Goal: Task Accomplishment & Management: Manage account settings

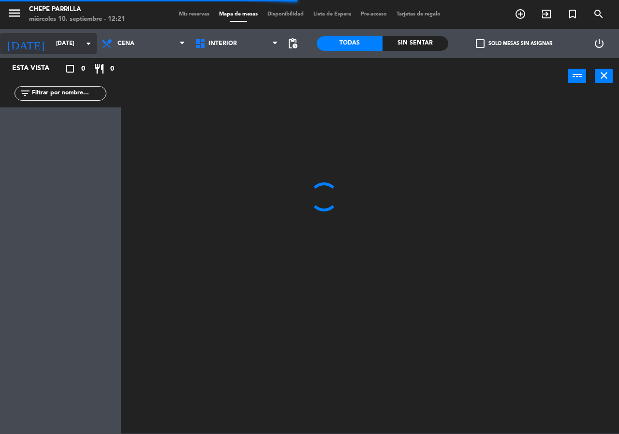
click at [67, 45] on input "[DATE]" at bounding box center [89, 43] width 77 height 16
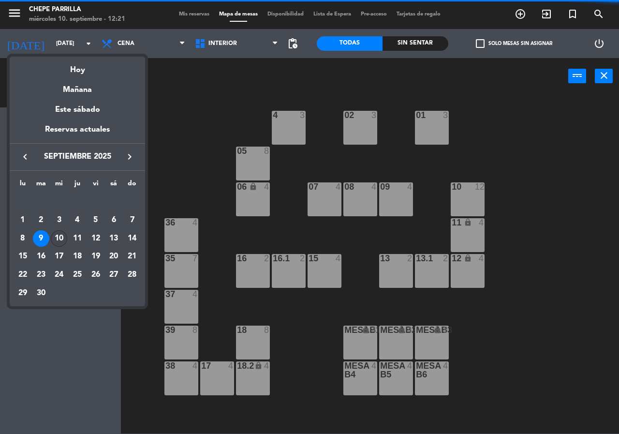
click at [59, 237] on div "10" at bounding box center [59, 238] width 16 height 16
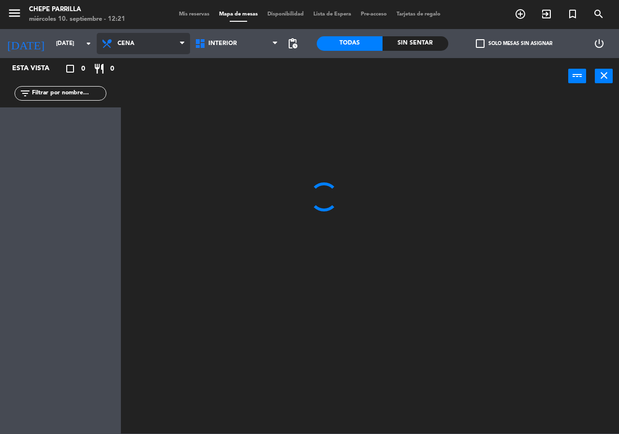
click at [153, 53] on span "Cena" at bounding box center [143, 43] width 93 height 21
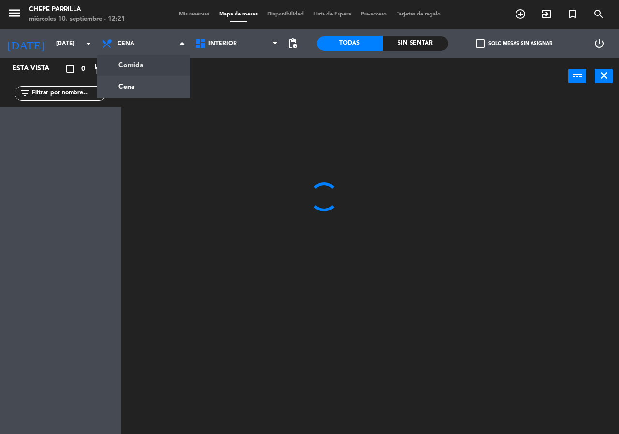
click at [154, 65] on ng-component "menu [PERSON_NAME] [DATE] 10. septiembre - 12:21 Mis reservas Mapa de mesas Dis…" at bounding box center [309, 216] width 619 height 433
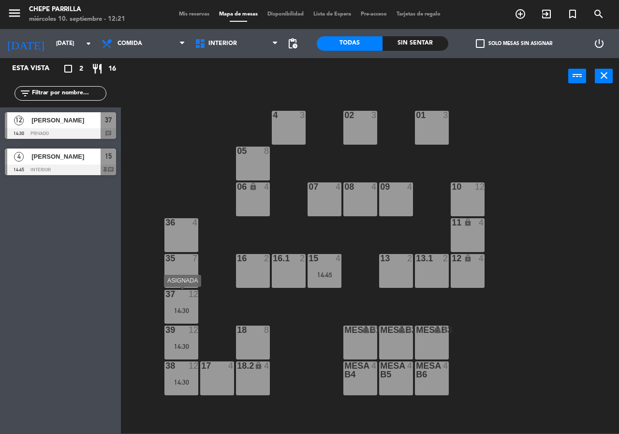
click at [176, 310] on div "14:30" at bounding box center [181, 310] width 34 height 7
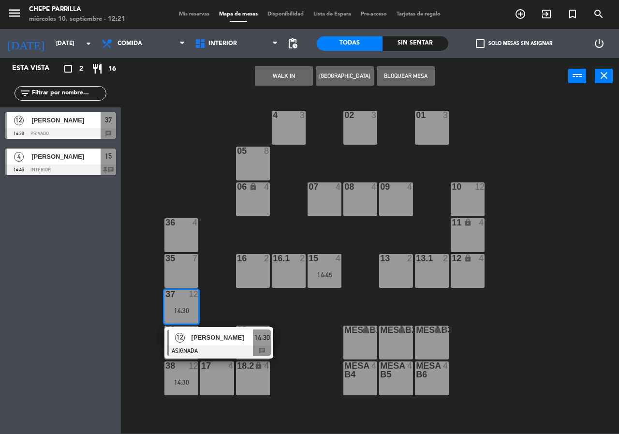
click at [200, 335] on span "[PERSON_NAME]" at bounding box center [223, 337] width 62 height 10
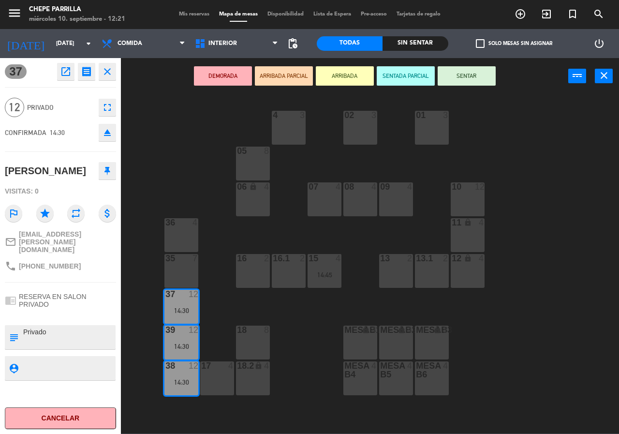
click at [218, 308] on div "02 3 4 3 01 3 05 8 06 lock 4 07 4 09 4 10 12 08 4 11 lock 4 36 4 16 2 15 4 14:4…" at bounding box center [373, 264] width 492 height 340
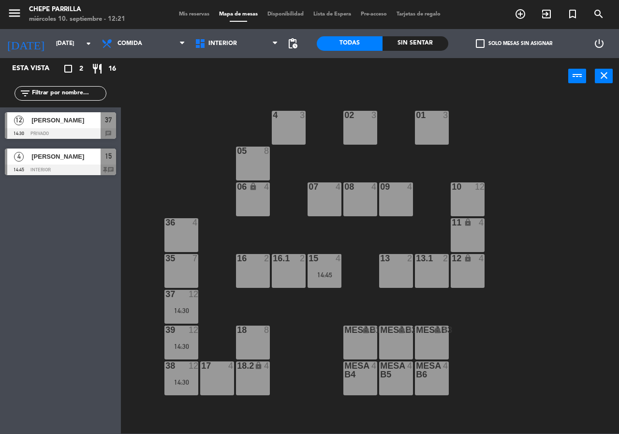
click at [321, 267] on div "15 4 14:45" at bounding box center [325, 271] width 34 height 34
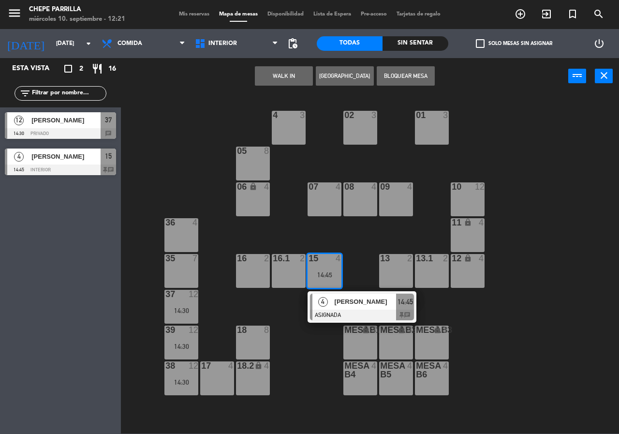
click at [348, 302] on span "[PERSON_NAME]" at bounding box center [366, 302] width 62 height 10
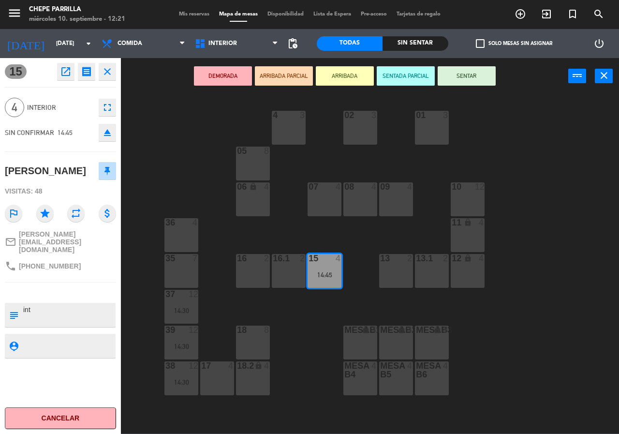
click at [320, 311] on div "02 3 4 3 01 3 05 8 06 lock 4 07 4 09 4 10 12 08 4 11 lock 4 36 4 16 2 15 4 14:4…" at bounding box center [373, 264] width 492 height 340
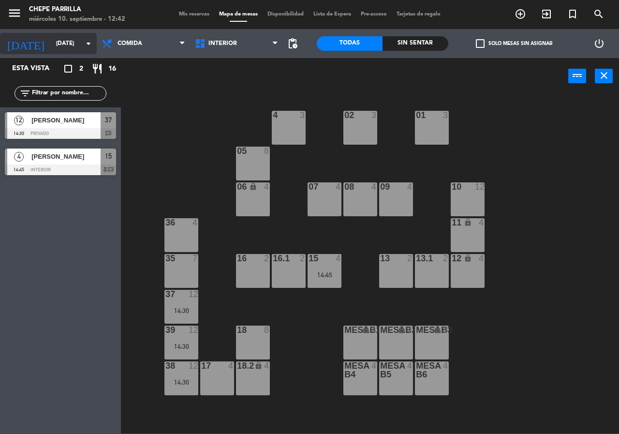
click at [58, 43] on input "[DATE]" at bounding box center [89, 43] width 77 height 16
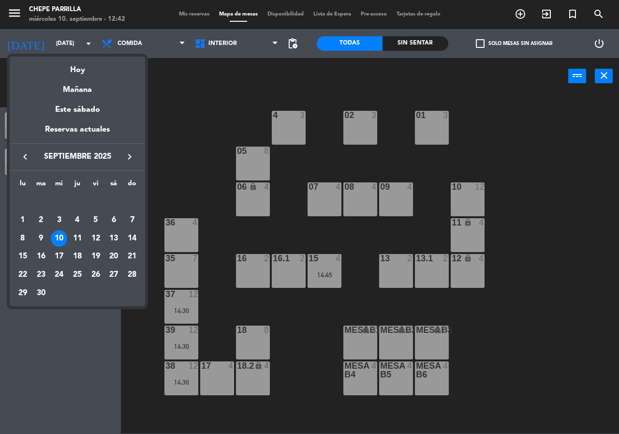
drag, startPoint x: 82, startPoint y: 238, endPoint x: 83, endPoint y: 233, distance: 5.4
click at [82, 237] on div "11" at bounding box center [77, 238] width 16 height 16
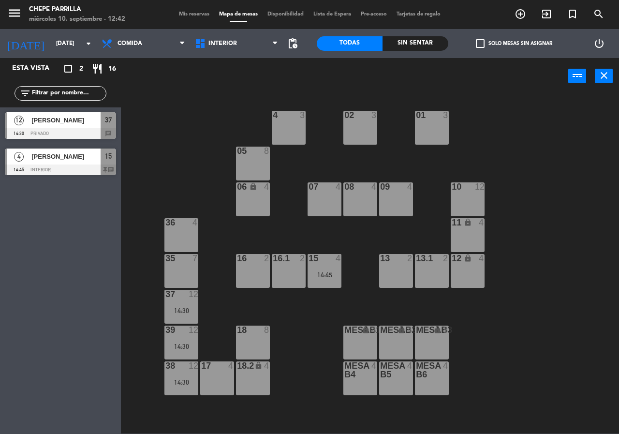
type input "[DEMOGRAPHIC_DATA] [DATE]"
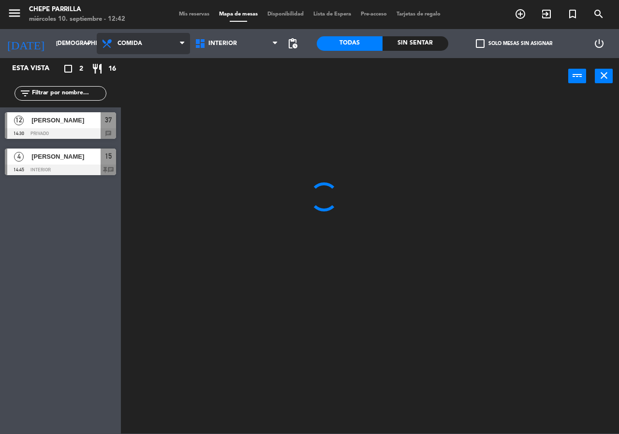
drag, startPoint x: 140, startPoint y: 49, endPoint x: 148, endPoint y: 87, distance: 38.7
click at [142, 51] on span "Comida" at bounding box center [143, 43] width 93 height 21
click at [149, 88] on ng-component "menu [PERSON_NAME] [DATE] 10. septiembre - 12:42 Mis reservas Mapa de mesas Dis…" at bounding box center [309, 216] width 619 height 433
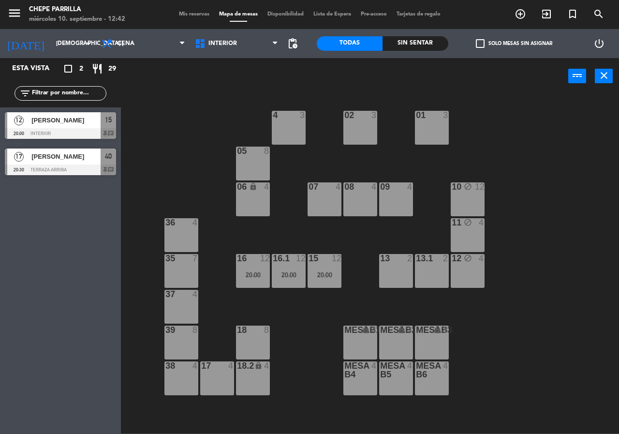
click at [258, 165] on div "05 8" at bounding box center [253, 164] width 34 height 34
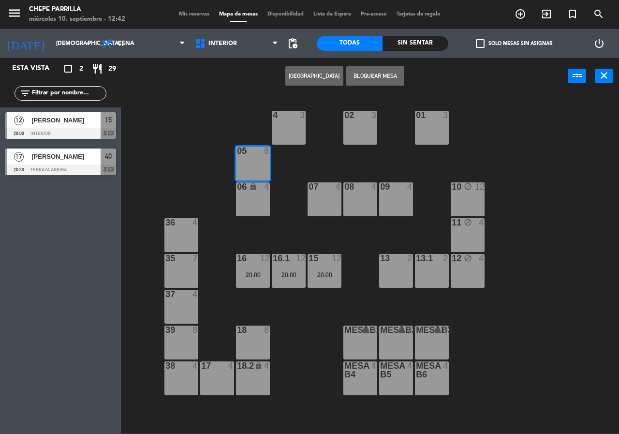
drag, startPoint x: 260, startPoint y: 198, endPoint x: 332, endPoint y: 90, distance: 129.7
click at [263, 194] on div "06 lock 4" at bounding box center [253, 199] width 34 height 34
click at [258, 205] on div "06 lock 4" at bounding box center [253, 199] width 34 height 34
click at [312, 74] on button "[GEOGRAPHIC_DATA]" at bounding box center [314, 75] width 58 height 19
type input "0894"
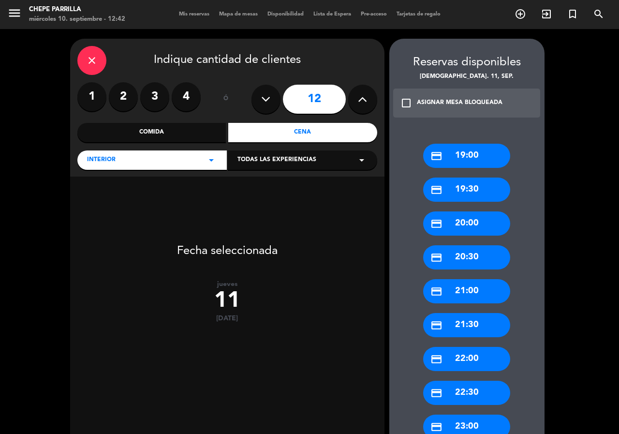
click at [269, 101] on icon at bounding box center [265, 99] width 9 height 15
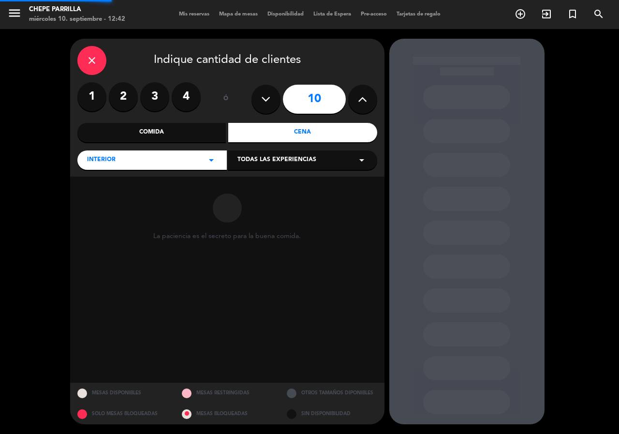
click at [269, 101] on icon at bounding box center [265, 99] width 9 height 15
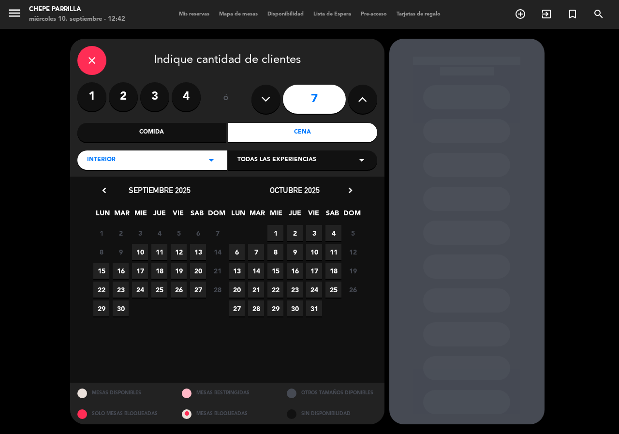
click at [353, 99] on button at bounding box center [362, 99] width 29 height 29
type input "8"
click at [159, 251] on span "11" at bounding box center [159, 252] width 16 height 16
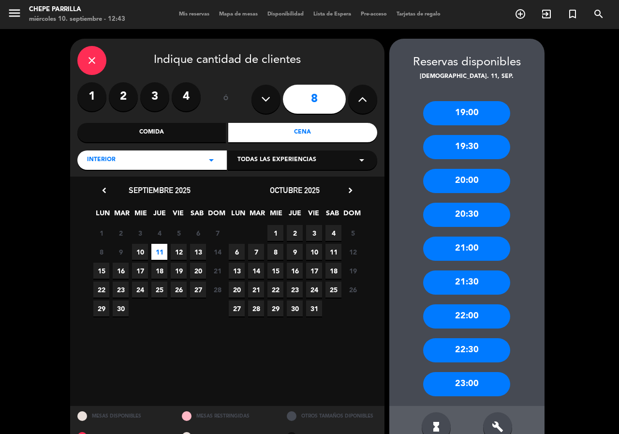
click at [484, 215] on div "20:30" at bounding box center [466, 215] width 87 height 24
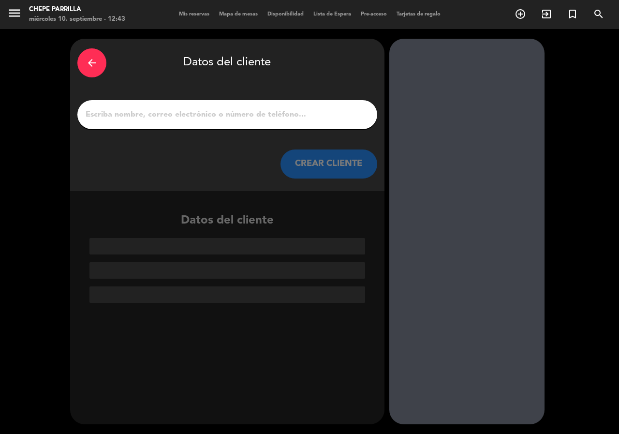
click at [248, 108] on input "1" at bounding box center [227, 115] width 285 height 14
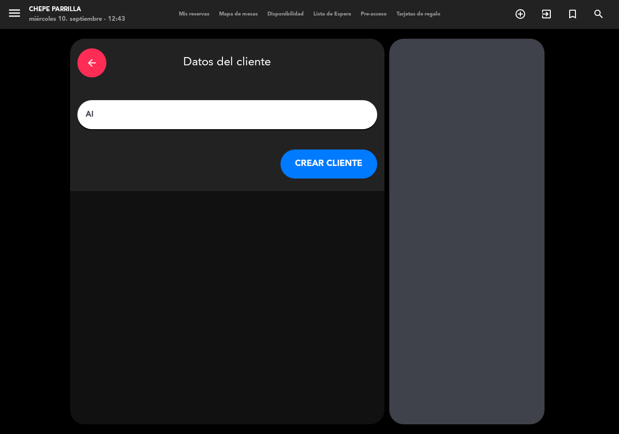
type input "A"
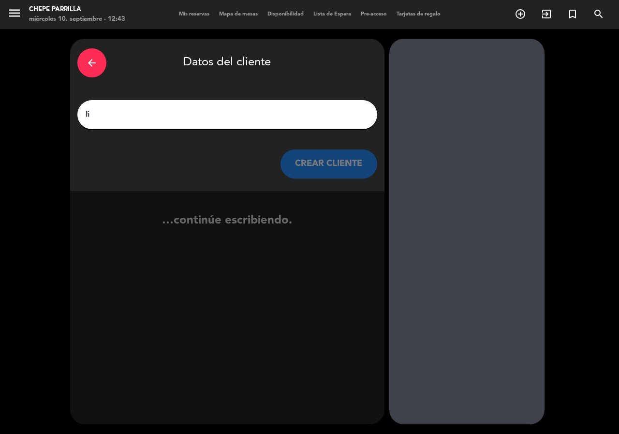
type input "l"
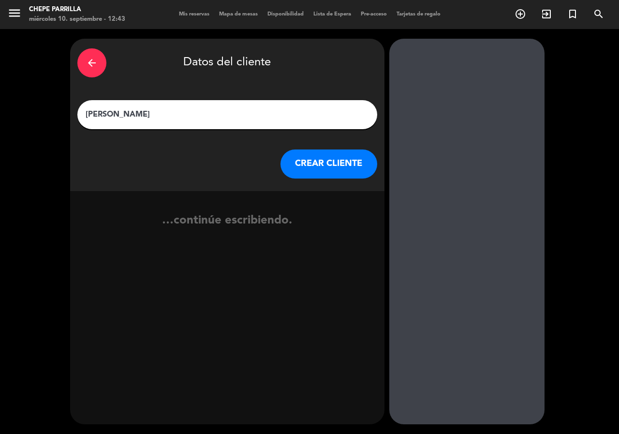
type input "[PERSON_NAME]"
click at [335, 164] on button "CREAR CLIENTE" at bounding box center [329, 163] width 97 height 29
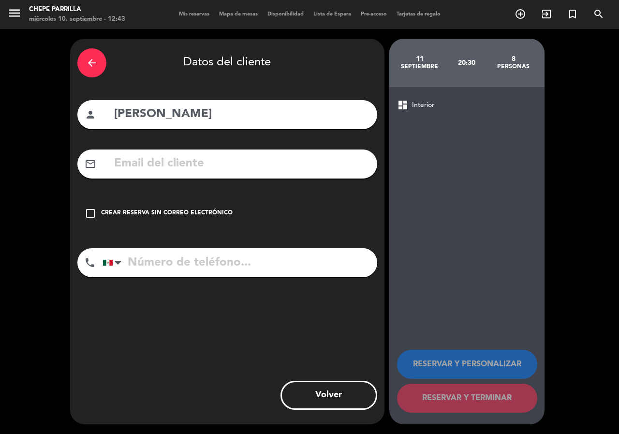
click at [198, 263] on input "tel" at bounding box center [240, 262] width 275 height 29
type input "3121073812"
drag, startPoint x: 210, startPoint y: 212, endPoint x: 363, endPoint y: 308, distance: 181.0
click at [214, 212] on div "Crear reserva sin correo electrónico" at bounding box center [167, 213] width 132 height 10
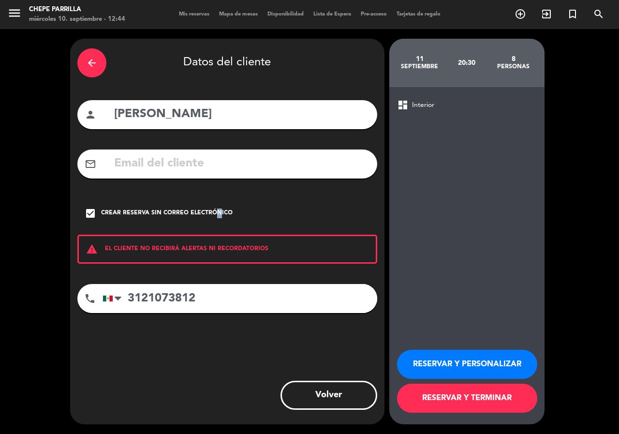
click at [420, 359] on button "RESERVAR Y PERSONALIZAR" at bounding box center [467, 364] width 140 height 29
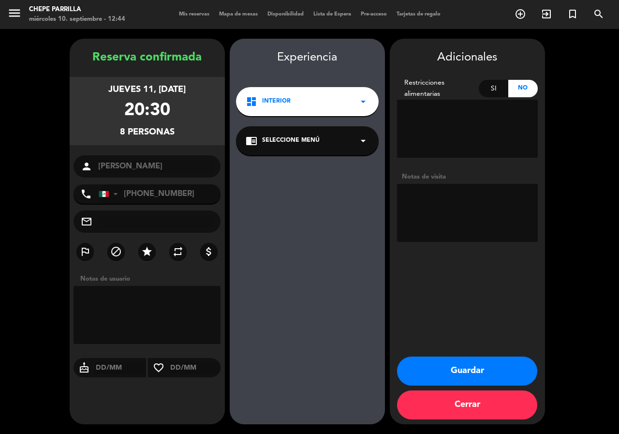
click at [458, 216] on textarea at bounding box center [467, 213] width 141 height 58
type textarea "interior"
drag, startPoint x: 427, startPoint y: 375, endPoint x: 385, endPoint y: 392, distance: 45.2
click at [425, 376] on button "Guardar" at bounding box center [467, 370] width 140 height 29
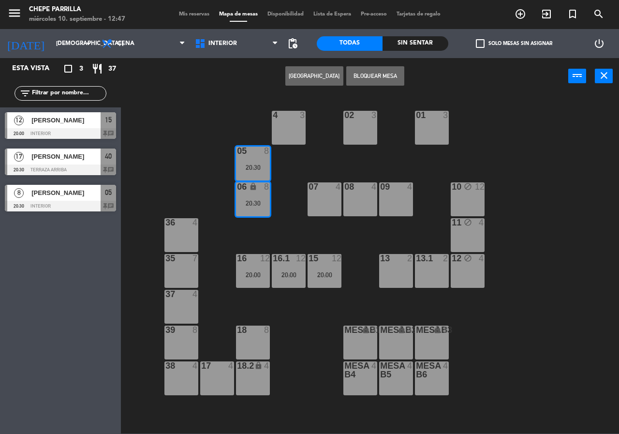
click at [317, 137] on div "02 3 4 3 01 3 05 8 20:30 06 lock 8 20:30 07 4 09 4 10 block 12 08 4 11 block 4 …" at bounding box center [373, 264] width 492 height 340
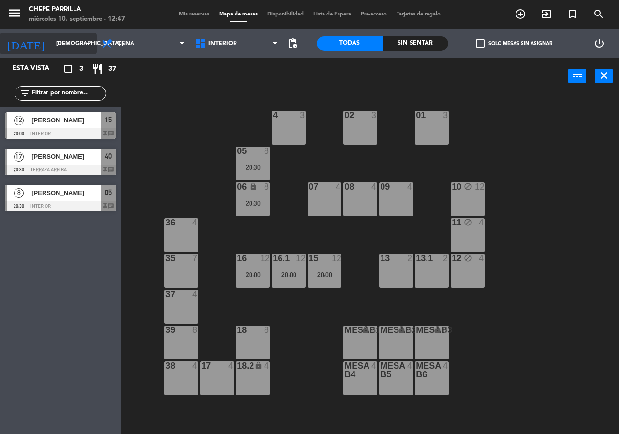
click at [51, 45] on input "[DEMOGRAPHIC_DATA] [DATE]" at bounding box center [89, 43] width 77 height 16
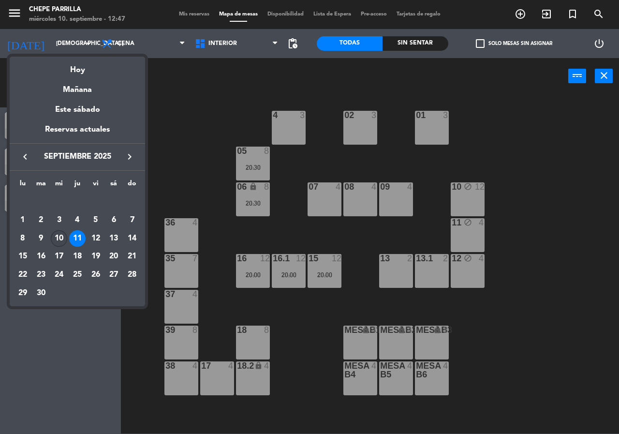
click at [61, 240] on div "10" at bounding box center [59, 238] width 16 height 16
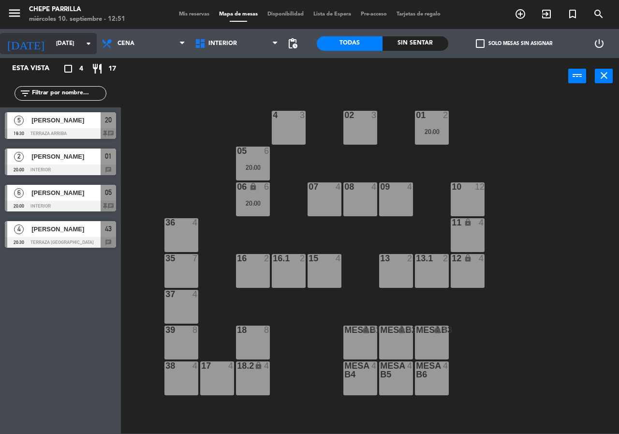
click at [51, 35] on input "[DATE]" at bounding box center [89, 43] width 77 height 16
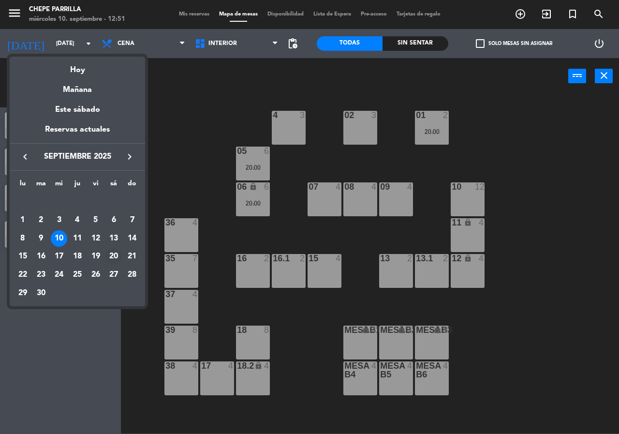
click at [115, 256] on div "20" at bounding box center [113, 256] width 16 height 16
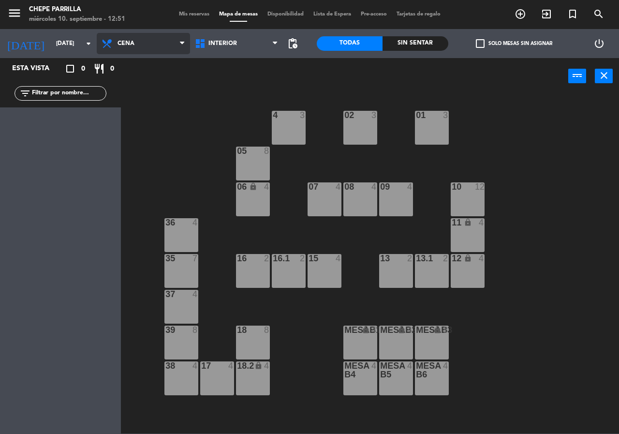
click at [130, 51] on span "Cena" at bounding box center [143, 43] width 93 height 21
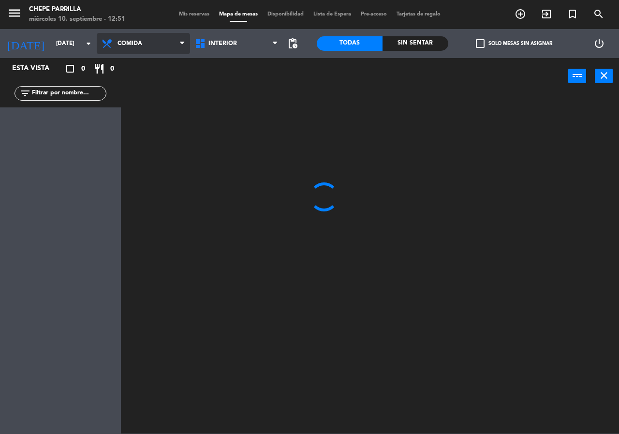
click at [134, 69] on ng-component "menu Chepe [PERSON_NAME] miércoles 10. septiembre - 12:51 Mis reservas Mapa de …" at bounding box center [309, 216] width 619 height 433
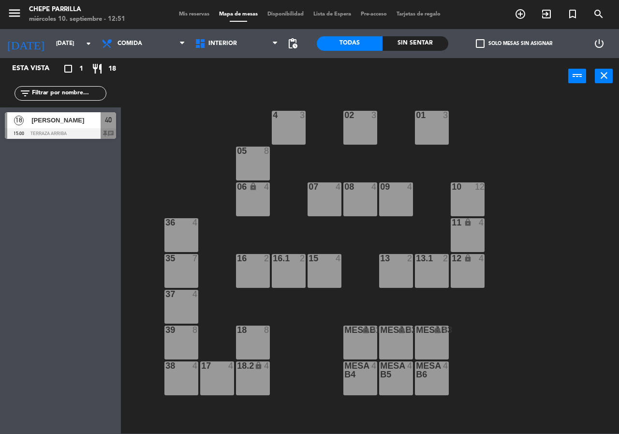
click at [87, 124] on span "[PERSON_NAME]" at bounding box center [65, 120] width 69 height 10
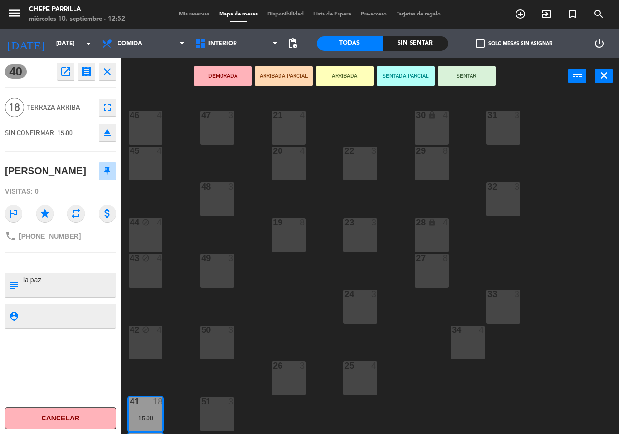
click at [183, 191] on div "21 4 30 lock 4 46 4 47 3 31 3 20 4 22 3 29 8 45 4 32 3 48 3 19 8 23 3 28 lock 4…" at bounding box center [373, 264] width 492 height 340
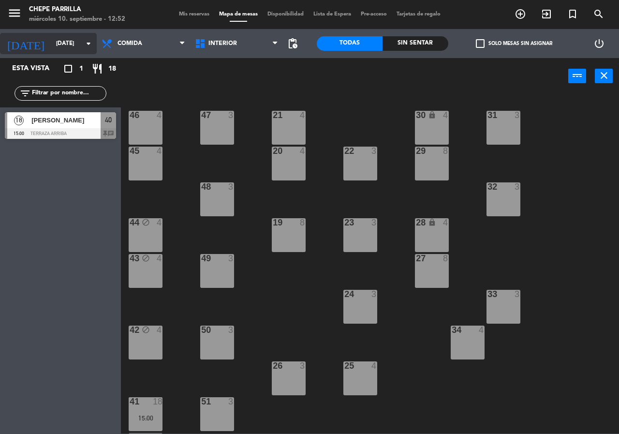
click at [59, 44] on input "[DATE]" at bounding box center [89, 43] width 77 height 16
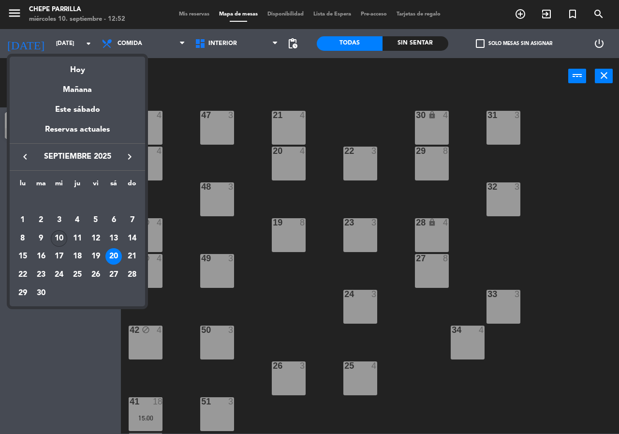
click at [62, 236] on div "10" at bounding box center [59, 238] width 16 height 16
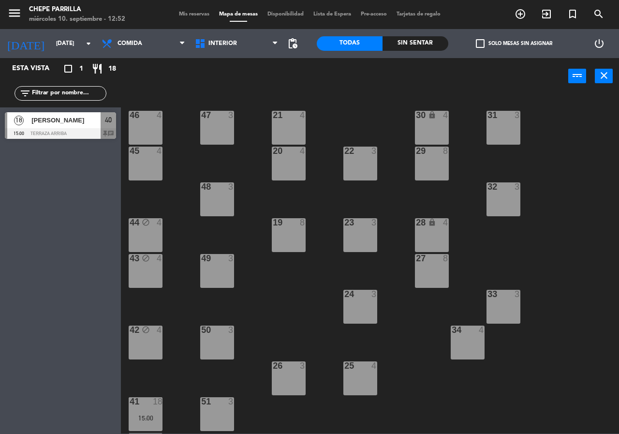
type input "[DATE]"
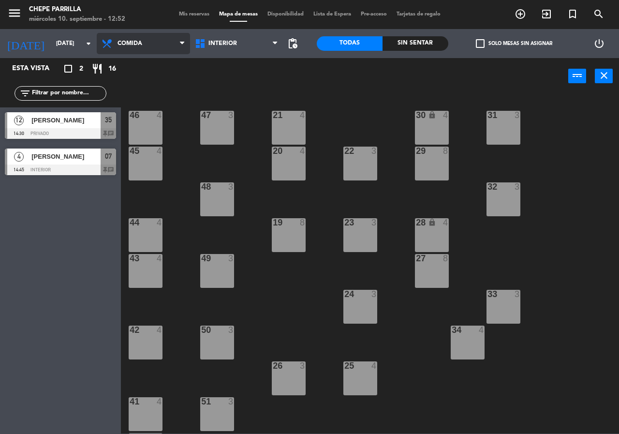
click at [104, 43] on icon at bounding box center [108, 44] width 14 height 12
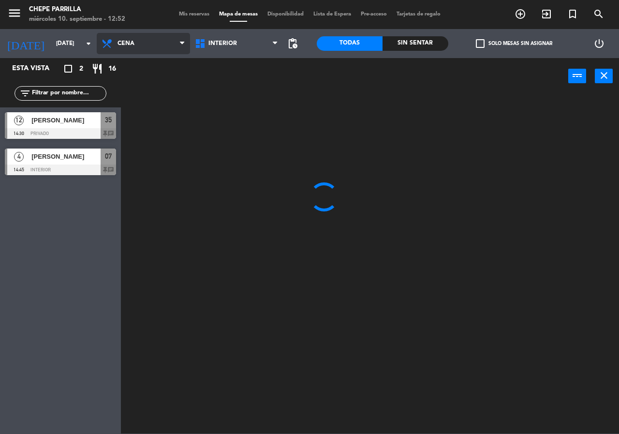
click at [150, 81] on ng-component "menu [PERSON_NAME] [DATE] 10. septiembre - 12:52 Mis reservas Mapa de mesas Dis…" at bounding box center [309, 216] width 619 height 433
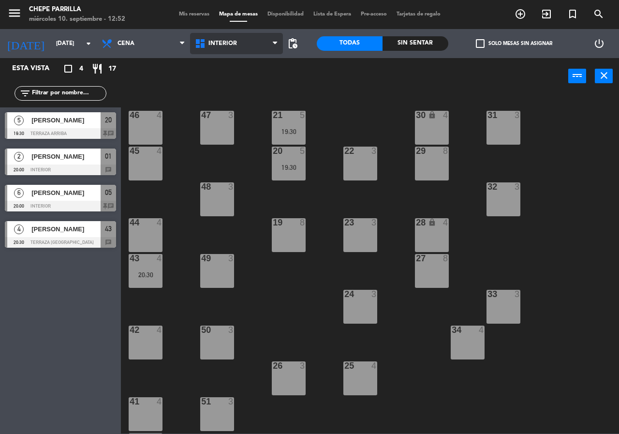
click at [222, 43] on span "Interior" at bounding box center [222, 43] width 29 height 7
click at [234, 85] on ng-component "menu [PERSON_NAME] [DATE] 10. septiembre - 12:52 Mis reservas Mapa de mesas Dis…" at bounding box center [309, 216] width 619 height 433
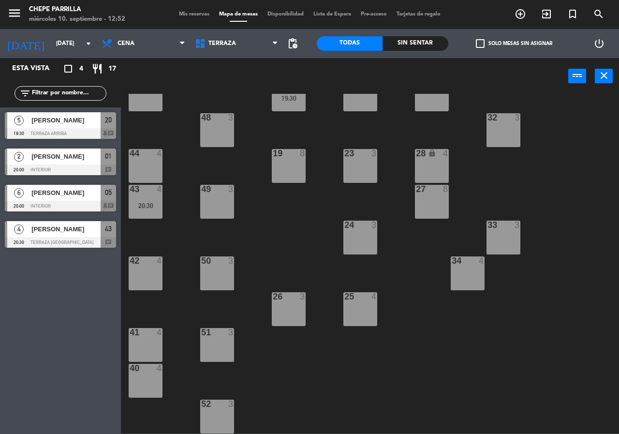
click at [146, 350] on div "41 4" at bounding box center [146, 345] width 34 height 34
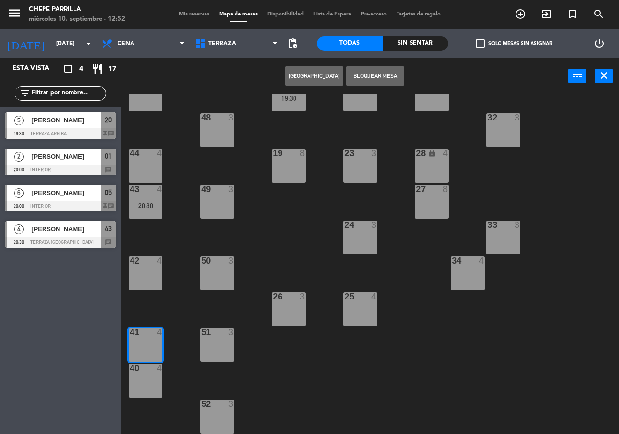
click at [152, 376] on div "40 4" at bounding box center [146, 381] width 34 height 34
click at [321, 76] on button "[GEOGRAPHIC_DATA]" at bounding box center [314, 75] width 58 height 19
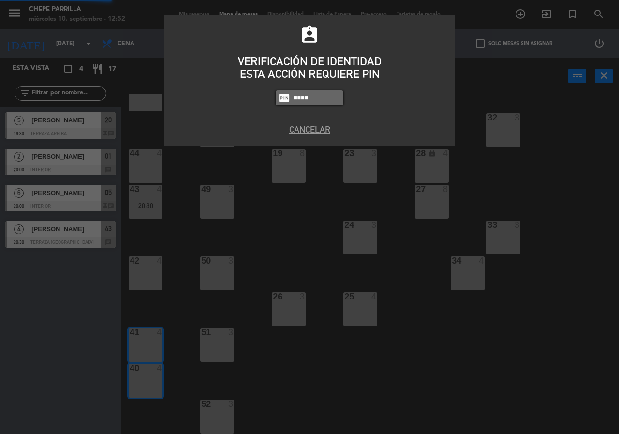
type input "0894"
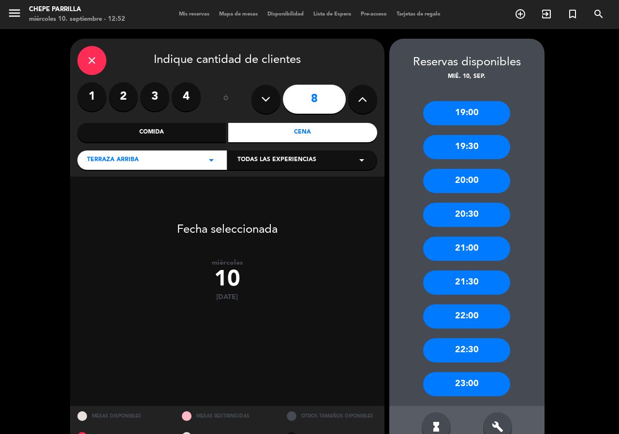
click at [179, 100] on label "4" at bounding box center [186, 96] width 29 height 29
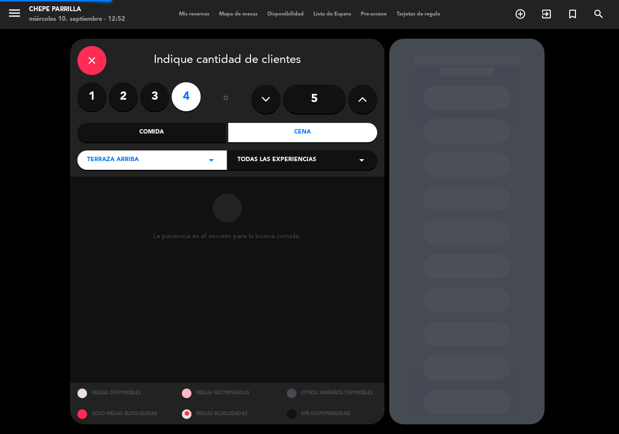
click at [303, 110] on input "5" at bounding box center [314, 99] width 63 height 29
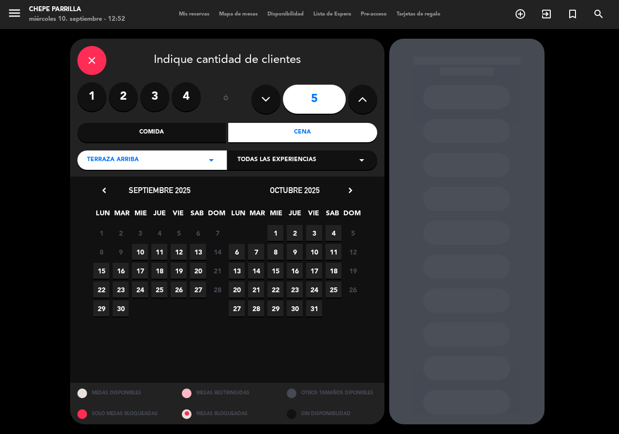
click at [139, 253] on span "10" at bounding box center [140, 252] width 16 height 16
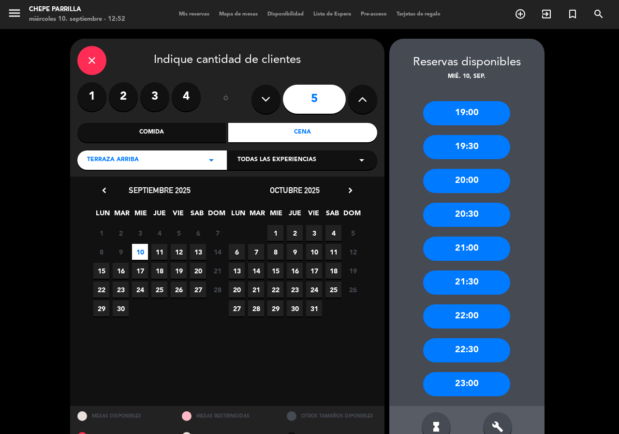
drag, startPoint x: 484, startPoint y: 117, endPoint x: 296, endPoint y: 161, distance: 192.9
click at [483, 117] on div "19:00" at bounding box center [466, 113] width 87 height 24
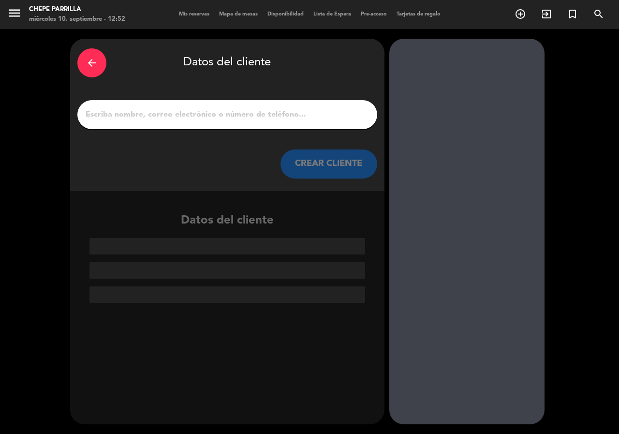
click at [232, 120] on input "1" at bounding box center [227, 115] width 285 height 14
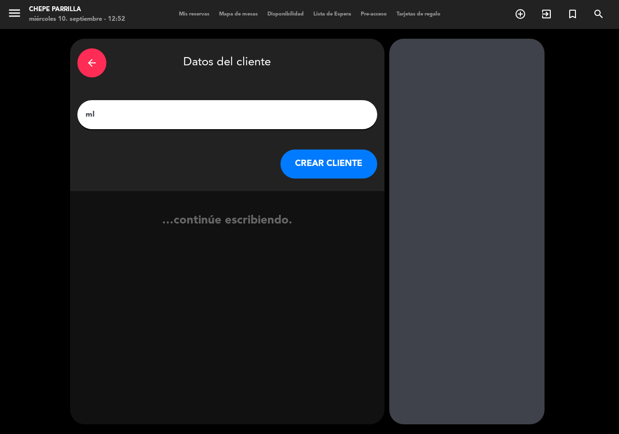
type input "m"
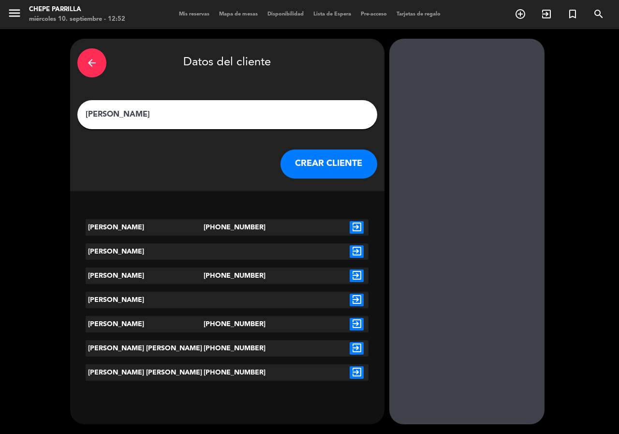
type input "[PERSON_NAME]"
click at [357, 223] on icon "exit_to_app" at bounding box center [357, 227] width 14 height 13
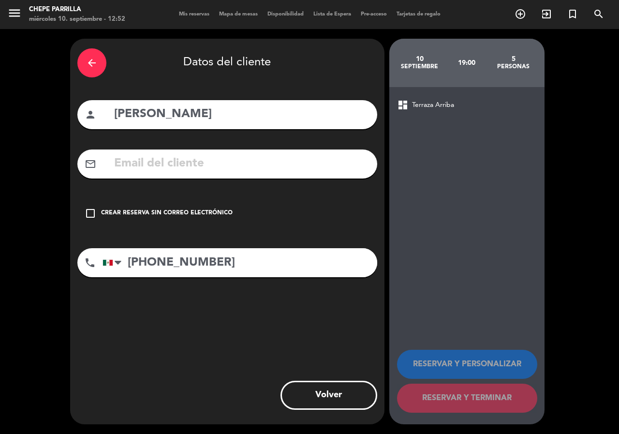
click at [174, 204] on div "check_box_outline_blank Crear reserva sin correo electrónico" at bounding box center [227, 213] width 300 height 29
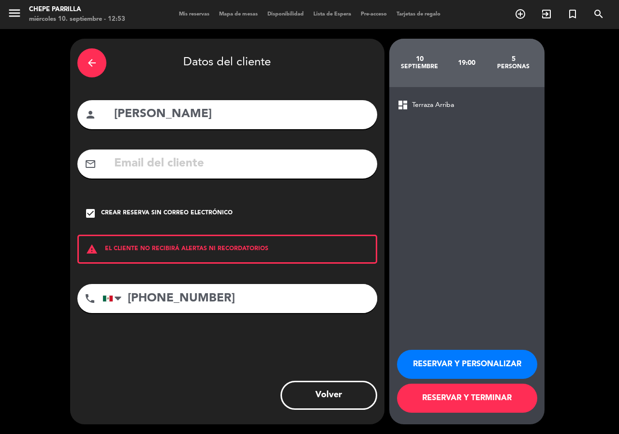
click at [430, 356] on button "RESERVAR Y PERSONALIZAR" at bounding box center [467, 364] width 140 height 29
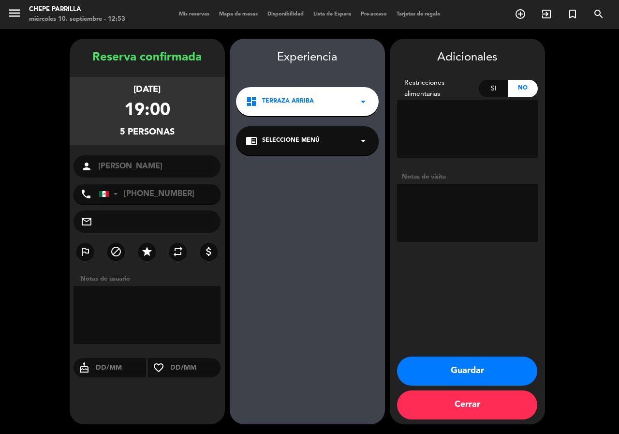
click at [427, 204] on textarea at bounding box center [467, 213] width 141 height 58
type textarea "terraza paz"
click at [410, 377] on button "Guardar" at bounding box center [467, 370] width 140 height 29
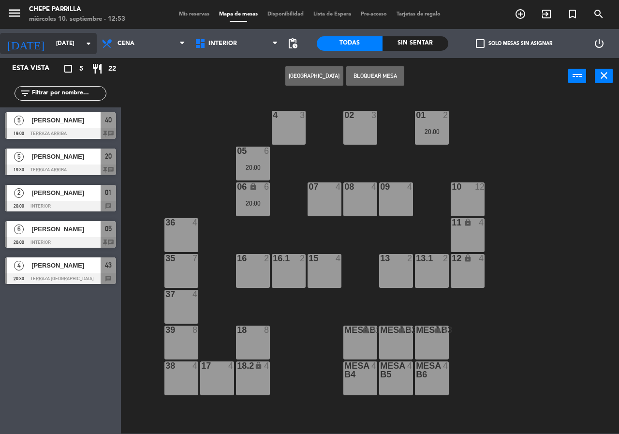
click at [68, 41] on input "[DATE]" at bounding box center [89, 43] width 77 height 16
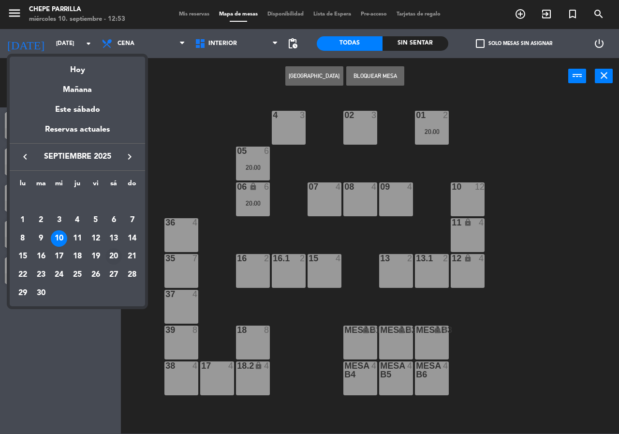
click at [112, 257] on div "20" at bounding box center [113, 256] width 16 height 16
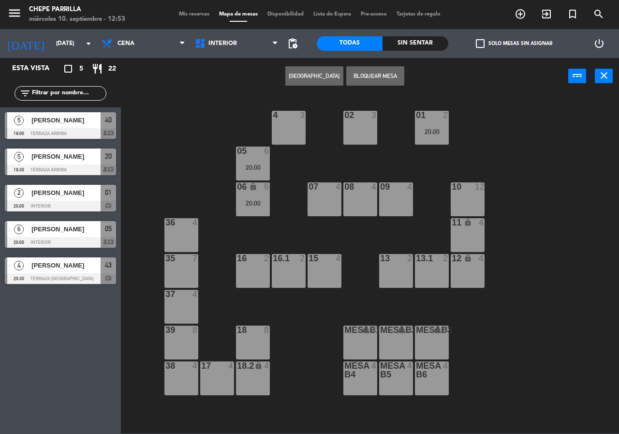
type input "[DATE]"
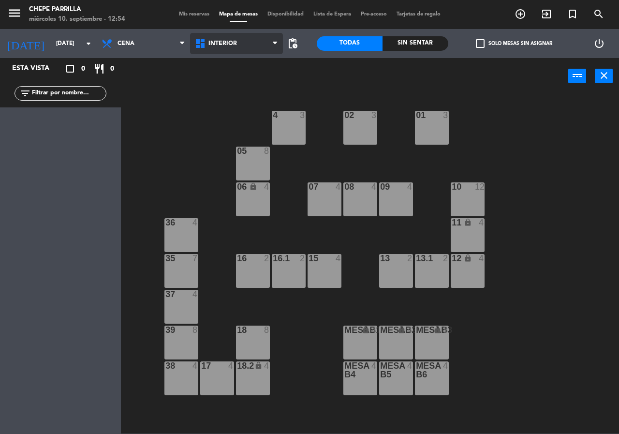
click at [221, 48] on span "Interior" at bounding box center [236, 43] width 93 height 21
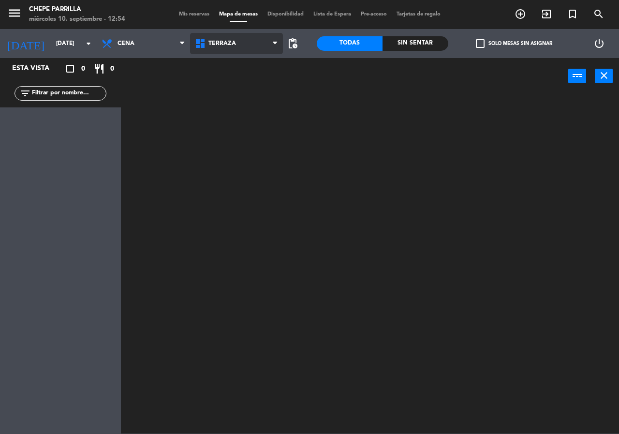
click at [234, 87] on ng-component "menu Chepe [PERSON_NAME] miércoles 10. septiembre - 12:54 Mis reservas Mapa de …" at bounding box center [309, 216] width 619 height 433
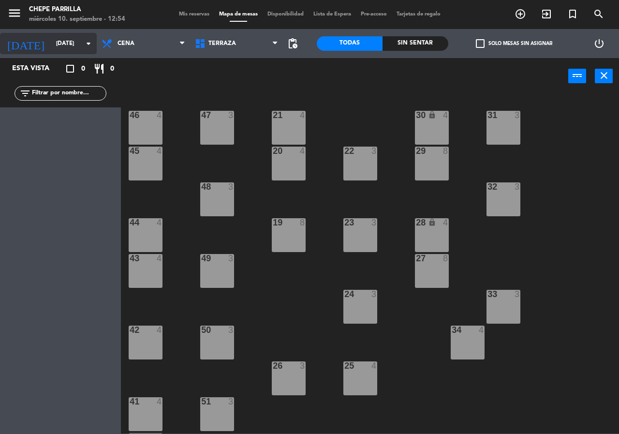
click at [55, 44] on input "[DATE]" at bounding box center [89, 43] width 77 height 16
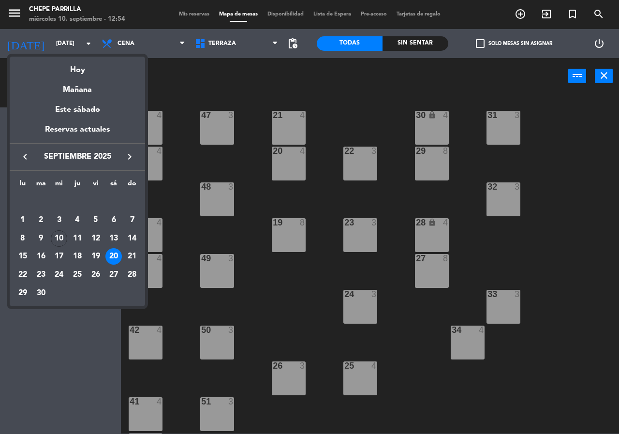
click at [172, 73] on div at bounding box center [309, 217] width 619 height 434
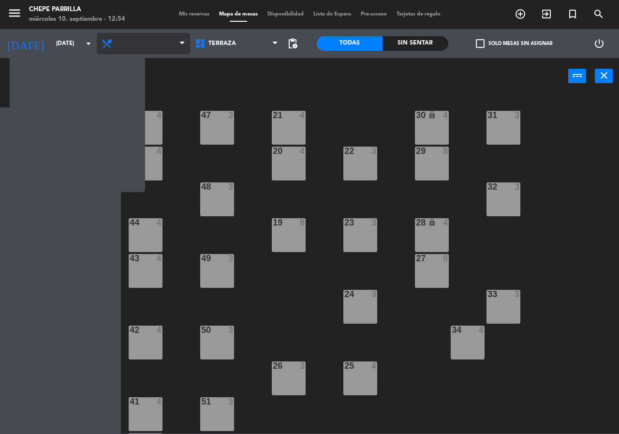
click at [140, 45] on span "Cena" at bounding box center [143, 43] width 93 height 21
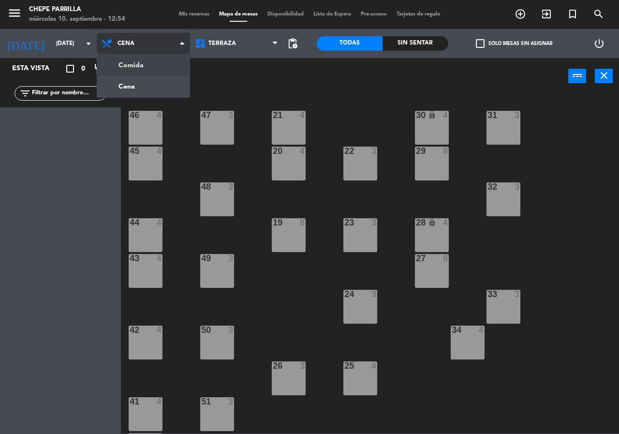
click at [146, 56] on div "Comida Cena Cena Comida Cena" at bounding box center [143, 43] width 93 height 29
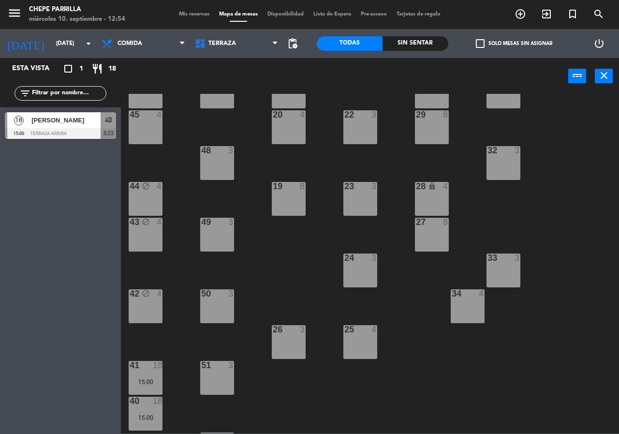
scroll to position [69, 0]
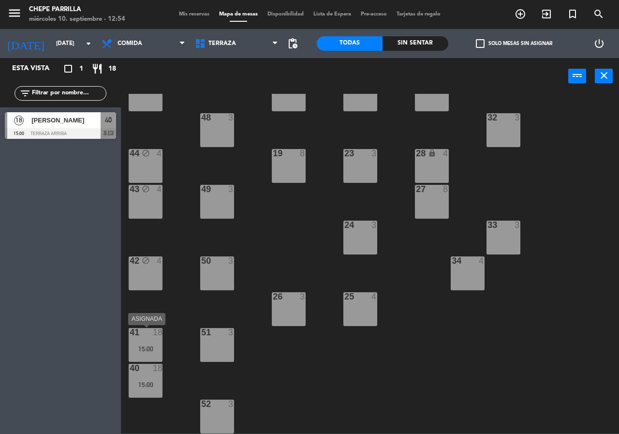
click at [142, 343] on div "41 18 15:00" at bounding box center [146, 345] width 34 height 34
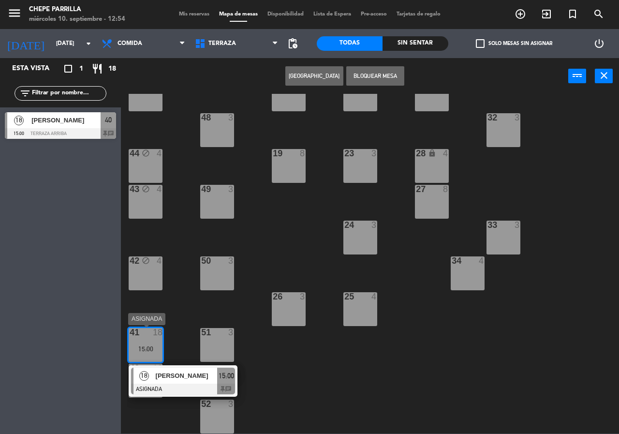
click at [197, 382] on div "[PERSON_NAME]" at bounding box center [186, 376] width 63 height 16
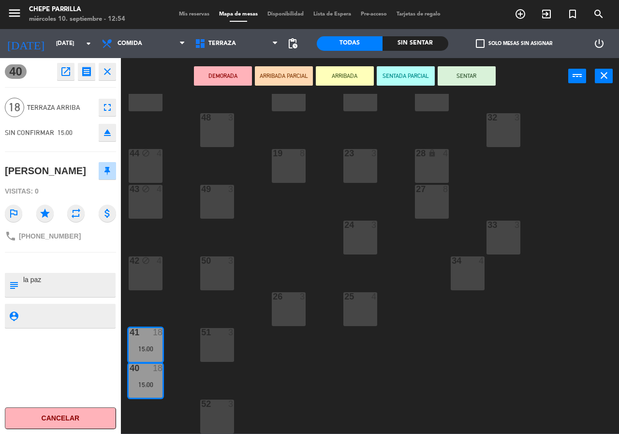
click at [71, 74] on icon "open_in_new" at bounding box center [66, 72] width 12 height 12
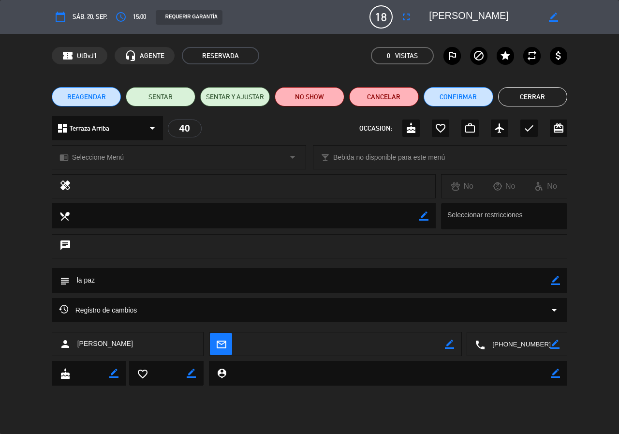
click at [552, 282] on icon "border_color" at bounding box center [555, 280] width 9 height 9
click at [539, 279] on textarea at bounding box center [311, 280] width 482 height 25
click at [178, 285] on textarea at bounding box center [311, 280] width 482 height 25
click at [198, 283] on textarea at bounding box center [311, 280] width 482 height 25
type textarea "la paz, NO QUIERE LA [PERSON_NAME] COMPLETA, NO LLEVARLA."
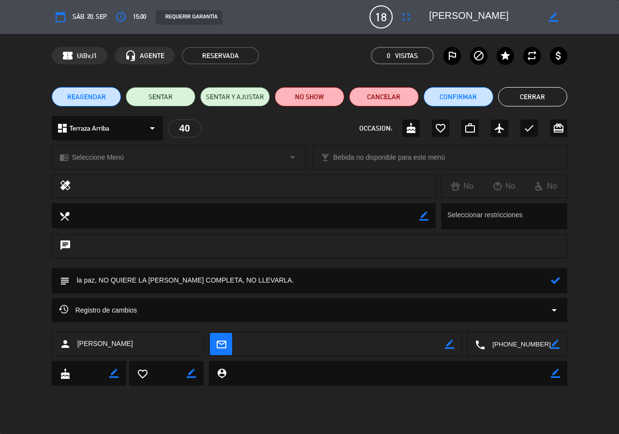
click at [553, 279] on icon at bounding box center [555, 280] width 9 height 9
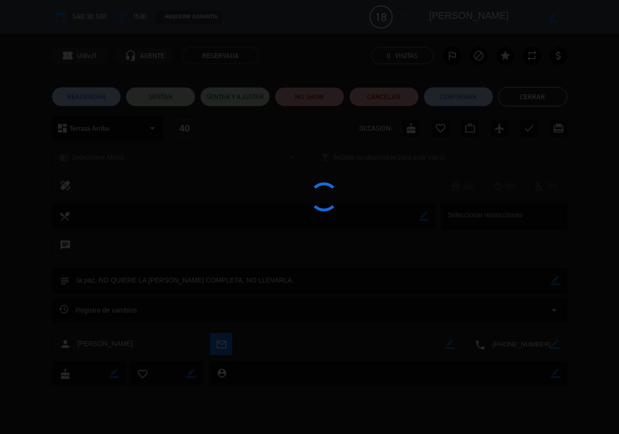
type textarea "la paz, NO QUIERE LA [PERSON_NAME] COMPLETA, NO LLEVARLA."
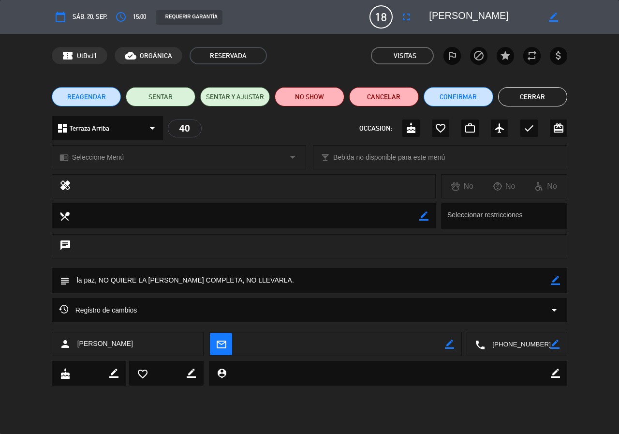
click at [525, 94] on button "Cerrar" at bounding box center [533, 96] width 70 height 19
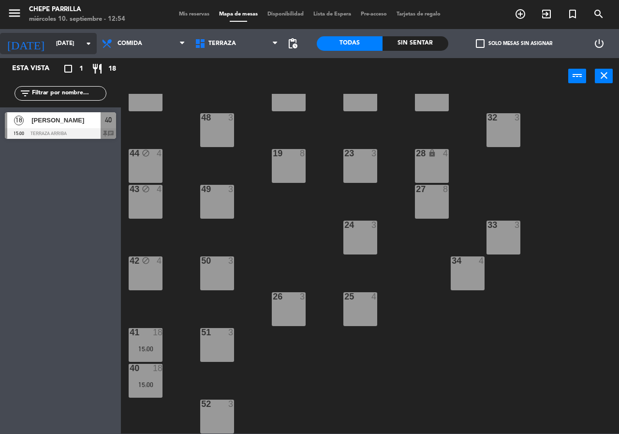
click at [77, 45] on input "[DATE]" at bounding box center [89, 43] width 77 height 16
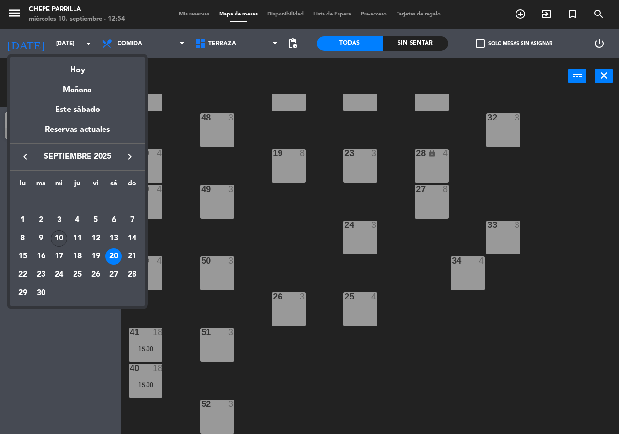
click at [58, 238] on div "10" at bounding box center [59, 238] width 16 height 16
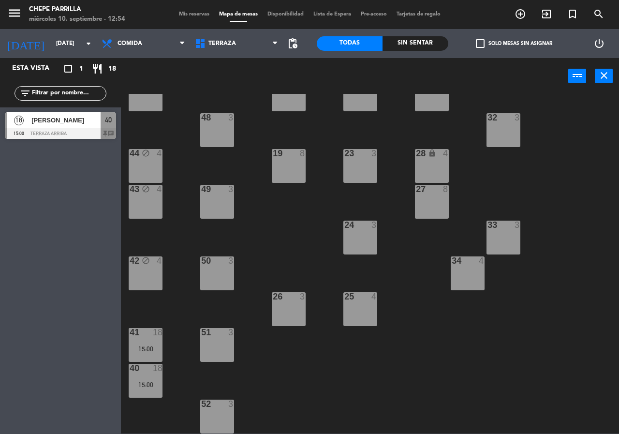
type input "[DATE]"
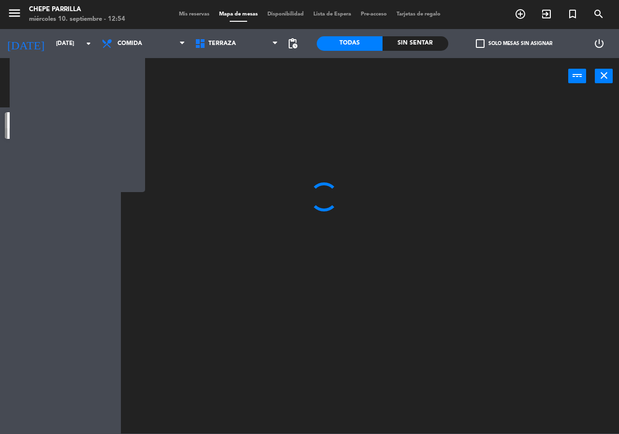
scroll to position [0, 0]
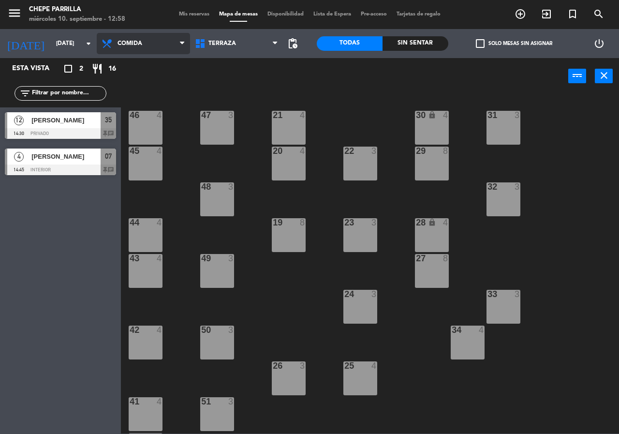
drag, startPoint x: 151, startPoint y: 36, endPoint x: 152, endPoint y: 63, distance: 27.6
click at [152, 38] on span "Comida" at bounding box center [143, 43] width 93 height 21
drag, startPoint x: 152, startPoint y: 87, endPoint x: 173, endPoint y: 37, distance: 53.7
click at [157, 81] on ng-component "menu Chepe [PERSON_NAME] miércoles 10. septiembre - 12:58 Mis reservas Mapa de …" at bounding box center [309, 216] width 619 height 433
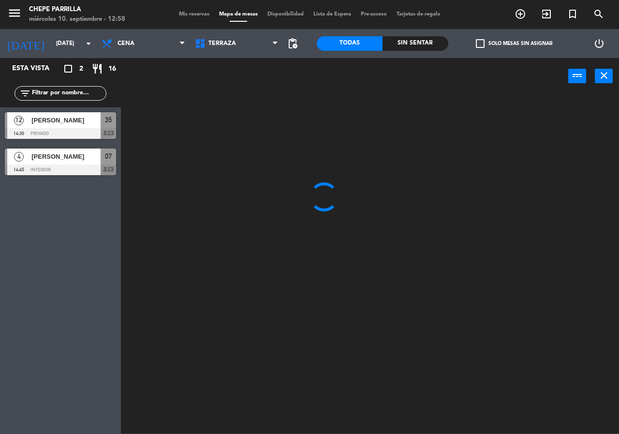
click at [181, 17] on div "Mis reservas Mapa de mesas Disponibilidad Lista de Espera Pre-acceso Tarjetas d…" at bounding box center [309, 14] width 271 height 9
click at [181, 15] on span "Mis reservas" at bounding box center [194, 14] width 40 height 5
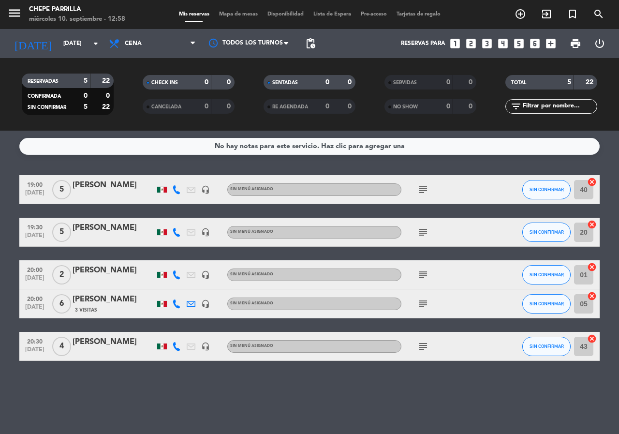
click at [229, 14] on span "Mapa de mesas" at bounding box center [238, 14] width 48 height 5
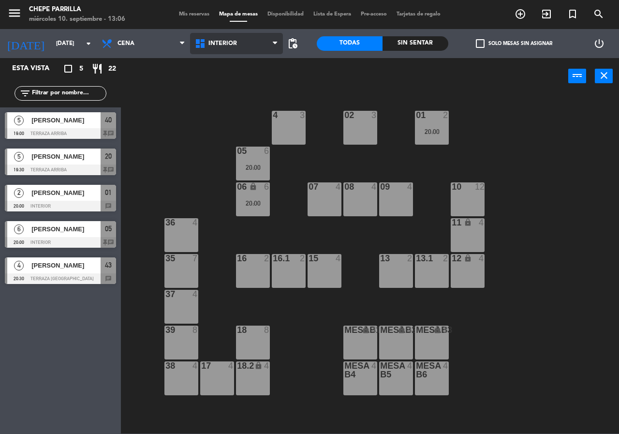
drag, startPoint x: 211, startPoint y: 40, endPoint x: 224, endPoint y: 66, distance: 29.0
click at [212, 41] on span "Interior" at bounding box center [222, 43] width 29 height 7
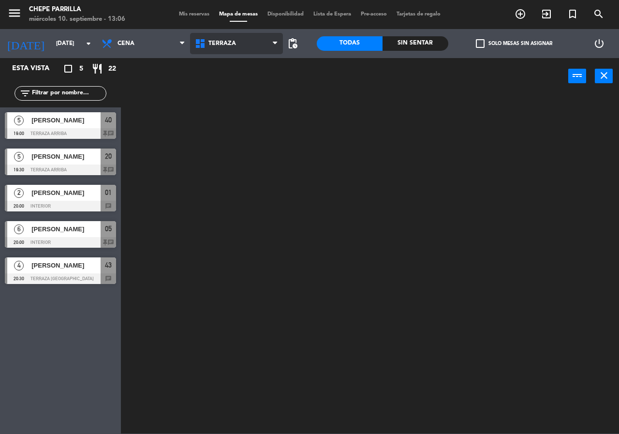
click at [225, 82] on ng-component "menu Chepe [PERSON_NAME] miércoles 10. septiembre - 13:06 Mis reservas Mapa de …" at bounding box center [309, 216] width 619 height 433
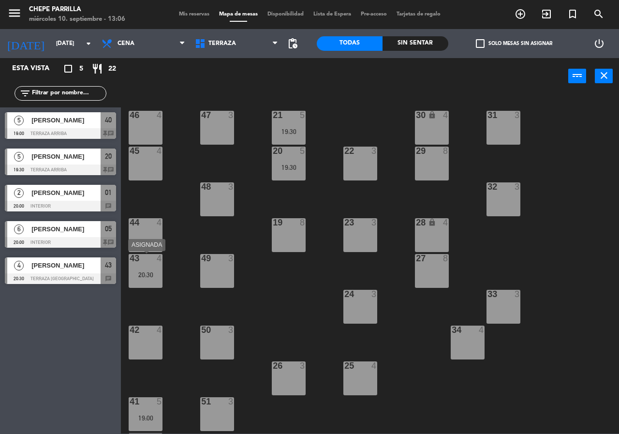
drag, startPoint x: 142, startPoint y: 264, endPoint x: 158, endPoint y: 288, distance: 28.3
click at [143, 265] on div "43 4 20:30" at bounding box center [146, 271] width 34 height 34
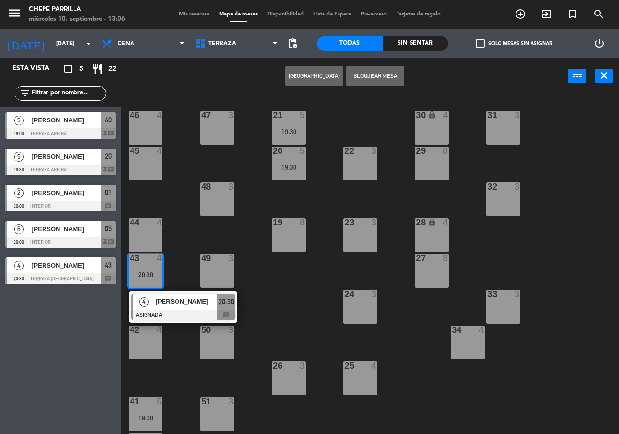
click at [162, 313] on div at bounding box center [183, 315] width 104 height 11
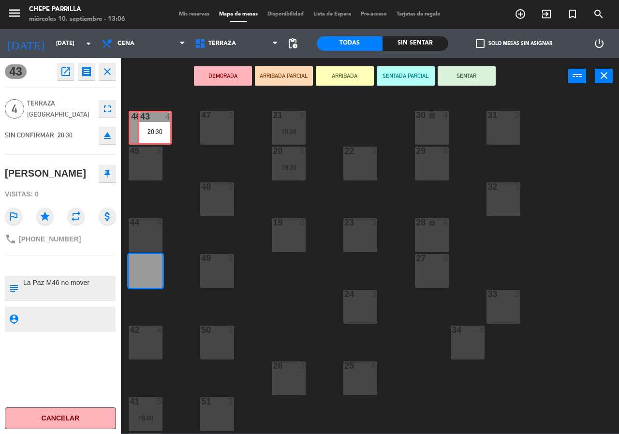
drag, startPoint x: 148, startPoint y: 276, endPoint x: 157, endPoint y: 133, distance: 143.5
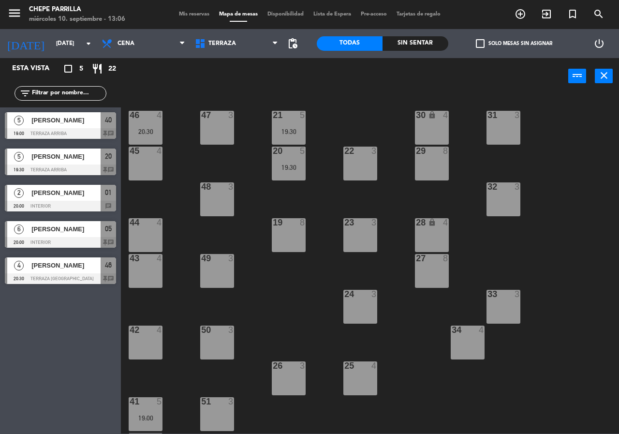
click at [138, 232] on div "44 4" at bounding box center [146, 235] width 34 height 34
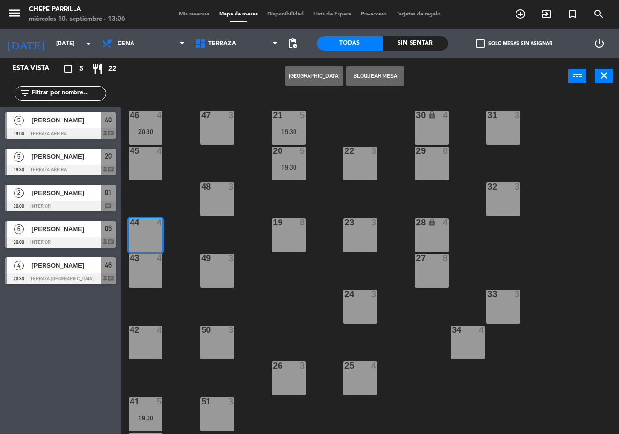
click at [141, 267] on div "43 4" at bounding box center [146, 271] width 34 height 34
click at [321, 76] on button "[GEOGRAPHIC_DATA]" at bounding box center [314, 75] width 58 height 19
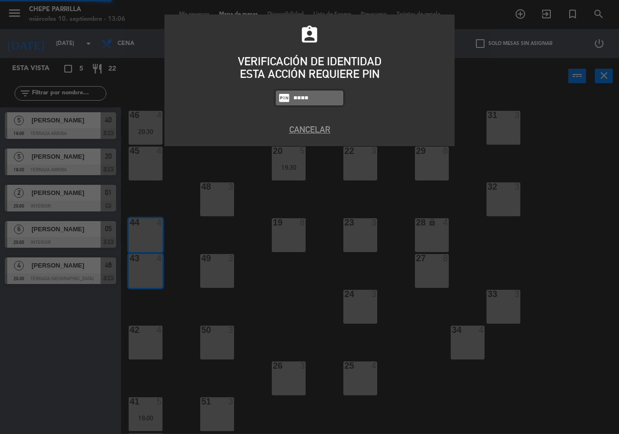
type input "0894"
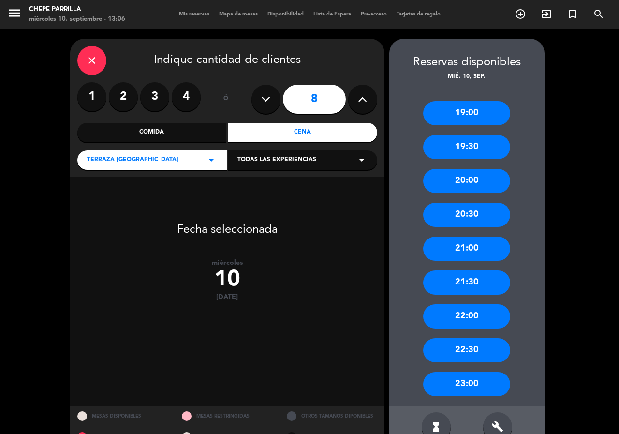
click at [259, 104] on button at bounding box center [266, 99] width 29 height 29
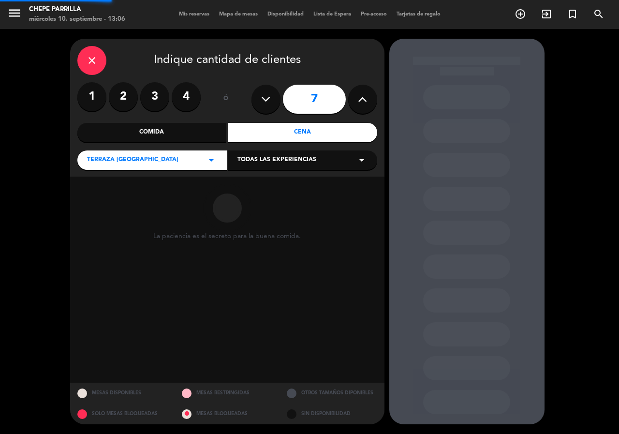
click at [259, 104] on button at bounding box center [266, 99] width 29 height 29
type input "5"
click at [259, 104] on button at bounding box center [266, 99] width 29 height 29
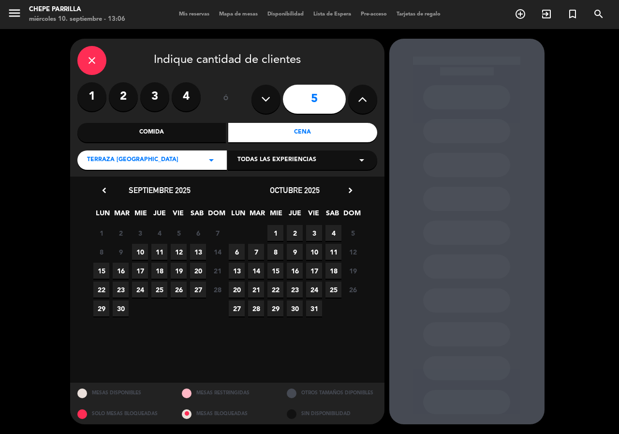
click at [319, 94] on input "5" at bounding box center [314, 99] width 63 height 29
click at [140, 248] on span "10" at bounding box center [140, 252] width 16 height 16
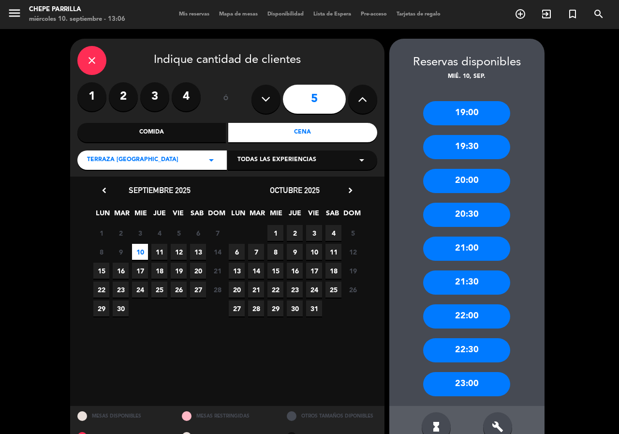
click at [480, 256] on div "21:00" at bounding box center [466, 249] width 87 height 24
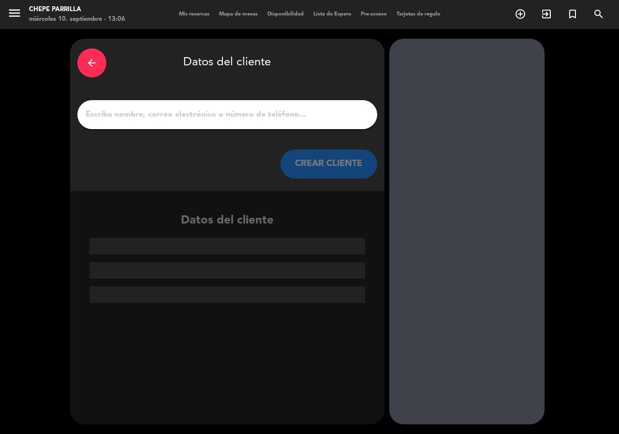
click at [215, 115] on input "1" at bounding box center [227, 115] width 285 height 14
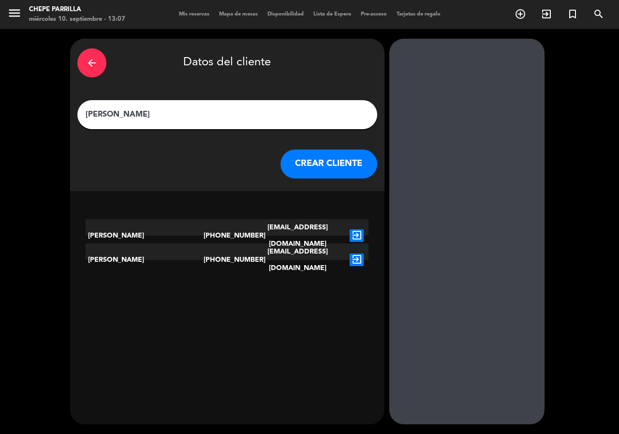
type input "[PERSON_NAME]"
click at [355, 229] on icon "exit_to_app" at bounding box center [357, 235] width 14 height 13
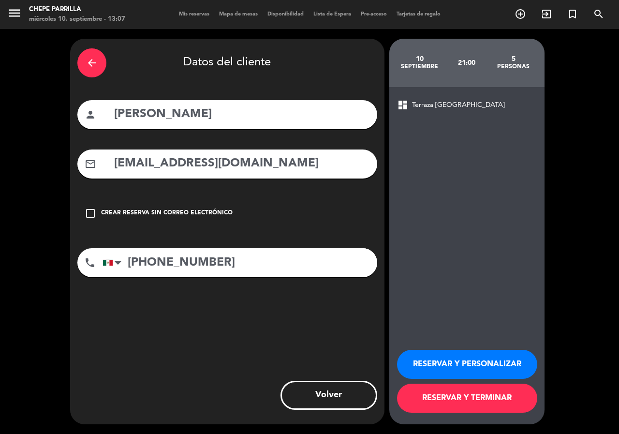
click at [472, 361] on button "RESERVAR Y PERSONALIZAR" at bounding box center [467, 364] width 140 height 29
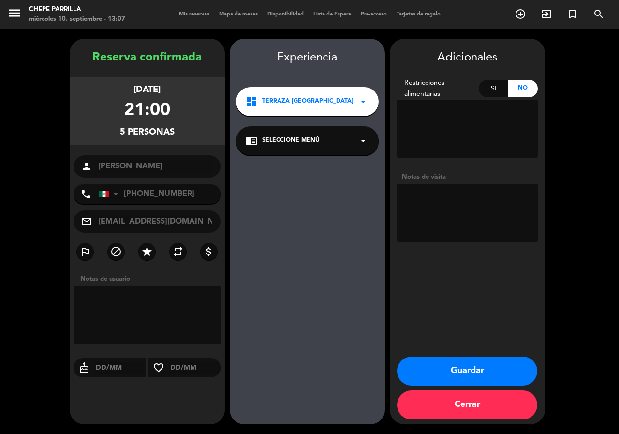
click at [428, 210] on textarea at bounding box center [467, 213] width 141 height 58
type textarea "terraza la paz"
click at [416, 369] on button "Guardar" at bounding box center [467, 370] width 140 height 29
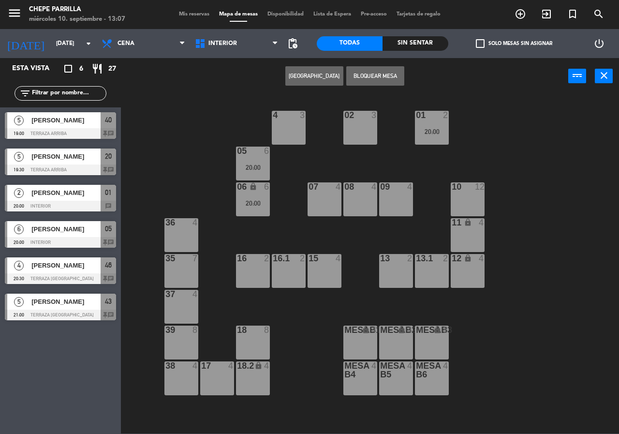
click at [381, 183] on div "09" at bounding box center [380, 186] width 0 height 9
click at [402, 224] on div "02 3 4 3 01 2 20:00 05 6 20:00 06 lock 6 20:00 07 4 09 4 10 12 08 4 11 lock 4 3…" at bounding box center [373, 264] width 492 height 340
click at [395, 198] on div "09 4" at bounding box center [396, 199] width 34 height 34
click at [299, 74] on button "[GEOGRAPHIC_DATA]" at bounding box center [314, 75] width 58 height 19
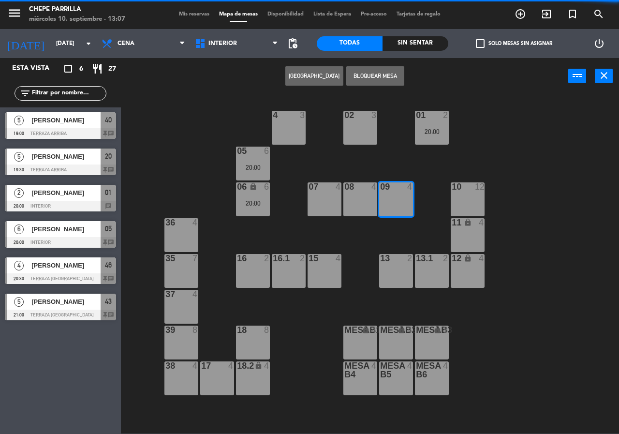
type input "0894"
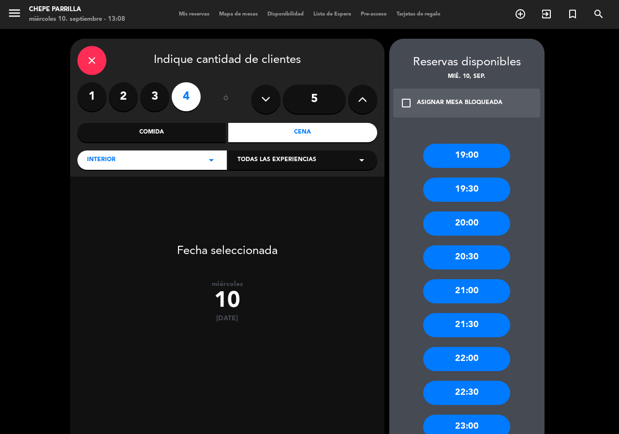
click at [194, 101] on label "4" at bounding box center [186, 96] width 29 height 29
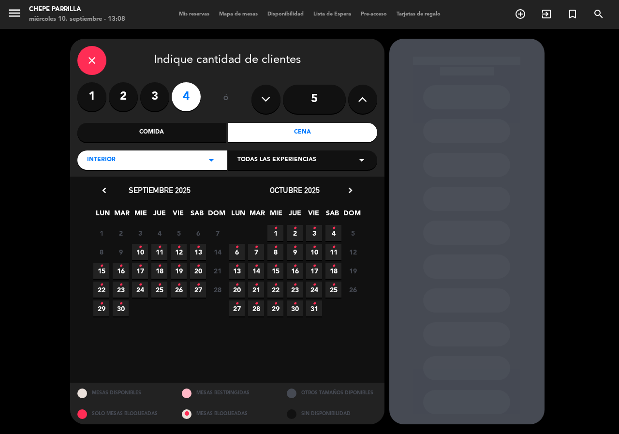
click at [145, 247] on span "10 •" at bounding box center [140, 252] width 16 height 16
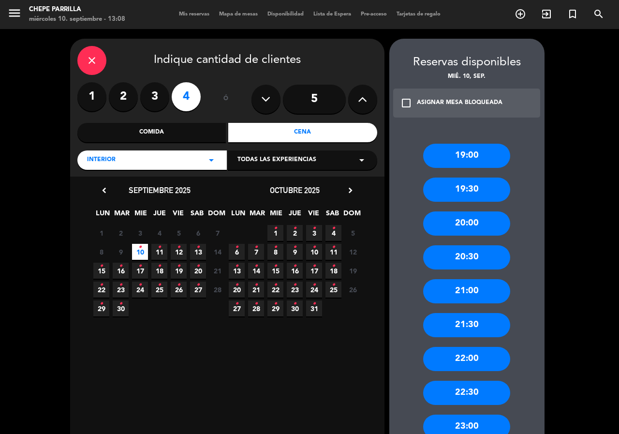
click at [177, 131] on div "Comida" at bounding box center [151, 132] width 149 height 19
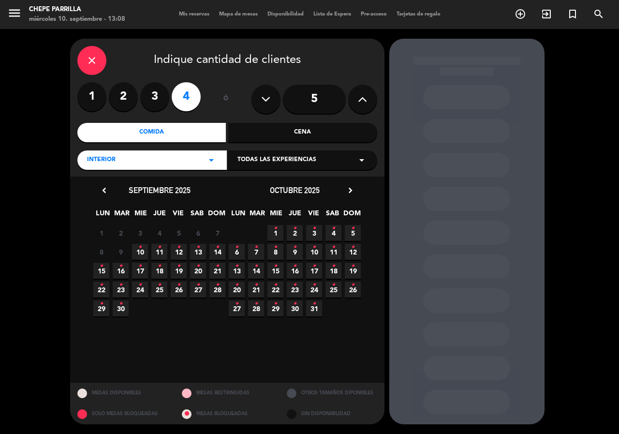
click at [139, 250] on icon "•" at bounding box center [139, 246] width 3 height 15
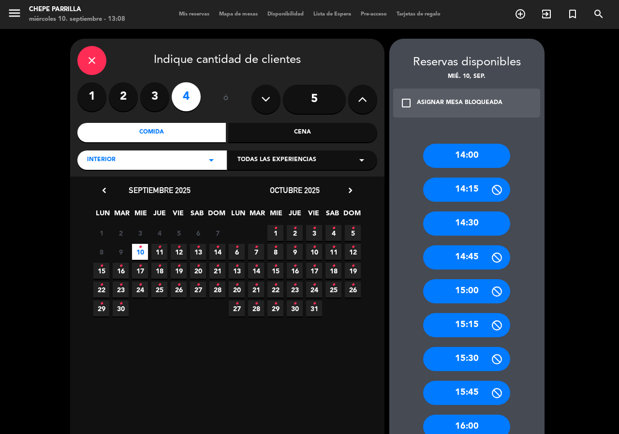
click at [490, 229] on div "14:30" at bounding box center [466, 223] width 87 height 24
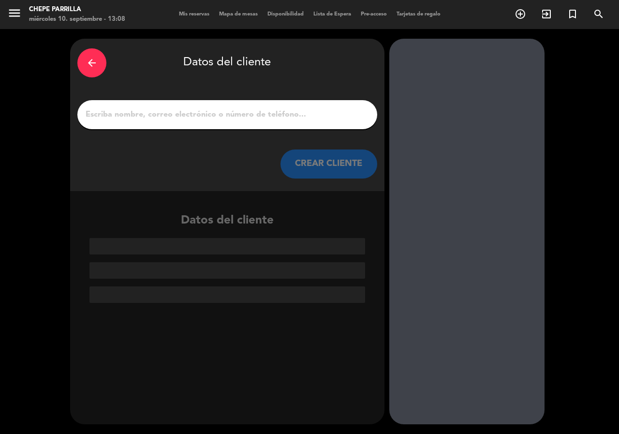
click at [213, 102] on div at bounding box center [227, 114] width 300 height 29
click at [215, 112] on input "1" at bounding box center [227, 115] width 285 height 14
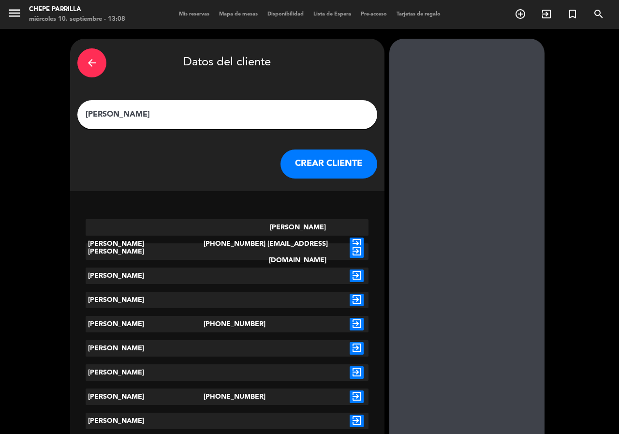
type input "[PERSON_NAME]"
click at [359, 237] on icon "exit_to_app" at bounding box center [357, 243] width 14 height 13
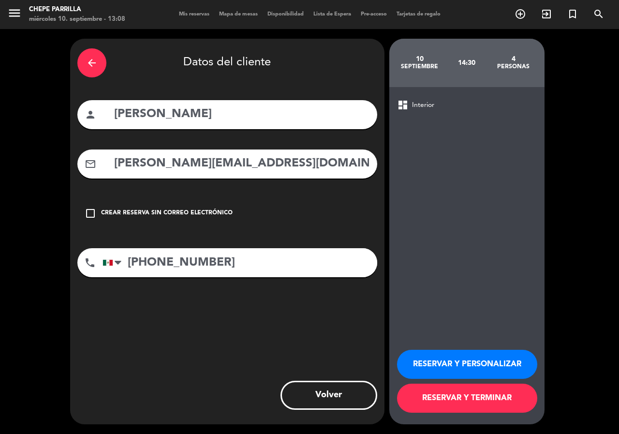
click at [442, 366] on button "RESERVAR Y PERSONALIZAR" at bounding box center [467, 364] width 140 height 29
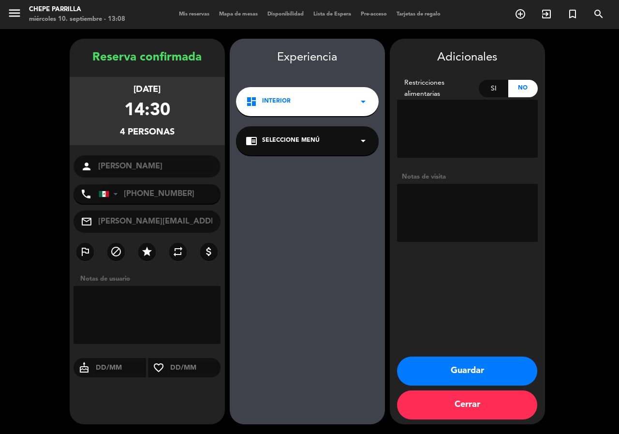
click at [486, 203] on textarea at bounding box center [467, 213] width 141 height 58
type textarea "interior"
drag, startPoint x: 436, startPoint y: 375, endPoint x: 338, endPoint y: 394, distance: 100.0
click at [435, 375] on button "Guardar" at bounding box center [467, 370] width 140 height 29
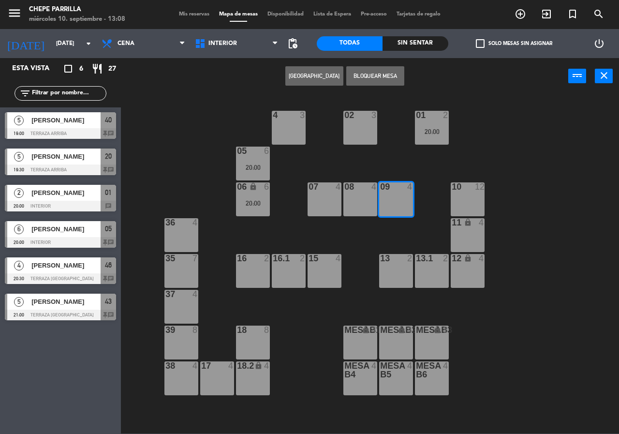
click at [72, 89] on input "text" at bounding box center [68, 93] width 75 height 11
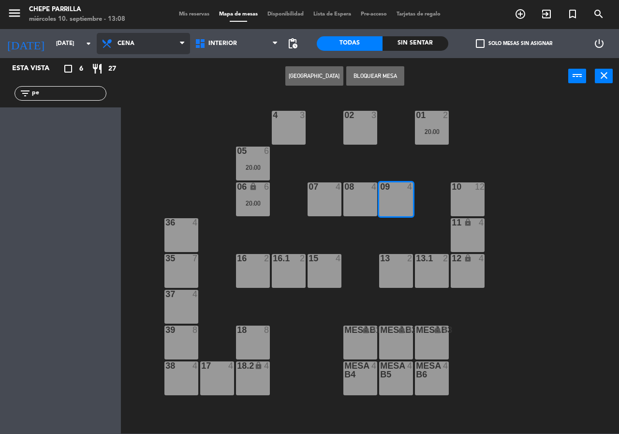
drag, startPoint x: 156, startPoint y: 45, endPoint x: 156, endPoint y: 51, distance: 6.3
click at [156, 45] on span "Cena" at bounding box center [143, 43] width 93 height 21
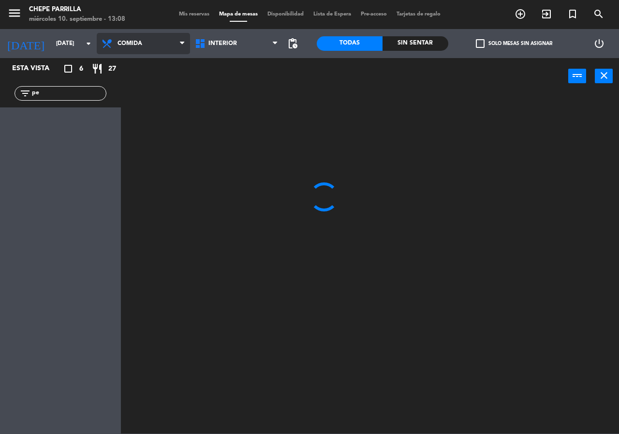
click at [155, 65] on ng-component "menu Chepe [PERSON_NAME] miércoles 10. septiembre - 13:08 Mis reservas Mapa de …" at bounding box center [309, 216] width 619 height 433
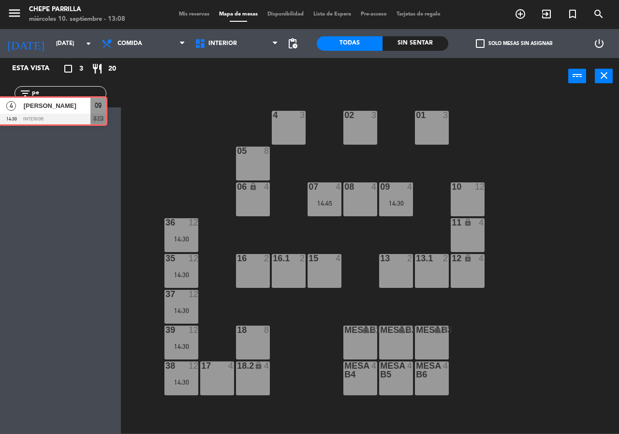
drag, startPoint x: 69, startPoint y: 125, endPoint x: 61, endPoint y: 101, distance: 25.4
click at [55, 104] on div "Esta vista crop_square 3 restaurant 20 filter_list pe 4 [PERSON_NAME] 14:30 Int…" at bounding box center [60, 102] width 121 height 89
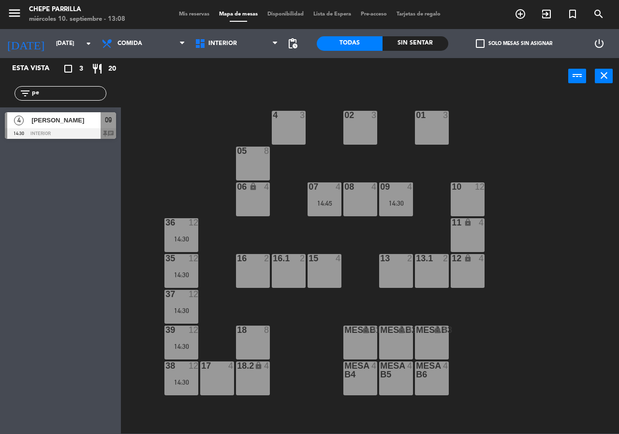
click at [57, 89] on input "pe" at bounding box center [68, 93] width 75 height 11
type input "p"
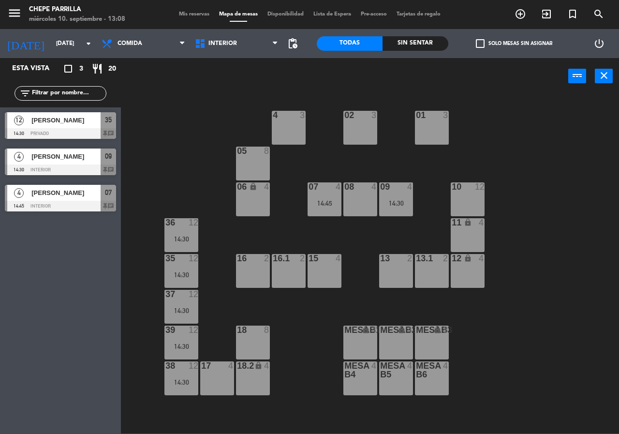
click at [148, 107] on div "02 3 4 3 01 3 05 8 06 lock 4 07 4 14:45 09 4 14:30 10 12 08 4 11 lock 4 36 12 1…" at bounding box center [373, 264] width 492 height 340
click at [71, 38] on input "[DATE]" at bounding box center [89, 43] width 77 height 16
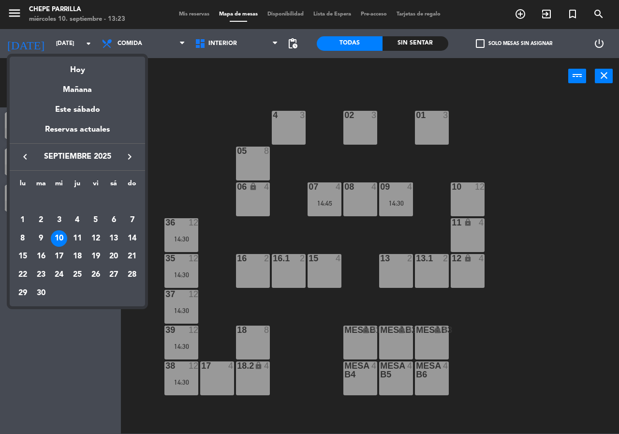
click at [177, 81] on div at bounding box center [309, 217] width 619 height 434
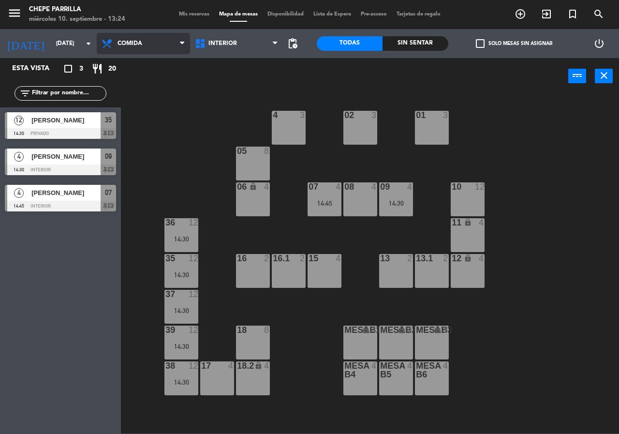
click at [164, 45] on span "Comida" at bounding box center [143, 43] width 93 height 21
click at [166, 81] on ng-component "menu [PERSON_NAME] [DATE] 10. septiembre - 13:24 Mis reservas Mapa de mesas Dis…" at bounding box center [309, 216] width 619 height 433
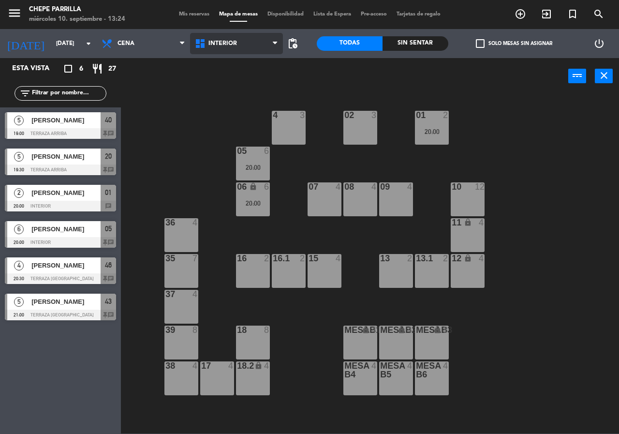
click at [261, 43] on span "Interior" at bounding box center [236, 43] width 93 height 21
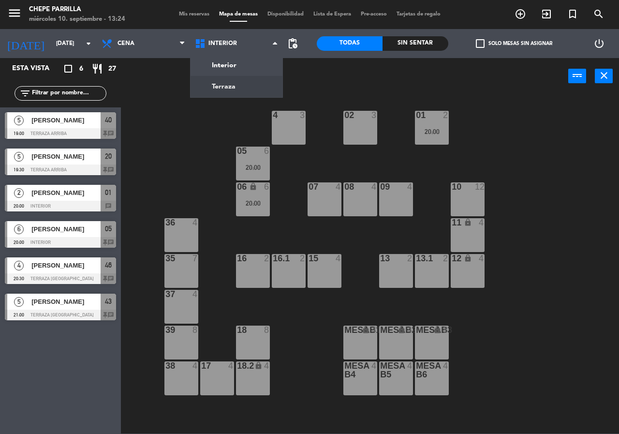
click at [414, 143] on div "02 3 4 3 01 2 20:00 05 6 20:00 06 lock 6 20:00 07 4 09 4 10 12 08 4 11 lock 4 3…" at bounding box center [373, 264] width 492 height 340
click at [396, 198] on div "09 4" at bounding box center [396, 199] width 34 height 34
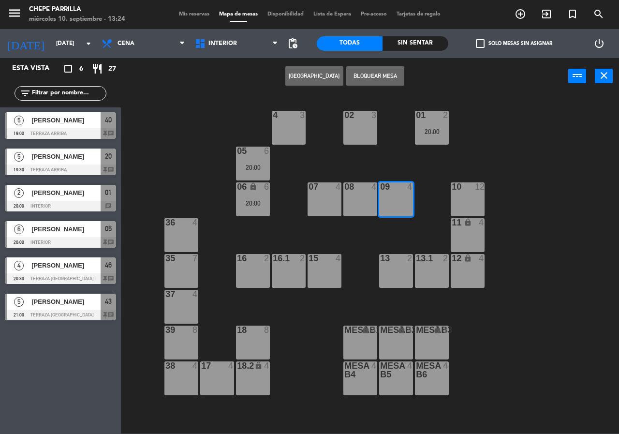
click at [329, 77] on button "[GEOGRAPHIC_DATA]" at bounding box center [314, 75] width 58 height 19
type input "0894"
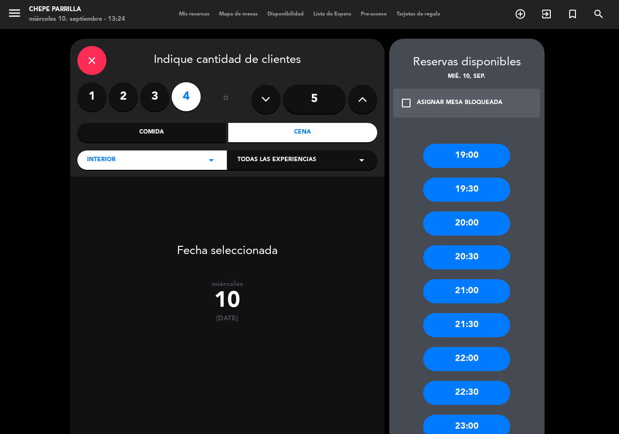
click at [188, 96] on label "4" at bounding box center [186, 96] width 29 height 29
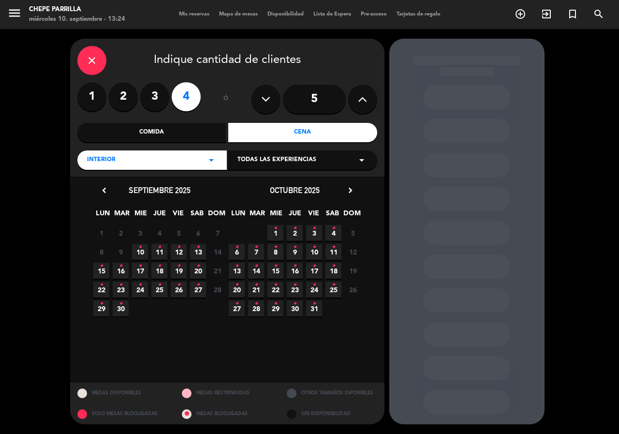
click at [138, 250] on icon "•" at bounding box center [139, 246] width 3 height 15
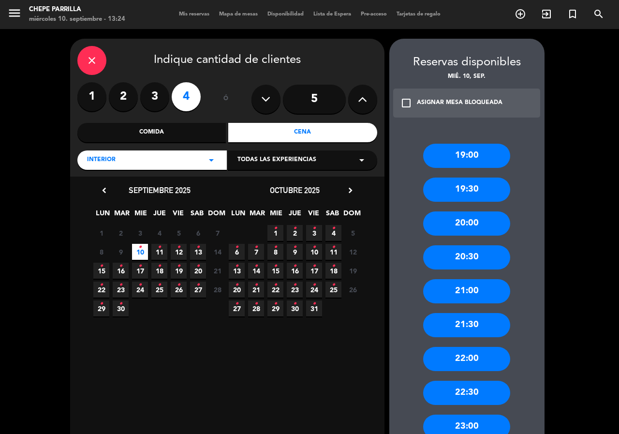
scroll to position [66, 0]
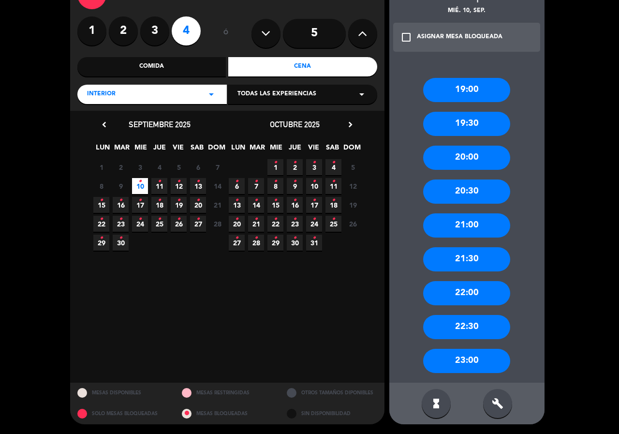
click at [489, 164] on div "20:00" at bounding box center [466, 158] width 87 height 24
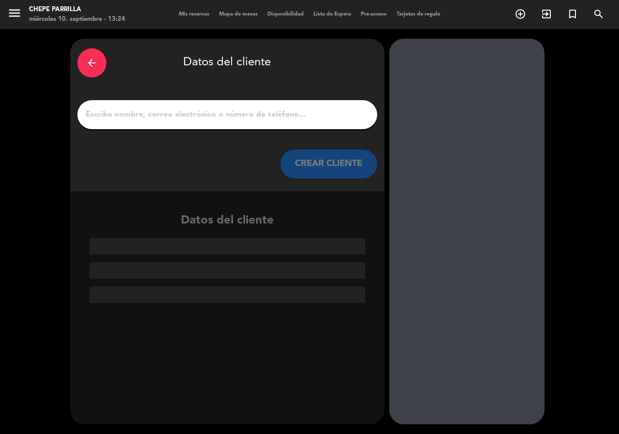
click at [242, 116] on input "1" at bounding box center [227, 115] width 285 height 14
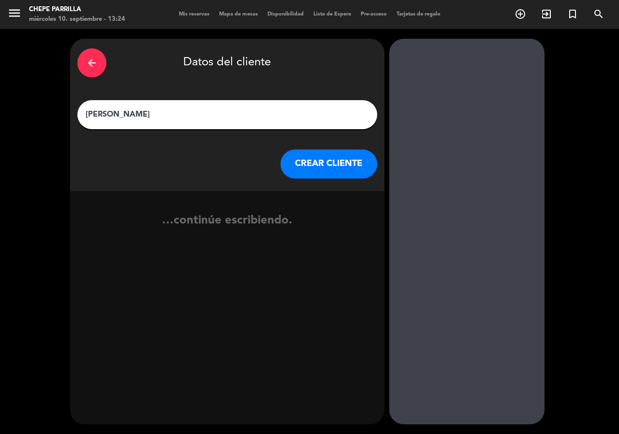
type input "[PERSON_NAME]"
click at [303, 167] on button "CREAR CLIENTE" at bounding box center [329, 163] width 97 height 29
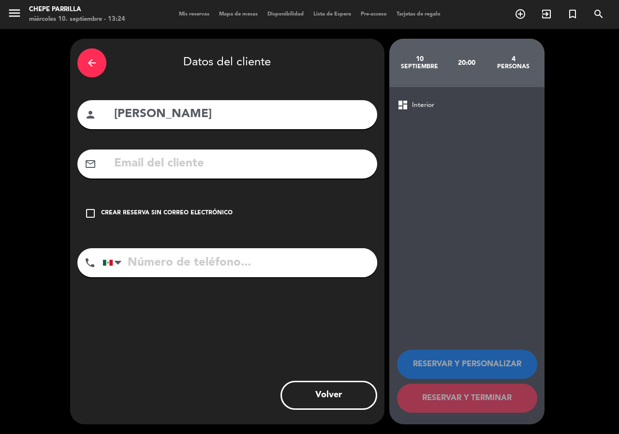
click at [193, 257] on input "tel" at bounding box center [240, 262] width 275 height 29
type input "3121483780"
click at [191, 209] on div "Crear reserva sin correo electrónico" at bounding box center [167, 213] width 132 height 10
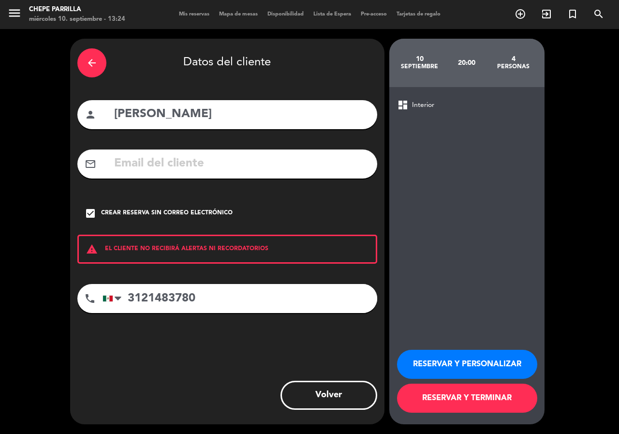
click at [512, 361] on button "RESERVAR Y PERSONALIZAR" at bounding box center [467, 364] width 140 height 29
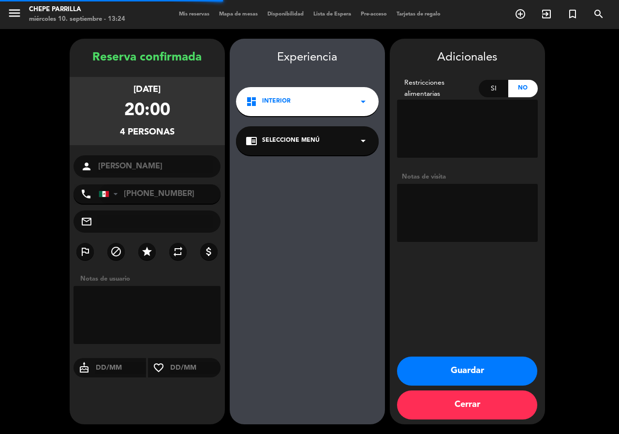
click at [431, 211] on textarea at bounding box center [467, 213] width 141 height 58
type textarea "interior"
click at [470, 375] on button "Guardar" at bounding box center [467, 370] width 140 height 29
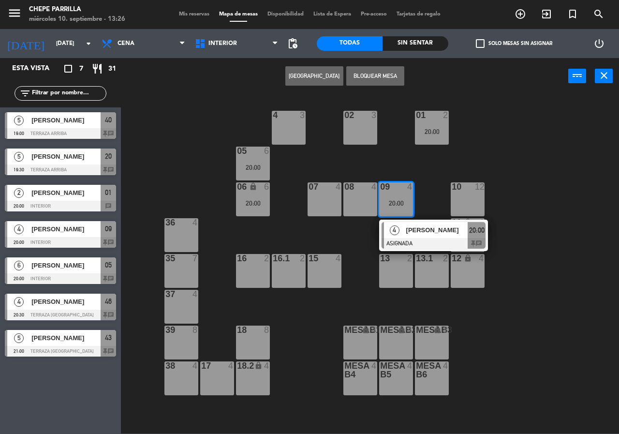
click at [193, 156] on div "02 3 4 3 01 2 20:00 05 6 20:00 06 lock 6 20:00 07 4 09 4 20:00 4 [PERSON_NAME] …" at bounding box center [373, 264] width 492 height 340
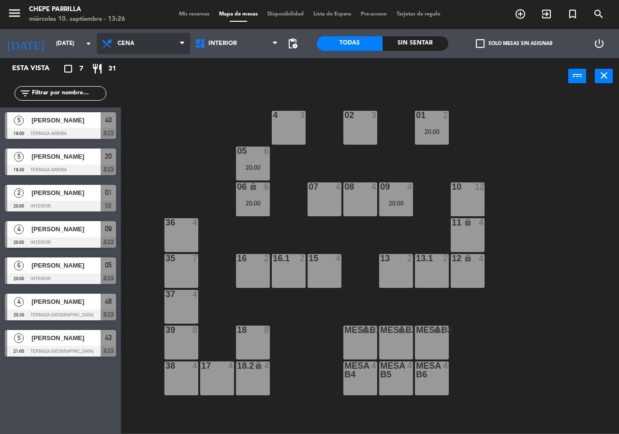
click at [152, 45] on span "Cena" at bounding box center [143, 43] width 93 height 21
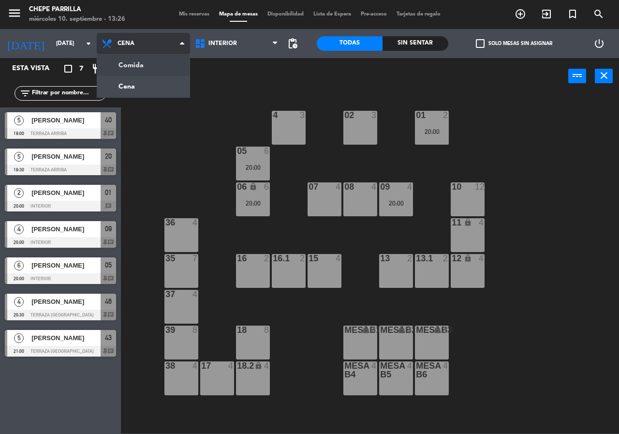
click at [161, 74] on ng-component "menu Chepe [PERSON_NAME] miércoles 10. septiembre - 13:26 Mis reservas Mapa de …" at bounding box center [309, 216] width 619 height 433
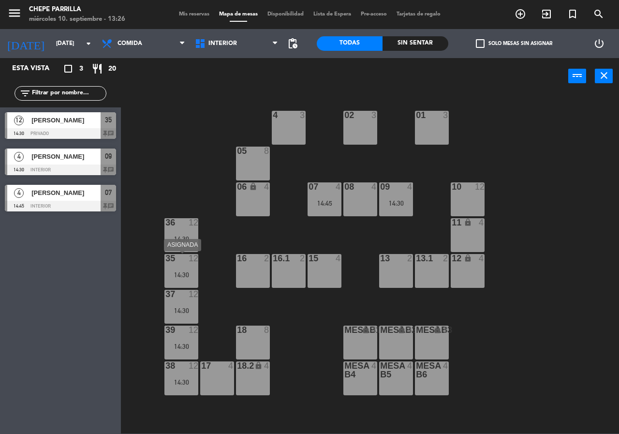
click at [186, 274] on div "14:30" at bounding box center [181, 274] width 34 height 7
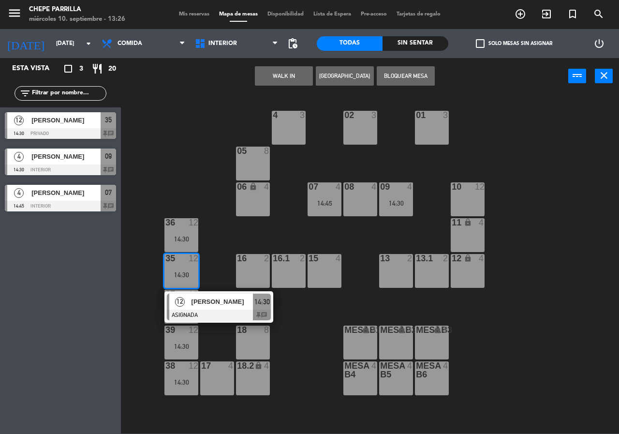
click at [200, 300] on div "12 [PERSON_NAME] ASIGNADA 14:30 chat" at bounding box center [218, 306] width 123 height 31
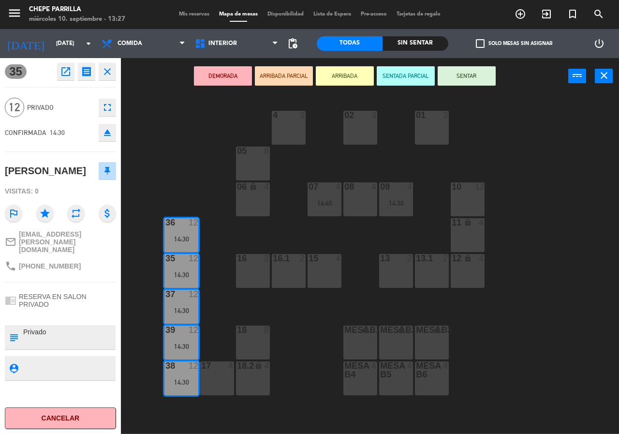
click at [68, 69] on icon "open_in_new" at bounding box center [66, 72] width 12 height 12
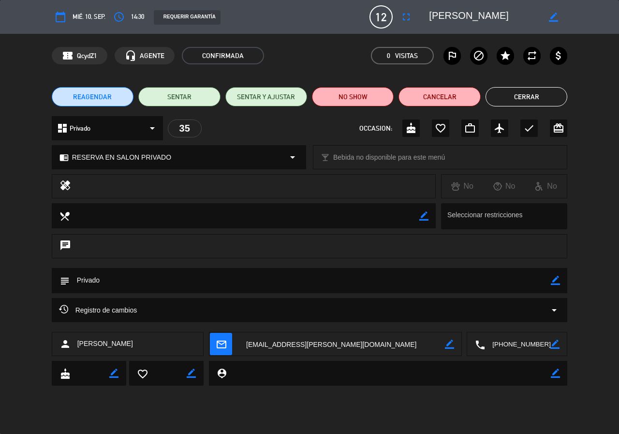
click at [186, 286] on textarea at bounding box center [311, 280] width 482 height 25
click at [186, 305] on div "Registro de cambios arrow_drop_down" at bounding box center [310, 310] width 502 height 12
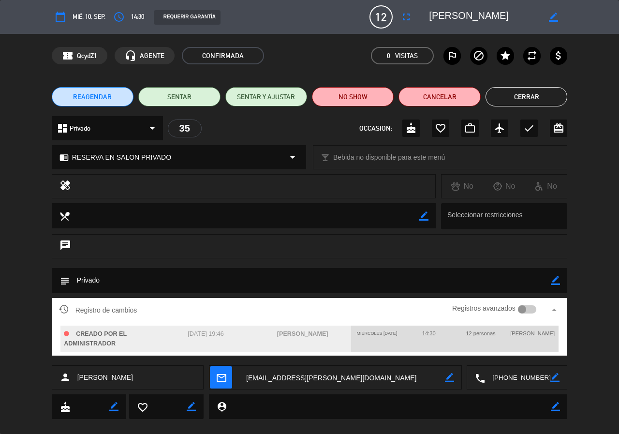
click at [550, 92] on button "Cerrar" at bounding box center [527, 96] width 82 height 19
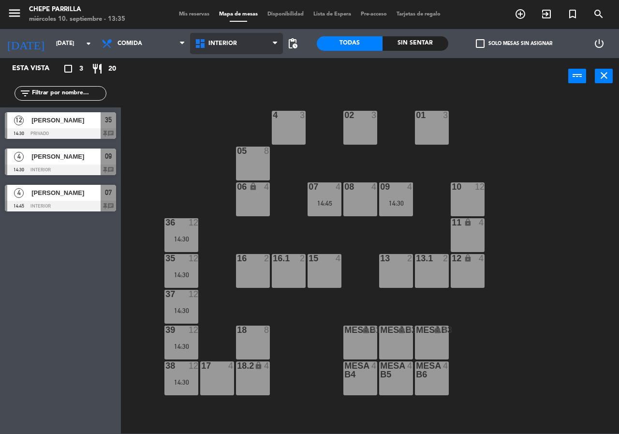
drag, startPoint x: 225, startPoint y: 50, endPoint x: 230, endPoint y: 62, distance: 12.9
click at [225, 50] on span "Interior" at bounding box center [236, 43] width 93 height 21
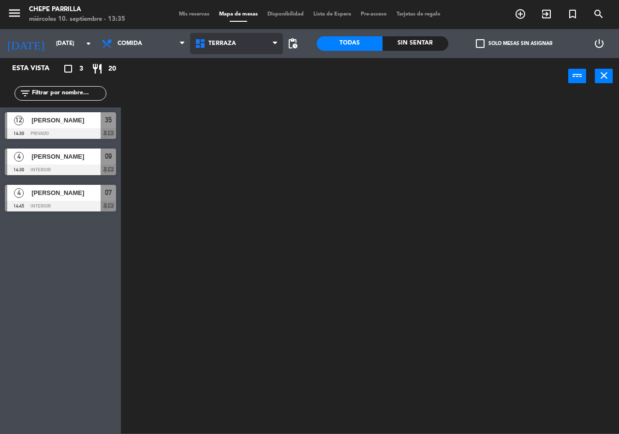
click at [235, 86] on ng-component "menu Chepe [PERSON_NAME] miércoles 10. septiembre - 13:35 Mis reservas Mapa de …" at bounding box center [309, 216] width 619 height 433
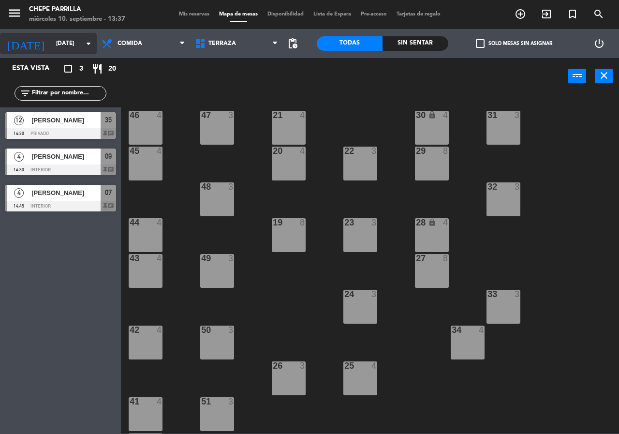
click at [69, 45] on input "[DATE]" at bounding box center [89, 43] width 77 height 16
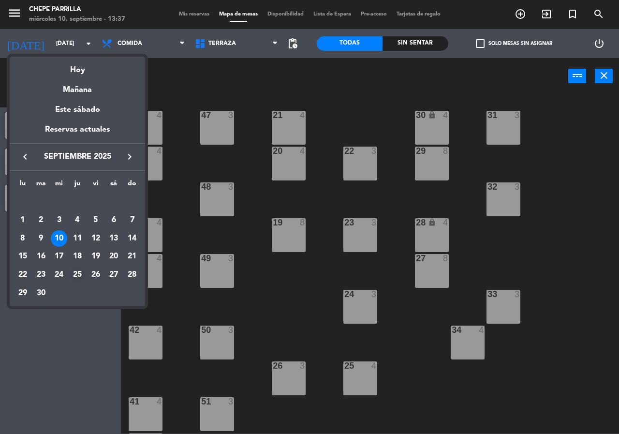
click at [77, 275] on div "25" at bounding box center [77, 275] width 16 height 16
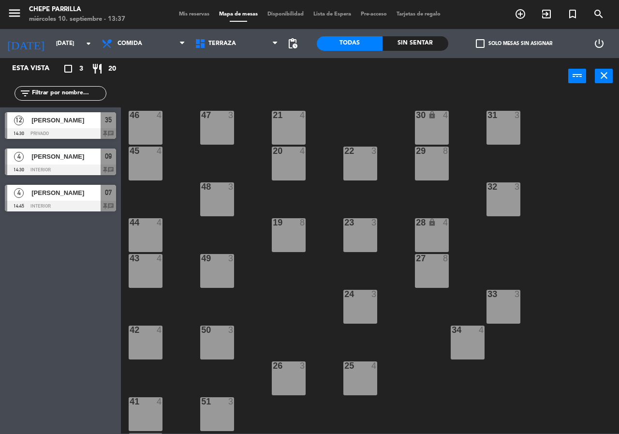
type input "[DEMOGRAPHIC_DATA][DATE]"
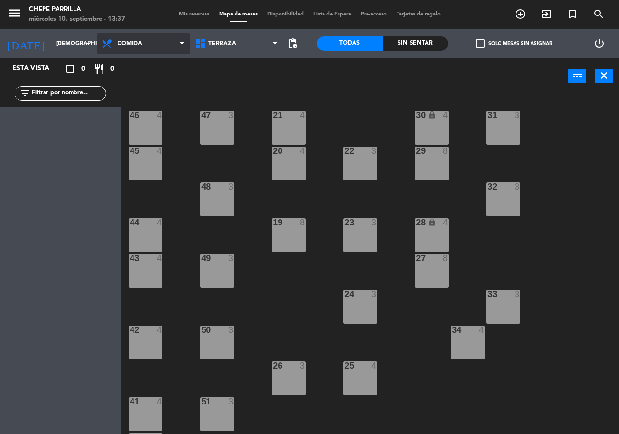
click at [141, 50] on span "Comida" at bounding box center [143, 43] width 93 height 21
click at [157, 84] on ng-component "menu Chepe [PERSON_NAME] miércoles 10. septiembre - 13:37 Mis reservas Mapa de …" at bounding box center [309, 216] width 619 height 433
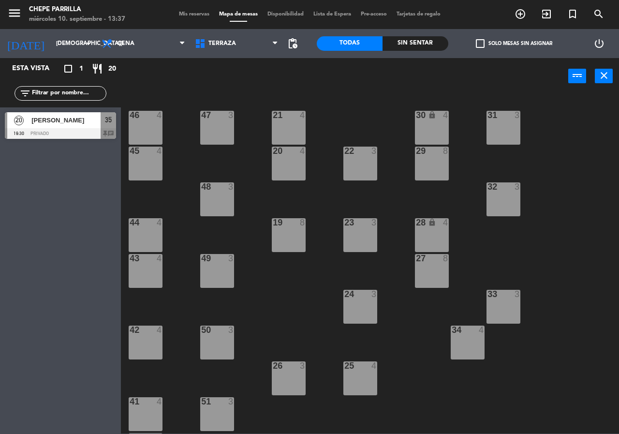
click at [84, 122] on span "[PERSON_NAME]" at bounding box center [65, 120] width 69 height 10
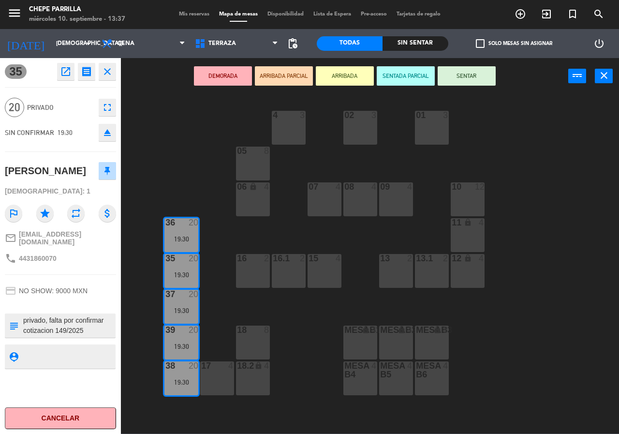
click at [173, 138] on div "02 3 4 3 01 3 05 8 06 lock 4 07 4 09 4 10 12 08 4 11 lock 4 36 20 19:30 16 2 15…" at bounding box center [373, 264] width 492 height 340
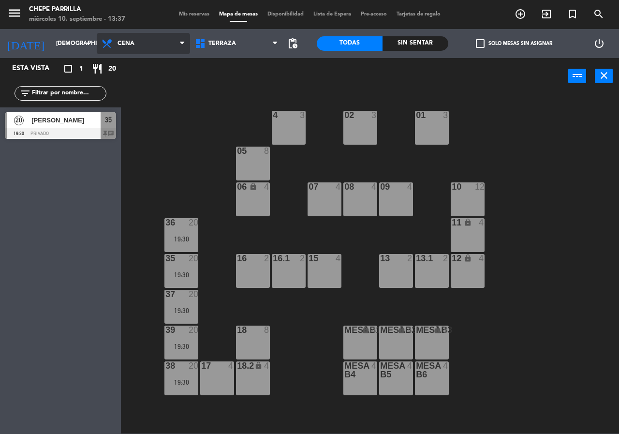
click at [154, 38] on span "Cena" at bounding box center [143, 43] width 93 height 21
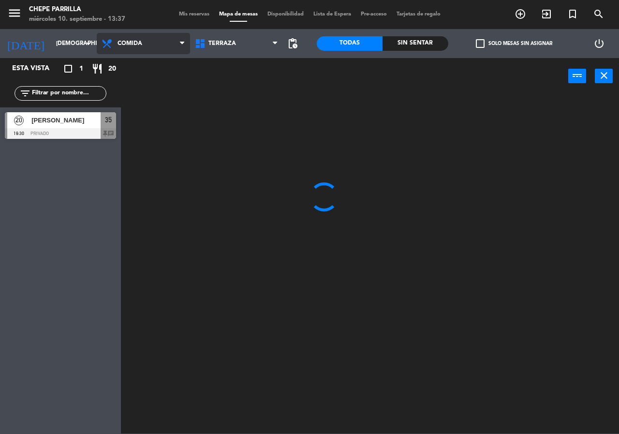
click at [158, 62] on ng-component "menu [PERSON_NAME] [DATE] 10. septiembre - 13:37 Mis reservas Mapa de mesas Dis…" at bounding box center [309, 216] width 619 height 433
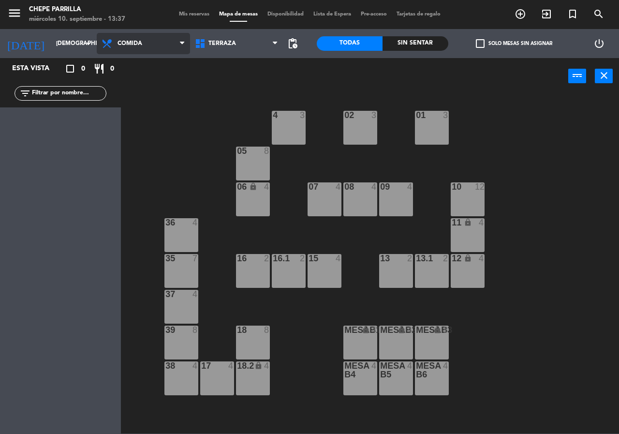
drag, startPoint x: 157, startPoint y: 45, endPoint x: 158, endPoint y: 50, distance: 4.9
click at [157, 48] on span "Comida" at bounding box center [143, 43] width 93 height 21
click at [151, 88] on ng-component "menu [PERSON_NAME] [DATE] 10. septiembre - 13:37 Mis reservas Mapa de mesas Dis…" at bounding box center [309, 216] width 619 height 433
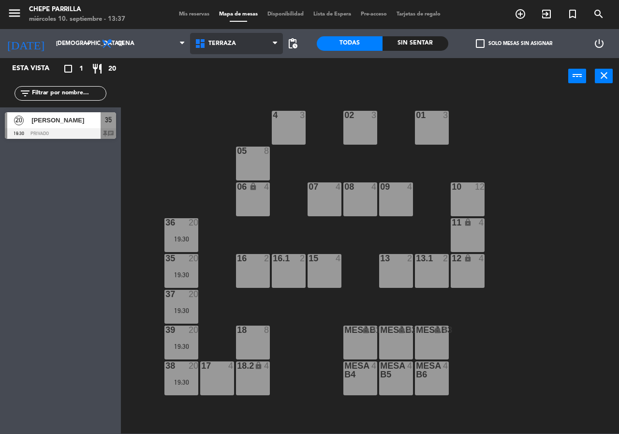
click at [213, 45] on span "Terraza" at bounding box center [222, 43] width 28 height 7
click at [236, 92] on ng-component "menu Chepe [PERSON_NAME] miércoles 10. septiembre - 13:37 Mis reservas Mapa de …" at bounding box center [309, 216] width 619 height 433
drag, startPoint x: 320, startPoint y: 198, endPoint x: 351, endPoint y: 201, distance: 31.1
click at [320, 198] on div "07 4" at bounding box center [325, 199] width 34 height 34
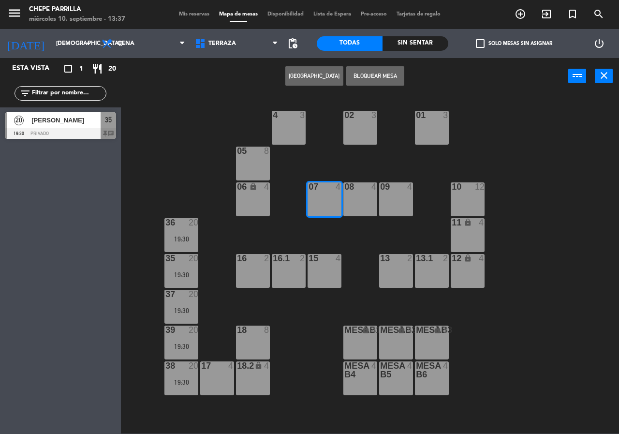
click at [365, 201] on div "08 4" at bounding box center [360, 199] width 34 height 34
click at [393, 202] on div "09 4" at bounding box center [396, 199] width 34 height 34
click at [299, 72] on button "[GEOGRAPHIC_DATA]" at bounding box center [314, 75] width 58 height 19
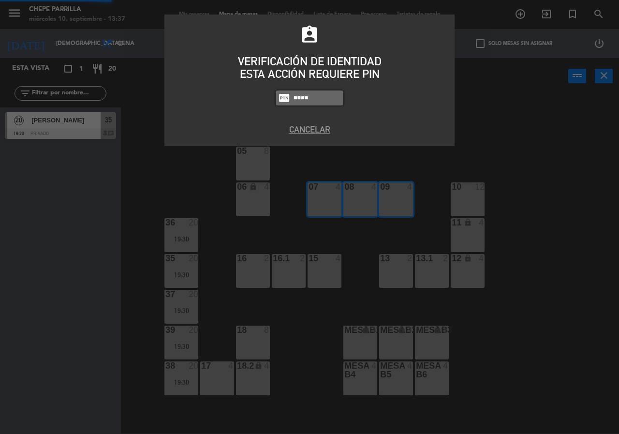
type input "0894"
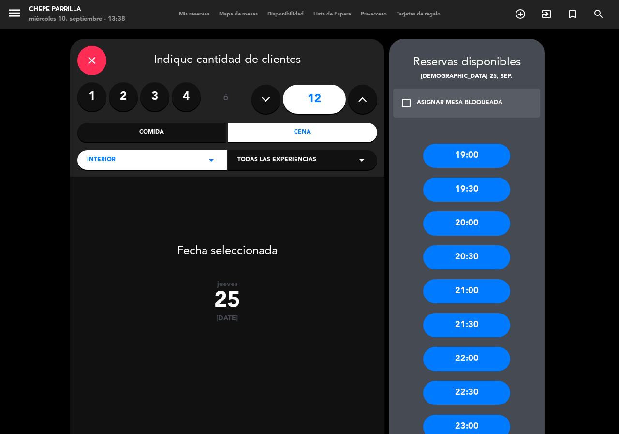
click at [365, 104] on icon at bounding box center [362, 99] width 9 height 15
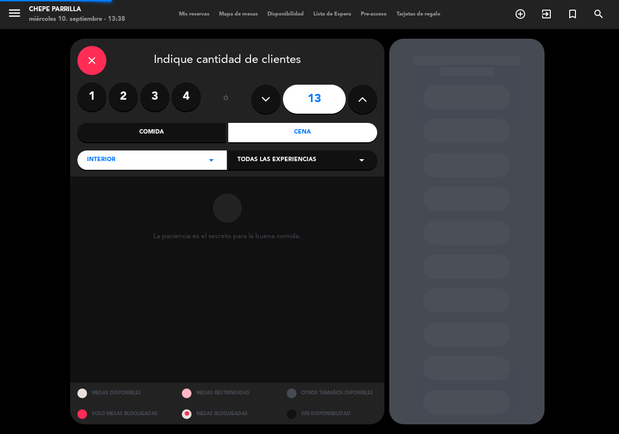
click at [365, 104] on icon at bounding box center [362, 99] width 9 height 15
click at [363, 104] on icon at bounding box center [362, 99] width 9 height 15
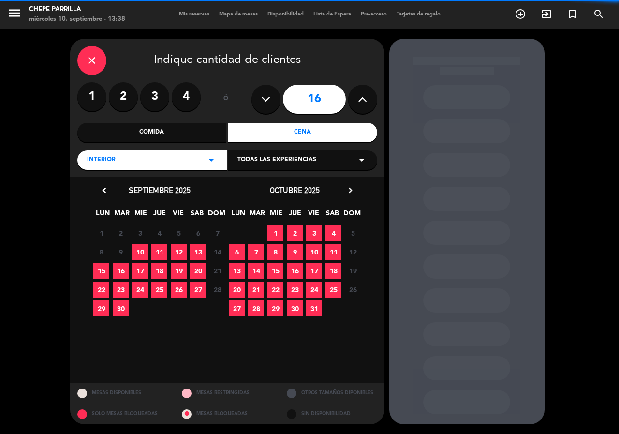
drag, startPoint x: 363, startPoint y: 104, endPoint x: 357, endPoint y: 101, distance: 6.7
click at [363, 104] on icon at bounding box center [362, 99] width 9 height 15
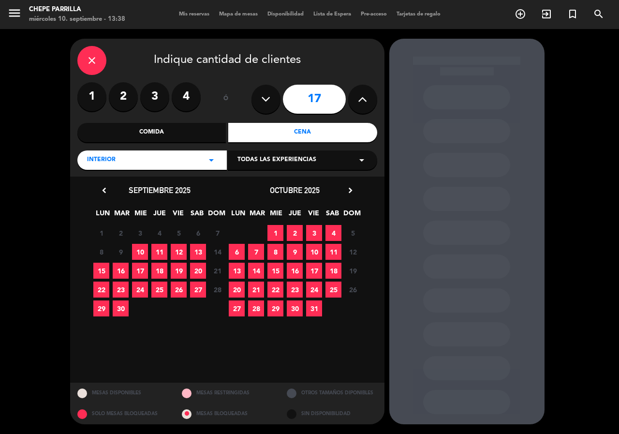
click at [363, 97] on icon at bounding box center [362, 99] width 9 height 15
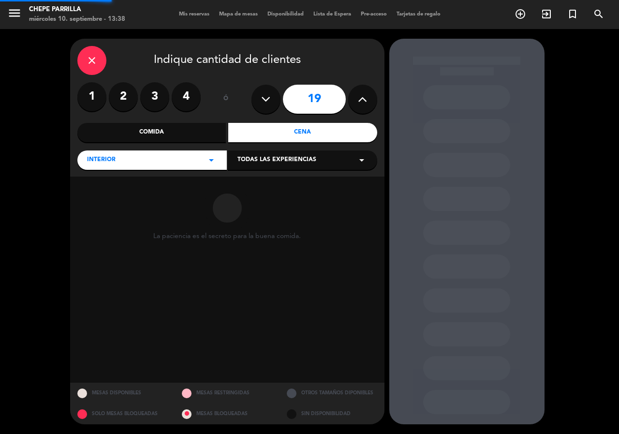
click at [363, 97] on icon at bounding box center [362, 99] width 9 height 15
type input "23"
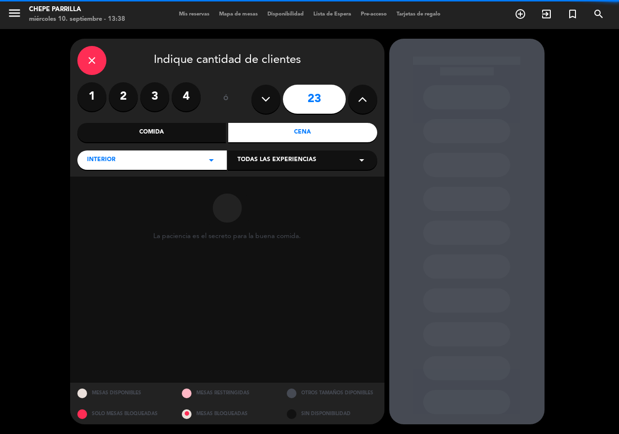
click at [363, 97] on icon at bounding box center [362, 99] width 9 height 15
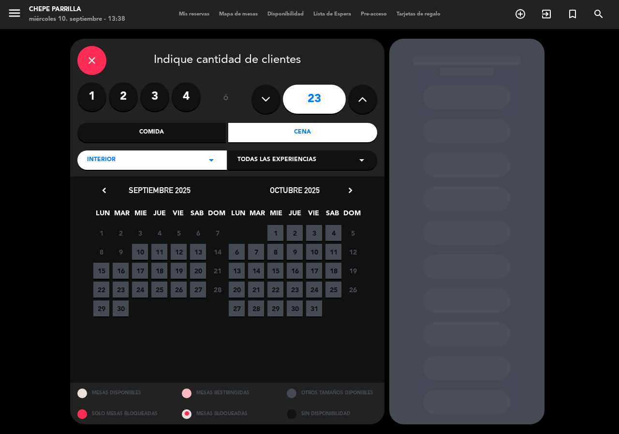
click at [363, 97] on icon at bounding box center [362, 99] width 9 height 15
click at [160, 292] on span "25" at bounding box center [159, 290] width 16 height 16
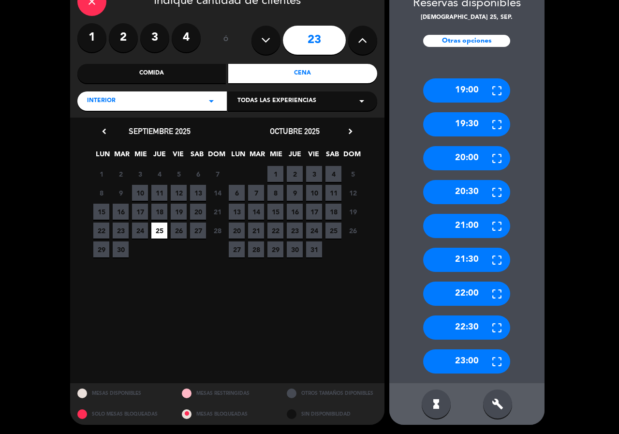
scroll to position [59, 0]
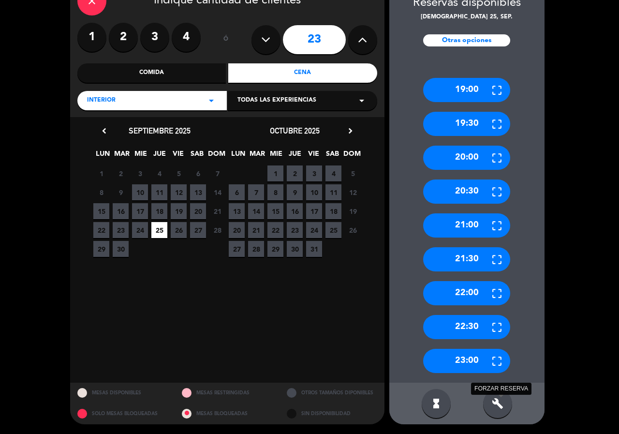
click at [499, 399] on icon "build" at bounding box center [498, 404] width 12 height 12
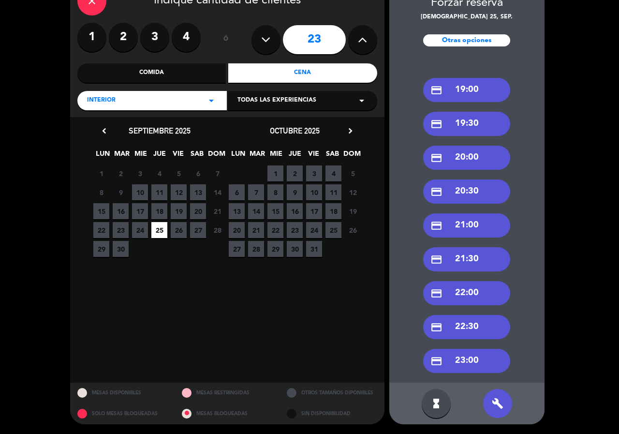
click at [492, 191] on div "credit_card 20:30" at bounding box center [466, 191] width 87 height 24
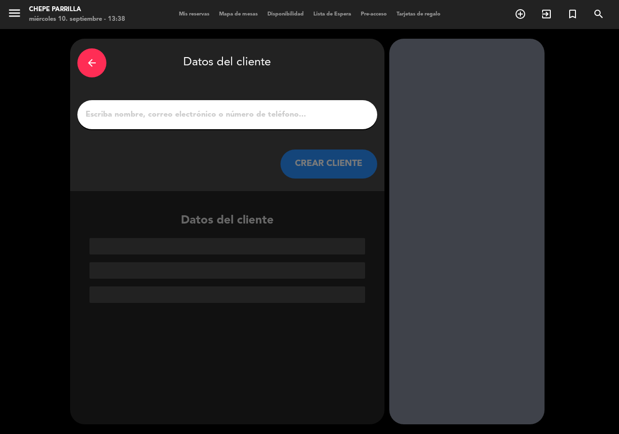
scroll to position [0, 0]
click at [192, 115] on input "1" at bounding box center [227, 115] width 285 height 14
type input "j"
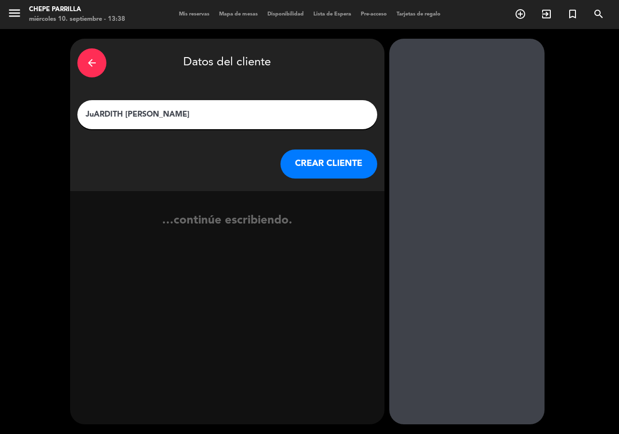
click at [121, 112] on input "JuARDITH [PERSON_NAME]" at bounding box center [227, 115] width 285 height 14
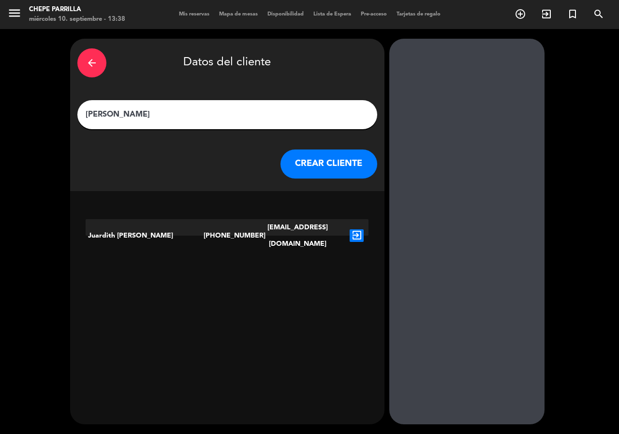
type input "[PERSON_NAME]"
click at [355, 231] on icon "exit_to_app" at bounding box center [357, 235] width 14 height 13
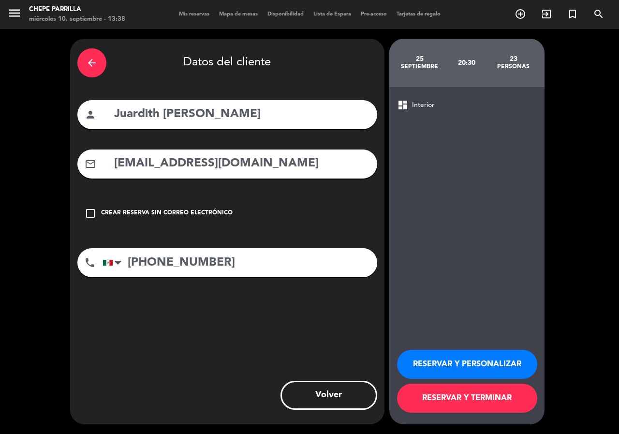
click at [425, 358] on button "RESERVAR Y PERSONALIZAR" at bounding box center [467, 364] width 140 height 29
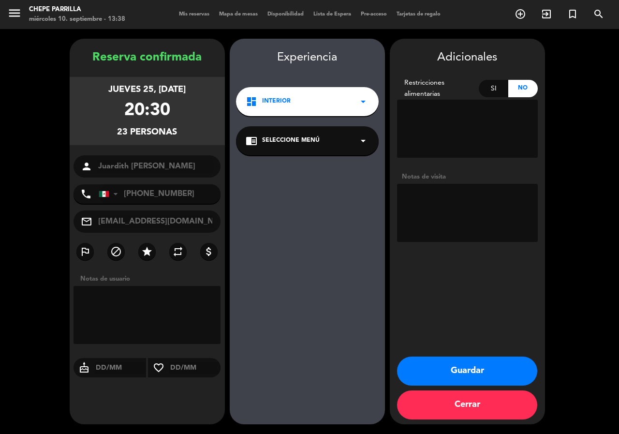
click at [488, 215] on textarea at bounding box center [467, 213] width 141 height 58
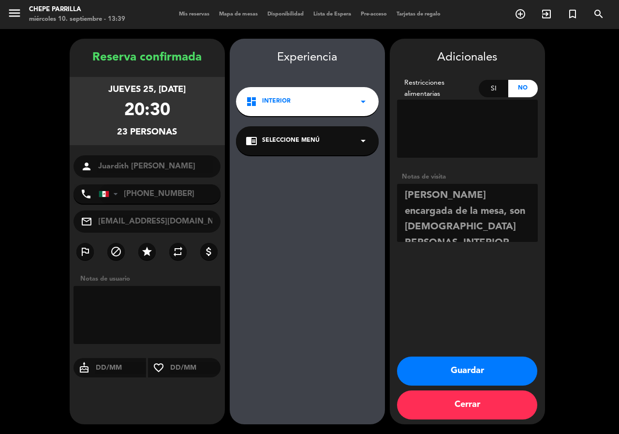
type textarea "[PERSON_NAME] encargada de la mesa, son [DEMOGRAPHIC_DATA] PERSONAS. INTERIOR"
click at [472, 368] on button "Guardar" at bounding box center [467, 370] width 140 height 29
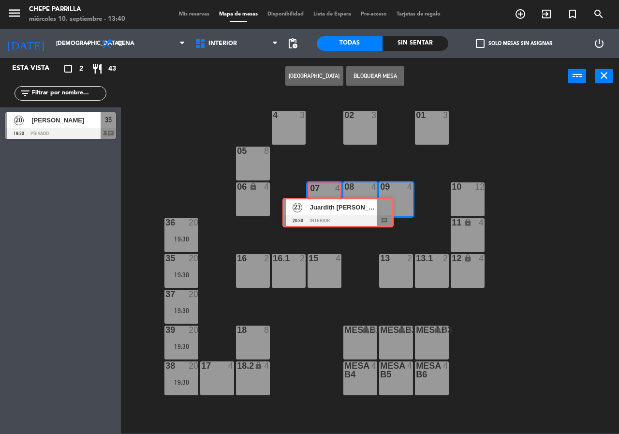
drag, startPoint x: 46, startPoint y: 160, endPoint x: 324, endPoint y: 209, distance: 282.0
click at [324, 209] on div "Esta vista crop_square 2 restaurant 43 filter_list 20 [PERSON_NAME] 19:30 Priva…" at bounding box center [309, 245] width 619 height 375
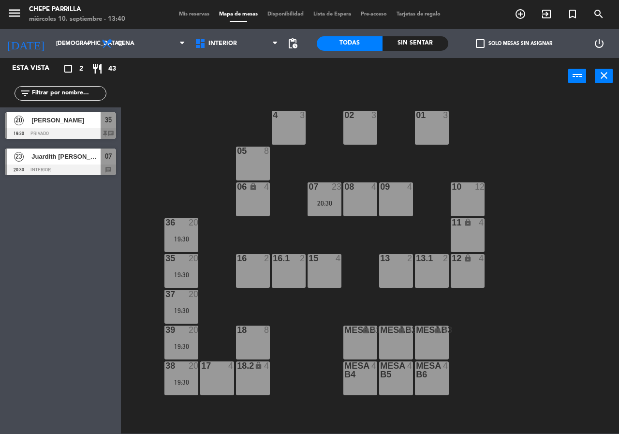
click at [329, 200] on div "20:30" at bounding box center [325, 203] width 34 height 7
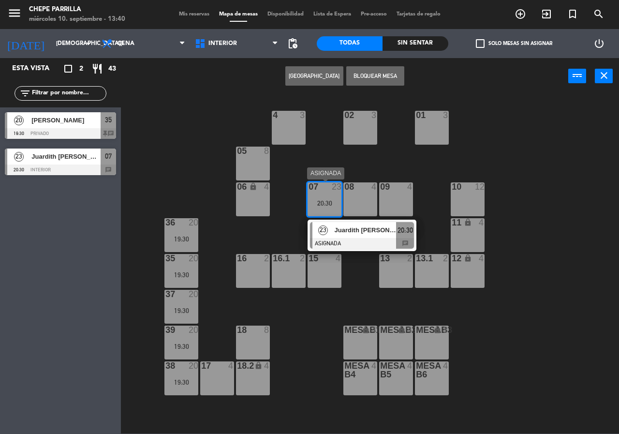
click at [356, 246] on div at bounding box center [362, 243] width 104 height 11
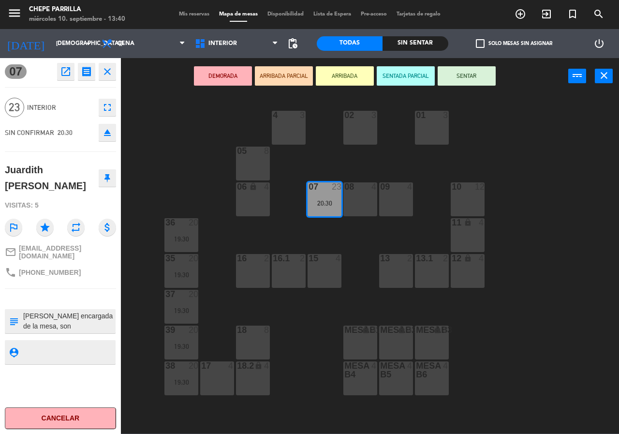
drag, startPoint x: 360, startPoint y: 201, endPoint x: 370, endPoint y: 201, distance: 9.7
click at [360, 201] on div "08 4" at bounding box center [360, 199] width 34 height 34
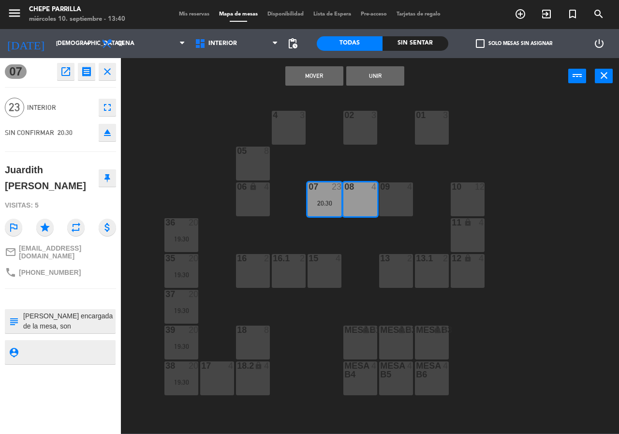
click at [412, 198] on div "09 4" at bounding box center [396, 199] width 34 height 34
click at [372, 78] on button "Unir" at bounding box center [375, 75] width 58 height 19
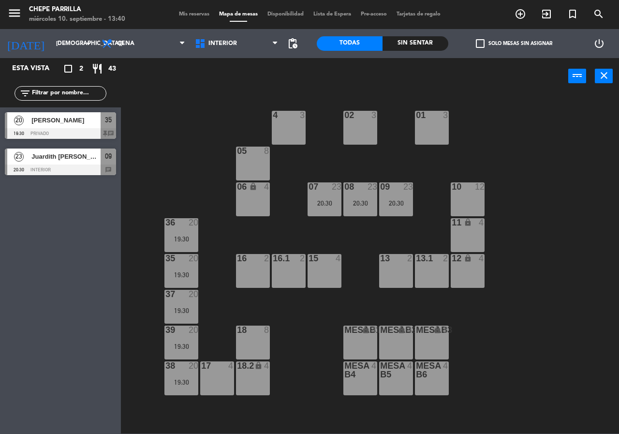
click at [401, 95] on div "02 3 4 3 01 3 05 8 06 lock 4 07 23 20:30 09 23 20:30 10 12 08 23 20:30 11 lock …" at bounding box center [373, 264] width 492 height 340
click at [153, 41] on span "Cena" at bounding box center [143, 43] width 93 height 21
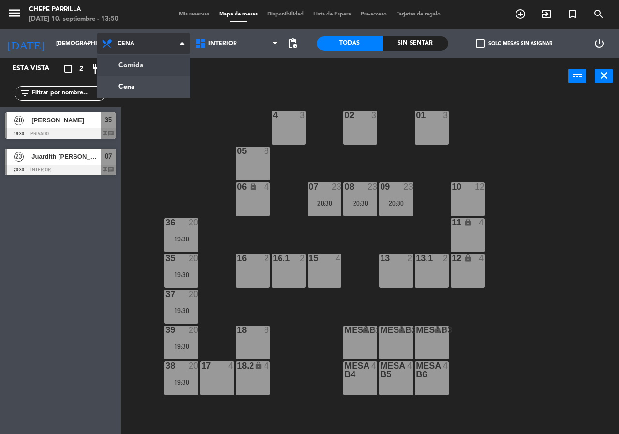
click at [154, 64] on ng-component "menu [PERSON_NAME] [DATE] 10. septiembre - 13:50 Mis reservas Mapa de mesas Dis…" at bounding box center [309, 216] width 619 height 433
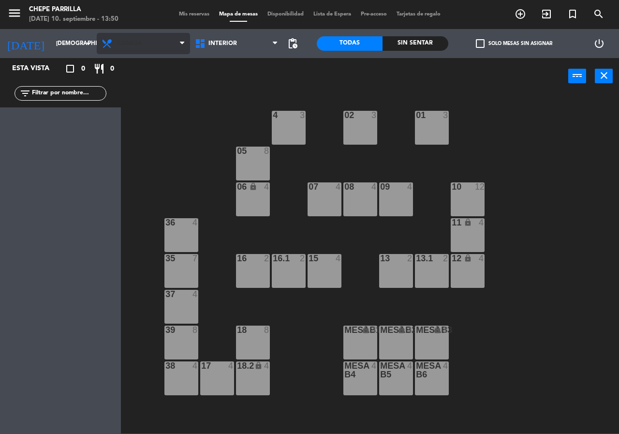
drag, startPoint x: 160, startPoint y: 58, endPoint x: 166, endPoint y: 42, distance: 17.6
click at [162, 56] on ng-component "menu [PERSON_NAME] [DATE] 10. septiembre - 13:50 Mis reservas Mapa de mesas Dis…" at bounding box center [309, 216] width 619 height 433
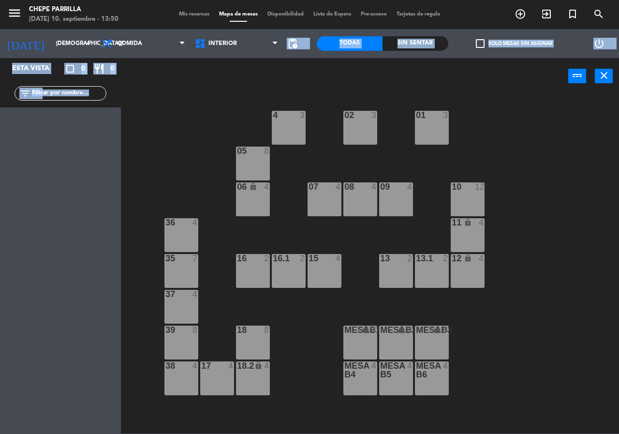
click at [162, 77] on div "power_input close" at bounding box center [344, 76] width 447 height 37
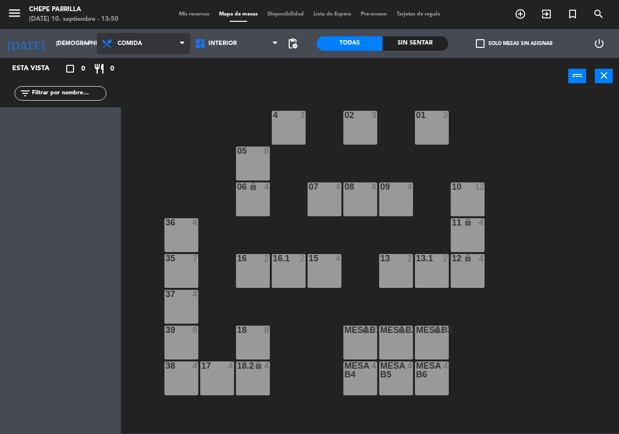
click at [142, 49] on span "Comida" at bounding box center [143, 43] width 93 height 21
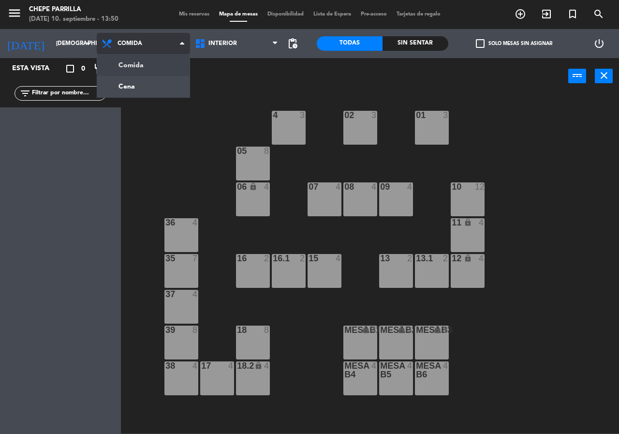
click at [141, 63] on ng-component "menu [PERSON_NAME] [DATE] 10. septiembre - 13:50 Mis reservas Mapa de mesas Dis…" at bounding box center [309, 216] width 619 height 433
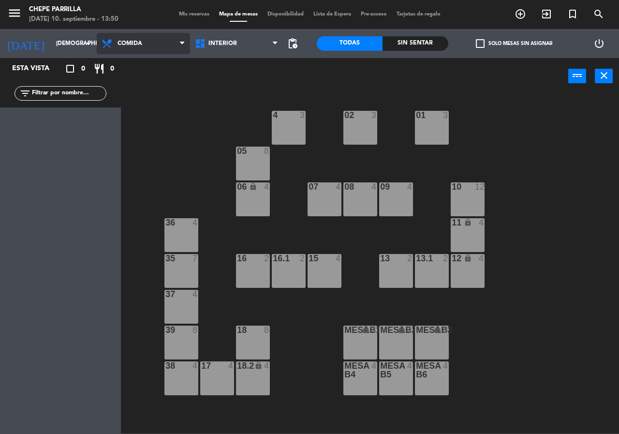
click at [151, 42] on span "Comida" at bounding box center [143, 43] width 93 height 21
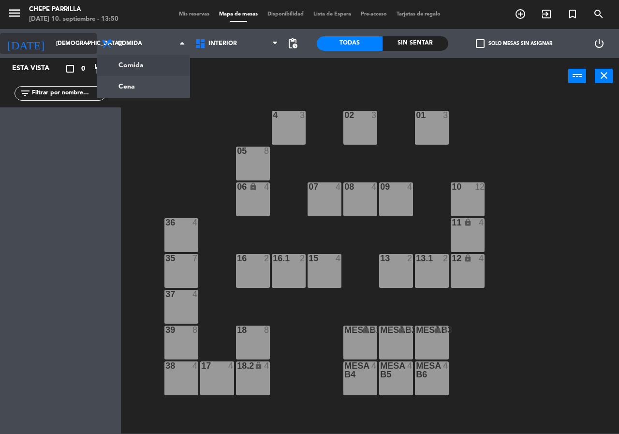
click at [93, 46] on icon "arrow_drop_down" at bounding box center [89, 44] width 12 height 12
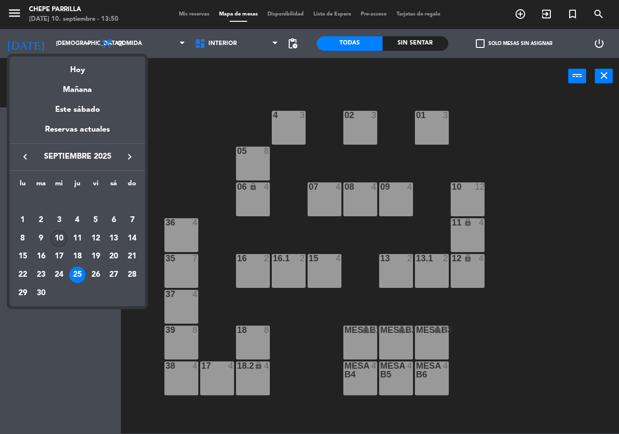
click at [57, 233] on div "10" at bounding box center [59, 238] width 16 height 16
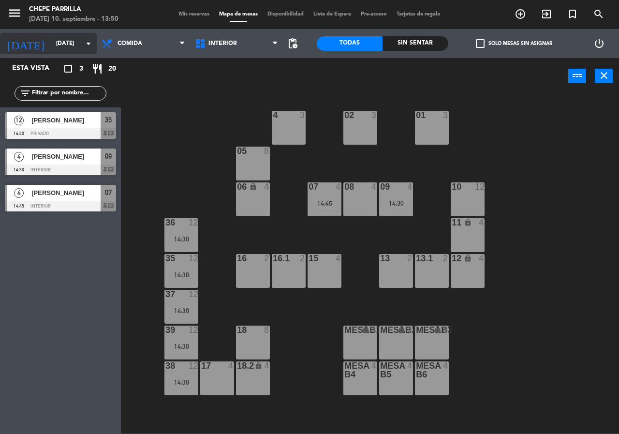
click at [66, 44] on input "[DATE]" at bounding box center [89, 43] width 77 height 16
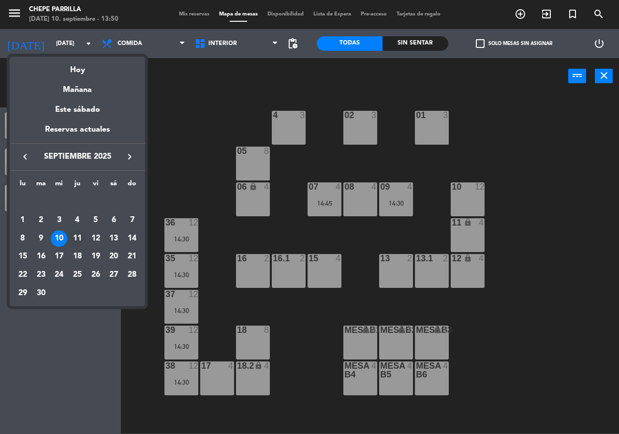
click at [74, 237] on div "11" at bounding box center [77, 238] width 16 height 16
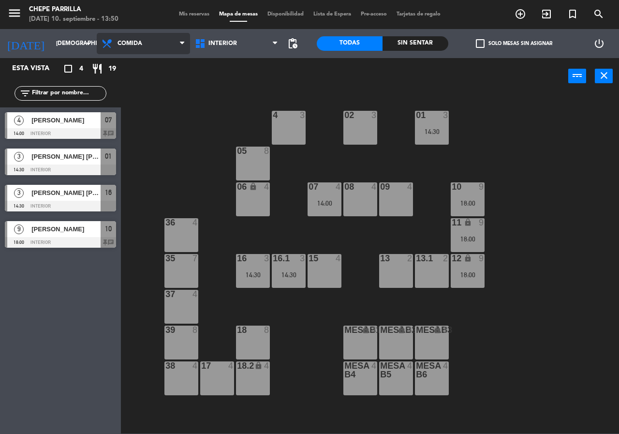
click at [147, 41] on span "Comida" at bounding box center [143, 43] width 93 height 21
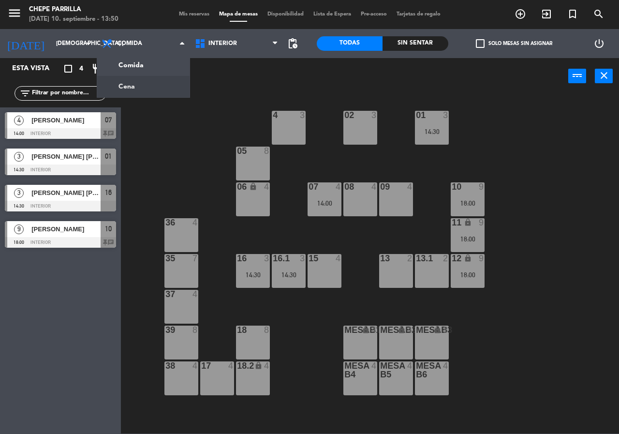
click at [139, 110] on div "02 3 4 3 01 3 14:30 05 8 06 lock 4 07 4 14:00 09 4 10 9 18:00 08 4 11 lock 9 18…" at bounding box center [373, 264] width 492 height 340
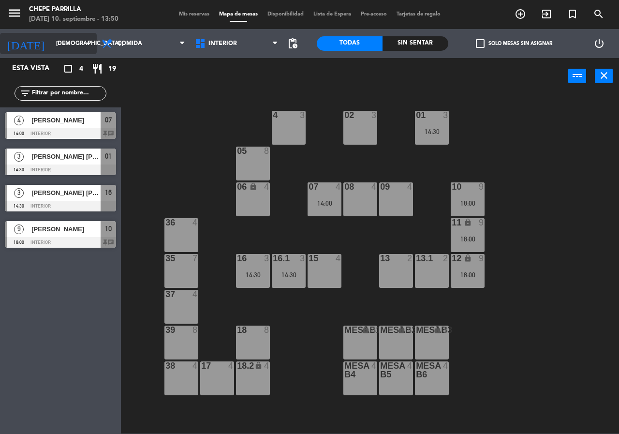
click at [51, 47] on input "[DEMOGRAPHIC_DATA] [DATE]" at bounding box center [89, 43] width 77 height 16
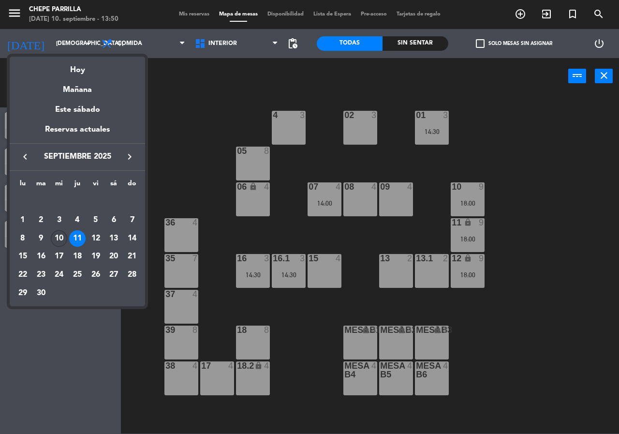
click at [64, 239] on div "10" at bounding box center [59, 238] width 16 height 16
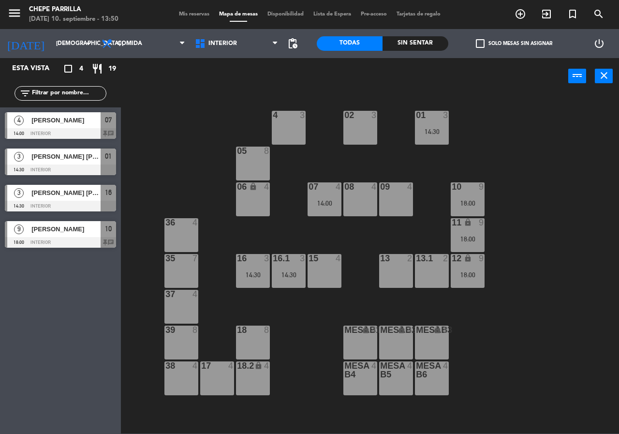
type input "[DATE]"
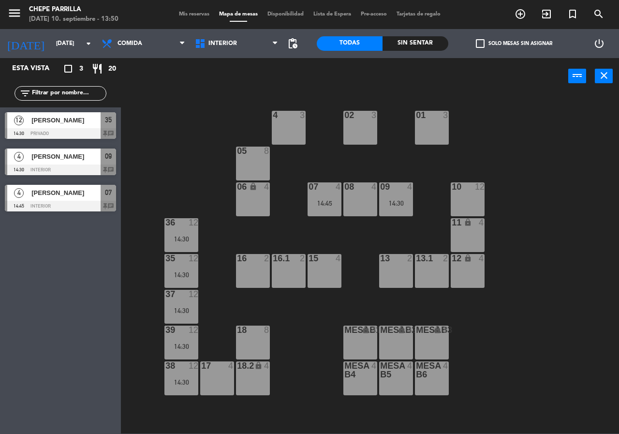
click at [79, 158] on span "[PERSON_NAME]" at bounding box center [65, 156] width 69 height 10
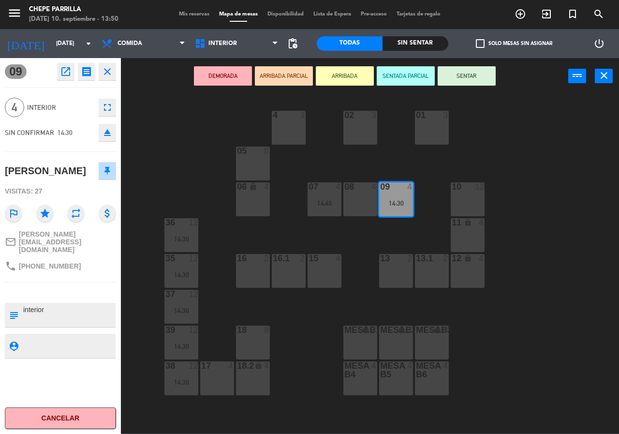
click at [330, 237] on div "02 3 4 3 01 3 05 8 06 lock 4 07 4 14:45 09 4 14:30 10 12 08 4 11 lock 4 36 12 1…" at bounding box center [373, 264] width 492 height 340
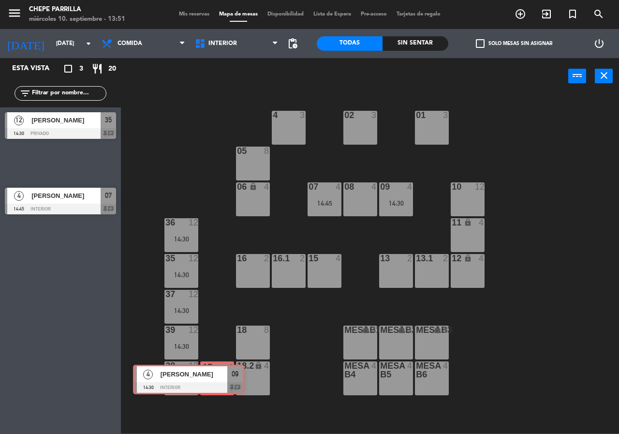
drag, startPoint x: 93, startPoint y: 162, endPoint x: 222, endPoint y: 378, distance: 251.4
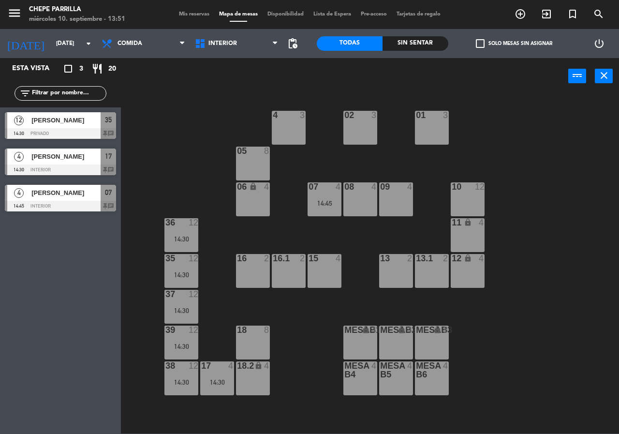
click at [225, 322] on div "02 3 4 3 01 3 05 8 06 lock 4 07 4 14:45 09 4 10 12 08 4 11 lock 4 36 12 14:30 1…" at bounding box center [373, 264] width 492 height 340
click at [131, 45] on span "Comida" at bounding box center [130, 43] width 25 height 7
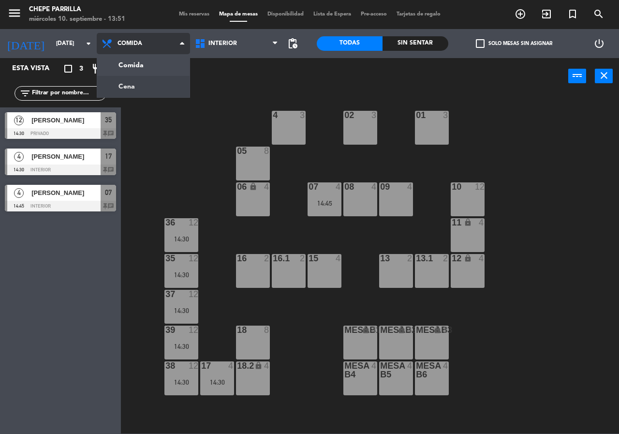
click at [143, 83] on ng-component "menu [PERSON_NAME] [DATE] 10. septiembre - 13:51 Mis reservas Mapa de mesas Dis…" at bounding box center [309, 216] width 619 height 433
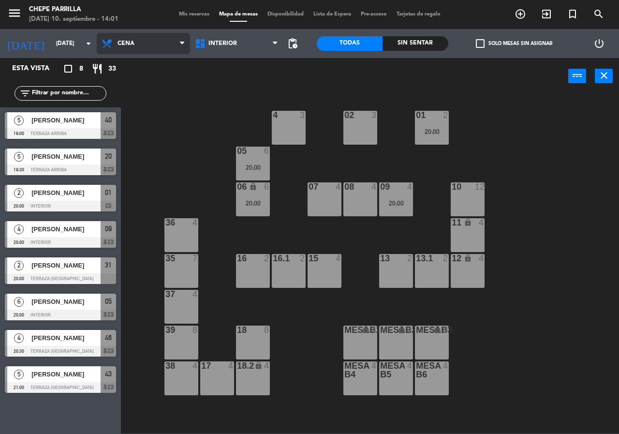
click at [139, 45] on span "Cena" at bounding box center [143, 43] width 93 height 21
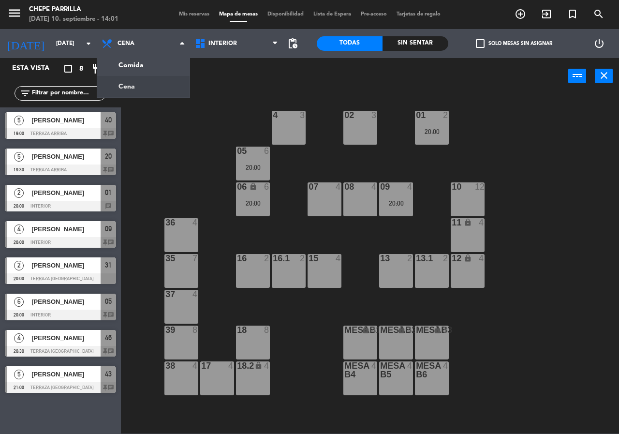
click at [239, 276] on div "16 2" at bounding box center [253, 271] width 34 height 34
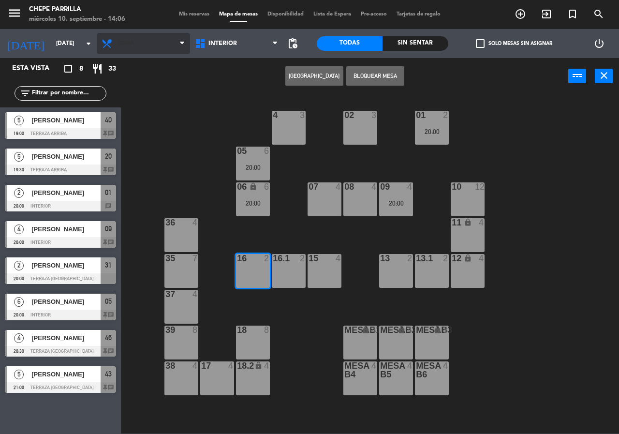
click at [136, 48] on span "Cena" at bounding box center [143, 43] width 93 height 21
click at [136, 67] on ng-component "menu Chepe [PERSON_NAME] miércoles 10. septiembre - 14:06 Mis reservas Mapa de …" at bounding box center [309, 216] width 619 height 433
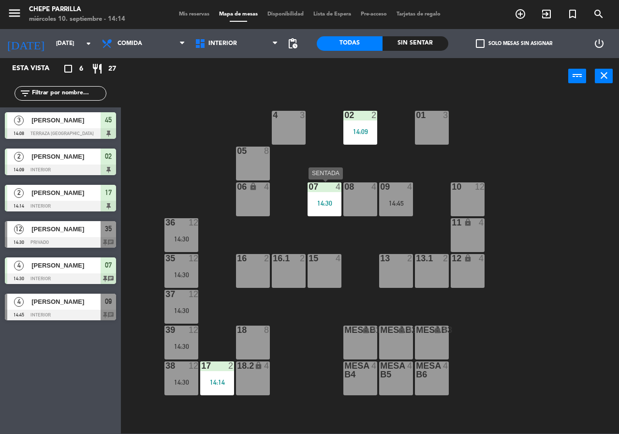
click at [330, 192] on div "07 4 14:30" at bounding box center [325, 199] width 34 height 34
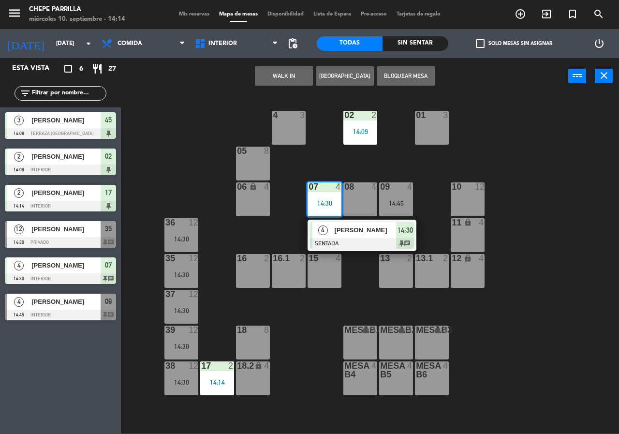
click at [496, 158] on div "02 2 14:09 4 3 01 3 05 8 06 lock 4 07 4 14:30 4 [PERSON_NAME] SENTADA 14:30 cha…" at bounding box center [373, 264] width 492 height 340
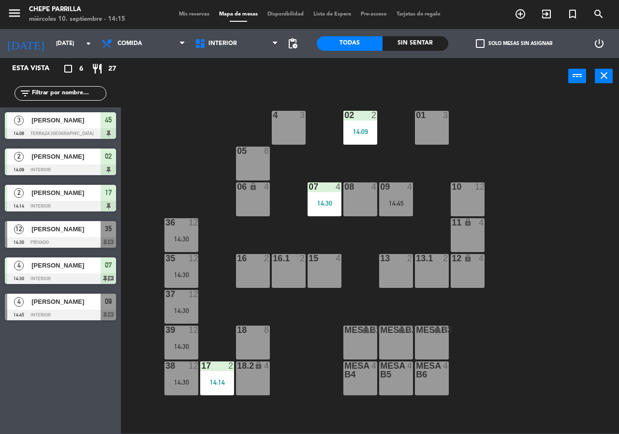
click at [436, 52] on div "Todas Sin sentar" at bounding box center [383, 43] width 132 height 29
click at [428, 51] on div "Todas Sin sentar" at bounding box center [383, 43] width 132 height 29
click at [418, 47] on div "Sin sentar" at bounding box center [416, 43] width 66 height 15
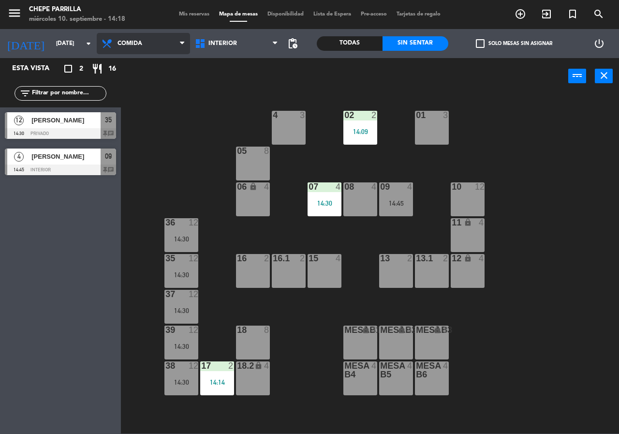
click at [162, 37] on span "Comida" at bounding box center [143, 43] width 93 height 21
click at [159, 90] on ng-component "menu [PERSON_NAME] [DATE] 10. septiembre - 14:18 Mis reservas Mapa de mesas Dis…" at bounding box center [309, 216] width 619 height 433
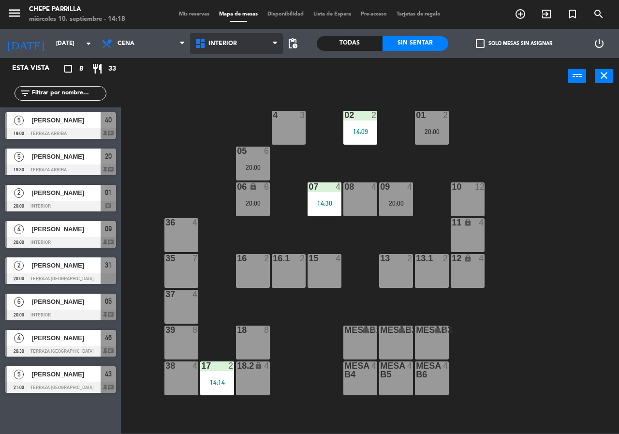
click at [223, 40] on span "Interior" at bounding box center [222, 43] width 29 height 7
click at [237, 90] on ng-component "menu [PERSON_NAME] [DATE] 10. septiembre - 14:18 Mis reservas Mapa de mesas Dis…" at bounding box center [309, 216] width 619 height 433
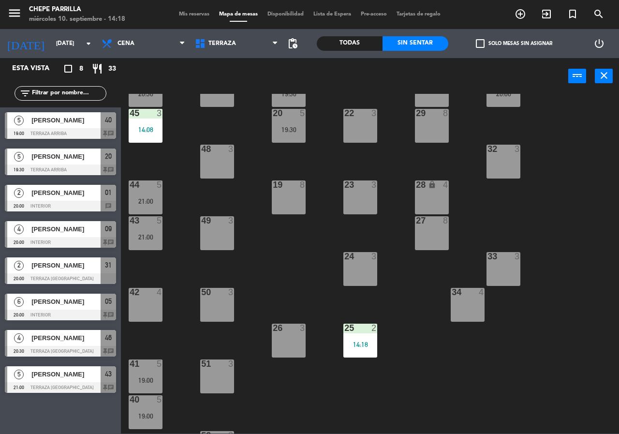
scroll to position [48, 0]
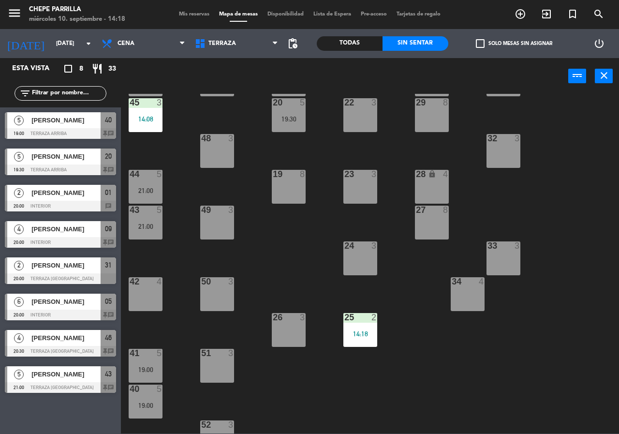
click at [150, 181] on div "44 5 21:00" at bounding box center [146, 187] width 34 height 34
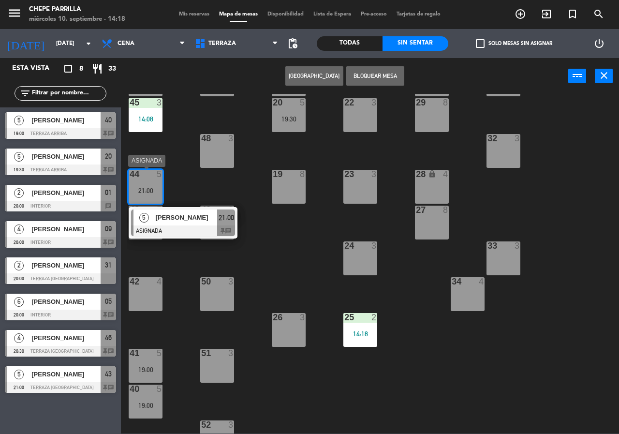
click at [160, 218] on span "[PERSON_NAME]" at bounding box center [187, 217] width 62 height 10
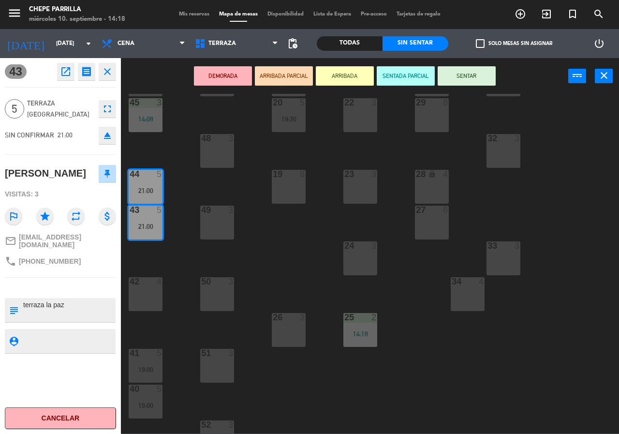
scroll to position [69, 0]
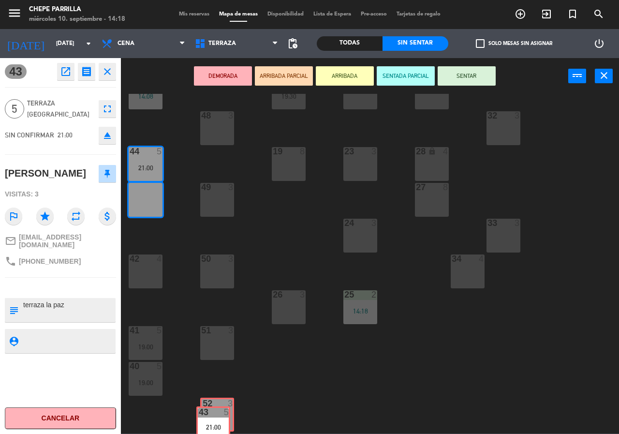
drag, startPoint x: 149, startPoint y: 197, endPoint x: 217, endPoint y: 412, distance: 225.2
click at [217, 412] on div "21 5 19:30 30 lock 4 46 4 20:30 47 3 31 2 20:00 20 5 19:30 22 3 29 8 45 3 14:08…" at bounding box center [373, 264] width 492 height 340
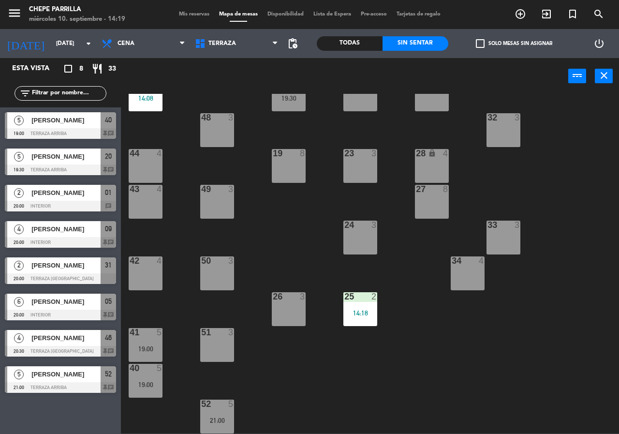
drag, startPoint x: 144, startPoint y: 164, endPoint x: 145, endPoint y: 183, distance: 19.4
click at [144, 164] on div "44 4" at bounding box center [146, 166] width 34 height 34
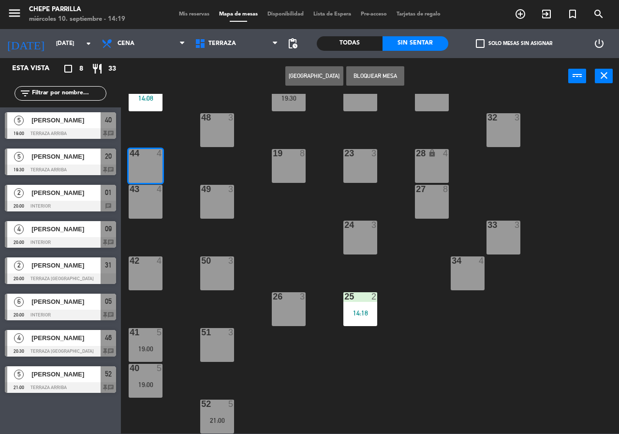
click at [146, 185] on div "21 5 19:30 30 lock 4 46 4 20:30 47 3 31 2 20:00 20 5 19:30 22 3 29 8 45 3 14:08…" at bounding box center [373, 264] width 492 height 340
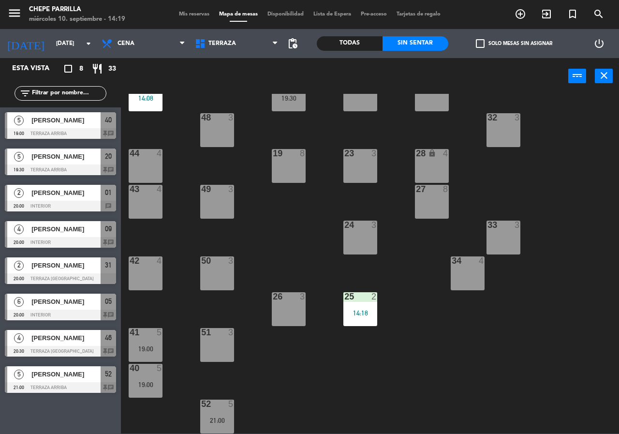
click at [150, 195] on div "43 4" at bounding box center [146, 202] width 34 height 34
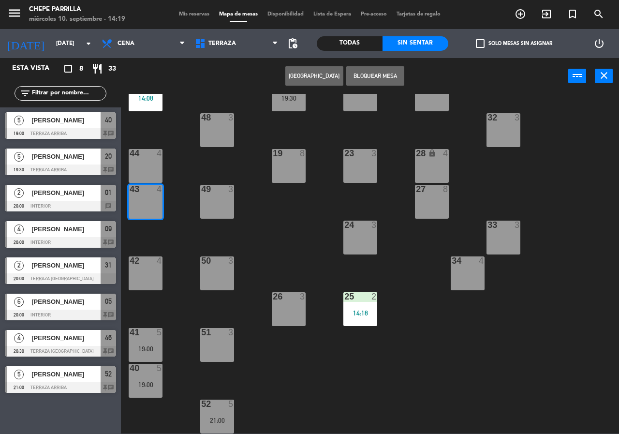
click at [150, 172] on div "44 4" at bounding box center [146, 166] width 34 height 34
click at [329, 72] on button "[GEOGRAPHIC_DATA]" at bounding box center [314, 75] width 58 height 19
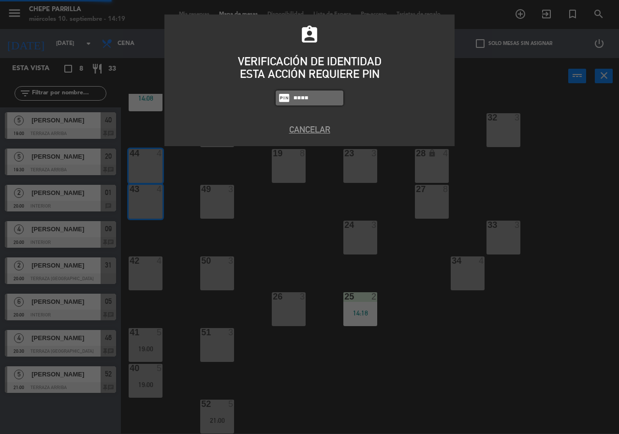
type input "0894"
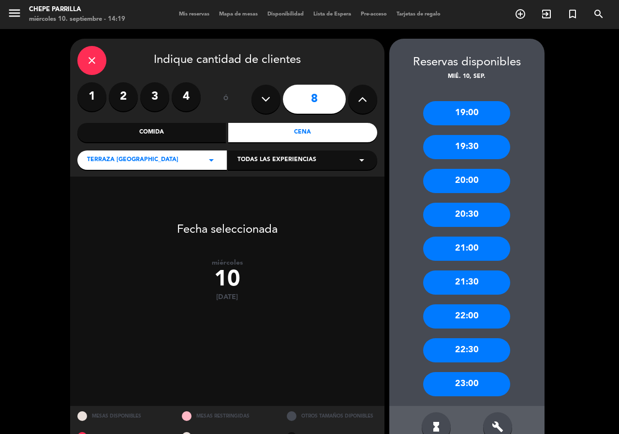
click at [272, 101] on button at bounding box center [266, 99] width 29 height 29
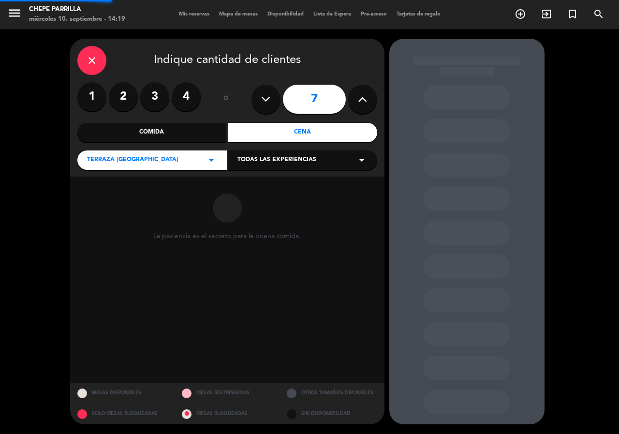
click at [272, 101] on button at bounding box center [266, 99] width 29 height 29
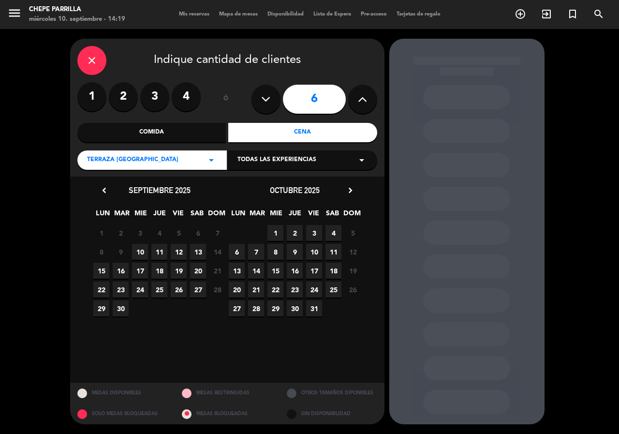
click at [367, 103] on button at bounding box center [362, 99] width 29 height 29
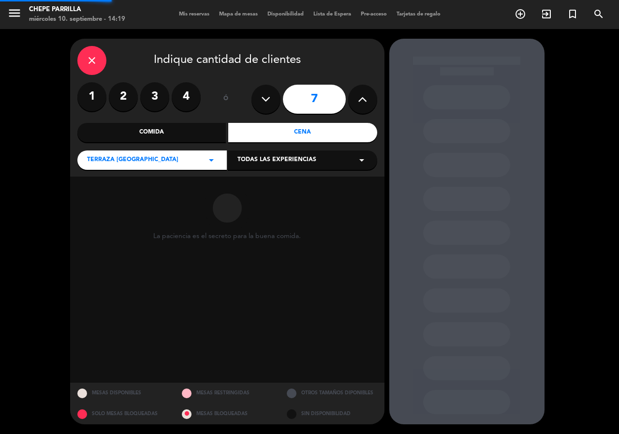
click at [366, 103] on icon at bounding box center [362, 99] width 9 height 15
type input "11"
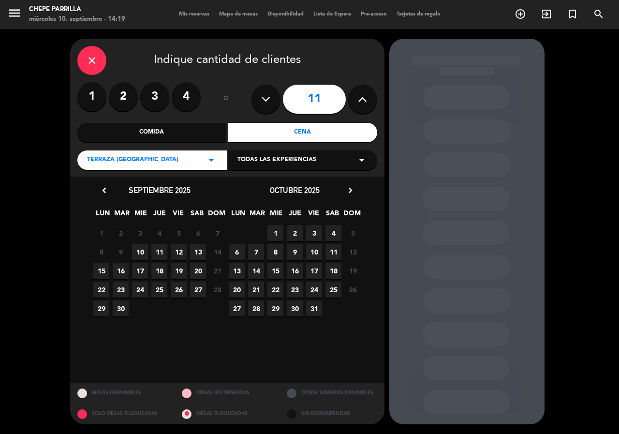
click at [145, 248] on span "10" at bounding box center [140, 252] width 16 height 16
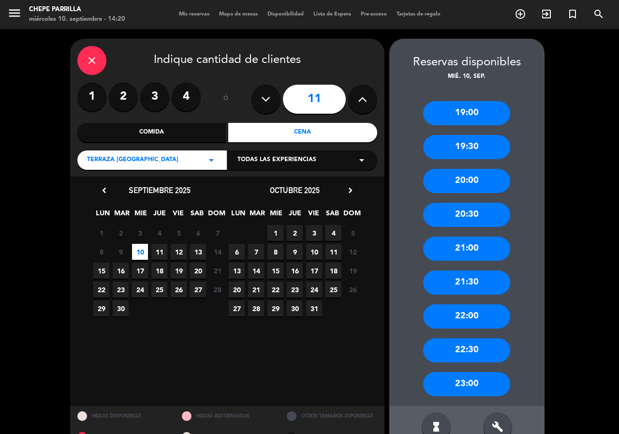
drag, startPoint x: 494, startPoint y: 148, endPoint x: 403, endPoint y: 155, distance: 91.2
click at [493, 148] on div "19:30" at bounding box center [466, 147] width 87 height 24
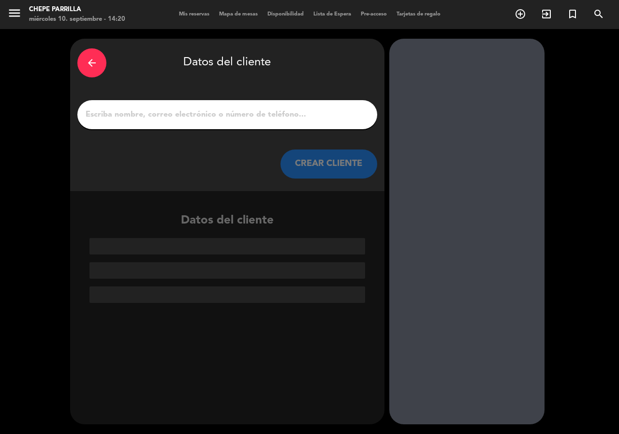
click at [249, 111] on input "1" at bounding box center [227, 115] width 285 height 14
type input "n"
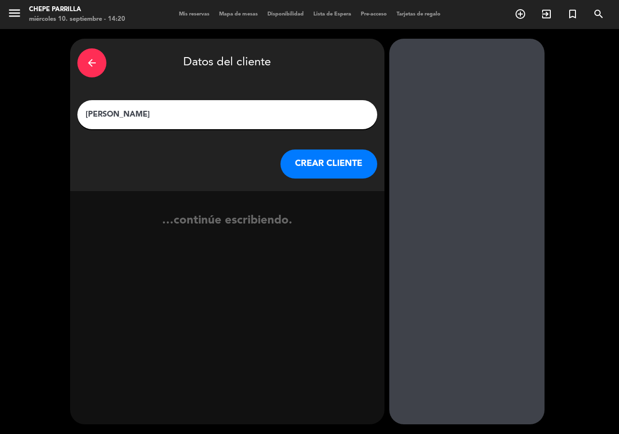
type input "[PERSON_NAME]"
click at [348, 157] on button "CREAR CLIENTE" at bounding box center [329, 163] width 97 height 29
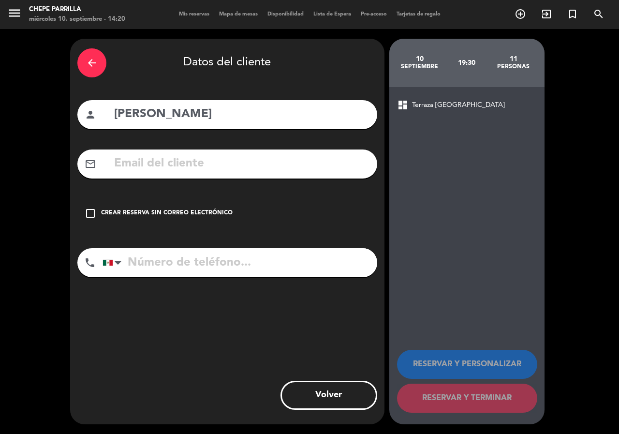
click at [267, 249] on input "tel" at bounding box center [240, 262] width 275 height 29
type input "3121239411"
drag, startPoint x: 122, startPoint y: 210, endPoint x: 163, endPoint y: 228, distance: 44.8
click at [124, 213] on div "Crear reserva sin correo electrónico" at bounding box center [167, 213] width 132 height 10
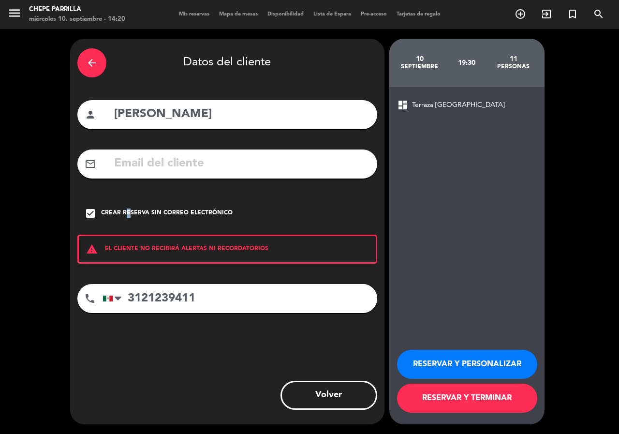
click at [421, 362] on button "RESERVAR Y PERSONALIZAR" at bounding box center [467, 364] width 140 height 29
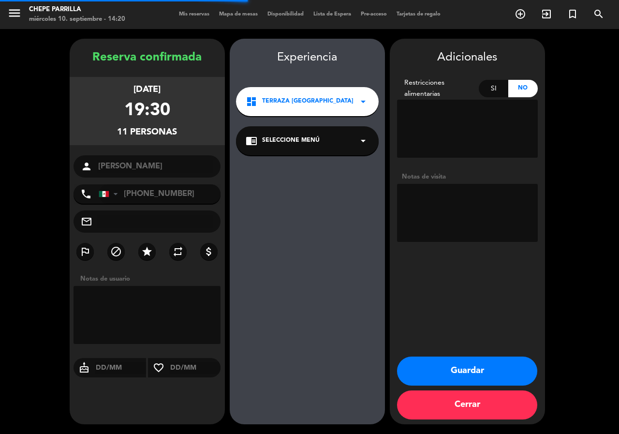
click at [443, 208] on textarea at bounding box center [467, 213] width 141 height 58
type textarea "terraza paz"
click at [466, 371] on button "Guardar" at bounding box center [467, 370] width 140 height 29
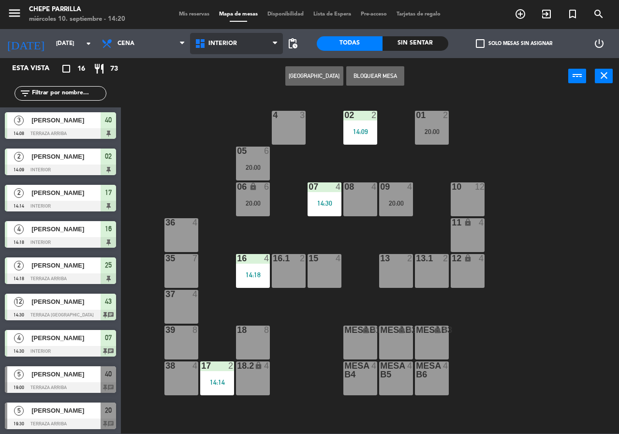
click at [222, 47] on span "Interior" at bounding box center [236, 43] width 93 height 21
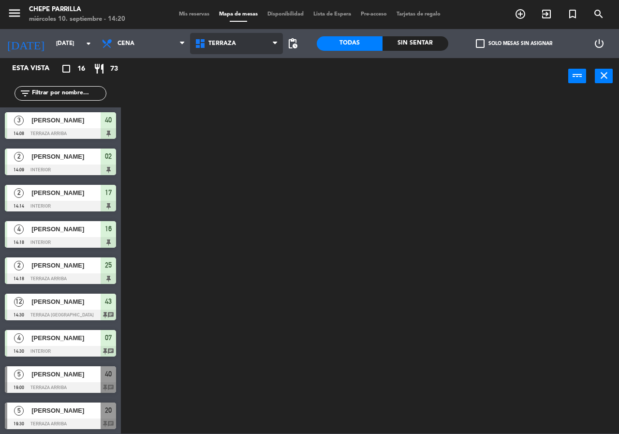
click at [229, 89] on ng-component "menu [PERSON_NAME] [DATE] 10. septiembre - 14:20 Mis reservas Mapa de mesas Dis…" at bounding box center [309, 216] width 619 height 433
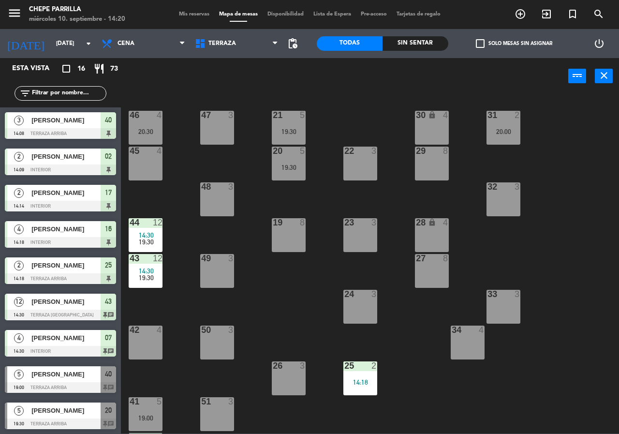
click at [170, 302] on div "21 5 19:30 30 lock 4 46 4 20:30 47 3 31 2 20:00 20 5 19:30 22 3 29 8 45 4 32 3 …" at bounding box center [373, 264] width 492 height 340
click at [147, 342] on div "42 4" at bounding box center [146, 343] width 34 height 34
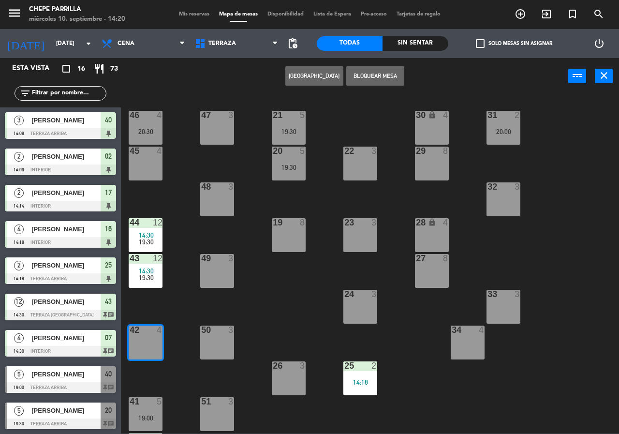
click at [390, 79] on button "Bloquear Mesa" at bounding box center [375, 75] width 58 height 19
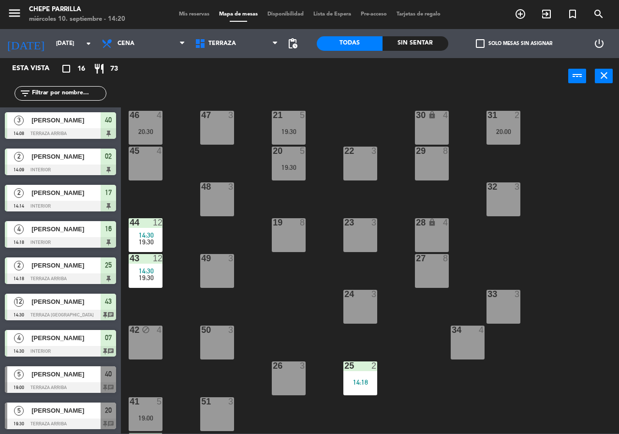
click at [436, 73] on div "power_input close" at bounding box center [344, 76] width 447 height 37
click at [218, 52] on span "Terraza" at bounding box center [236, 43] width 93 height 21
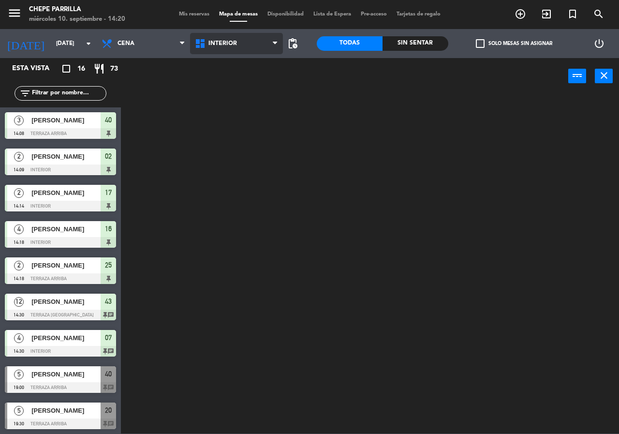
click at [228, 70] on ng-component "menu [PERSON_NAME] [DATE] 10. septiembre - 14:20 Mis reservas Mapa de mesas Dis…" at bounding box center [309, 216] width 619 height 433
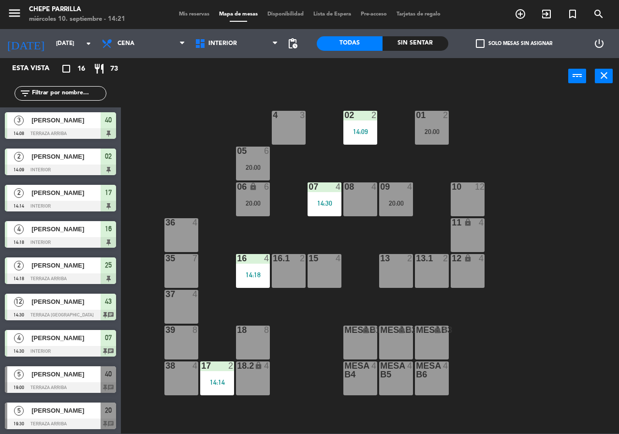
click at [297, 129] on div "4 3" at bounding box center [289, 128] width 34 height 34
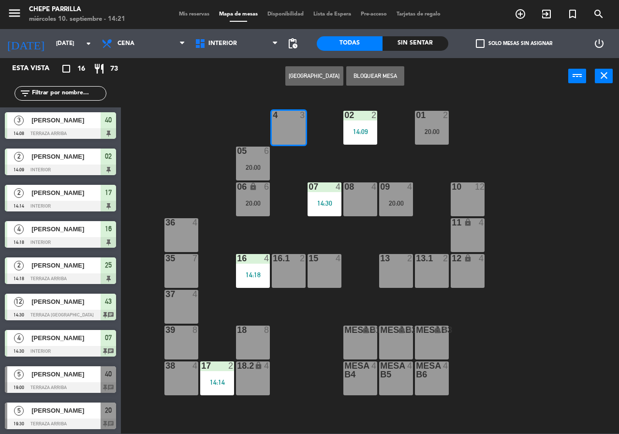
click at [315, 115] on div "02 2 14:09 4 3 01 2 20:00 05 6 20:00 06 lock 6 20:00 07 4 14:30 09 4 20:00 10 1…" at bounding box center [373, 264] width 492 height 340
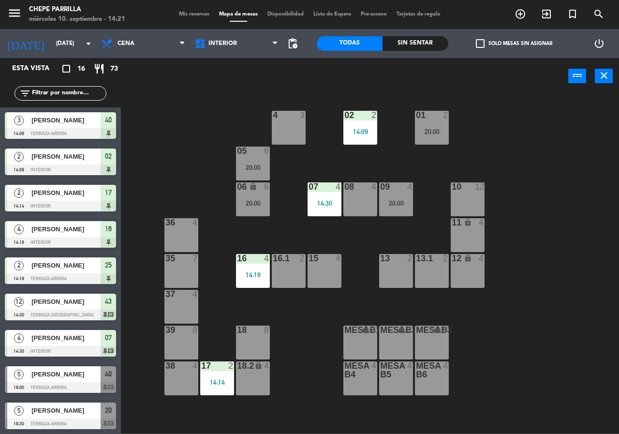
click at [293, 130] on div "4 3" at bounding box center [289, 128] width 34 height 34
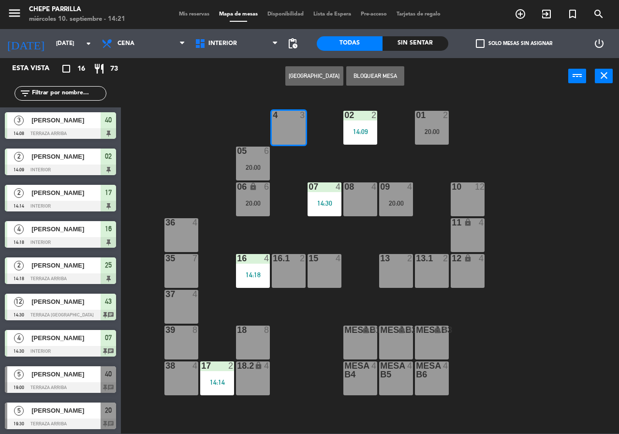
click at [332, 75] on button "[GEOGRAPHIC_DATA]" at bounding box center [314, 75] width 58 height 19
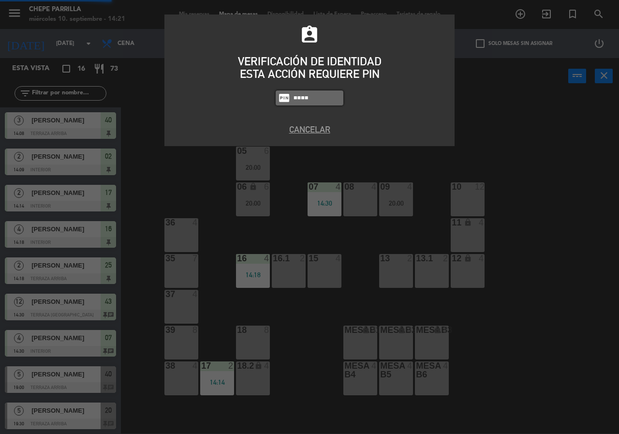
type input "0894"
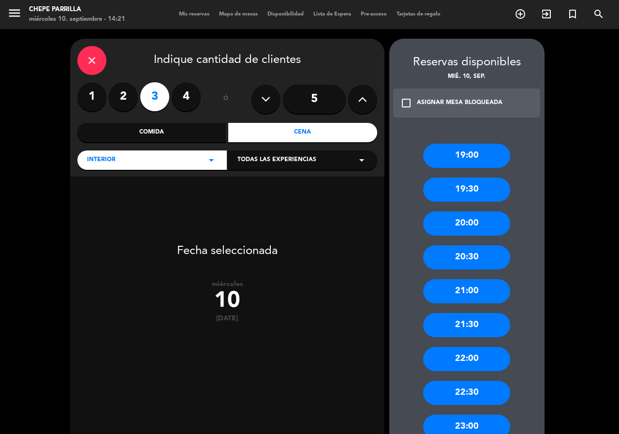
click at [124, 97] on label "2" at bounding box center [123, 96] width 29 height 29
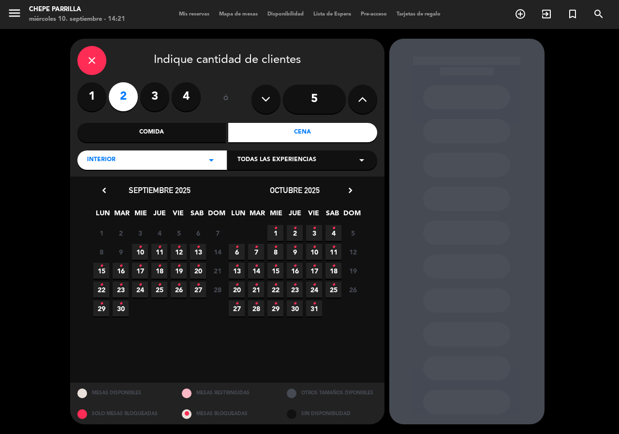
click at [141, 249] on icon "•" at bounding box center [139, 246] width 3 height 15
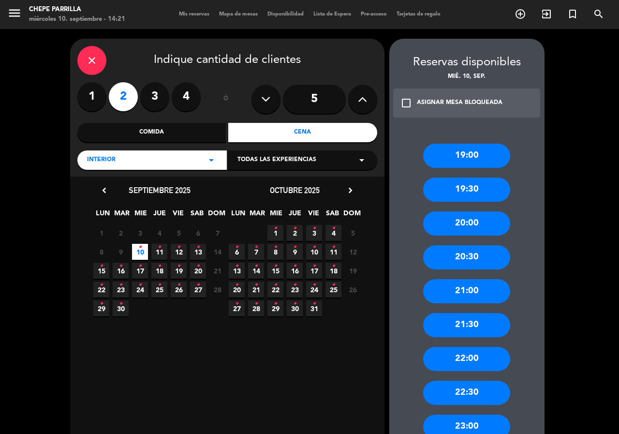
scroll to position [66, 0]
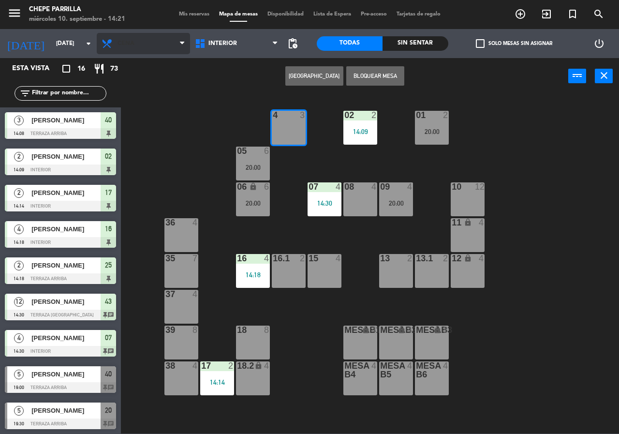
drag, startPoint x: 148, startPoint y: 36, endPoint x: 148, endPoint y: 41, distance: 4.9
click at [148, 36] on span "Cena" at bounding box center [143, 43] width 93 height 21
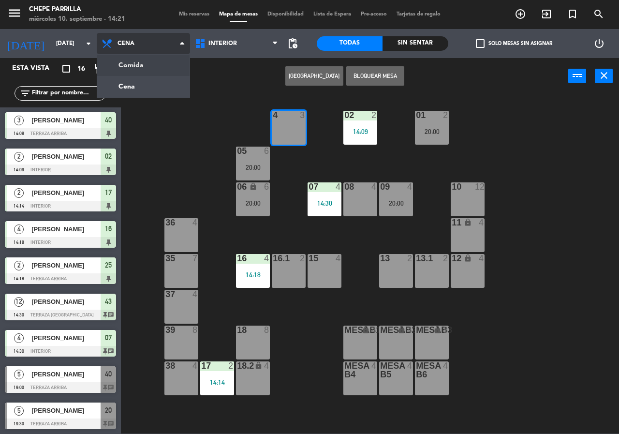
click at [156, 65] on ng-component "menu [PERSON_NAME] [DATE] 10. septiembre - 14:21 Mis reservas Mapa de mesas Dis…" at bounding box center [309, 216] width 619 height 433
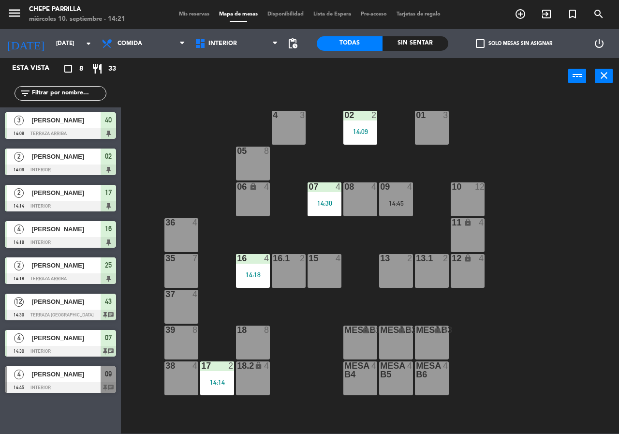
click at [439, 132] on div "01 3" at bounding box center [432, 128] width 34 height 34
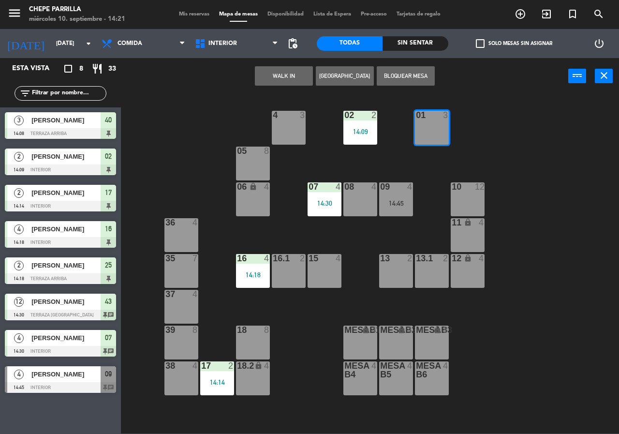
click at [337, 73] on button "[GEOGRAPHIC_DATA]" at bounding box center [345, 75] width 58 height 19
type input "0894"
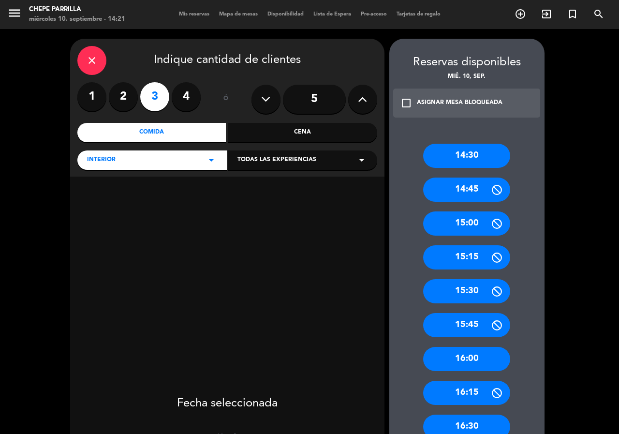
click at [123, 95] on label "2" at bounding box center [123, 96] width 29 height 29
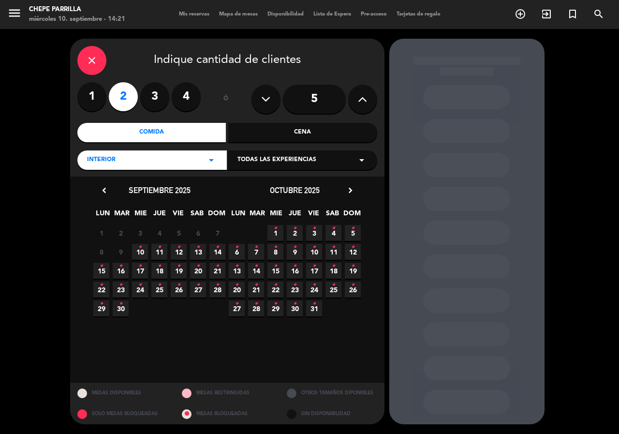
click at [138, 252] on icon "•" at bounding box center [139, 246] width 3 height 15
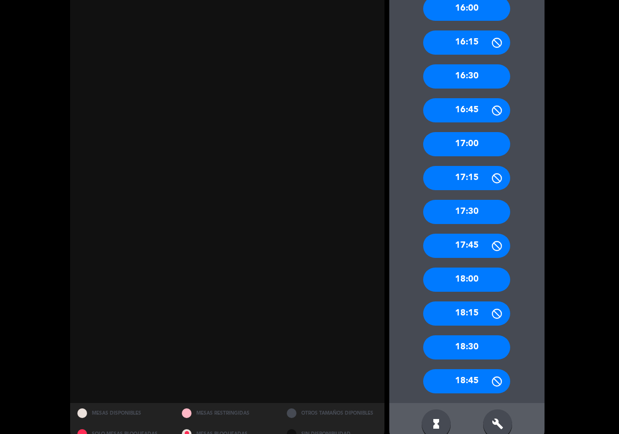
scroll to position [371, 0]
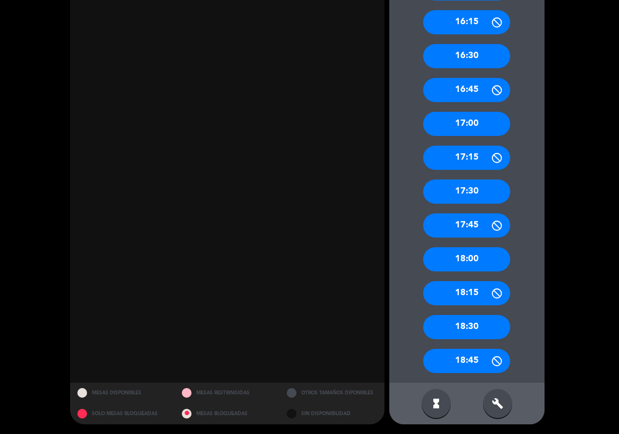
drag, startPoint x: 506, startPoint y: 400, endPoint x: 503, endPoint y: 387, distance: 13.0
click at [505, 400] on div "build" at bounding box center [497, 403] width 29 height 29
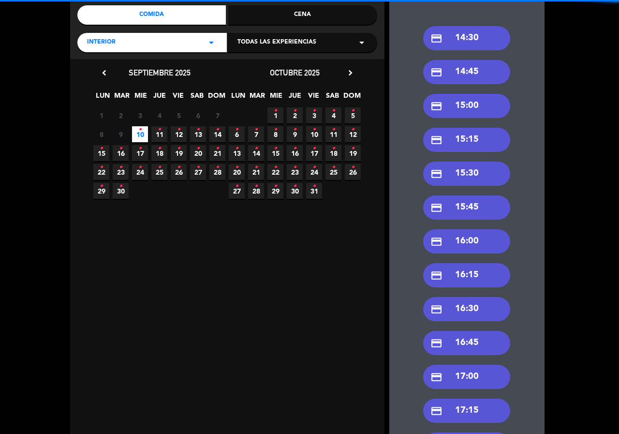
scroll to position [0, 0]
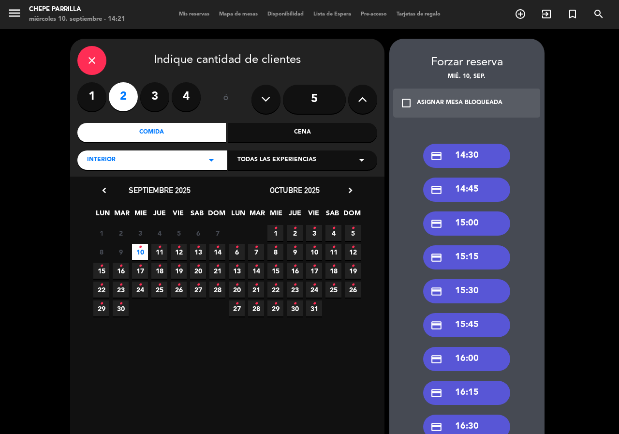
drag, startPoint x: 491, startPoint y: 188, endPoint x: 287, endPoint y: 121, distance: 214.6
click at [489, 186] on div "credit_card 14:45" at bounding box center [466, 190] width 87 height 24
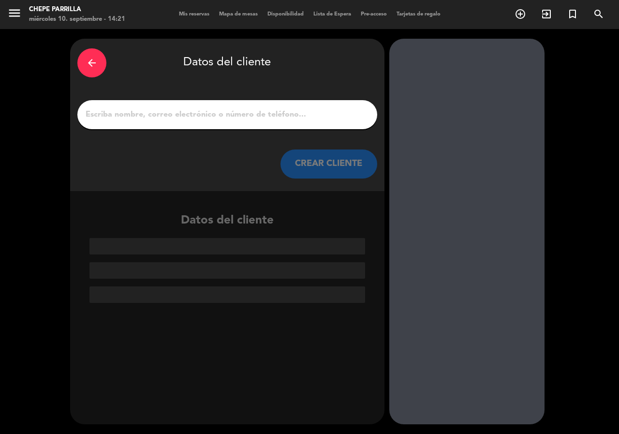
click at [233, 106] on div at bounding box center [227, 114] width 300 height 29
click at [234, 109] on input "1" at bounding box center [227, 115] width 285 height 14
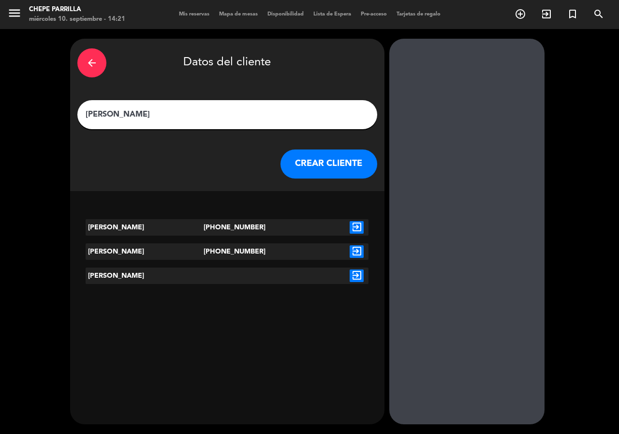
type input "[PERSON_NAME]"
click at [361, 227] on icon "exit_to_app" at bounding box center [357, 227] width 14 height 13
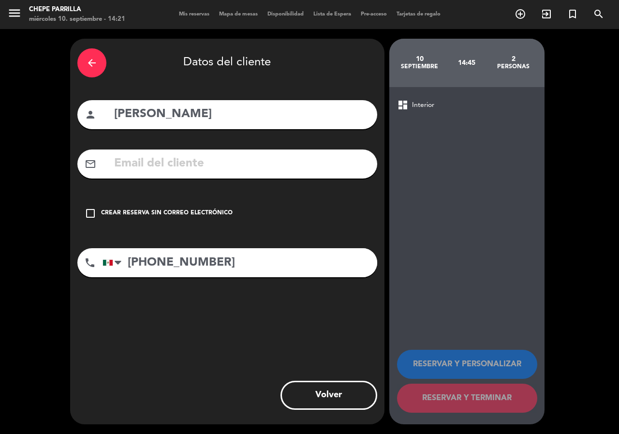
drag, startPoint x: 162, startPoint y: 212, endPoint x: 302, endPoint y: 277, distance: 154.7
click at [163, 212] on div "Crear reserva sin correo electrónico" at bounding box center [167, 213] width 132 height 10
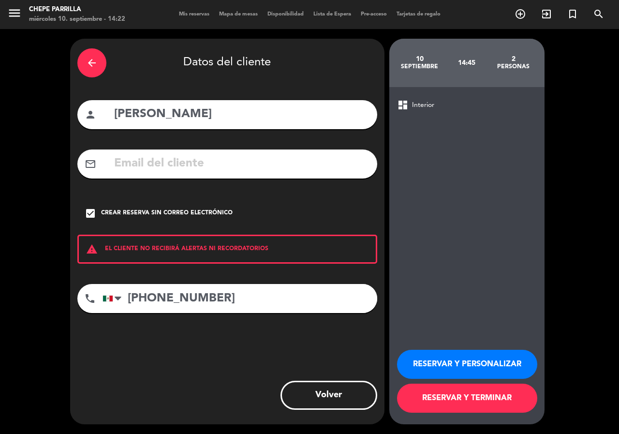
click at [430, 359] on button "RESERVAR Y PERSONALIZAR" at bounding box center [467, 364] width 140 height 29
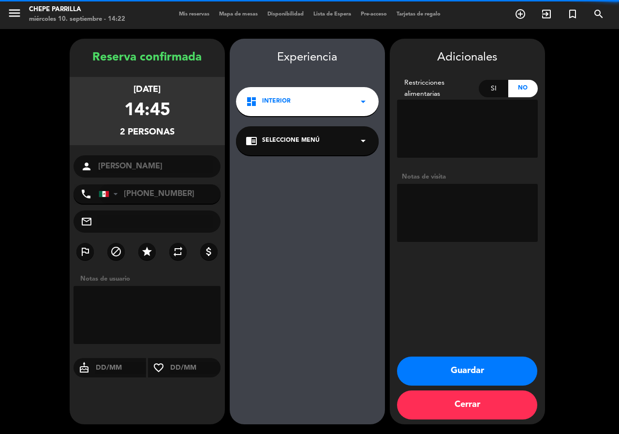
click at [476, 212] on textarea at bounding box center [467, 213] width 141 height 58
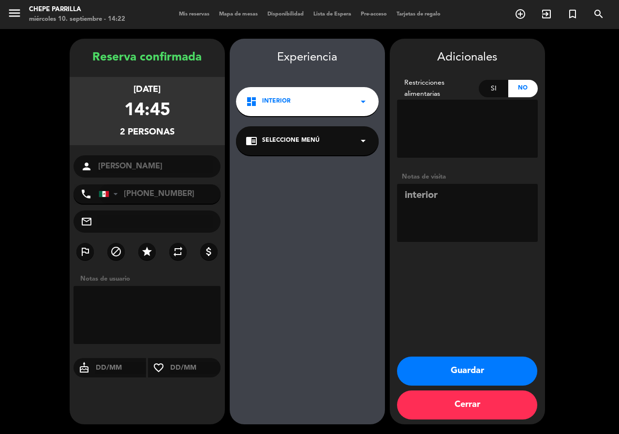
type textarea "interior"
click at [447, 371] on button "Guardar" at bounding box center [467, 370] width 140 height 29
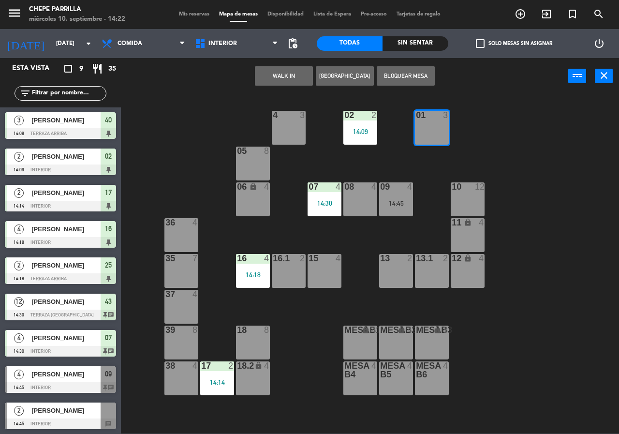
click at [91, 97] on input "text" at bounding box center [68, 93] width 75 height 11
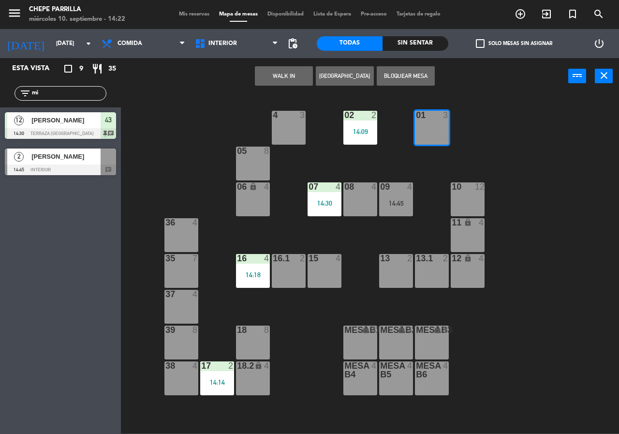
type input "mi"
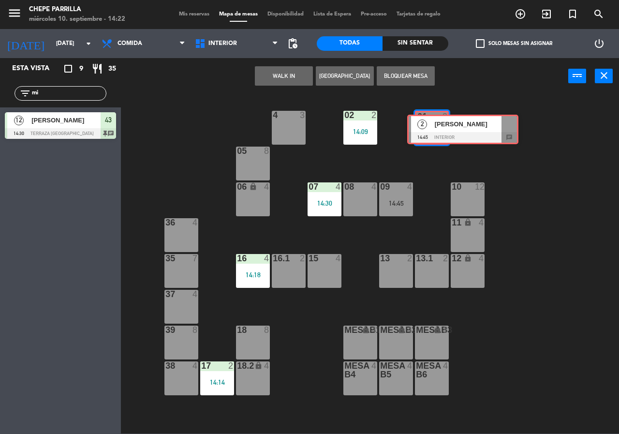
drag, startPoint x: 54, startPoint y: 161, endPoint x: 445, endPoint y: 127, distance: 393.2
click at [445, 127] on div "Esta vista crop_square 9 restaurant 35 filter_list mi 12 [PERSON_NAME] 14:30 Te…" at bounding box center [309, 245] width 619 height 375
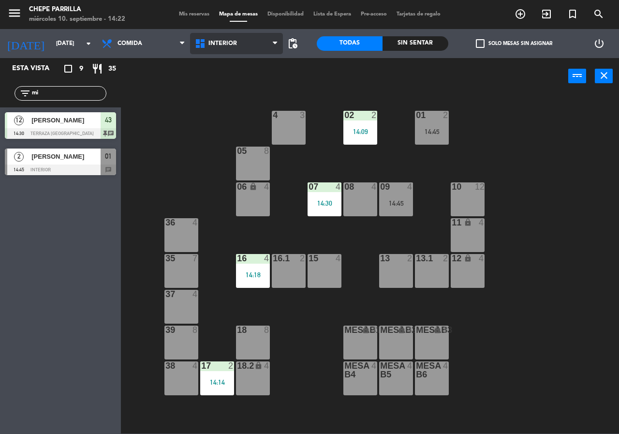
click at [207, 48] on icon at bounding box center [201, 44] width 14 height 12
click at [219, 82] on ng-component "menu [PERSON_NAME] [DATE] 10. septiembre - 14:22 Mis reservas Mapa de mesas Dis…" at bounding box center [309, 216] width 619 height 433
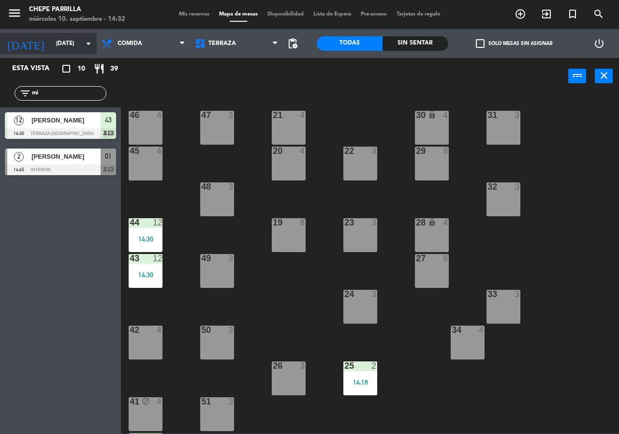
click at [68, 45] on input "[DATE]" at bounding box center [89, 43] width 77 height 16
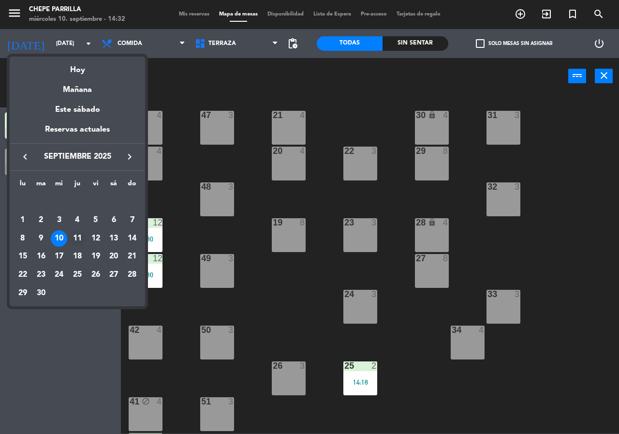
click at [83, 235] on div "11" at bounding box center [77, 238] width 16 height 16
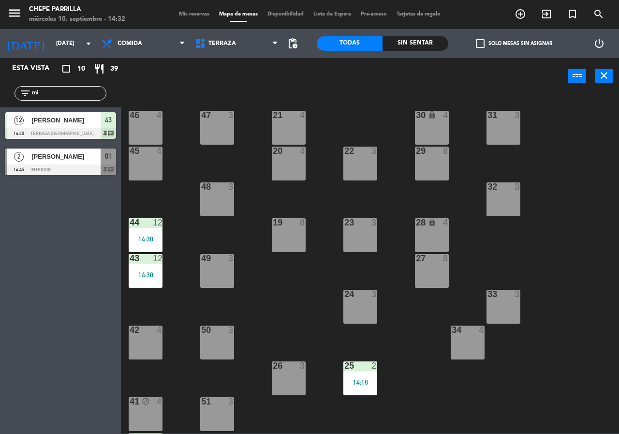
type input "[DEMOGRAPHIC_DATA] [DATE]"
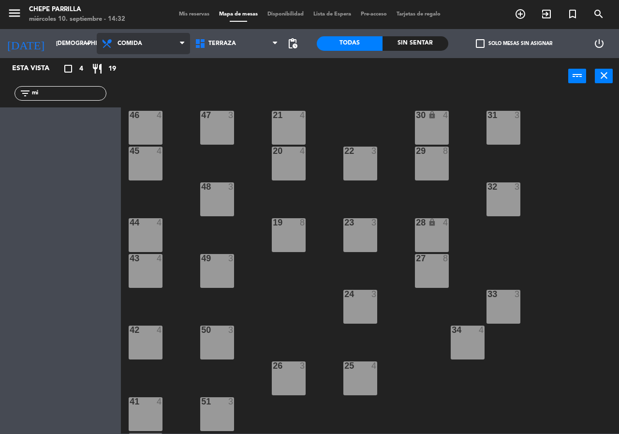
drag, startPoint x: 156, startPoint y: 47, endPoint x: 157, endPoint y: 54, distance: 6.8
click at [156, 47] on span "Comida" at bounding box center [143, 43] width 93 height 21
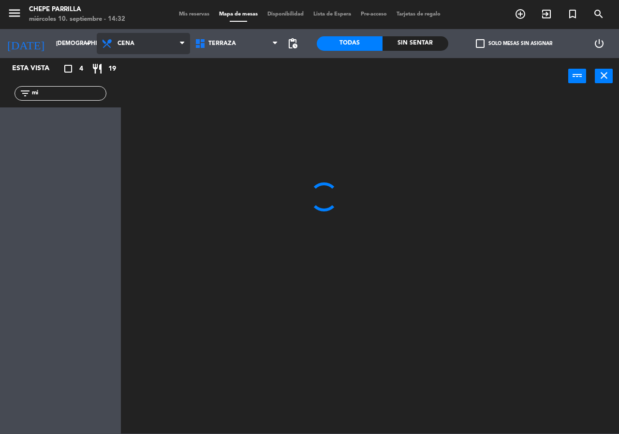
click at [152, 92] on ng-component "menu [PERSON_NAME] [DATE] 10. septiembre - 14:32 Mis reservas Mapa de mesas Dis…" at bounding box center [309, 216] width 619 height 433
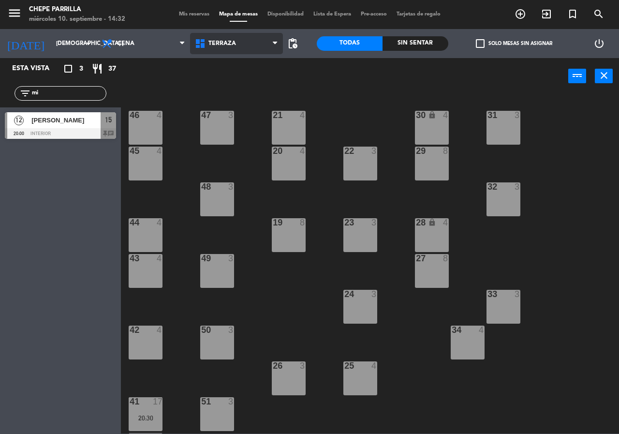
click at [246, 42] on span "Terraza" at bounding box center [236, 43] width 93 height 21
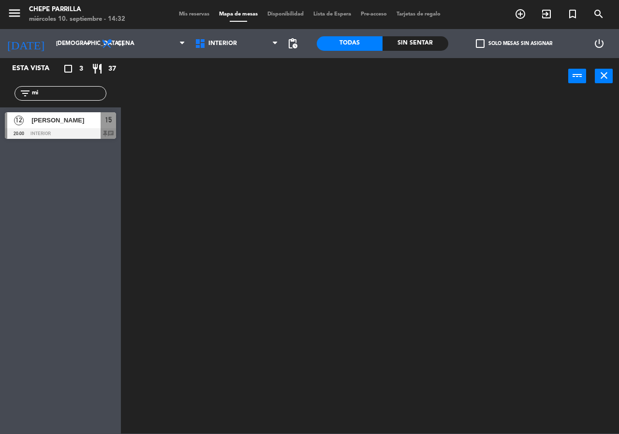
drag, startPoint x: 252, startPoint y: 61, endPoint x: 256, endPoint y: 67, distance: 7.0
click at [252, 61] on ng-component "menu Chepe [PERSON_NAME] miércoles 10. septiembre - 14:32 Mis reservas Mapa de …" at bounding box center [309, 216] width 619 height 433
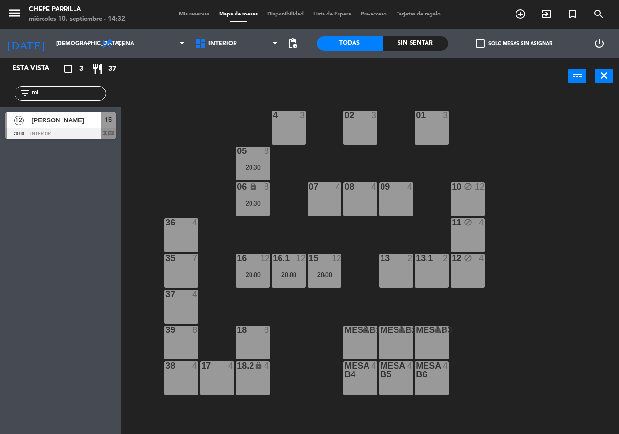
click at [402, 273] on div "13 2" at bounding box center [396, 271] width 34 height 34
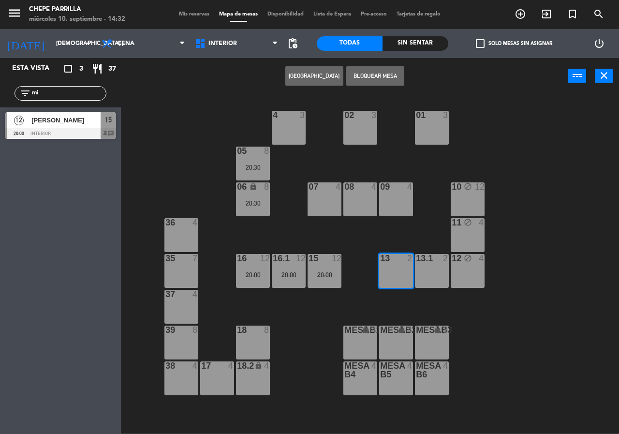
drag, startPoint x: 424, startPoint y: 275, endPoint x: 423, endPoint y: 247, distance: 27.6
click at [424, 275] on div "13.1 2" at bounding box center [432, 271] width 34 height 34
click at [322, 74] on button "[GEOGRAPHIC_DATA]" at bounding box center [314, 75] width 58 height 19
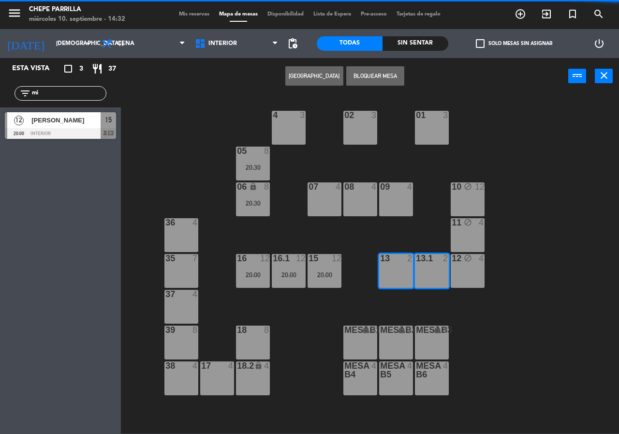
type input "0894"
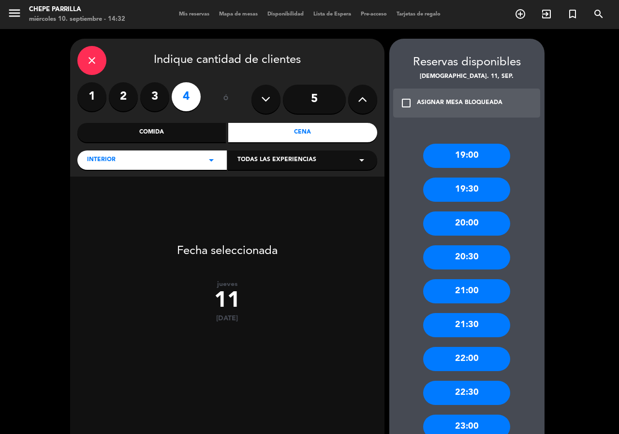
click at [372, 96] on button at bounding box center [362, 99] width 29 height 29
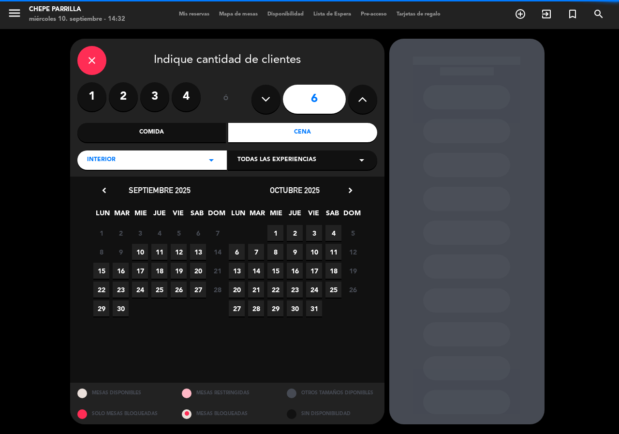
click at [341, 101] on input "6" at bounding box center [314, 99] width 63 height 29
click at [157, 253] on span "11" at bounding box center [159, 252] width 16 height 16
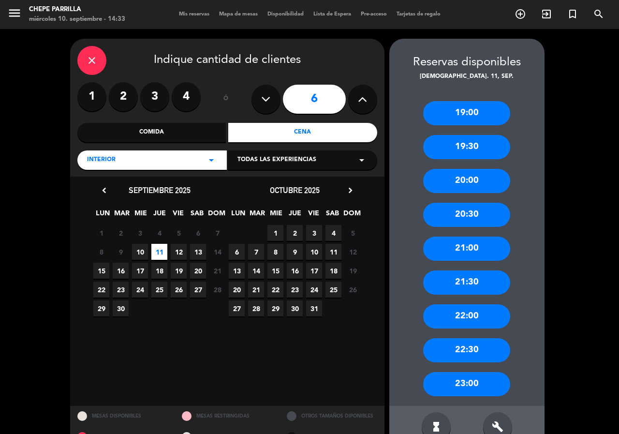
click at [485, 209] on div "20:30" at bounding box center [466, 215] width 87 height 24
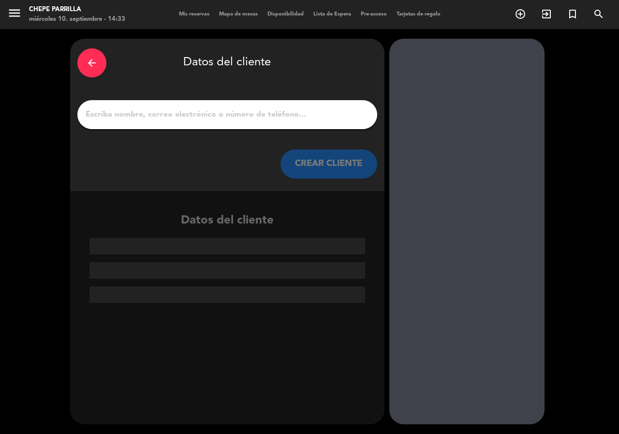
type input "z"
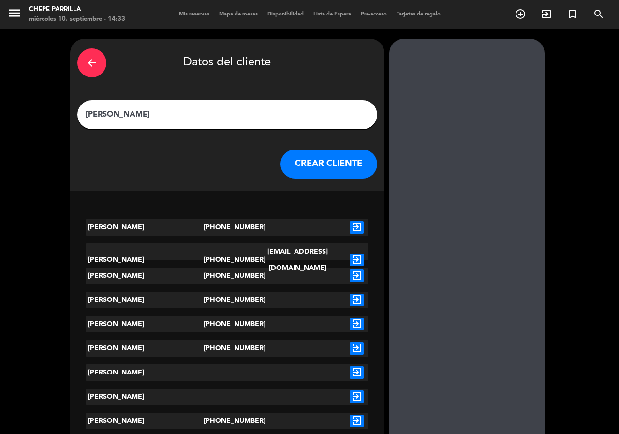
type input "[PERSON_NAME]"
click at [356, 253] on icon "exit_to_app" at bounding box center [357, 259] width 14 height 13
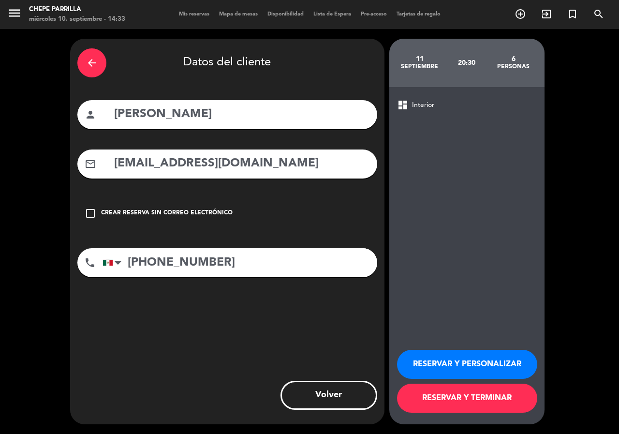
click at [434, 361] on button "RESERVAR Y PERSONALIZAR" at bounding box center [467, 364] width 140 height 29
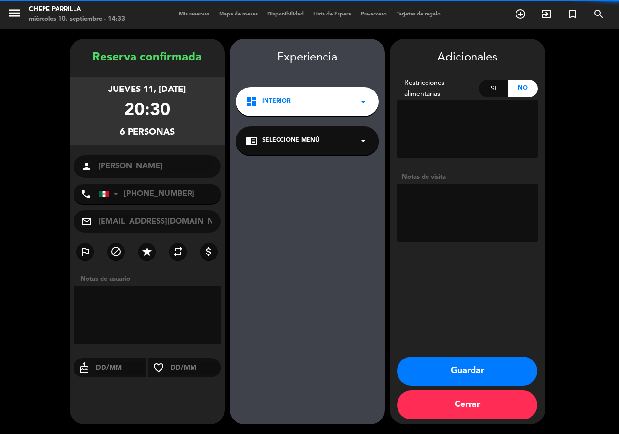
click at [466, 225] on textarea at bounding box center [467, 213] width 141 height 58
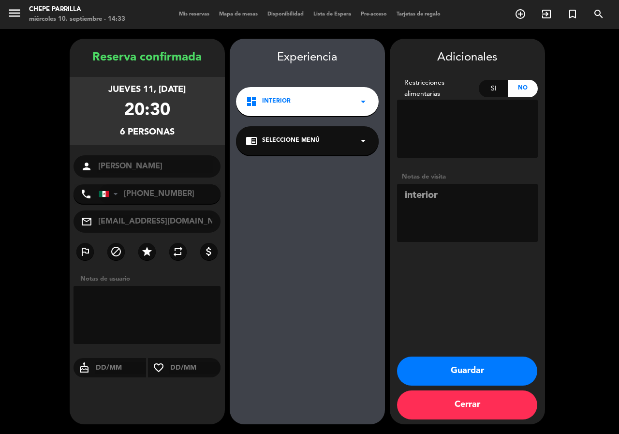
type textarea "interior"
click at [448, 368] on button "Guardar" at bounding box center [467, 370] width 140 height 29
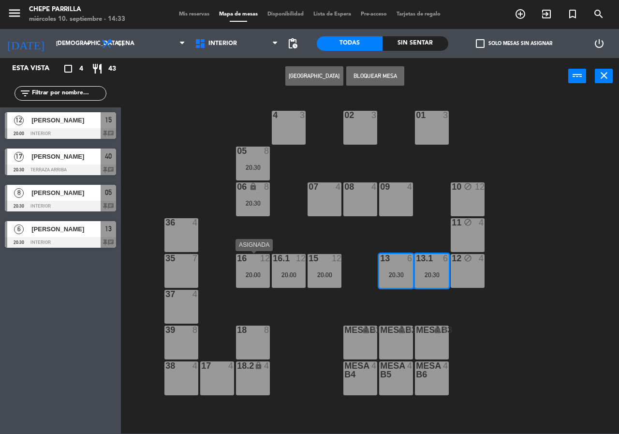
drag, startPoint x: 249, startPoint y: 272, endPoint x: 271, endPoint y: 302, distance: 37.3
click at [251, 274] on div "20:00" at bounding box center [253, 274] width 34 height 7
drag, startPoint x: 261, startPoint y: 277, endPoint x: 274, endPoint y: 292, distance: 19.9
click at [261, 277] on div "20:00" at bounding box center [253, 274] width 34 height 7
click at [160, 45] on span "Cena" at bounding box center [143, 43] width 93 height 21
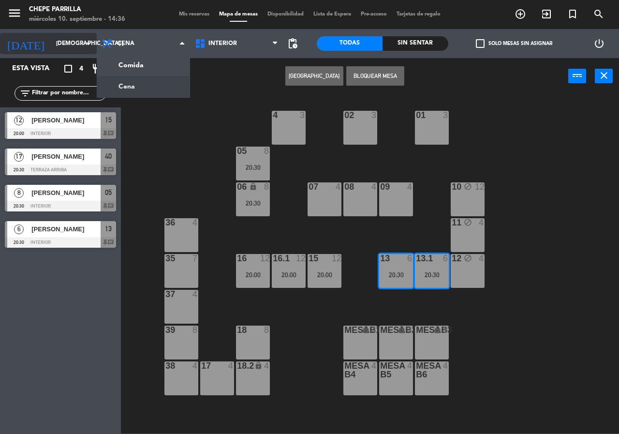
click at [51, 48] on input "[DEMOGRAPHIC_DATA] [DATE]" at bounding box center [89, 43] width 77 height 16
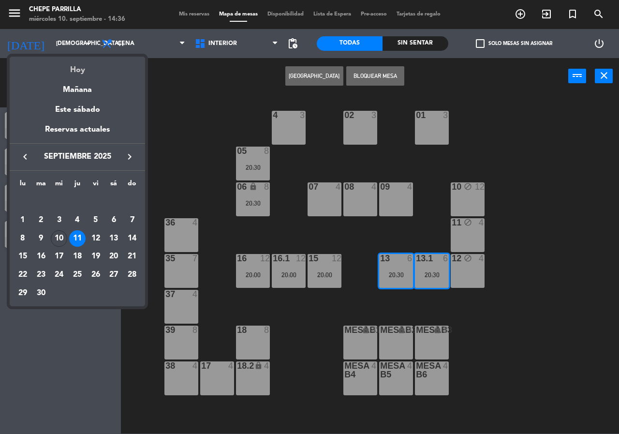
click at [78, 69] on div "Hoy" at bounding box center [77, 67] width 135 height 20
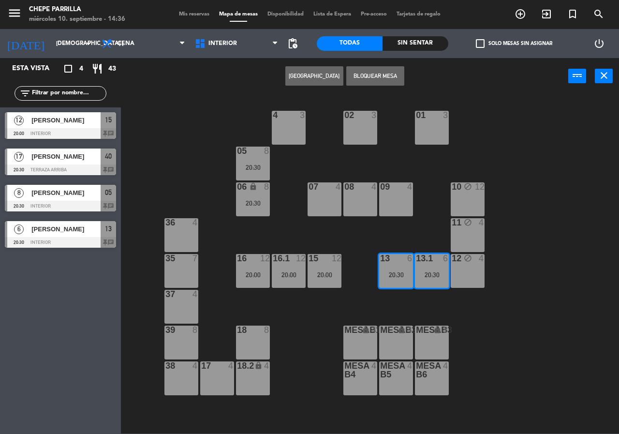
type input "[DATE]"
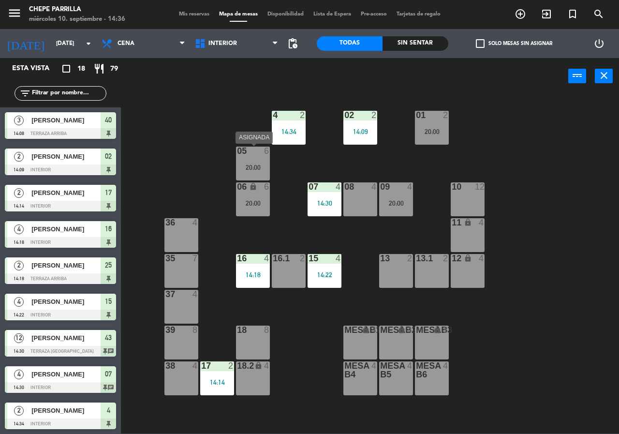
click at [240, 160] on div "05 6 20:00" at bounding box center [253, 164] width 34 height 34
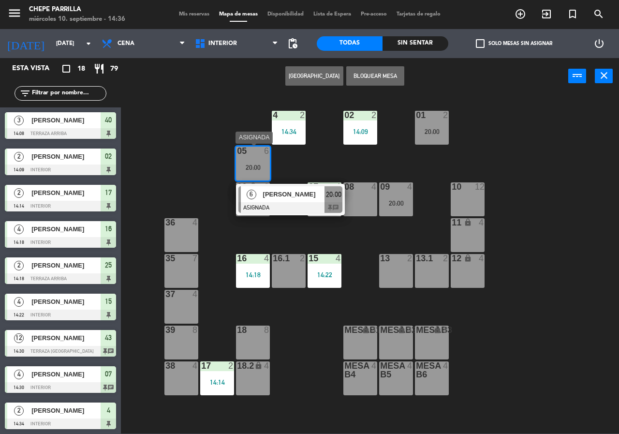
click at [302, 198] on span "[PERSON_NAME]" at bounding box center [294, 194] width 62 height 10
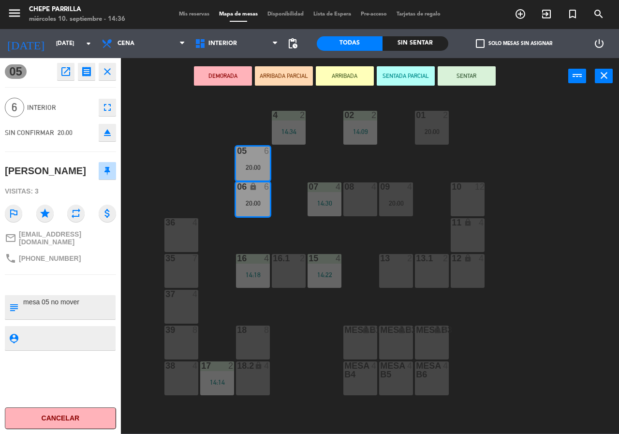
click at [322, 236] on div "02 2 14:09 4 2 14:34 01 2 20:00 05 6 20:00 06 lock 6 20:00 07 4 14:30 09 4 20:0…" at bounding box center [373, 264] width 492 height 340
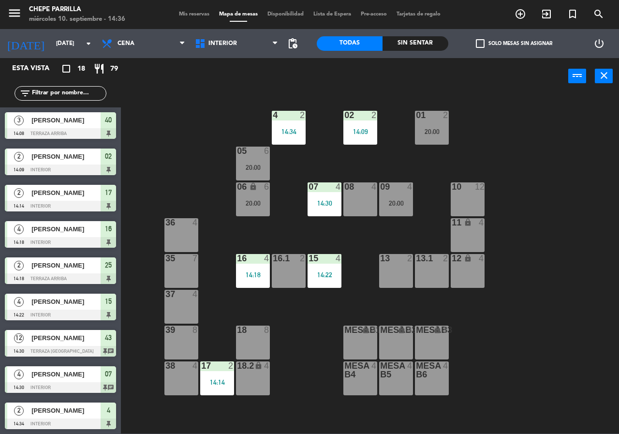
scroll to position [124, 0]
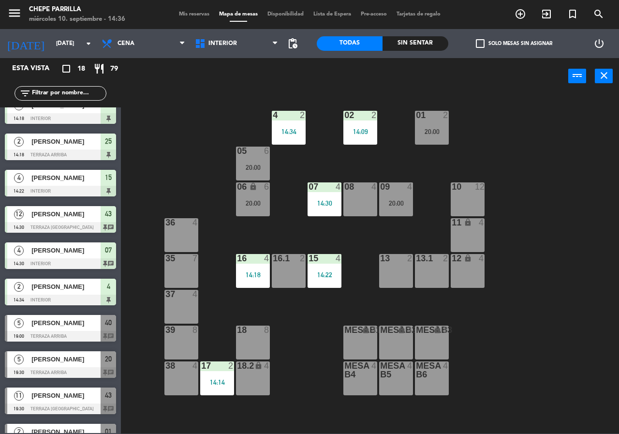
click at [410, 203] on div "20:00" at bounding box center [396, 203] width 34 height 7
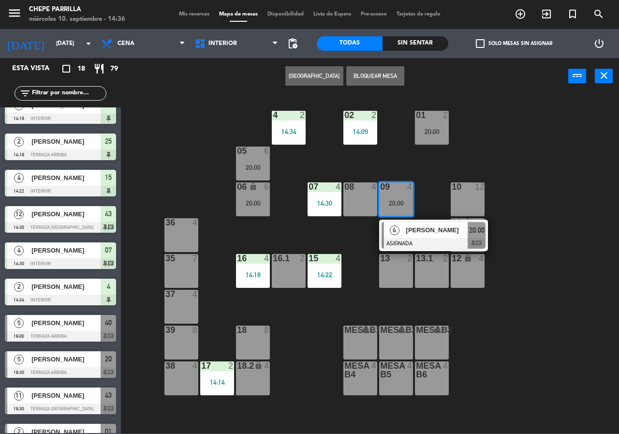
click at [367, 237] on div "02 2 14:09 4 2 14:34 01 2 20:00 05 6 20:00 06 lock 6 20:00 07 4 14:30 09 4 20:0…" at bounding box center [373, 264] width 492 height 340
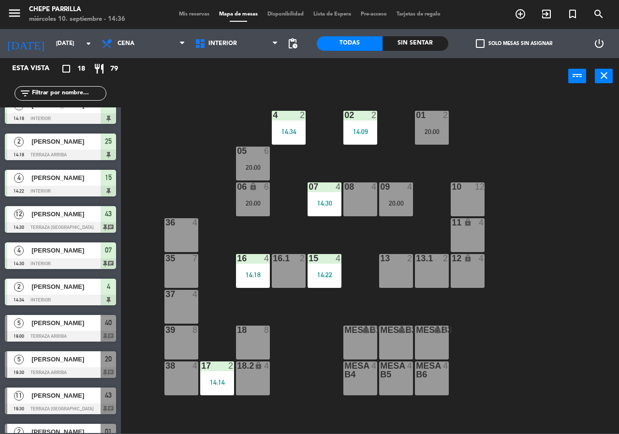
click at [403, 209] on div "09 4 20:00" at bounding box center [396, 199] width 34 height 34
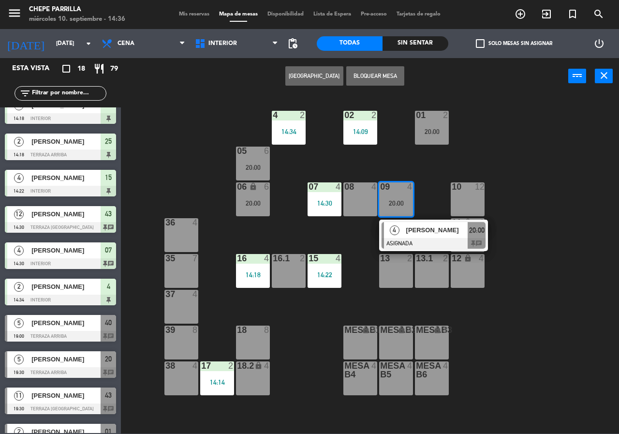
click at [400, 244] on div at bounding box center [434, 243] width 104 height 11
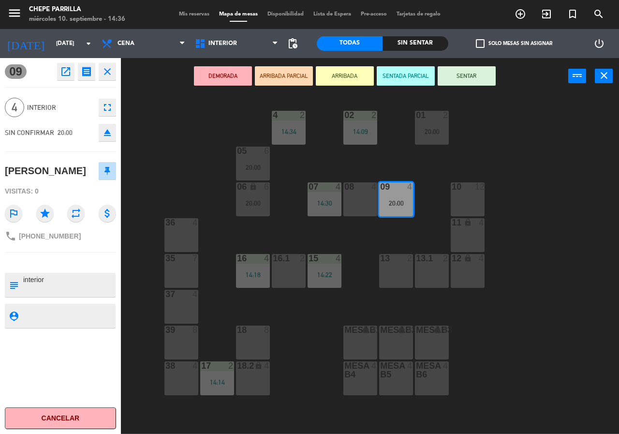
click at [378, 244] on div "02 2 14:09 4 2 14:34 01 2 20:00 05 6 20:00 06 lock 6 20:00 07 4 14:30 09 4 20:0…" at bounding box center [373, 264] width 492 height 340
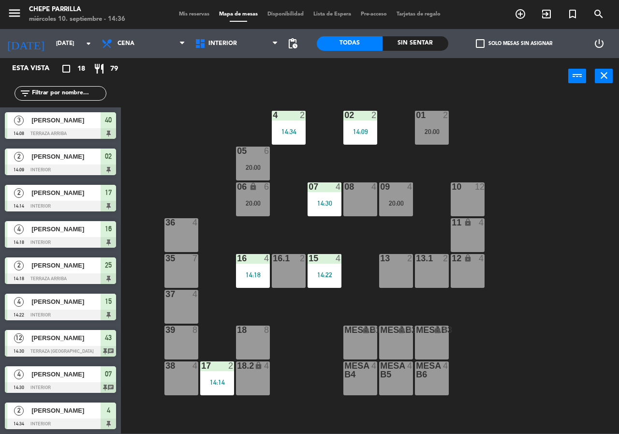
scroll to position [51, 0]
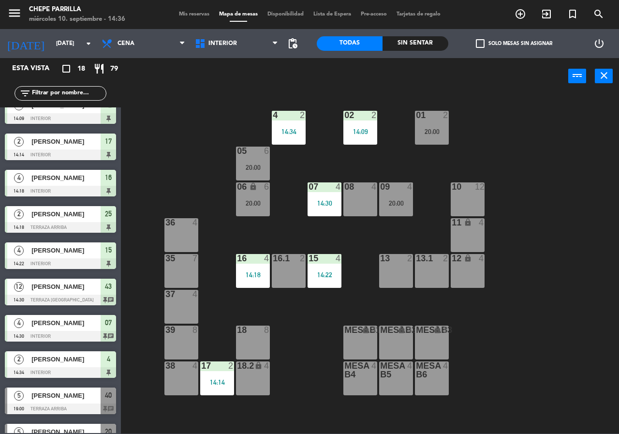
click at [125, 30] on div "Comida Cena Cena Comida Cena" at bounding box center [143, 43] width 93 height 29
click at [130, 43] on span "Cena" at bounding box center [126, 43] width 17 height 7
drag, startPoint x: 200, startPoint y: 148, endPoint x: 256, endPoint y: 166, distance: 58.7
click at [214, 159] on div "02 2 14:09 4 2 14:34 01 2 20:00 05 6 20:00 06 lock 6 20:00 07 4 14:30 09 4 20:0…" at bounding box center [373, 264] width 492 height 340
click at [258, 165] on div "20:00" at bounding box center [253, 167] width 34 height 7
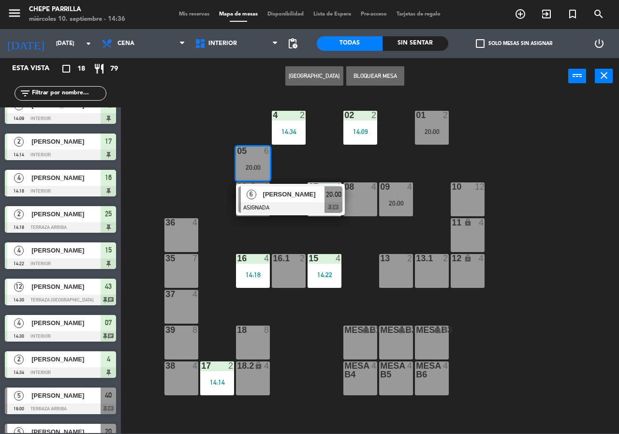
drag, startPoint x: 224, startPoint y: 145, endPoint x: 189, endPoint y: 67, distance: 85.5
click at [218, 129] on div "02 2 14:09 4 2 14:34 01 2 20:00 05 6 20:00 6 [PERSON_NAME] ASIGNADA 20:00 chat …" at bounding box center [373, 264] width 492 height 340
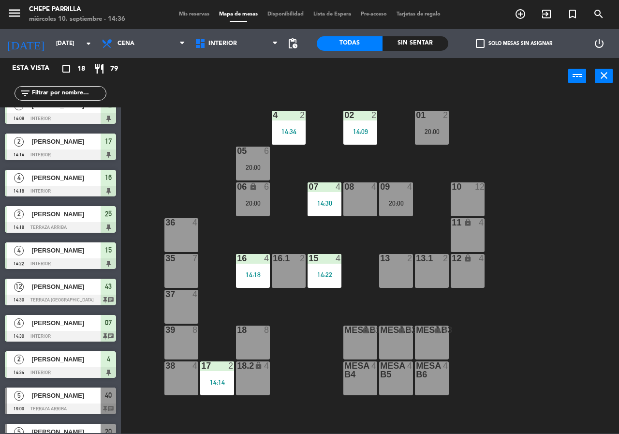
click at [179, 55] on div "Comida Cena Cena Comida Cena" at bounding box center [143, 43] width 93 height 29
click at [156, 44] on span "Cena" at bounding box center [143, 43] width 93 height 21
drag, startPoint x: 189, startPoint y: 153, endPoint x: 215, endPoint y: 162, distance: 27.5
click at [193, 156] on div "02 2 14:09 4 2 14:34 01 2 20:00 05 6 20:00 06 lock 6 20:00 07 4 14:30 09 4 20:0…" at bounding box center [373, 264] width 492 height 340
drag, startPoint x: 245, startPoint y: 163, endPoint x: 253, endPoint y: 182, distance: 21.0
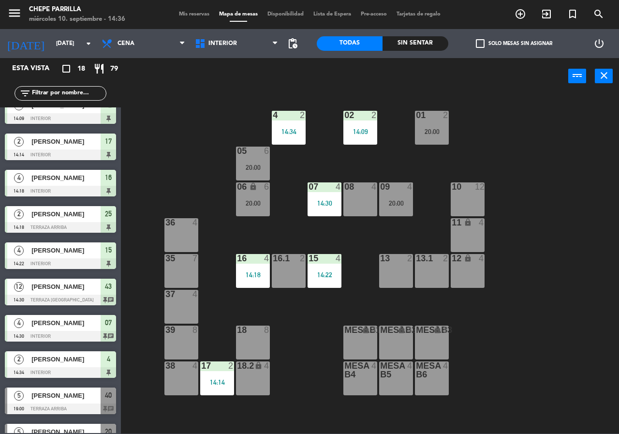
click at [246, 163] on div "05 6 20:00" at bounding box center [253, 164] width 34 height 34
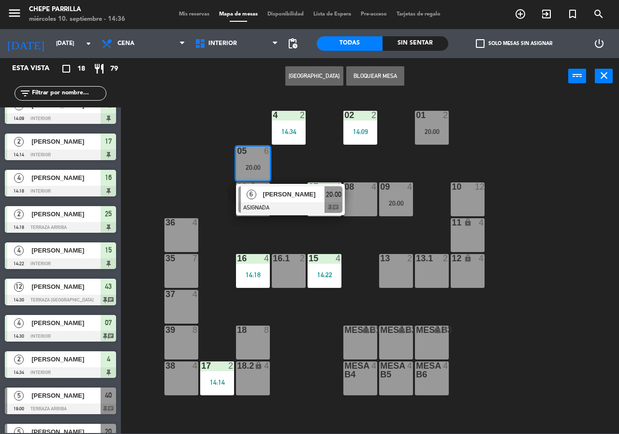
click at [265, 200] on div "[PERSON_NAME]" at bounding box center [293, 194] width 63 height 16
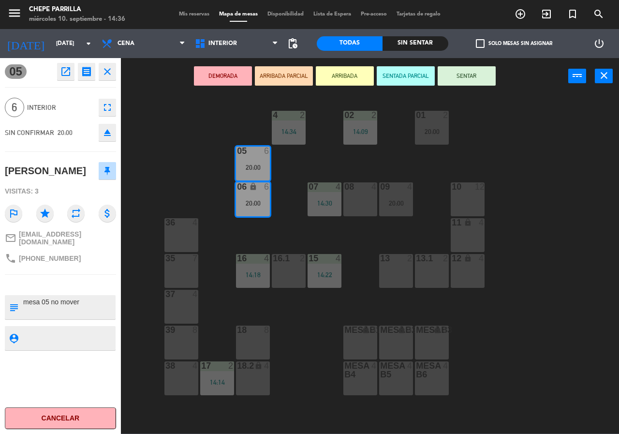
drag, startPoint x: 198, startPoint y: 143, endPoint x: 183, endPoint y: 79, distance: 65.6
click at [193, 125] on div "02 2 14:09 4 2 14:34 01 2 20:00 05 6 20:00 06 lock 6 20:00 07 4 14:30 09 4 20:0…" at bounding box center [373, 264] width 492 height 340
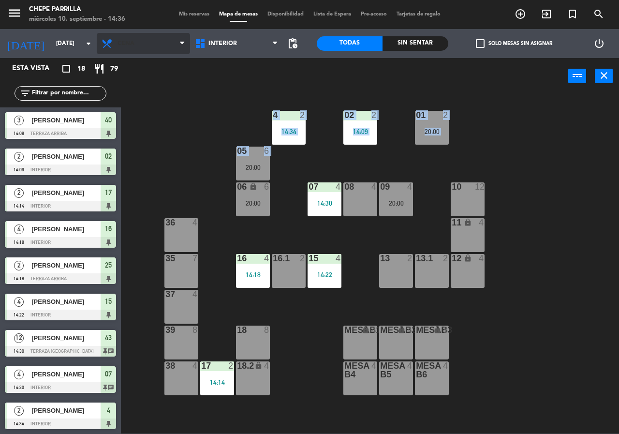
scroll to position [124, 0]
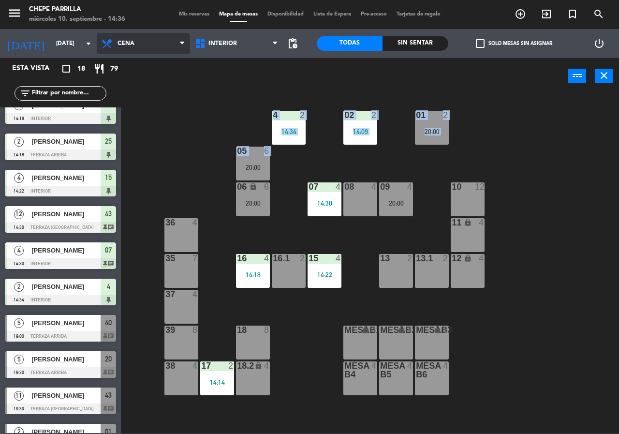
click at [165, 46] on span "Cena" at bounding box center [143, 43] width 93 height 21
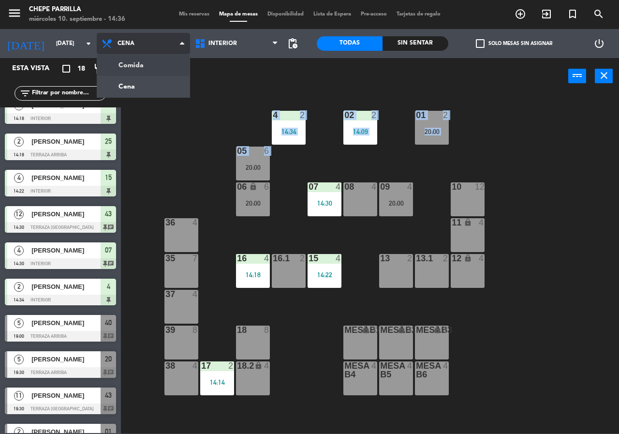
click at [165, 63] on ng-component "menu Chepe [PERSON_NAME] miércoles 10. septiembre - 14:36 Mis reservas Mapa de …" at bounding box center [309, 216] width 619 height 433
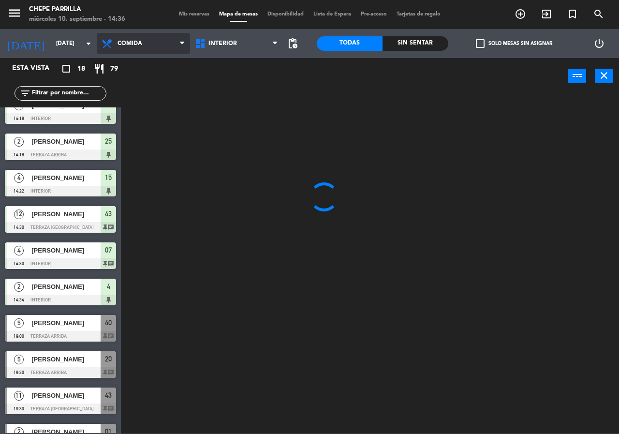
scroll to position [74, 0]
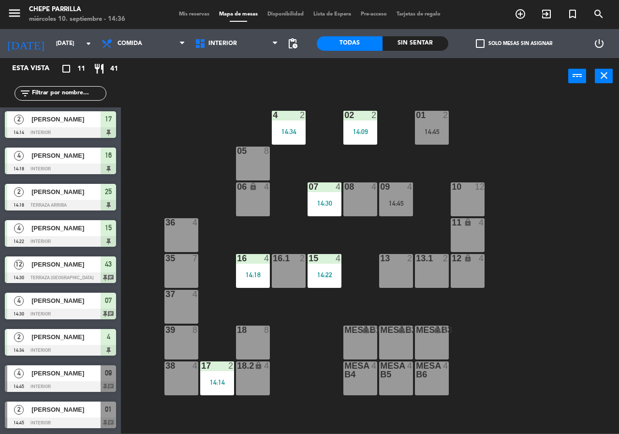
click at [397, 40] on div "Sin sentar" at bounding box center [416, 43] width 66 height 15
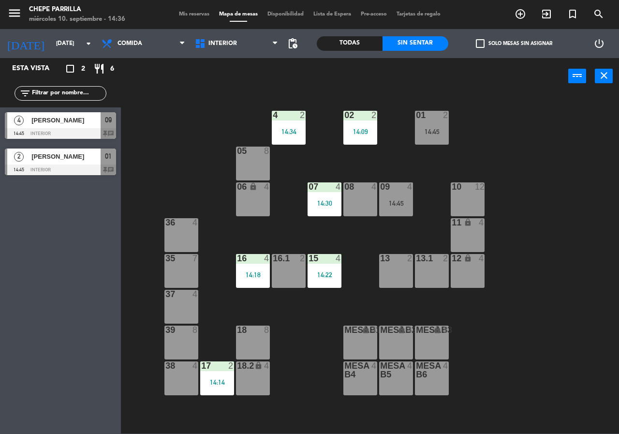
click at [370, 41] on div "Todas" at bounding box center [350, 43] width 66 height 15
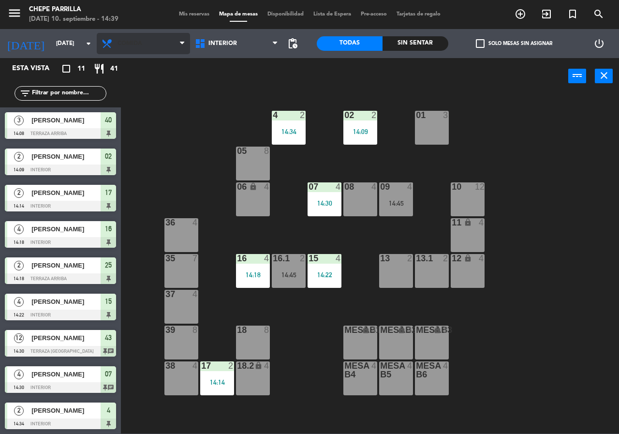
click at [143, 41] on span "Comida" at bounding box center [143, 43] width 93 height 21
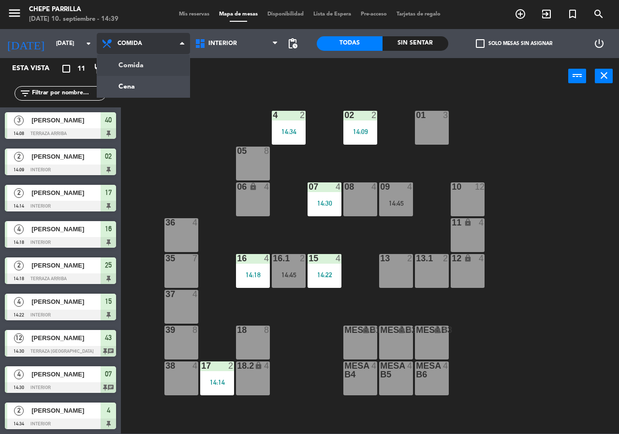
click at [159, 84] on ng-component "menu [PERSON_NAME] [DATE] 10. septiembre - 14:39 Mis reservas Mapa de mesas Dis…" at bounding box center [309, 216] width 619 height 433
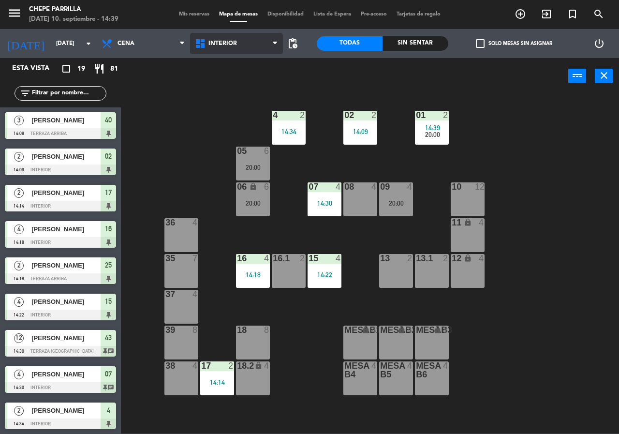
click at [235, 44] on span "Interior" at bounding box center [222, 43] width 29 height 7
click at [237, 82] on ng-component "menu [PERSON_NAME] [DATE] 10. septiembre - 14:40 Mis reservas Mapa de mesas Dis…" at bounding box center [309, 216] width 619 height 433
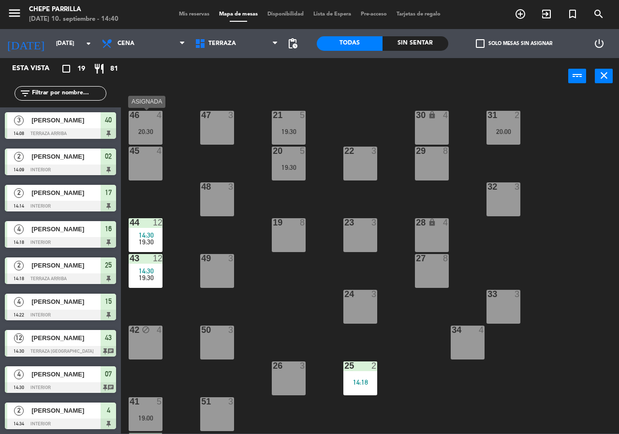
click at [142, 119] on div at bounding box center [146, 115] width 16 height 9
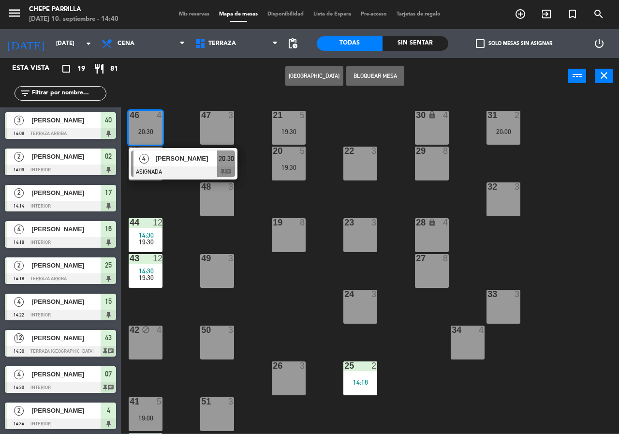
click at [171, 170] on div at bounding box center [183, 171] width 104 height 11
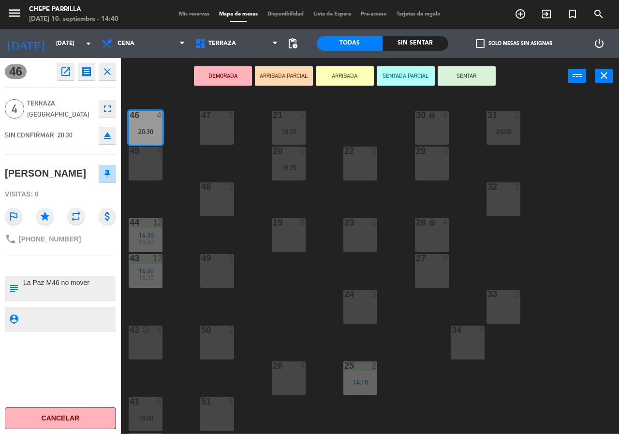
click at [180, 175] on div "21 5 19:30 30 lock 4 46 4 20:30 47 3 31 2 20:00 20 5 19:30 22 3 29 8 45 4 32 3 …" at bounding box center [373, 264] width 492 height 340
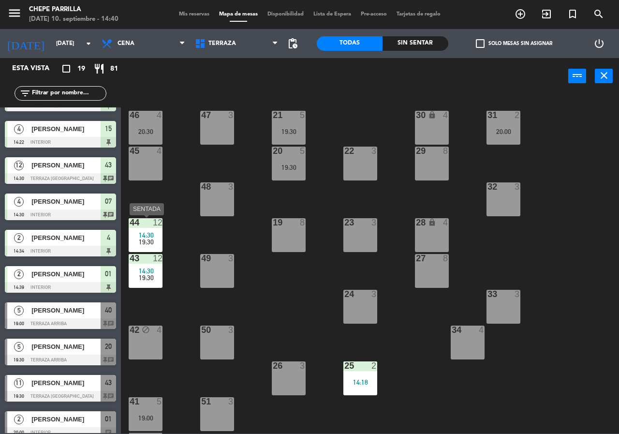
click at [152, 232] on span "14:30" at bounding box center [146, 235] width 15 height 8
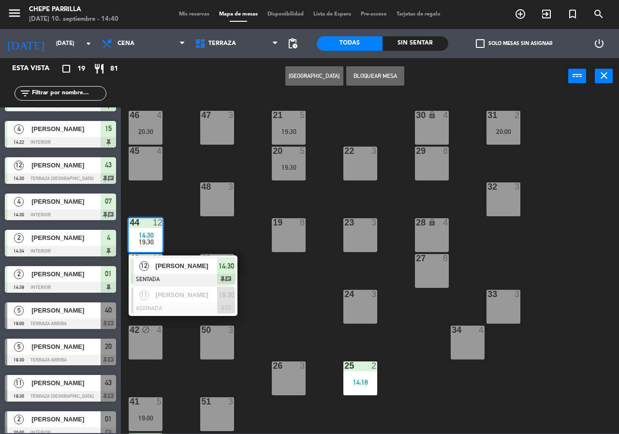
click at [186, 226] on div "21 5 19:30 30 lock 4 46 4 20:30 47 3 31 2 20:00 20 5 19:30 22 3 29 8 45 4 32 3 …" at bounding box center [373, 264] width 492 height 340
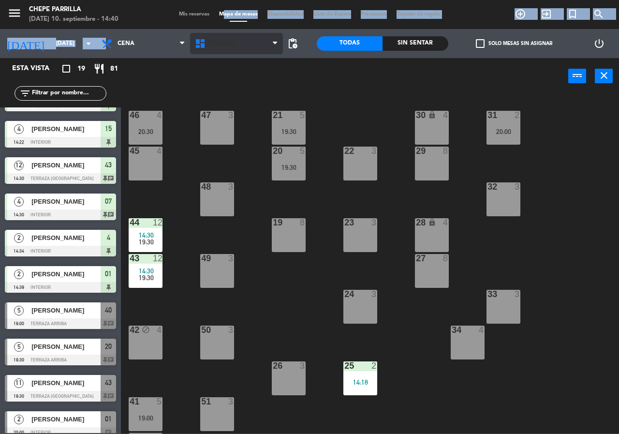
drag, startPoint x: 217, startPoint y: 29, endPoint x: 222, endPoint y: 41, distance: 13.0
click at [217, 31] on ng-component "menu Chepe [PERSON_NAME] miércoles 10. septiembre - 14:40 Mis reservas Mapa de …" at bounding box center [309, 216] width 619 height 433
click at [223, 42] on span "Terraza" at bounding box center [222, 43] width 28 height 7
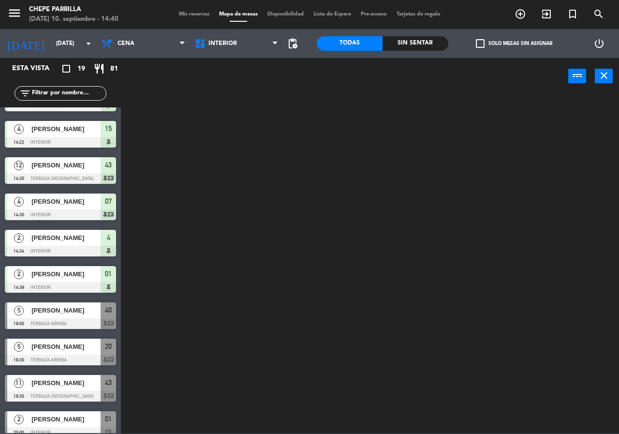
click at [245, 70] on ng-component "menu [PERSON_NAME] [DATE] 10. septiembre - 14:40 Mis reservas Mapa de mesas Dis…" at bounding box center [309, 216] width 619 height 433
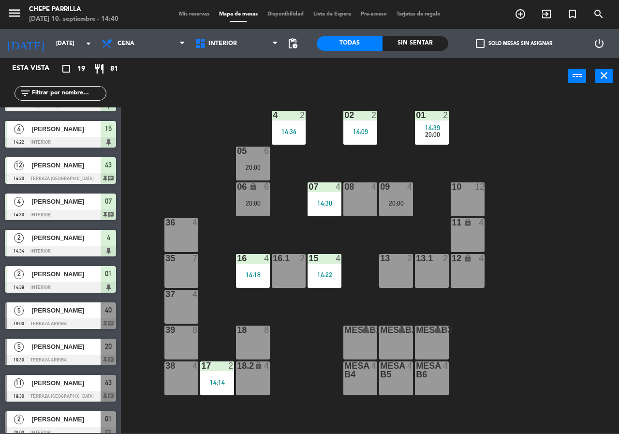
click at [365, 202] on div "08 4" at bounding box center [360, 199] width 34 height 34
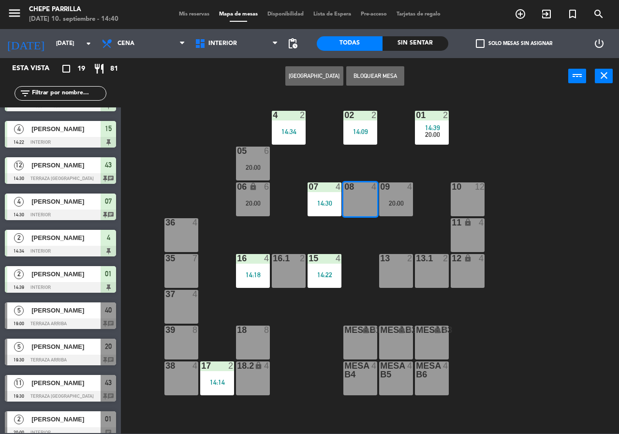
click at [319, 77] on button "[GEOGRAPHIC_DATA]" at bounding box center [314, 75] width 58 height 19
type input "0894"
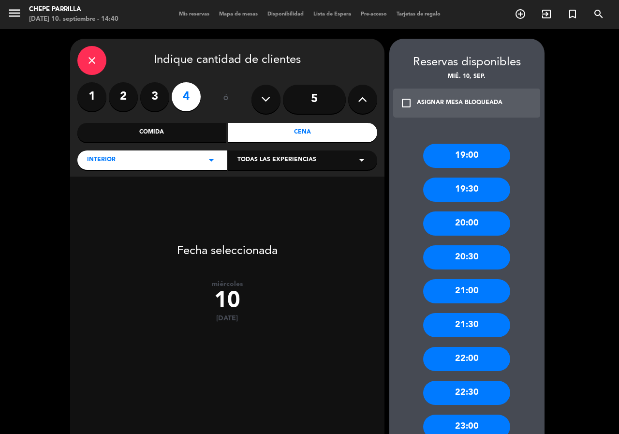
click at [303, 92] on input "5" at bounding box center [314, 99] width 63 height 29
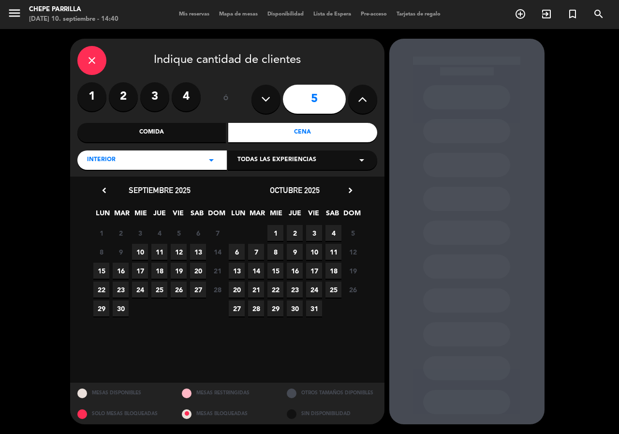
click at [142, 254] on span "10" at bounding box center [140, 252] width 16 height 16
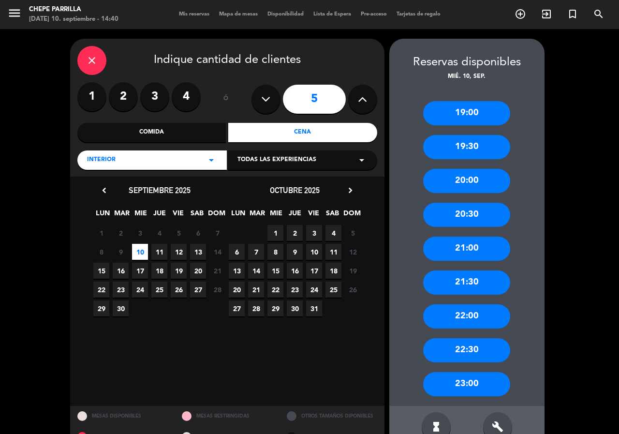
click at [484, 146] on div "19:30" at bounding box center [466, 147] width 87 height 24
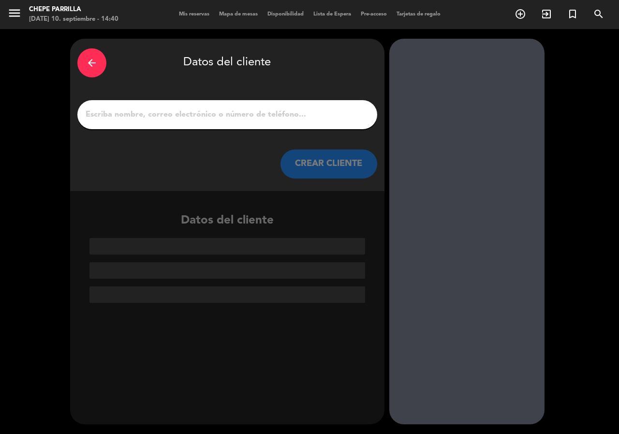
click at [205, 116] on input "1" at bounding box center [227, 115] width 285 height 14
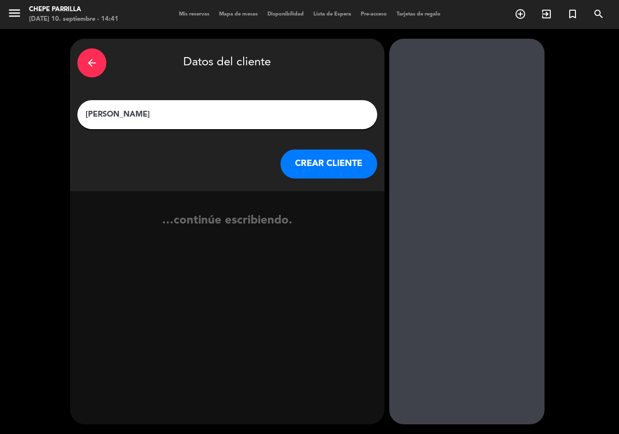
type input "[PERSON_NAME]"
click at [336, 155] on button "CREAR CLIENTE" at bounding box center [329, 163] width 97 height 29
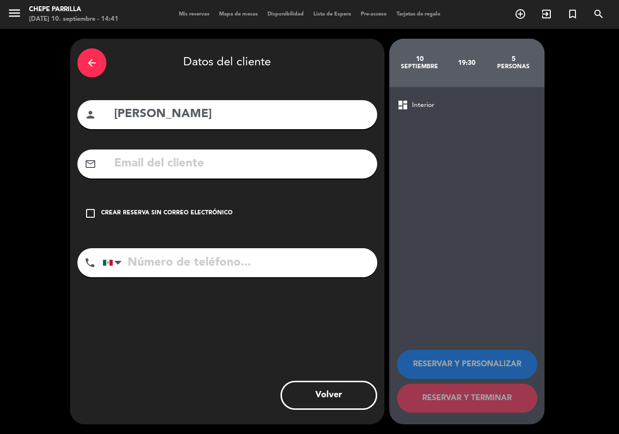
click at [227, 265] on input "tel" at bounding box center [240, 262] width 275 height 29
type input "3121383489"
click at [213, 209] on div "Crear reserva sin correo electrónico" at bounding box center [167, 213] width 132 height 10
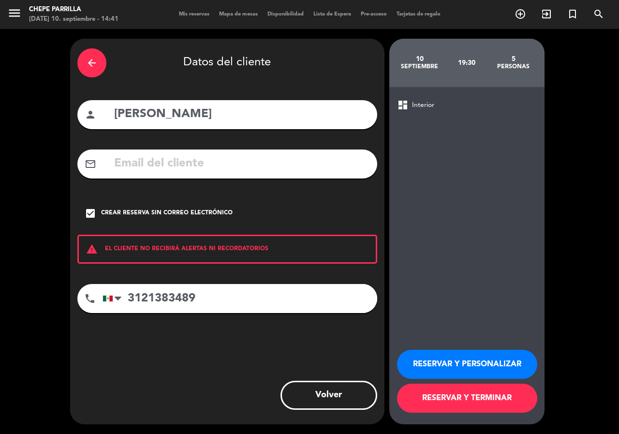
click at [489, 360] on button "RESERVAR Y PERSONALIZAR" at bounding box center [467, 364] width 140 height 29
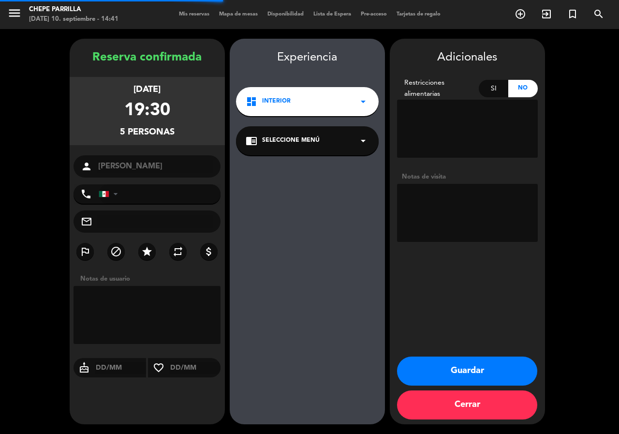
type input "[PHONE_NUMBER]"
click at [436, 210] on textarea at bounding box center [467, 213] width 141 height 58
type textarea "interior"
click at [434, 361] on button "Guardar" at bounding box center [467, 370] width 140 height 29
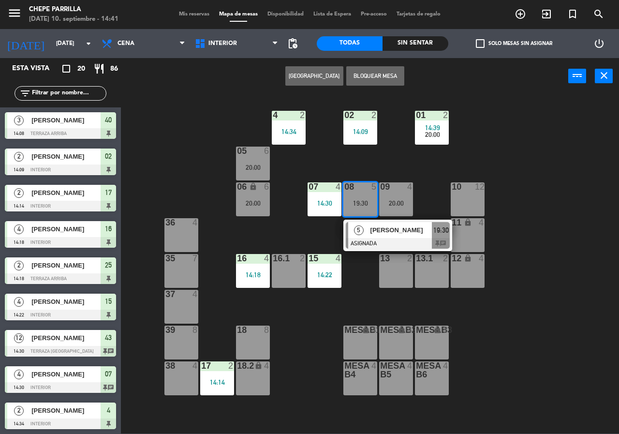
click at [525, 303] on div "02 2 14:09 4 2 14:34 01 2 14:39 20:00 05 6 20:00 06 lock 6 20:00 07 4 14:30 09 …" at bounding box center [373, 264] width 492 height 340
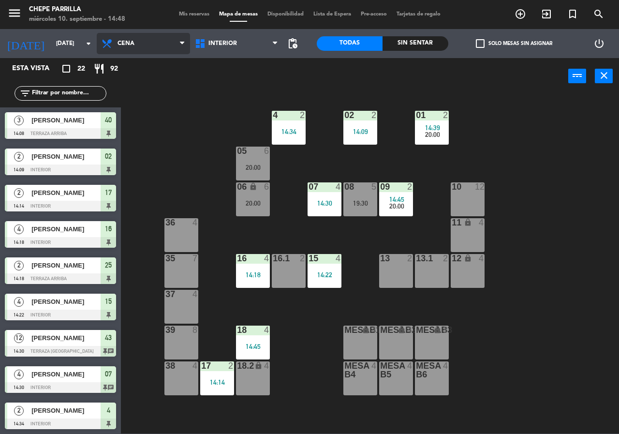
click at [127, 47] on span "Cena" at bounding box center [143, 43] width 93 height 21
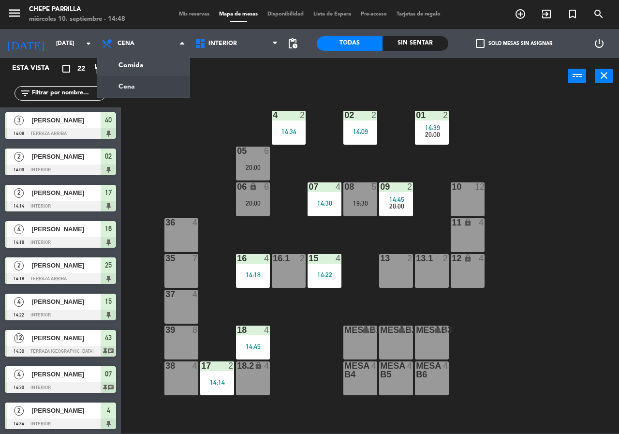
click at [173, 134] on div "02 2 14:09 4 2 14:34 01 2 14:39 20:00 05 6 20:00 06 lock 6 20:00 07 4 14:30 09 …" at bounding box center [373, 264] width 492 height 340
click at [335, 200] on div "14:30" at bounding box center [325, 203] width 34 height 7
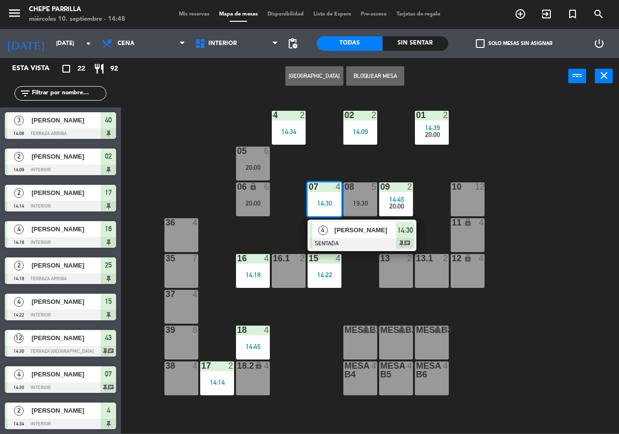
click at [314, 73] on button "[GEOGRAPHIC_DATA]" at bounding box center [314, 75] width 58 height 19
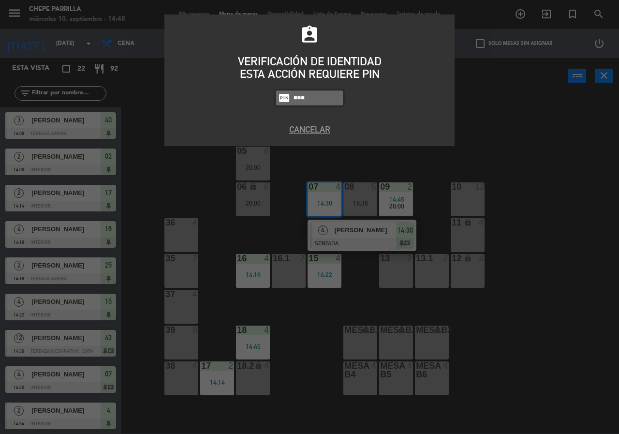
type input "2302"
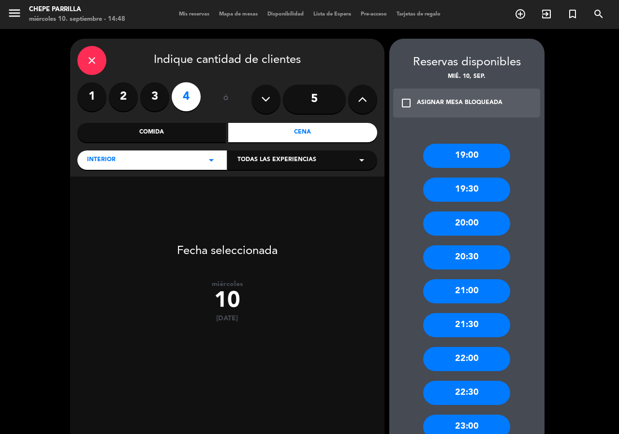
click at [157, 99] on label "3" at bounding box center [154, 96] width 29 height 29
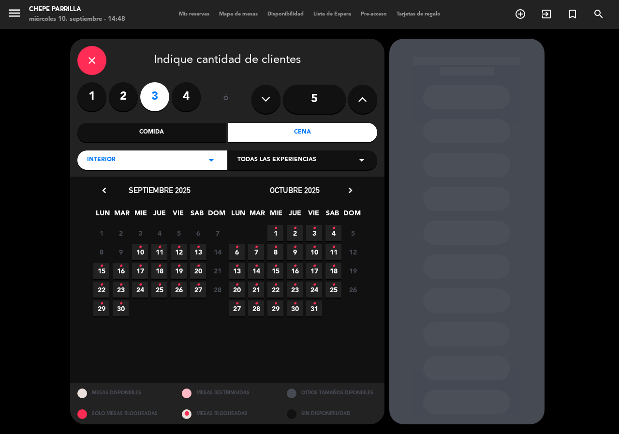
click at [141, 252] on icon "•" at bounding box center [139, 246] width 3 height 15
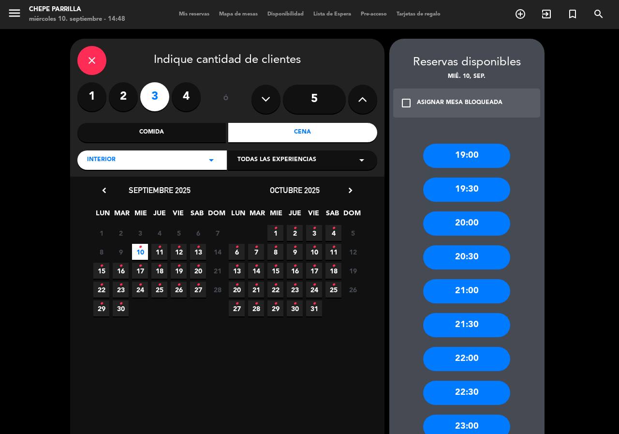
click at [475, 252] on div "20:30" at bounding box center [466, 257] width 87 height 24
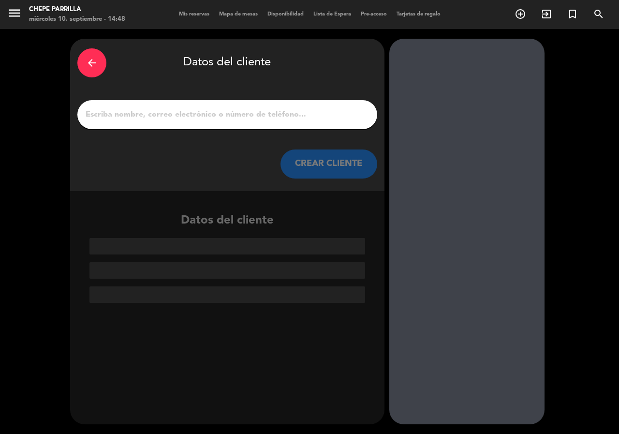
click at [249, 111] on input "1" at bounding box center [227, 115] width 285 height 14
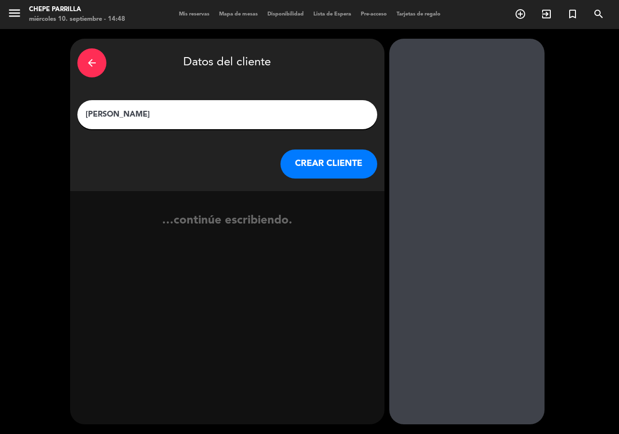
type input "[PERSON_NAME]"
click at [358, 159] on button "CREAR CLIENTE" at bounding box center [329, 163] width 97 height 29
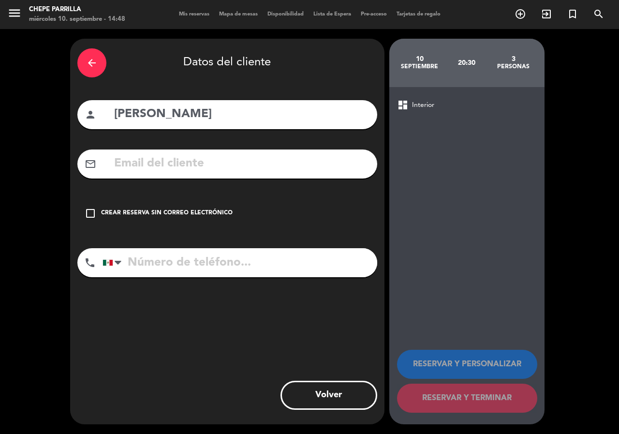
click at [219, 218] on div "Crear reserva sin correo electrónico" at bounding box center [167, 213] width 132 height 10
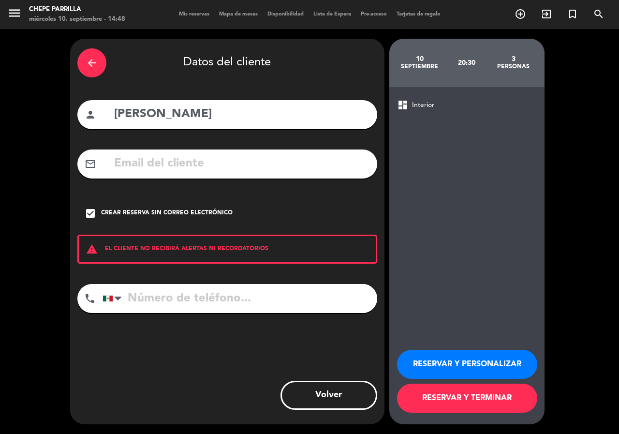
click at [245, 305] on input "tel" at bounding box center [240, 298] width 275 height 29
type input "3123205408"
click at [475, 357] on button "RESERVAR Y PERSONALIZAR" at bounding box center [467, 364] width 140 height 29
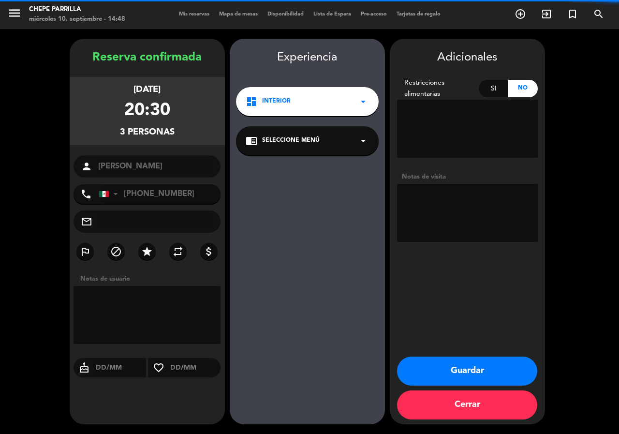
click at [446, 219] on textarea at bounding box center [467, 213] width 141 height 58
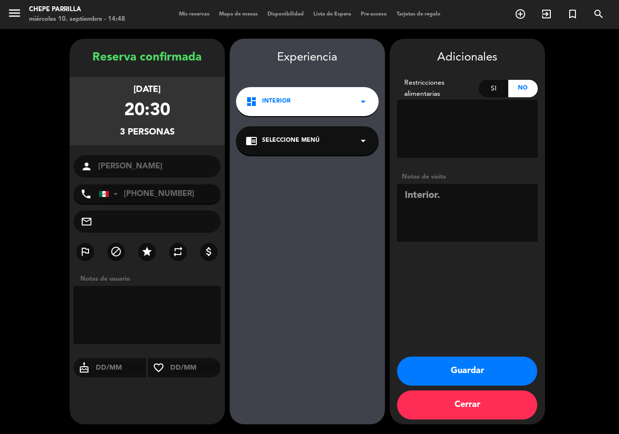
type textarea "Interior."
click at [480, 365] on button "Guardar" at bounding box center [467, 370] width 140 height 29
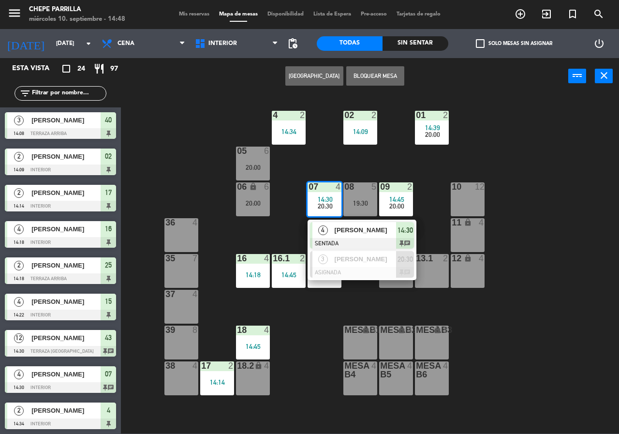
drag, startPoint x: 522, startPoint y: 170, endPoint x: 524, endPoint y: 181, distance: 11.3
click at [524, 180] on div "02 2 14:09 4 2 14:34 01 2 14:39 20:00 05 6 20:00 06 lock 6 20:00 07 4 14:30 20:…" at bounding box center [373, 264] width 492 height 340
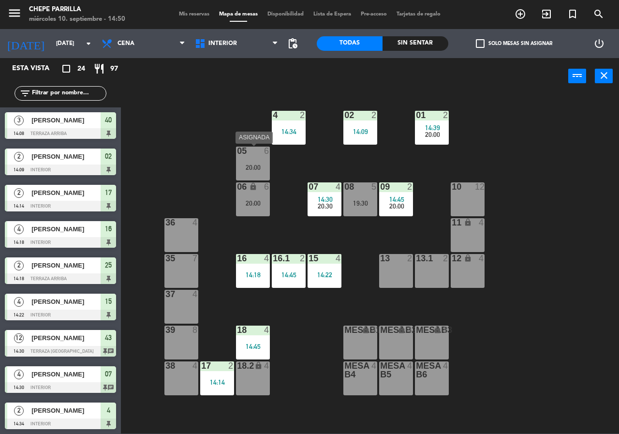
click at [245, 160] on div "05 6 20:00" at bounding box center [253, 164] width 34 height 34
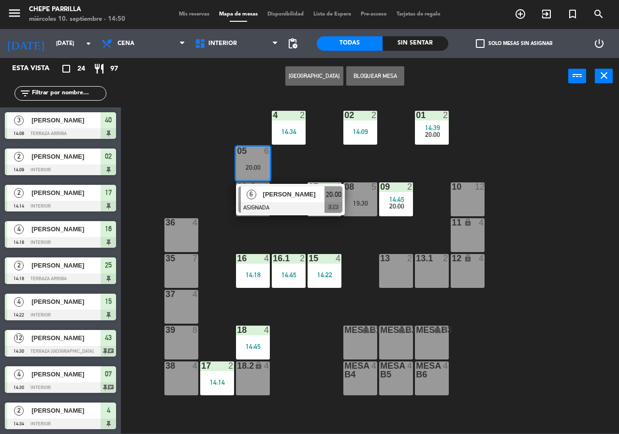
drag, startPoint x: 279, startPoint y: 158, endPoint x: 216, endPoint y: 132, distance: 67.9
click at [276, 156] on div "02 2 14:09 4 2 14:34 01 2 14:39 20:00 05 6 20:00 6 [PERSON_NAME] ASIGNADA 20:00…" at bounding box center [373, 264] width 492 height 340
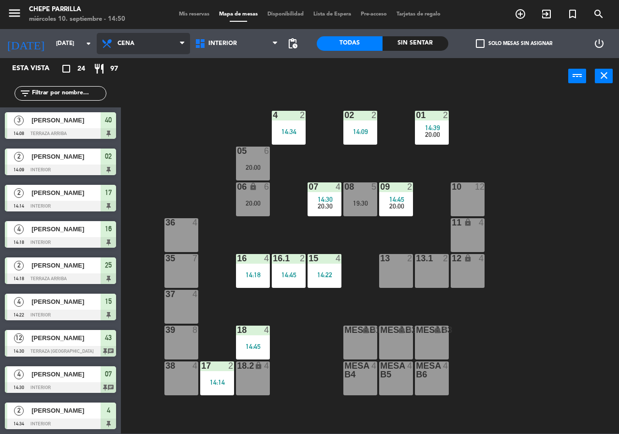
click at [136, 45] on span "Cena" at bounding box center [143, 43] width 93 height 21
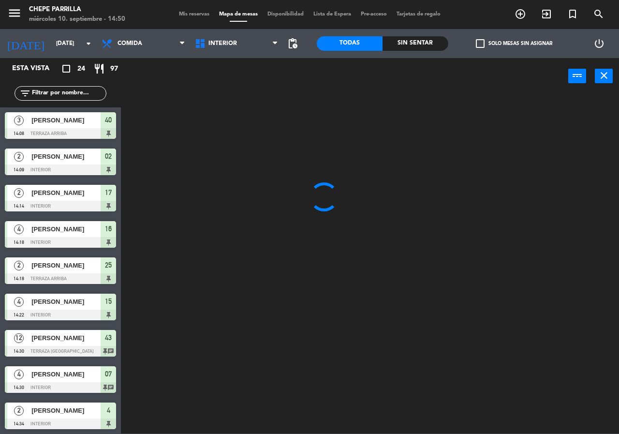
click at [142, 64] on ng-component "menu [PERSON_NAME] [DATE] 10. septiembre - 14:50 Mis reservas Mapa de mesas Dis…" at bounding box center [309, 216] width 619 height 433
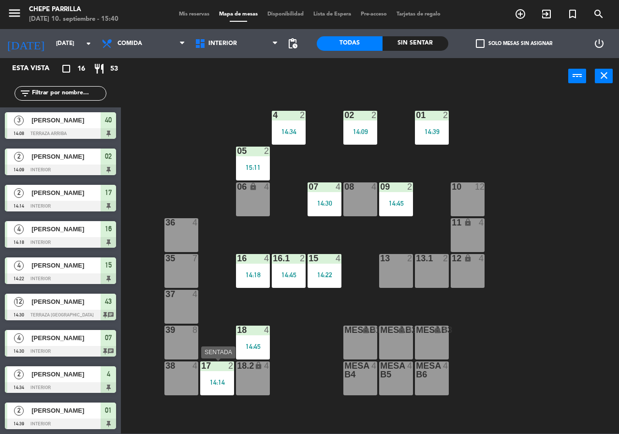
drag, startPoint x: 208, startPoint y: 392, endPoint x: 217, endPoint y: 389, distance: 9.6
click at [209, 390] on div "17 2 14:14" at bounding box center [217, 378] width 34 height 34
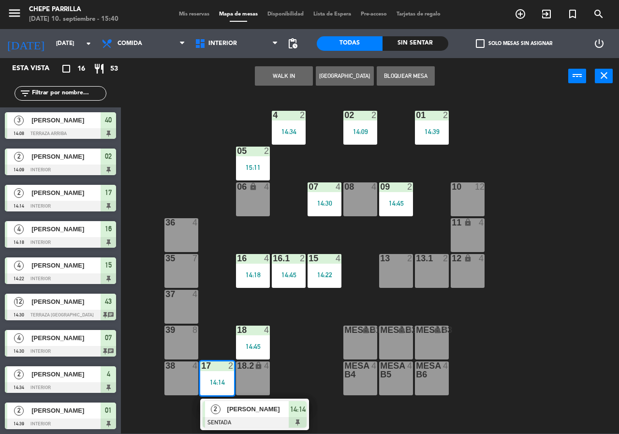
click at [240, 406] on div "2 [PERSON_NAME] SENTADA 14:14" at bounding box center [254, 414] width 123 height 31
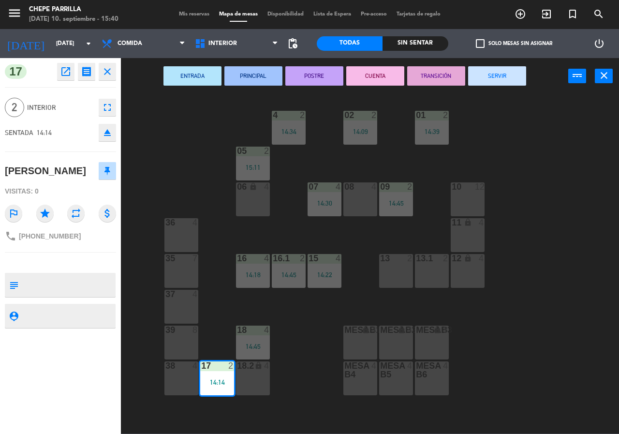
click at [516, 81] on button "SERVIR" at bounding box center [497, 75] width 58 height 19
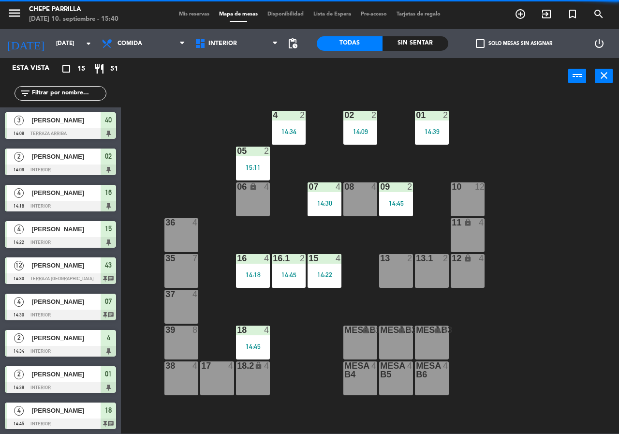
click at [332, 191] on div "07 4" at bounding box center [324, 186] width 48 height 9
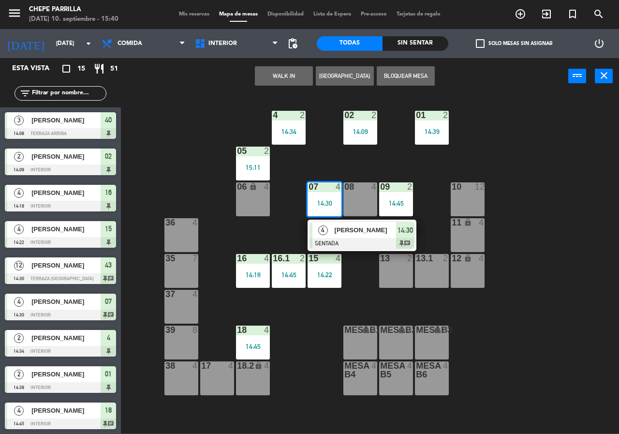
click at [354, 223] on div "[PERSON_NAME]" at bounding box center [365, 230] width 63 height 16
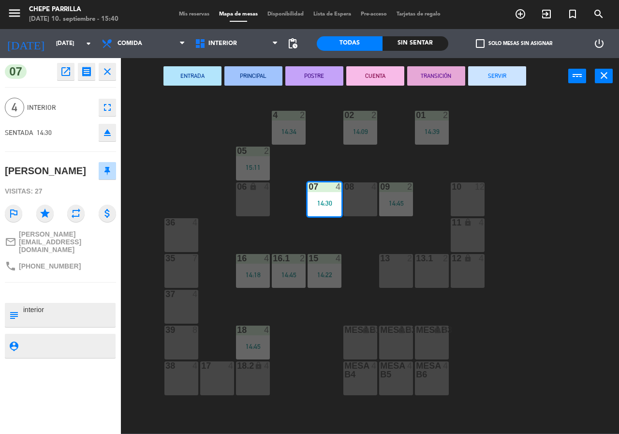
click at [506, 72] on button "SERVIR" at bounding box center [497, 75] width 58 height 19
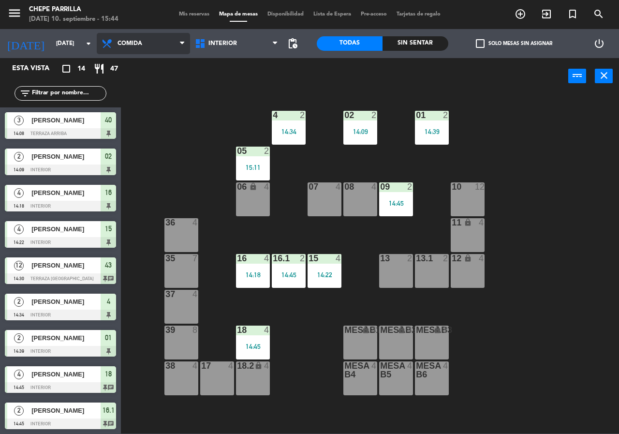
click at [154, 48] on span "Comida" at bounding box center [143, 43] width 93 height 21
click at [153, 83] on ng-component "menu [PERSON_NAME] [DATE] 10. septiembre - 15:44 Mis reservas Mapa de mesas Dis…" at bounding box center [309, 216] width 619 height 433
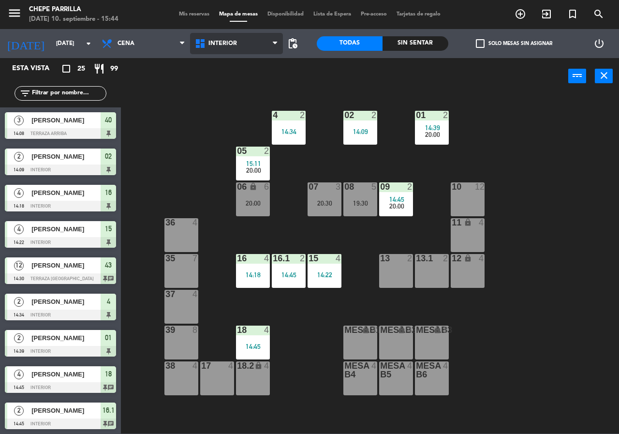
click at [199, 38] on icon at bounding box center [201, 44] width 14 height 12
click at [202, 81] on ng-component "menu Chepe [PERSON_NAME] miércoles 10. septiembre - 15:44 Mis reservas Mapa de …" at bounding box center [309, 216] width 619 height 433
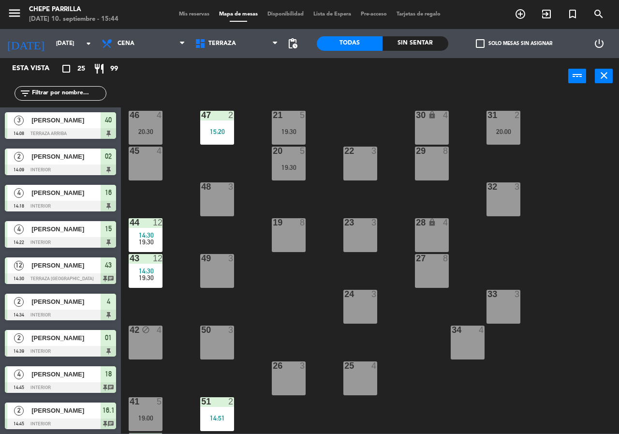
click at [223, 195] on div "48 3" at bounding box center [217, 199] width 34 height 34
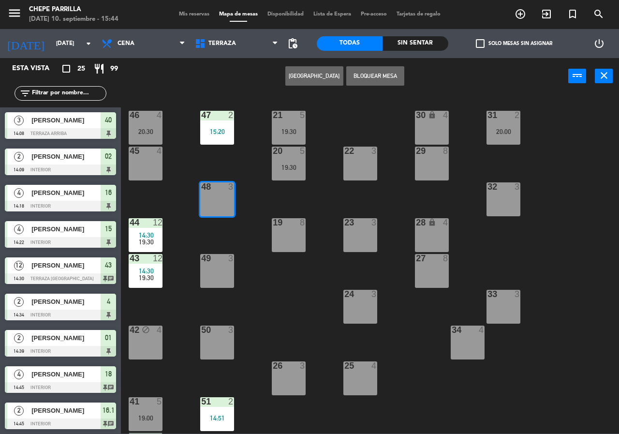
click at [307, 79] on button "[GEOGRAPHIC_DATA]" at bounding box center [314, 75] width 58 height 19
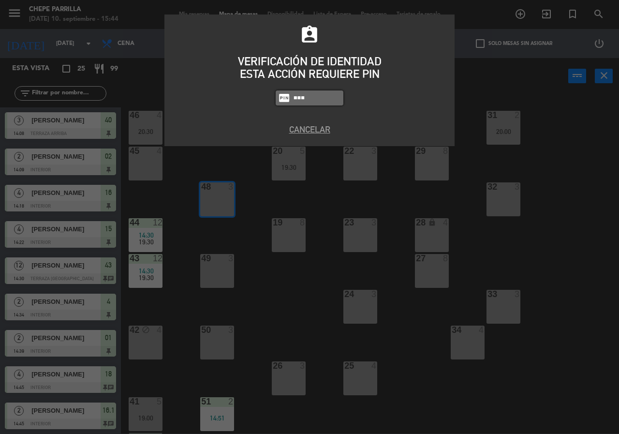
type input "4836"
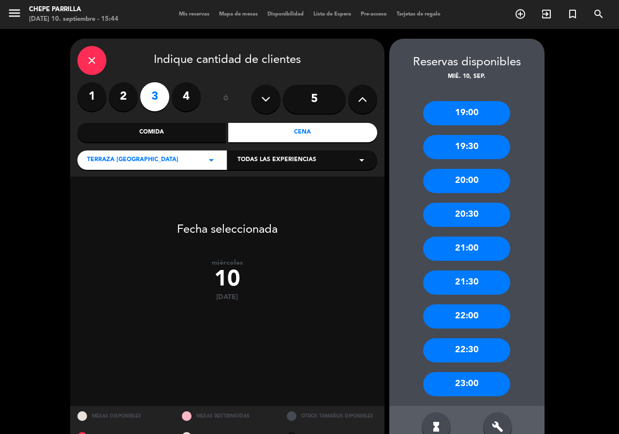
click at [471, 211] on div "20:30" at bounding box center [466, 215] width 87 height 24
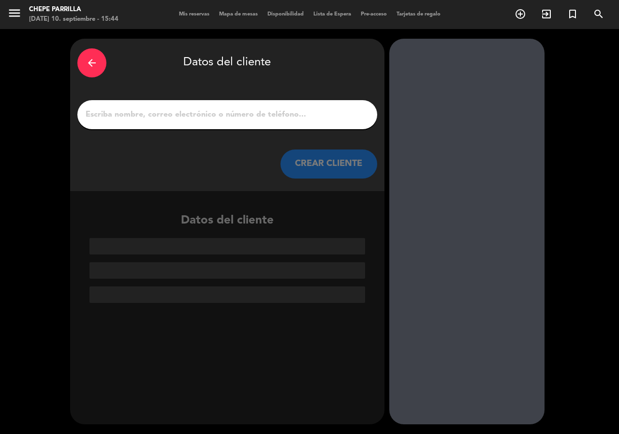
click at [265, 102] on div at bounding box center [227, 114] width 300 height 29
click at [266, 110] on input "1" at bounding box center [227, 115] width 285 height 14
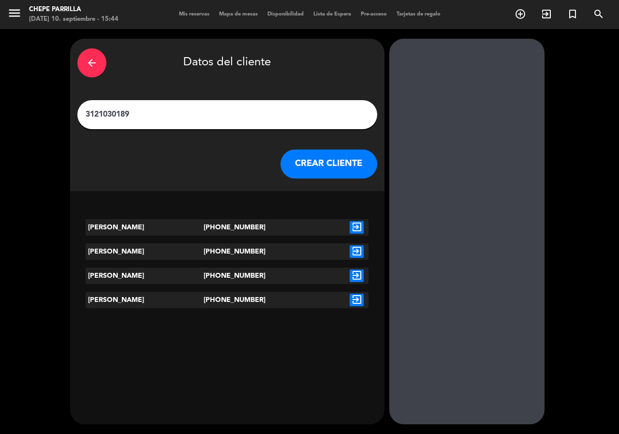
type input "3121030189"
click at [358, 226] on icon "exit_to_app" at bounding box center [357, 227] width 14 height 13
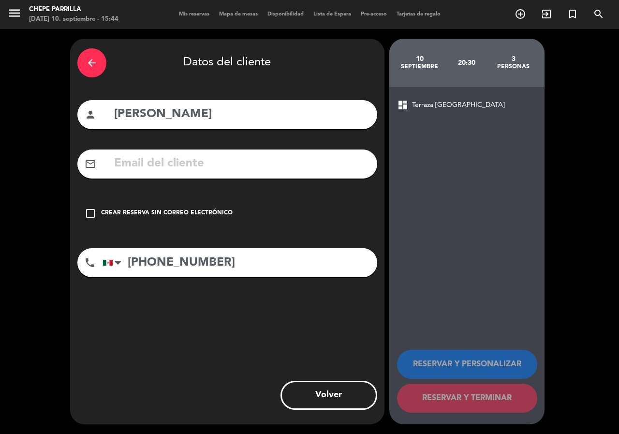
click at [92, 210] on icon "check_box_outline_blank" at bounding box center [91, 214] width 12 height 12
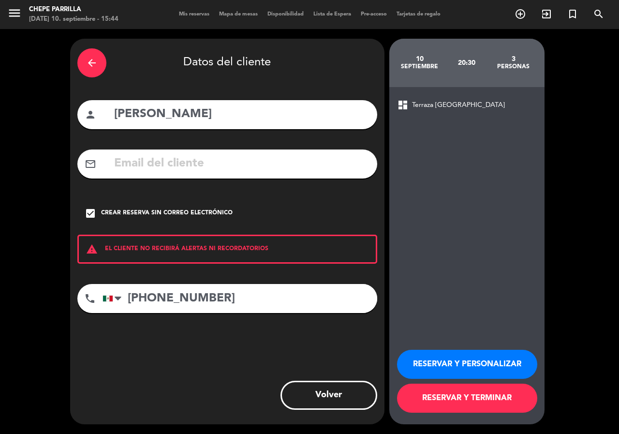
click at [449, 363] on button "RESERVAR Y PERSONALIZAR" at bounding box center [467, 364] width 140 height 29
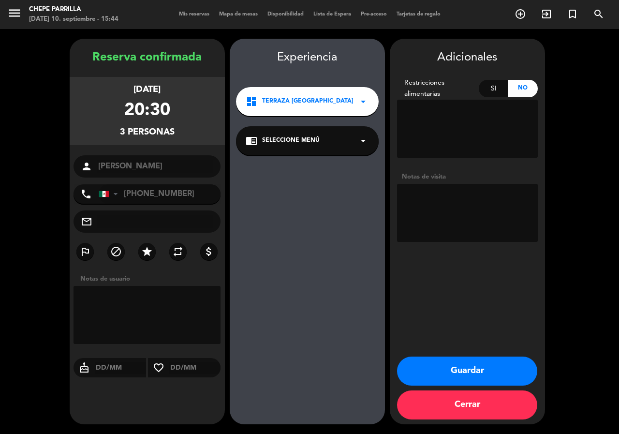
drag, startPoint x: 191, startPoint y: 197, endPoint x: 126, endPoint y: 194, distance: 64.9
click at [126, 194] on input "[PHONE_NUMBER]" at bounding box center [160, 193] width 122 height 19
click at [467, 408] on button "Cerrar" at bounding box center [467, 404] width 140 height 29
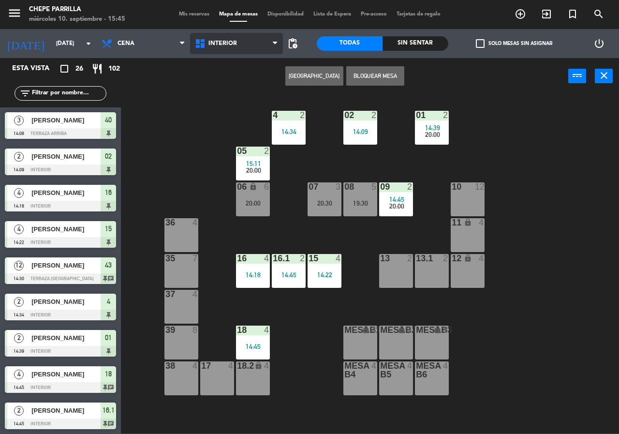
click at [236, 39] on span "Interior" at bounding box center [236, 43] width 93 height 21
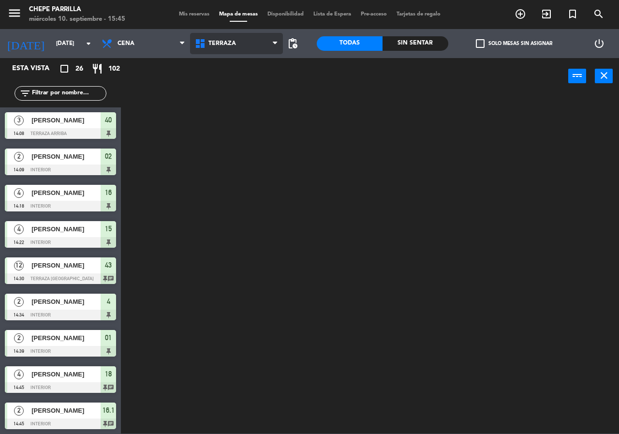
click at [215, 78] on ng-component "menu [PERSON_NAME] [DATE] 10. septiembre - 15:45 Mis reservas Mapa de mesas Dis…" at bounding box center [309, 216] width 619 height 433
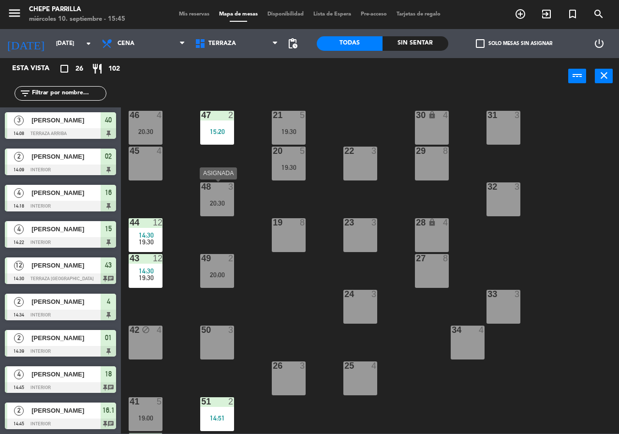
click at [219, 197] on div "48 3 20:30" at bounding box center [217, 199] width 34 height 34
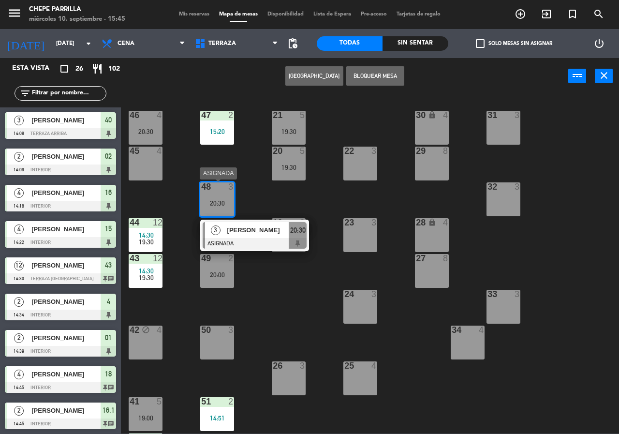
click at [263, 223] on div "[PERSON_NAME]" at bounding box center [257, 230] width 63 height 16
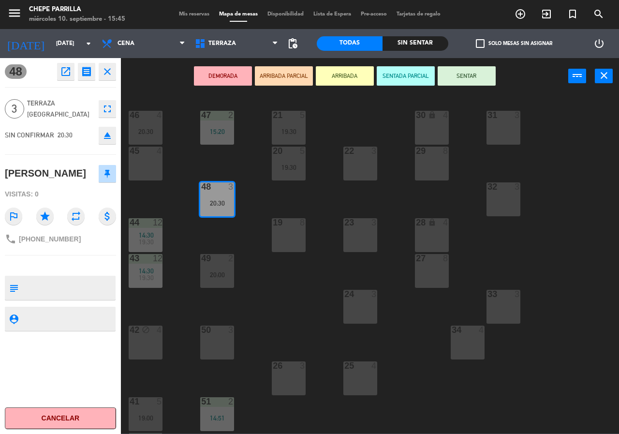
click at [68, 69] on icon "open_in_new" at bounding box center [66, 72] width 12 height 12
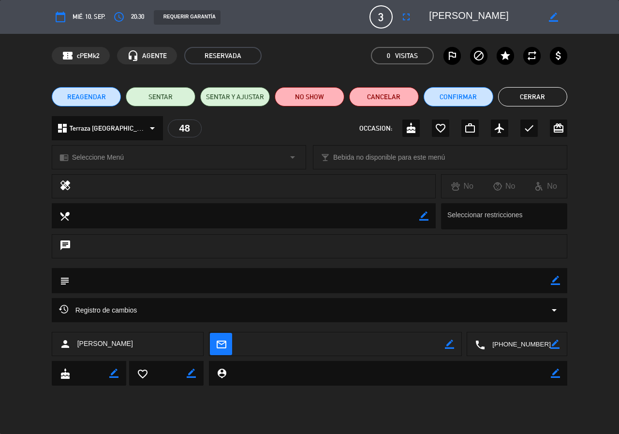
click at [165, 336] on div "person [PERSON_NAME]" at bounding box center [128, 344] width 152 height 24
drag, startPoint x: 164, startPoint y: 337, endPoint x: 159, endPoint y: 347, distance: 11.5
click at [160, 345] on div "person [PERSON_NAME]" at bounding box center [128, 344] width 152 height 24
drag, startPoint x: 159, startPoint y: 347, endPoint x: 139, endPoint y: 310, distance: 42.0
click at [158, 347] on div "person [PERSON_NAME]" at bounding box center [128, 344] width 152 height 24
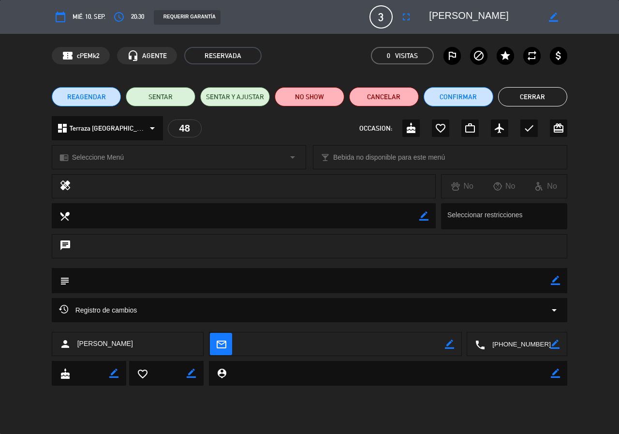
click at [554, 19] on icon "border_color" at bounding box center [553, 17] width 9 height 9
type textarea "K"
type textarea "[PERSON_NAME]"
click at [560, 21] on div at bounding box center [554, 16] width 28 height 17
click at [555, 19] on icon at bounding box center [553, 17] width 9 height 9
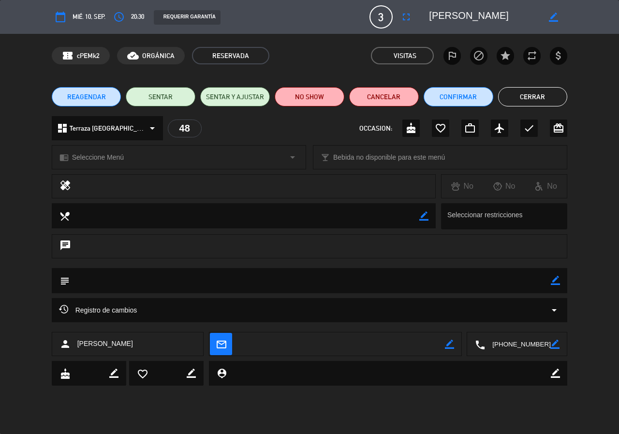
click at [527, 94] on button "Cerrar" at bounding box center [533, 96] width 70 height 19
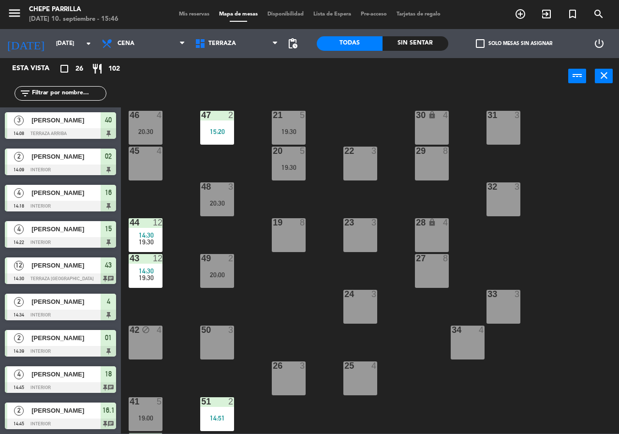
scroll to position [225, 0]
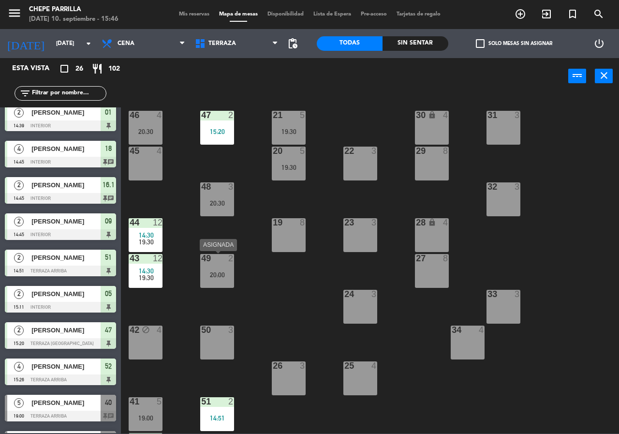
click at [213, 281] on div "49 2 20:00" at bounding box center [217, 271] width 34 height 34
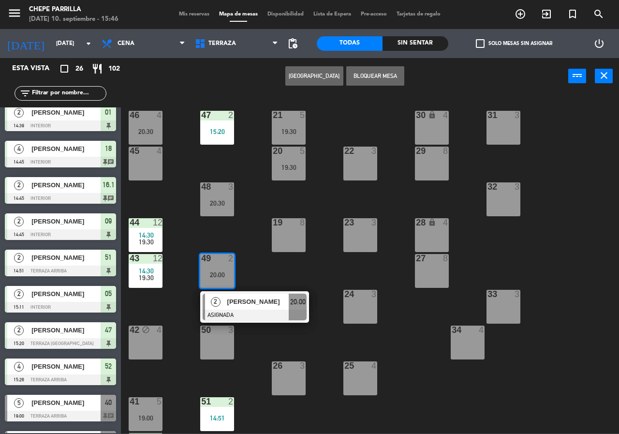
drag, startPoint x: 241, startPoint y: 252, endPoint x: 232, endPoint y: 234, distance: 20.8
click at [240, 248] on div "21 5 19:30 30 lock 4 46 4 20:30 47 2 15:20 31 3 20 5 19:30 22 3 29 8 45 4 32 3 …" at bounding box center [373, 264] width 492 height 340
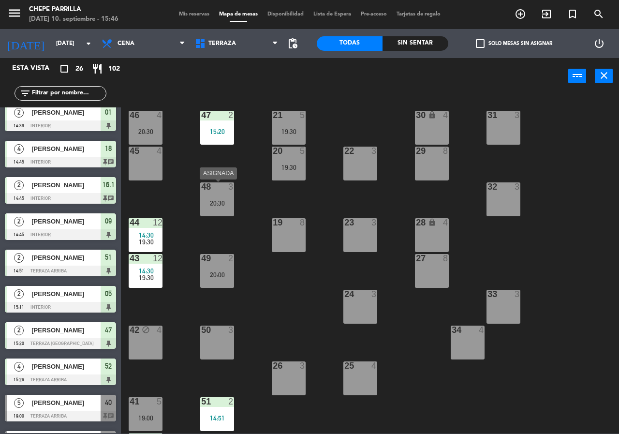
click at [218, 203] on div "20:30" at bounding box center [217, 203] width 34 height 7
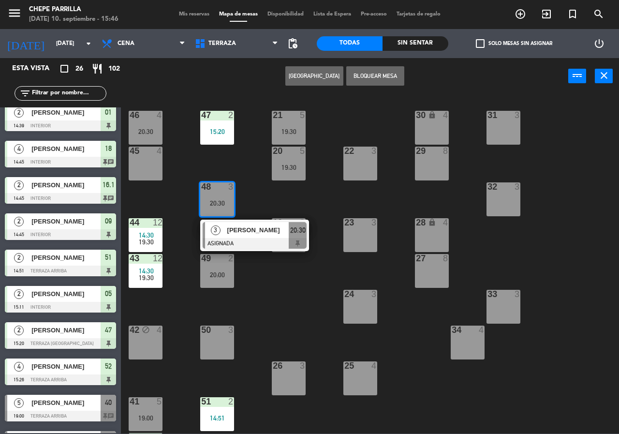
click at [237, 234] on div "3 [PERSON_NAME] 20:30" at bounding box center [254, 235] width 123 height 31
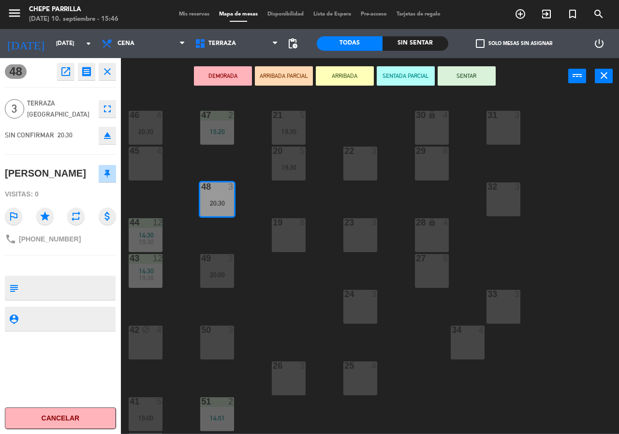
click at [108, 113] on icon "fullscreen" at bounding box center [108, 109] width 12 height 12
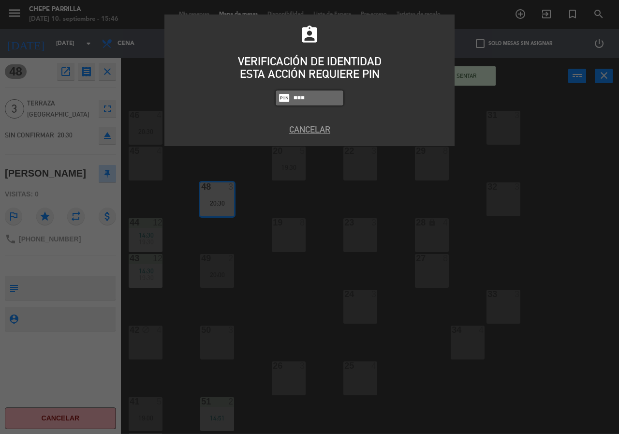
type input "4836"
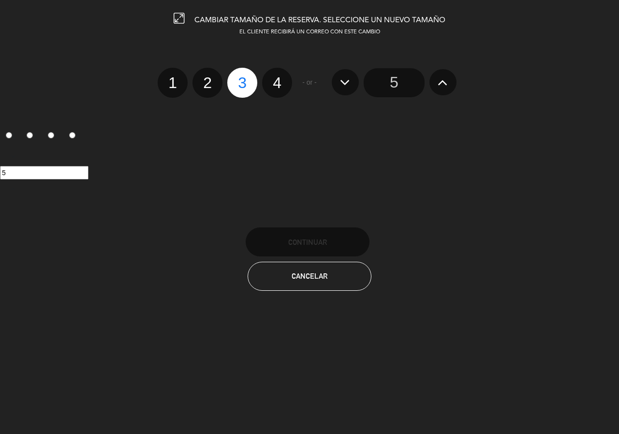
click at [199, 88] on label "2" at bounding box center [208, 83] width 30 height 30
click at [203, 77] on input "2" at bounding box center [206, 74] width 6 height 6
radio input "true"
radio input "false"
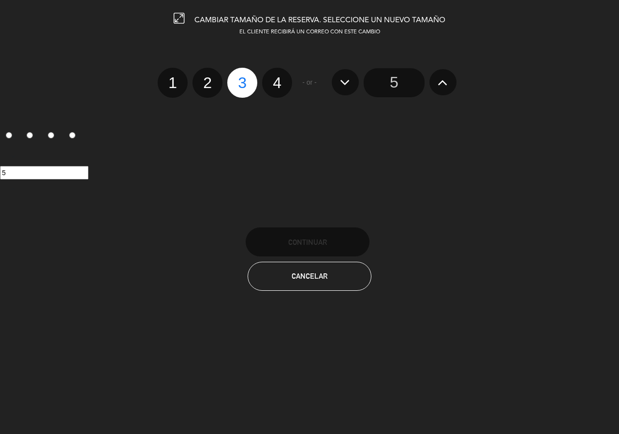
radio input "false"
radio input "true"
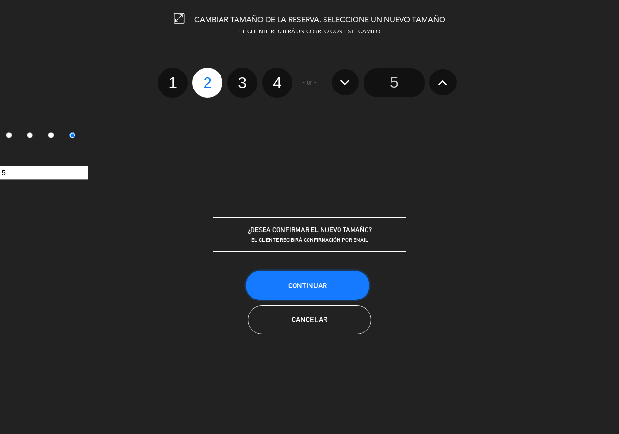
click at [277, 284] on button "Continuar" at bounding box center [308, 285] width 124 height 29
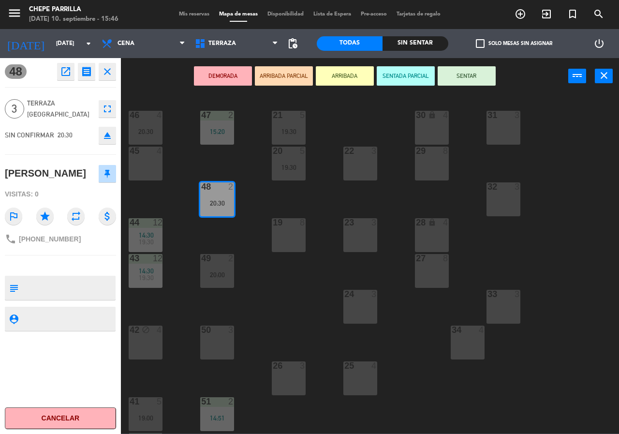
click at [189, 228] on div "21 5 19:30 30 lock 4 46 4 20:30 47 2 15:20 31 3 20 5 19:30 22 3 29 8 45 4 32 3 …" at bounding box center [373, 264] width 492 height 340
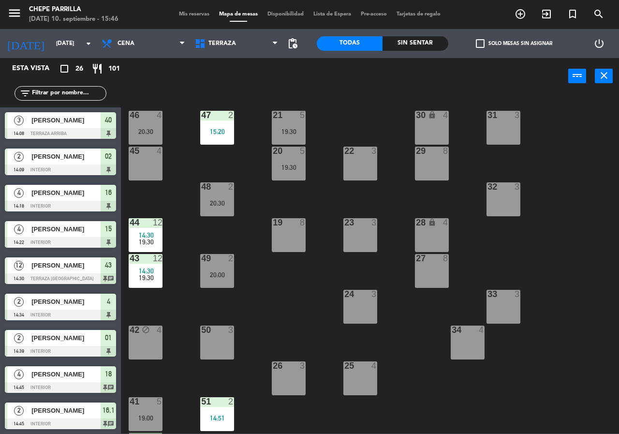
scroll to position [262, 0]
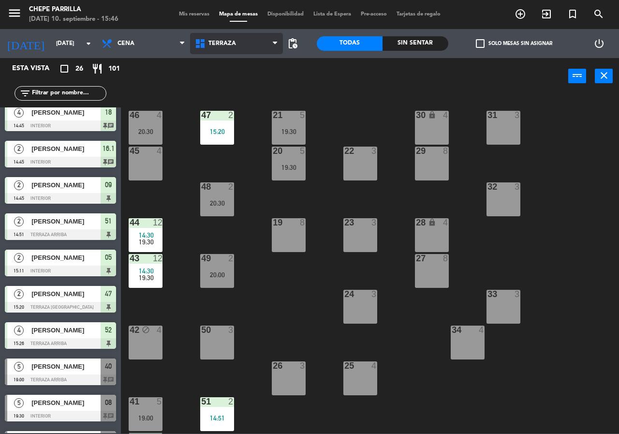
click at [220, 41] on span "Terraza" at bounding box center [222, 43] width 28 height 7
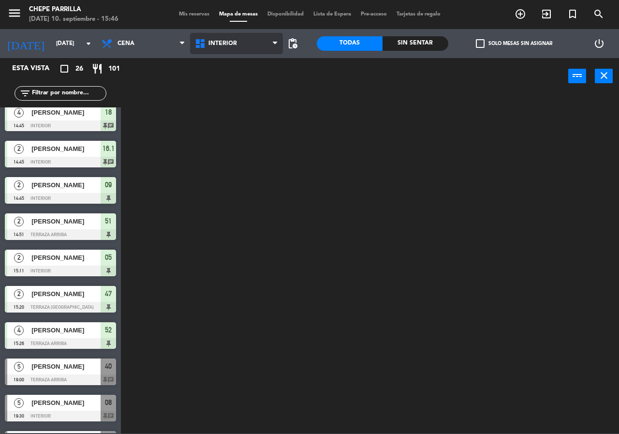
click at [239, 60] on ng-component "menu [PERSON_NAME] [DATE] 10. septiembre - 15:46 Mis reservas Mapa de mesas Dis…" at bounding box center [309, 216] width 619 height 433
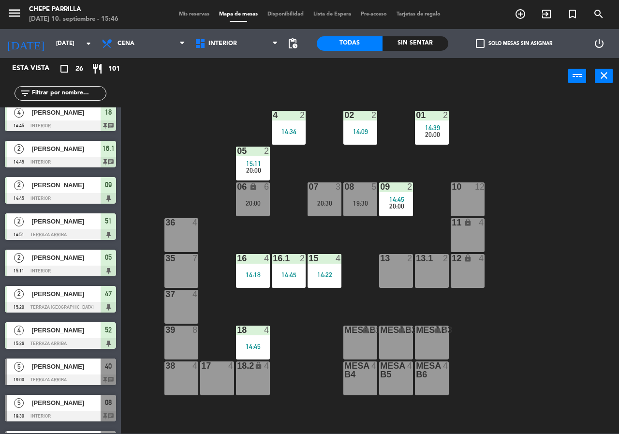
click at [285, 122] on div "4 2 14:34" at bounding box center [289, 128] width 34 height 34
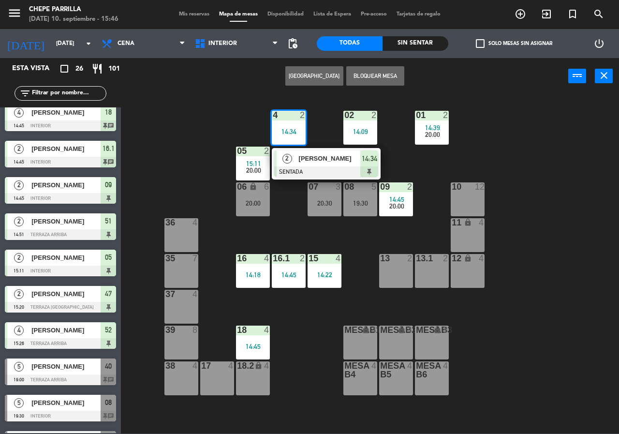
click at [323, 165] on div "[PERSON_NAME]" at bounding box center [329, 158] width 63 height 16
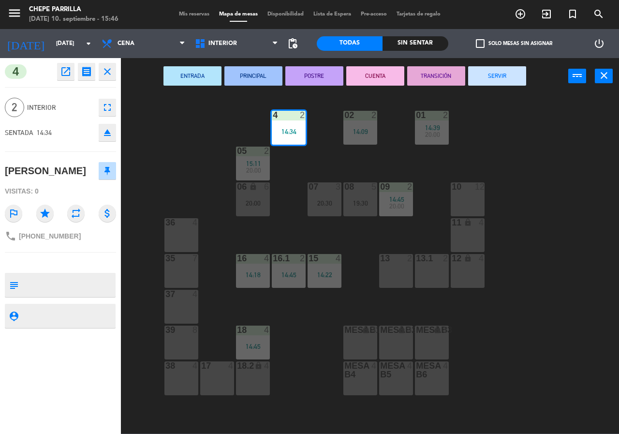
click at [492, 82] on button "SERVIR" at bounding box center [497, 75] width 58 height 19
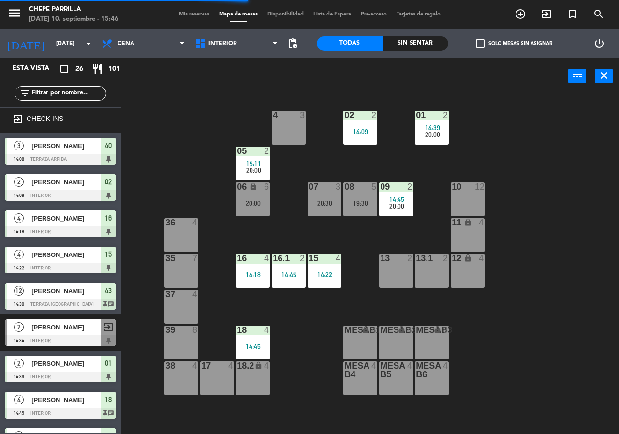
click at [163, 91] on div "power_input close 02 2 14:09 4 3 01 2 14:39 20:00 05 2 15:11 20:00 06 lock 6 20…" at bounding box center [309, 245] width 619 height 375
click at [136, 45] on span "Cena" at bounding box center [143, 43] width 93 height 21
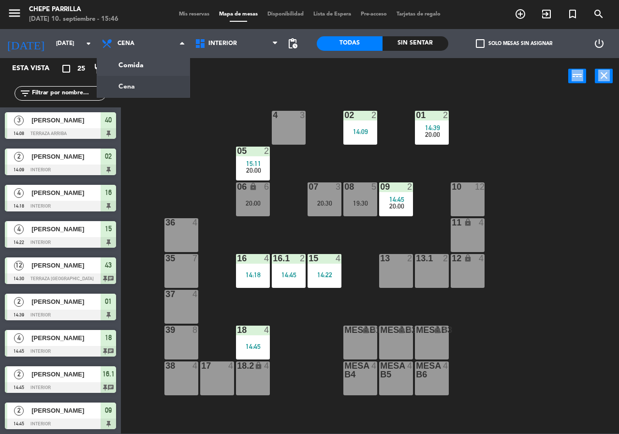
click at [132, 67] on ng-component "menu Chepe [PERSON_NAME] miércoles 10. septiembre - 15:46 Mis reservas Mapa de …" at bounding box center [309, 216] width 619 height 433
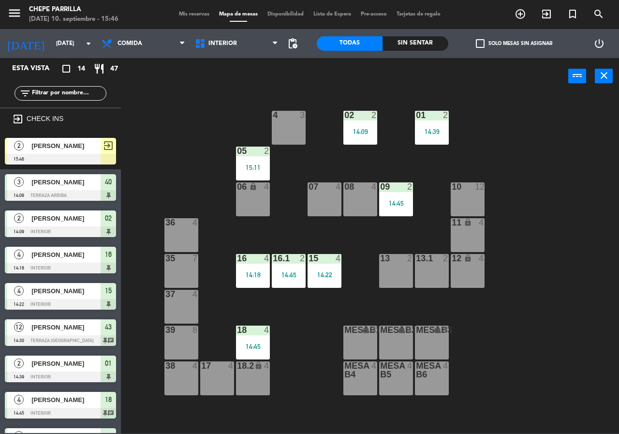
click at [68, 154] on div at bounding box center [60, 159] width 111 height 11
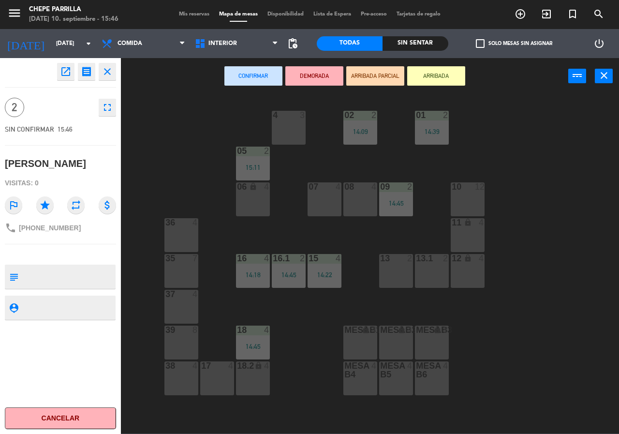
click at [152, 105] on div "02 2 14:09 4 3 01 2 14:39 05 2 15:11 06 lock 4 07 4 09 2 14:45 10 12 08 4 11 lo…" at bounding box center [373, 264] width 492 height 340
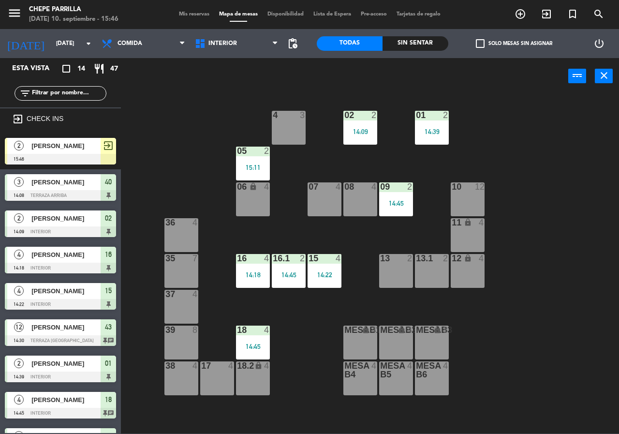
drag, startPoint x: 63, startPoint y: 138, endPoint x: 62, endPoint y: 148, distance: 10.2
click at [63, 139] on div "2 [PERSON_NAME] 15:46 exit_to_app" at bounding box center [60, 151] width 121 height 36
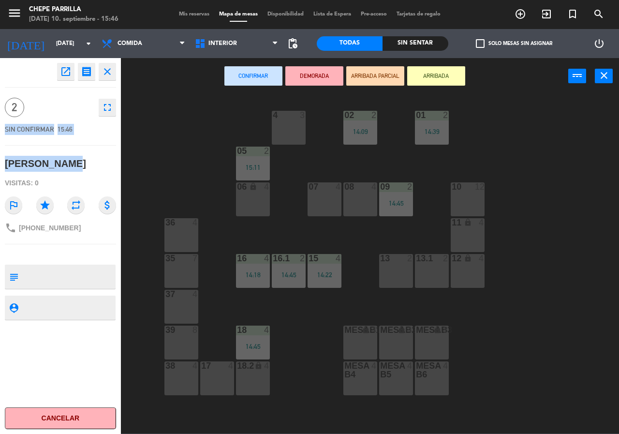
click at [63, 148] on div "open_in_new receipt 3:46 PM mié., [DATE] 2 personas [PERSON_NAME] close 2 fulls…" at bounding box center [60, 246] width 121 height 376
drag, startPoint x: 163, startPoint y: 123, endPoint x: 101, endPoint y: 121, distance: 62.9
click at [155, 121] on div "02 2 14:09 4 3 01 2 14:39 05 2 15:11 06 lock 4 07 4 09 2 14:45 10 12 08 4 11 lo…" at bounding box center [373, 264] width 492 height 340
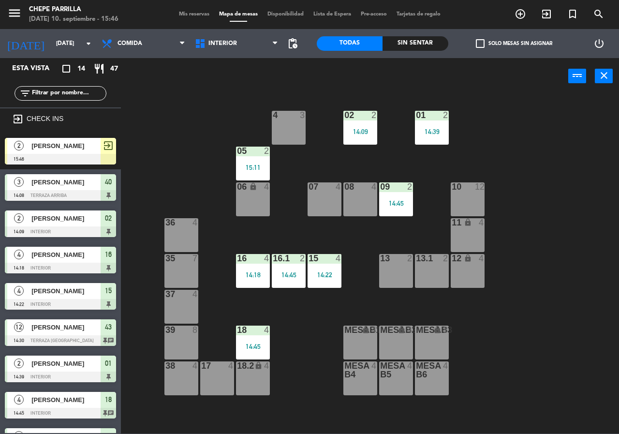
click at [83, 148] on span "[PERSON_NAME]" at bounding box center [65, 146] width 69 height 10
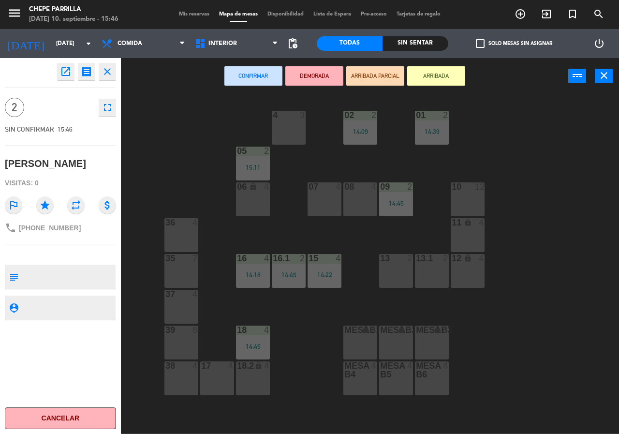
drag, startPoint x: 243, startPoint y: 194, endPoint x: 262, endPoint y: 211, distance: 25.7
click at [244, 194] on div "06 lock 4" at bounding box center [253, 199] width 34 height 34
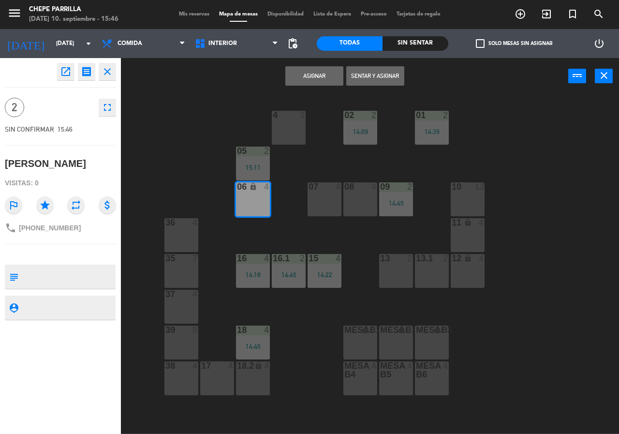
click at [371, 75] on button "Sentar y Asignar" at bounding box center [375, 75] width 58 height 19
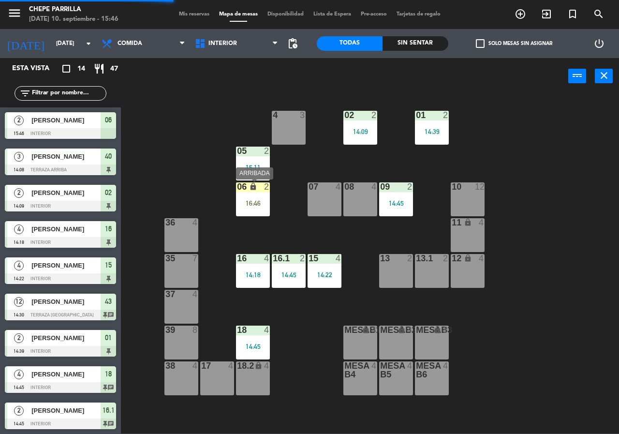
click at [260, 200] on div "16:46" at bounding box center [253, 203] width 34 height 7
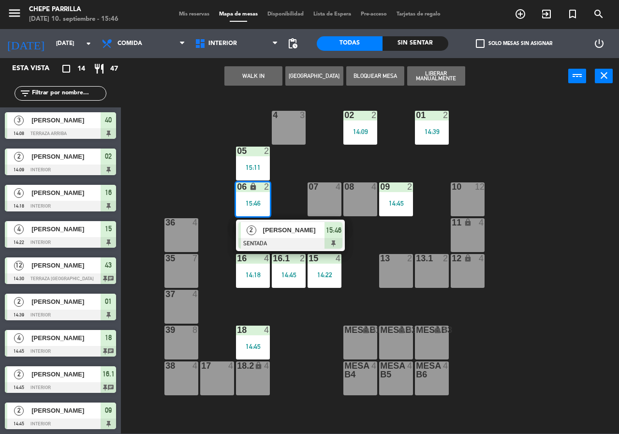
click at [203, 141] on div "02 2 14:09 4 3 01 2 14:39 05 2 15:11 06 lock 2 15:46 2 [PERSON_NAME] SENTADA 15…" at bounding box center [373, 264] width 492 height 340
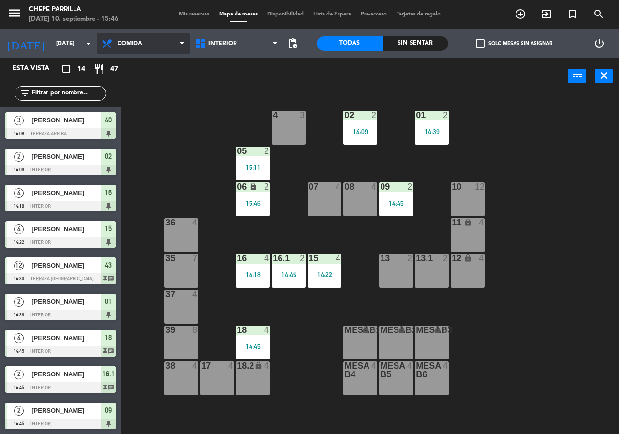
click at [149, 50] on span "Comida" at bounding box center [143, 43] width 93 height 21
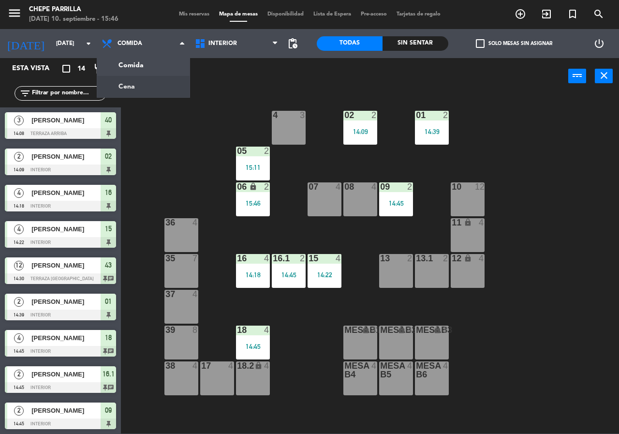
drag, startPoint x: 208, startPoint y: 77, endPoint x: 231, endPoint y: 70, distance: 23.7
click at [212, 77] on div "power_input close" at bounding box center [344, 76] width 447 height 37
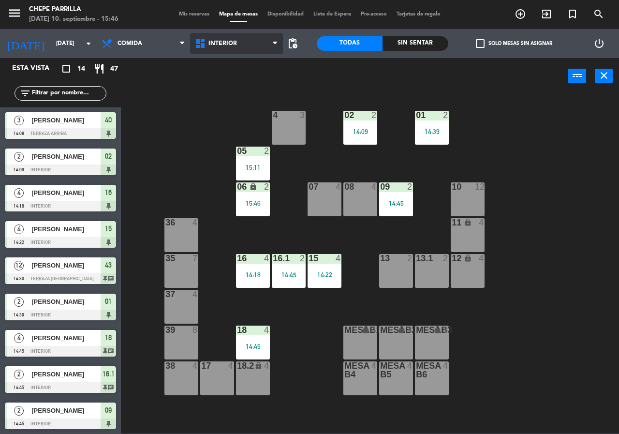
click at [235, 42] on span "Interior" at bounding box center [222, 43] width 29 height 7
click at [237, 89] on ng-component "menu [PERSON_NAME] [DATE] 10. septiembre - 15:46 Mis reservas Mapa de mesas Dis…" at bounding box center [309, 216] width 619 height 433
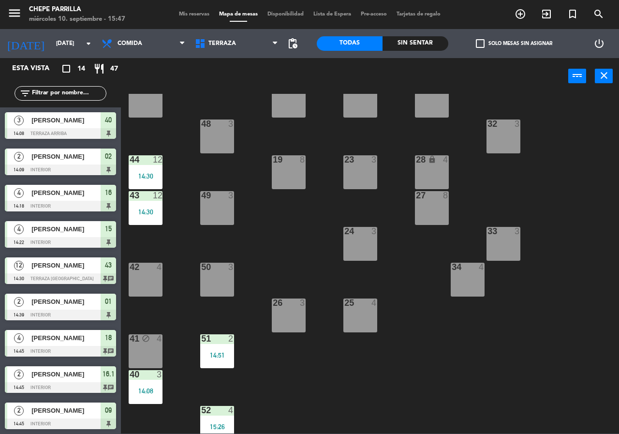
scroll to position [69, 0]
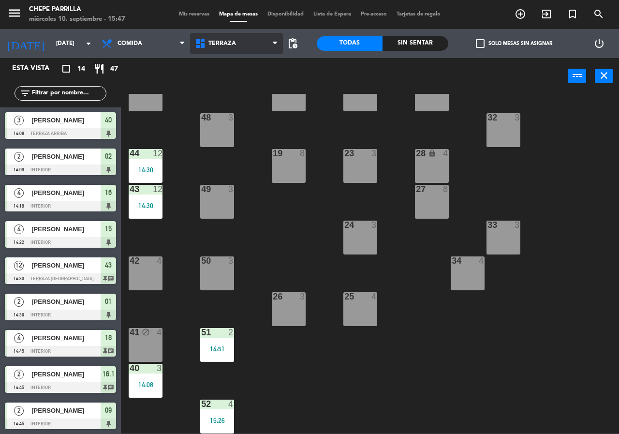
drag, startPoint x: 228, startPoint y: 47, endPoint x: 237, endPoint y: 66, distance: 20.3
click at [229, 47] on span "Terraza" at bounding box center [236, 43] width 93 height 21
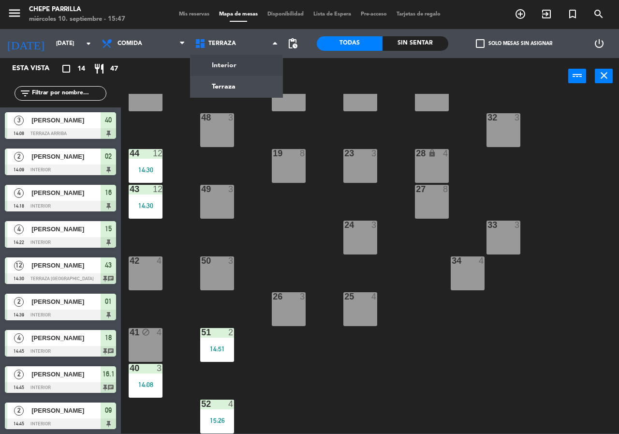
click at [237, 66] on ng-component "menu Chepe [PERSON_NAME] miércoles 10. septiembre - 15:47 Mis reservas Mapa de …" at bounding box center [309, 216] width 619 height 433
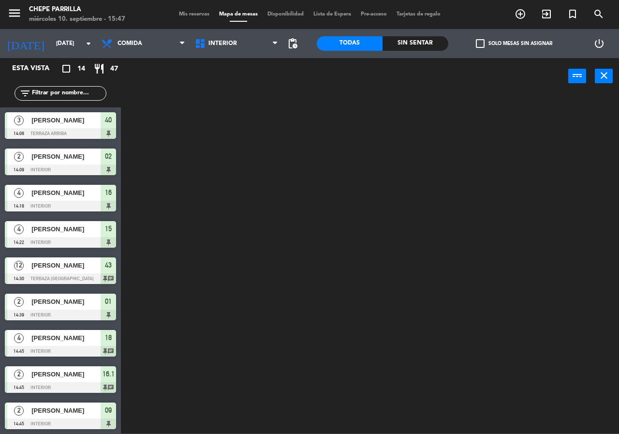
scroll to position [0, 0]
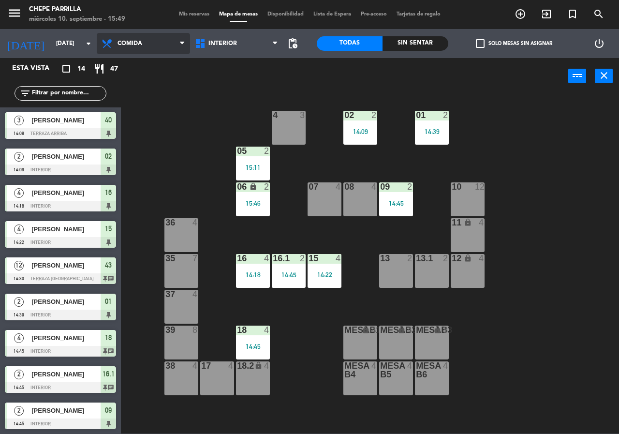
click at [162, 45] on span "Comida" at bounding box center [143, 43] width 93 height 21
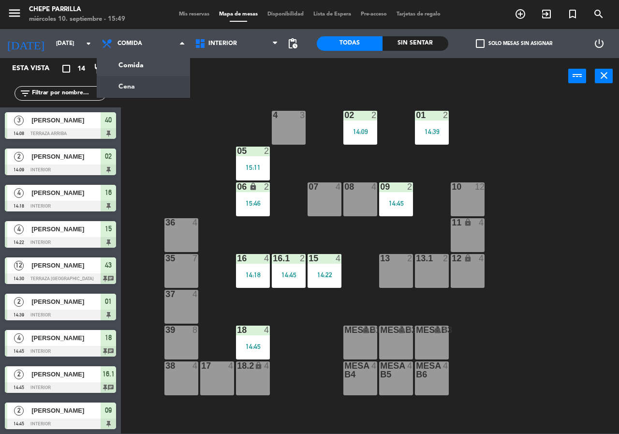
click at [158, 87] on ng-component "menu [PERSON_NAME] [DATE] 10. septiembre - 15:49 Mis reservas Mapa de mesas Dis…" at bounding box center [309, 216] width 619 height 433
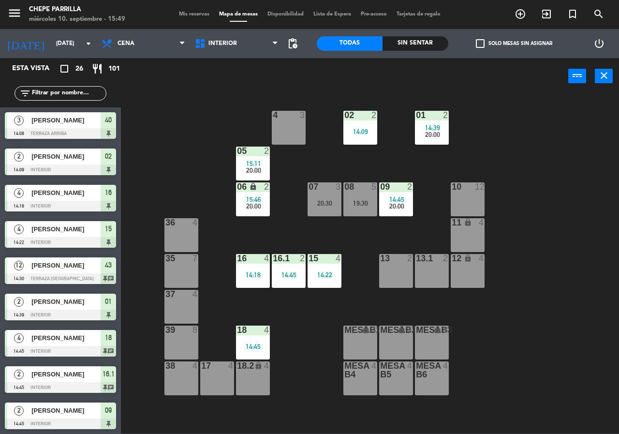
click at [76, 91] on input "text" at bounding box center [68, 93] width 75 height 11
drag, startPoint x: 408, startPoint y: 44, endPoint x: 398, endPoint y: 46, distance: 11.0
click at [408, 45] on div "Sin sentar" at bounding box center [416, 43] width 66 height 15
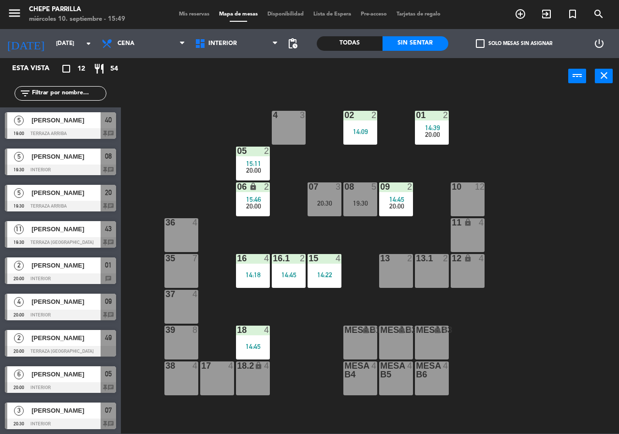
click at [80, 89] on input "text" at bounding box center [68, 93] width 75 height 11
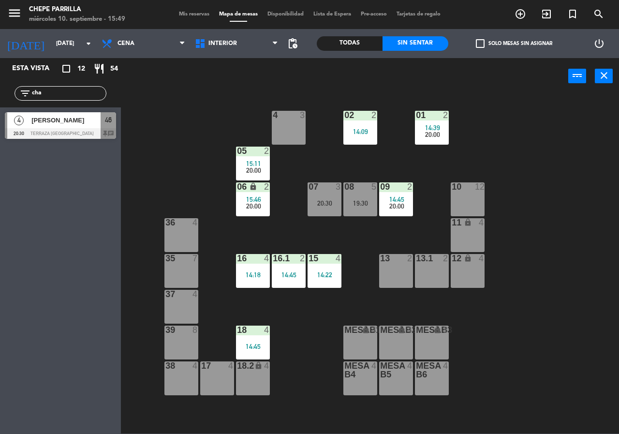
type input "cha"
click at [243, 96] on div "02 2 14:09 4 3 01 2 14:39 20:00 05 2 15:11 20:00 06 lock 2 15:46 20:00 07 3 20:…" at bounding box center [373, 264] width 492 height 340
click at [17, 121] on div "4 [PERSON_NAME] 20:30 Terraza [GEOGRAPHIC_DATA] 46 chat" at bounding box center [60, 125] width 121 height 36
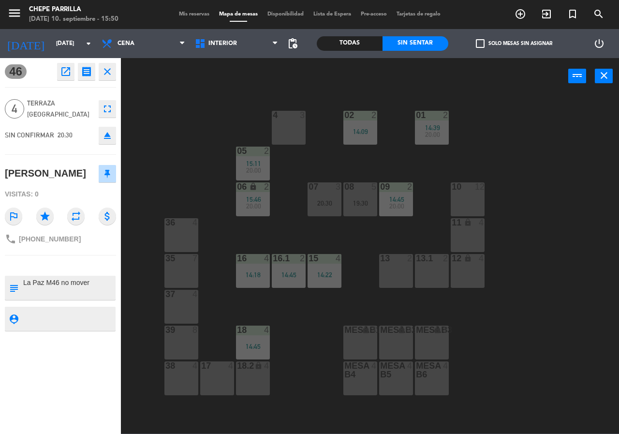
click at [215, 110] on div "02 2 14:09 4 3 01 2 14:39 20:00 05 2 15:11 20:00 06 lock 2 15:46 20:00 07 3 20:…" at bounding box center [373, 264] width 492 height 340
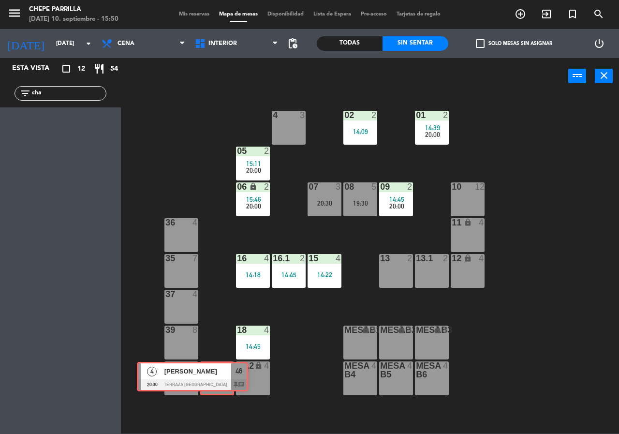
drag, startPoint x: 126, startPoint y: 166, endPoint x: 227, endPoint y: 372, distance: 229.5
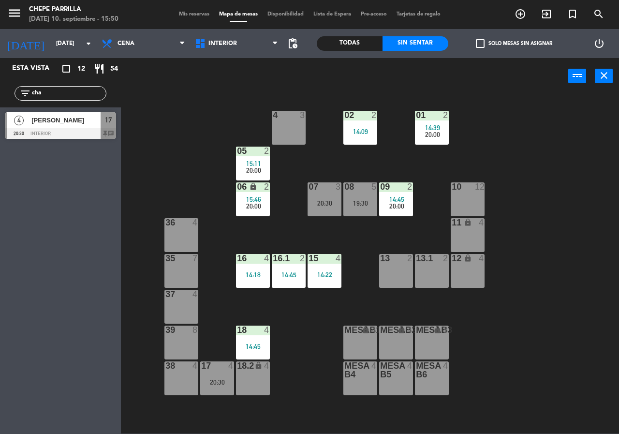
click at [226, 372] on div "17 4 20:30" at bounding box center [217, 378] width 34 height 34
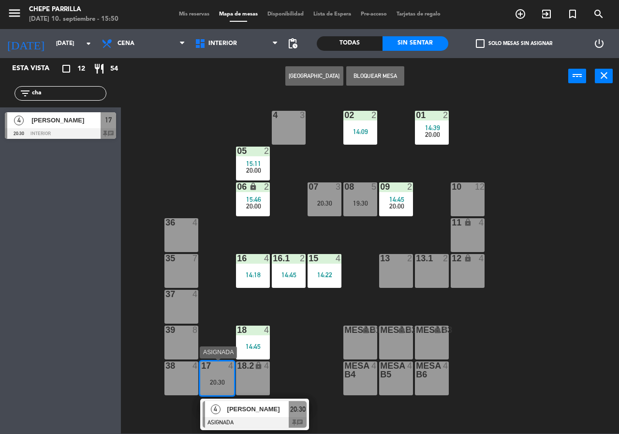
click at [261, 417] on div "4 [PERSON_NAME] ASIGNADA 20:30 chat" at bounding box center [254, 414] width 123 height 31
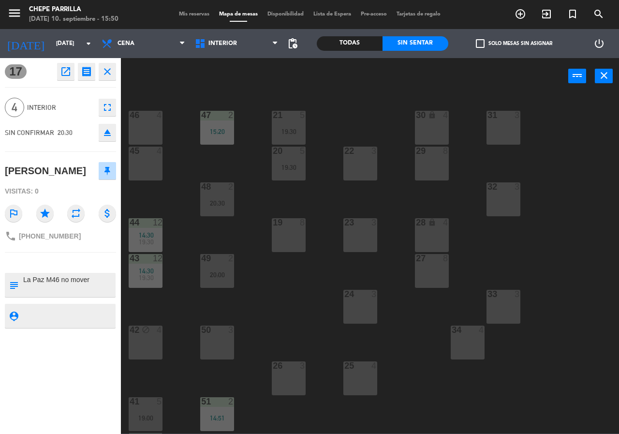
click at [73, 268] on div "17 open_in_new receipt 8:30 PM mié., [DATE] 4 personas [PERSON_NAME] Mesa 17 IN…" at bounding box center [60, 246] width 121 height 376
drag, startPoint x: 71, startPoint y: 283, endPoint x: 64, endPoint y: 282, distance: 7.4
click at [70, 283] on textarea at bounding box center [68, 285] width 92 height 20
click at [58, 282] on textarea at bounding box center [68, 285] width 92 height 20
type textarea "La Paz M17 no mover"
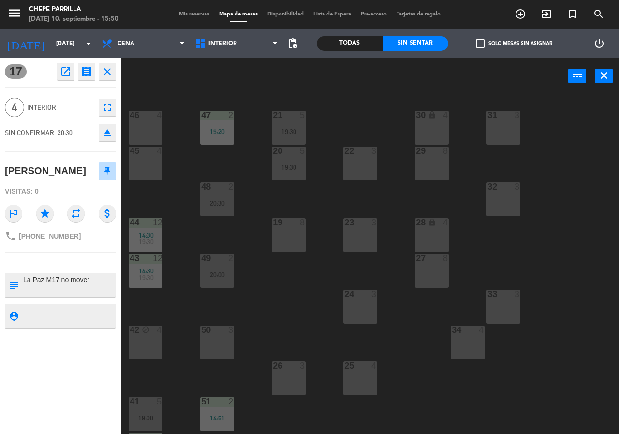
click at [65, 331] on div "17 open_in_new receipt 8:30 PM mié., [DATE] 4 personas [PERSON_NAME] Mesa 17 IN…" at bounding box center [60, 246] width 121 height 376
click at [77, 316] on textarea at bounding box center [68, 316] width 92 height 12
click at [188, 80] on div "power_input close" at bounding box center [344, 76] width 447 height 37
click at [188, 79] on div "power_input close" at bounding box center [344, 76] width 447 height 37
click at [103, 75] on icon "close" at bounding box center [108, 72] width 12 height 12
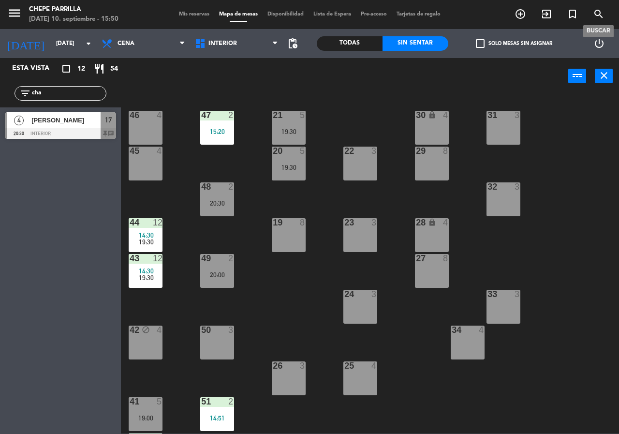
click at [600, 13] on icon "search" at bounding box center [599, 14] width 12 height 12
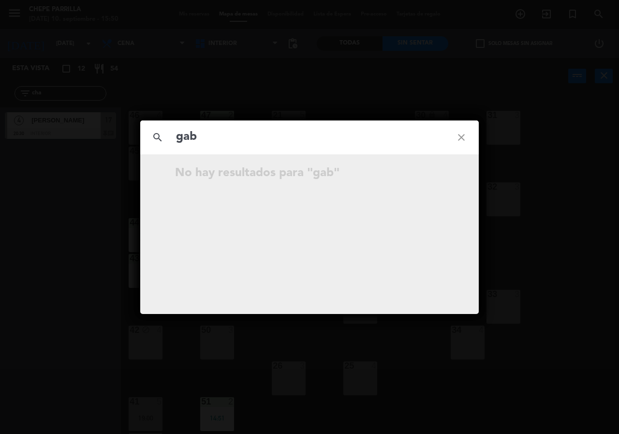
type input "gab"
click at [467, 140] on icon "close" at bounding box center [461, 137] width 35 height 35
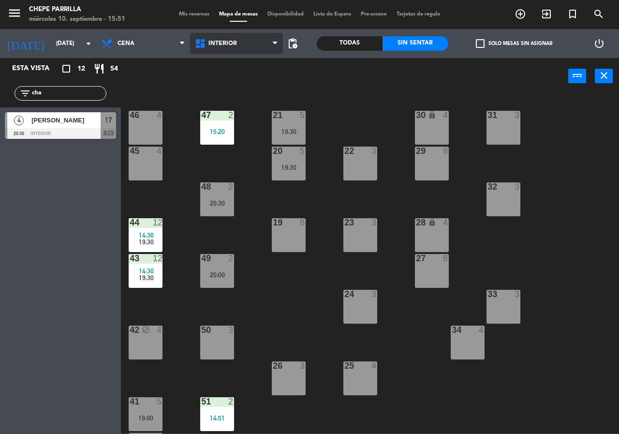
click at [217, 38] on span "Interior" at bounding box center [236, 43] width 93 height 21
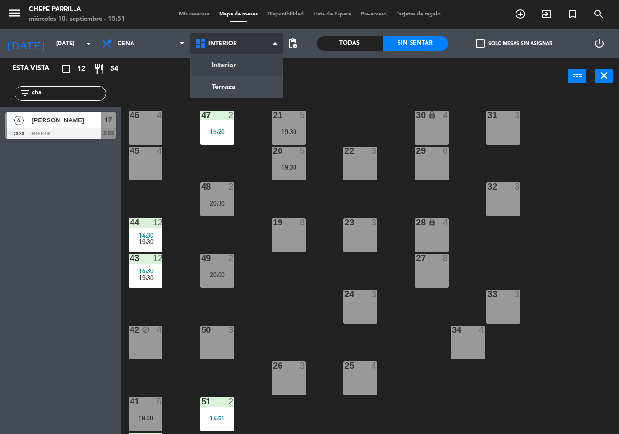
click at [221, 65] on ng-component "menu Chepe [PERSON_NAME] miércoles 10. septiembre - 15:51 Mis reservas Mapa de …" at bounding box center [309, 216] width 619 height 433
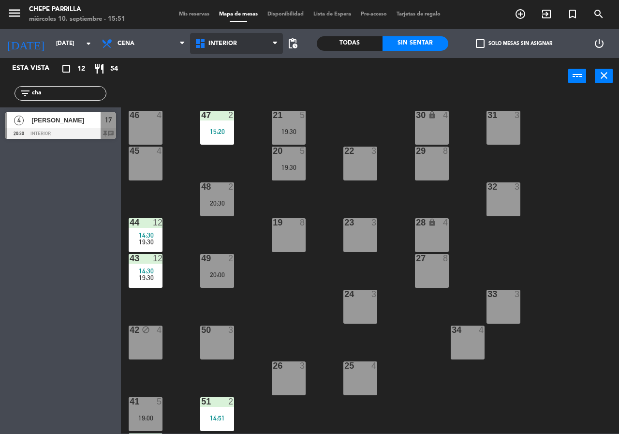
click at [253, 39] on span "Interior" at bounding box center [236, 43] width 93 height 21
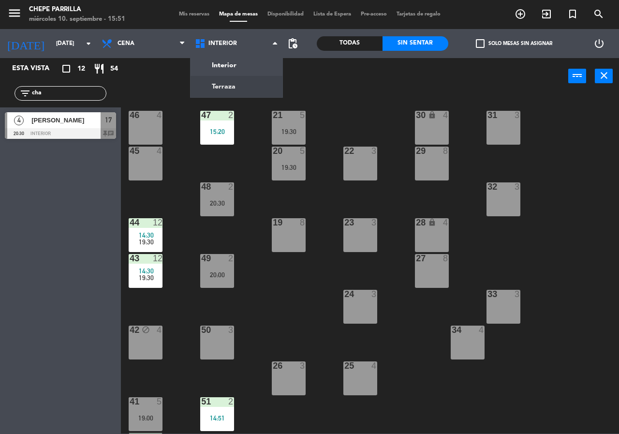
click at [55, 128] on div "4 [PERSON_NAME] 20:30 Interior 17 chat" at bounding box center [60, 125] width 121 height 36
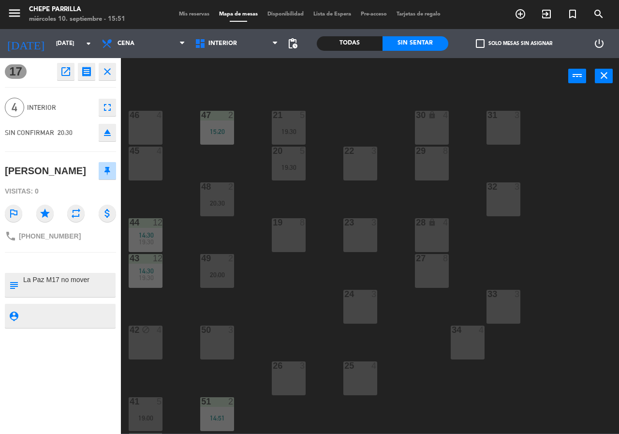
click at [267, 96] on div "21 5 19:30 30 lock 4 46 4 47 2 15:20 31 3 20 5 19:30 22 3 29 8 45 4 32 3 48 2 2…" at bounding box center [373, 264] width 492 height 340
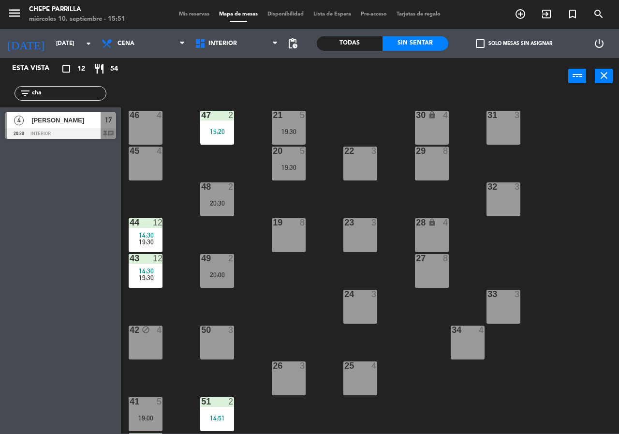
click at [58, 122] on span "[PERSON_NAME]" at bounding box center [65, 120] width 69 height 10
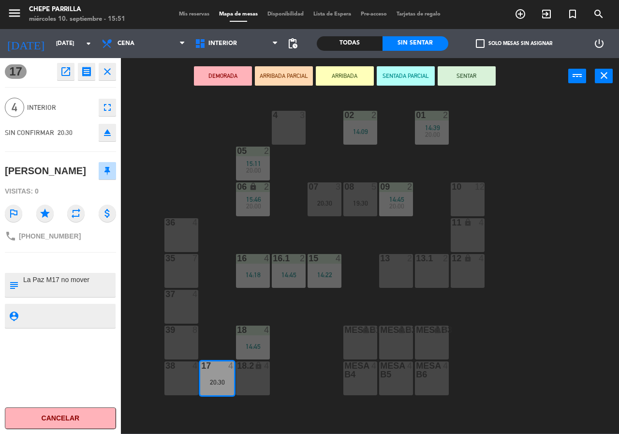
drag, startPoint x: 180, startPoint y: 154, endPoint x: 189, endPoint y: 156, distance: 8.6
click at [180, 153] on div "02 2 14:09 4 3 01 2 14:39 20:00 05 2 15:11 20:00 06 lock 2 15:46 20:00 07 3 20:…" at bounding box center [373, 264] width 492 height 340
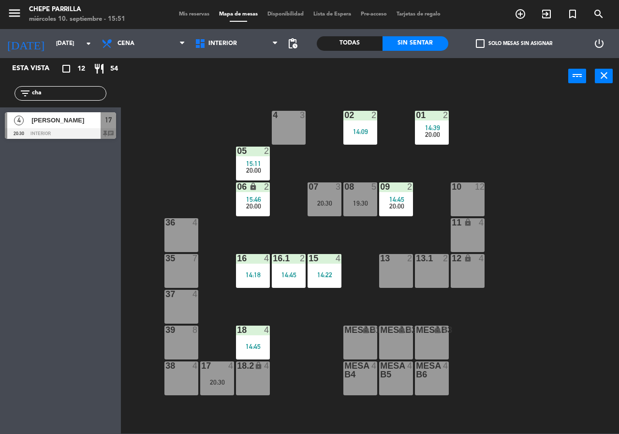
click at [354, 121] on div "02 2 14:09" at bounding box center [360, 128] width 34 height 34
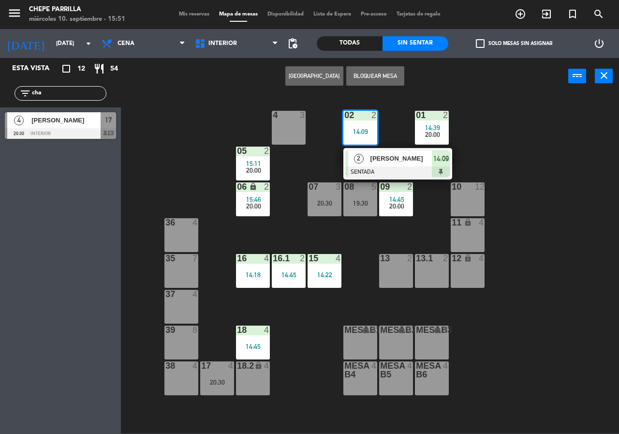
drag, startPoint x: 370, startPoint y: 169, endPoint x: 391, endPoint y: 160, distance: 23.4
click at [370, 169] on div "2 [PERSON_NAME] SENTADA 14:09" at bounding box center [397, 163] width 123 height 31
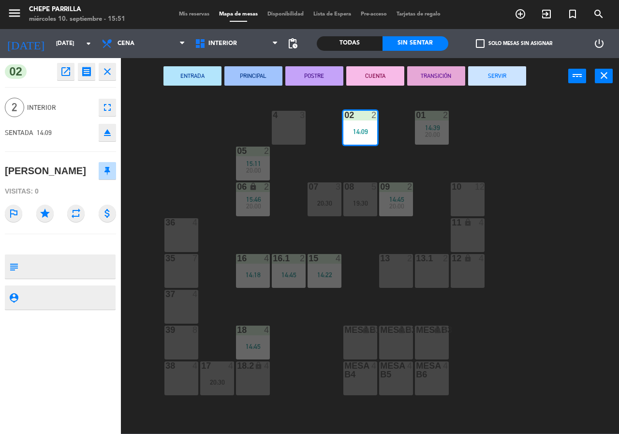
click at [519, 77] on button "SERVIR" at bounding box center [497, 75] width 58 height 19
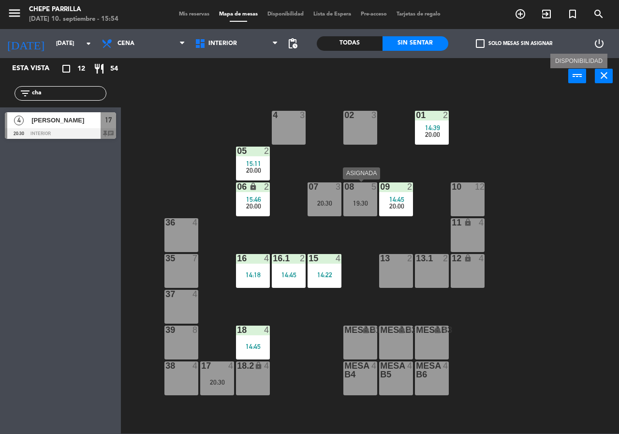
click at [365, 192] on div "08 5" at bounding box center [360, 187] width 34 height 10
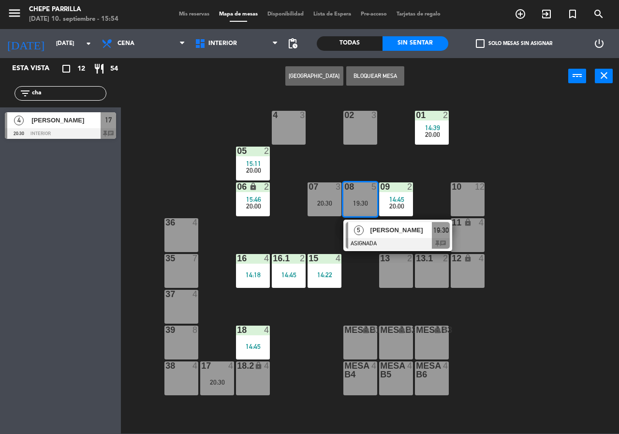
click at [381, 156] on div "02 3 4 3 01 2 14:39 20:00 05 2 15:11 20:00 06 lock 2 15:46 20:00 07 3 20:30 09 …" at bounding box center [373, 264] width 492 height 340
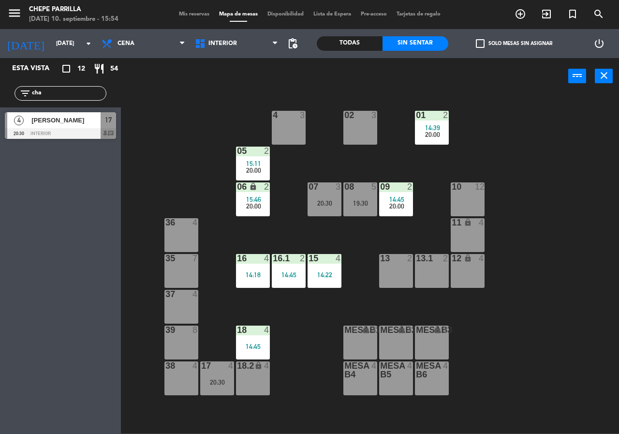
click at [397, 198] on span "14:45" at bounding box center [396, 199] width 15 height 8
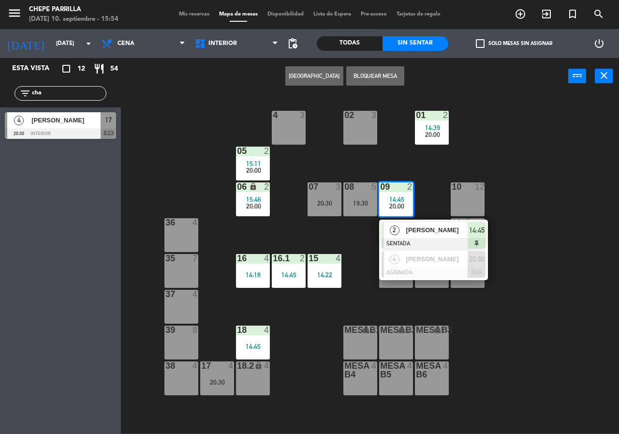
drag, startPoint x: 439, startPoint y: 171, endPoint x: 269, endPoint y: 104, distance: 182.4
click at [436, 169] on div "02 3 4 3 01 2 14:39 20:00 05 2 15:11 20:00 06 lock 2 15:46 20:00 07 3 20:30 09 …" at bounding box center [373, 264] width 492 height 340
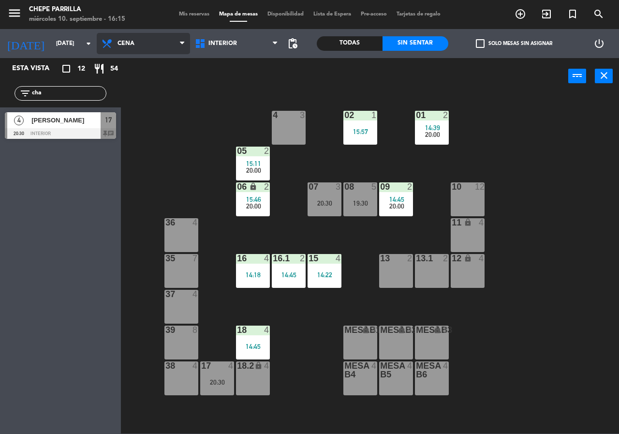
click at [149, 39] on span "Cena" at bounding box center [143, 43] width 93 height 21
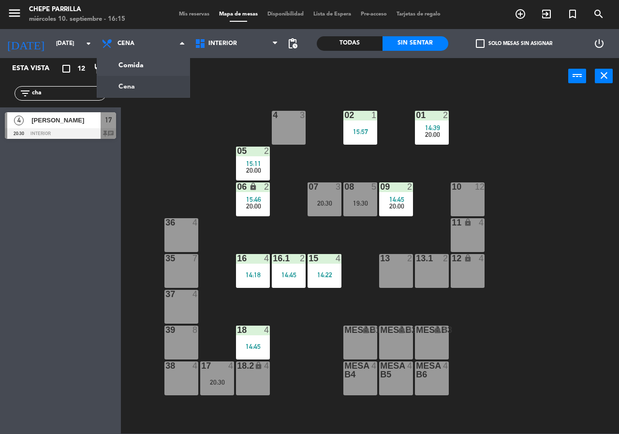
click at [145, 166] on div "02 1 15:57 4 3 01 2 14:39 20:00 05 2 15:11 20:00 06 lock 2 15:46 20:00 07 3 20:…" at bounding box center [373, 264] width 492 height 340
click at [365, 45] on div "Todas" at bounding box center [350, 43] width 66 height 15
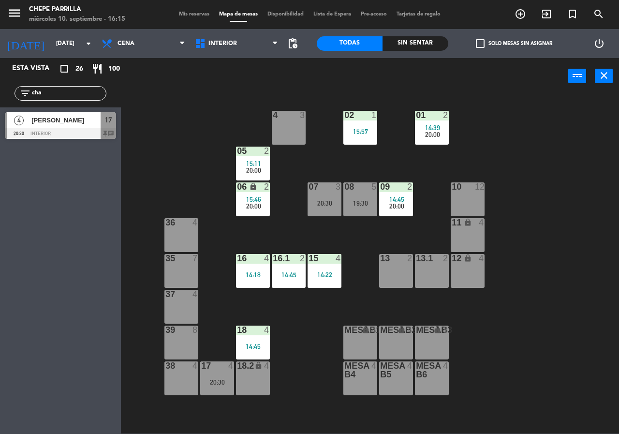
click at [405, 44] on div "Sin sentar" at bounding box center [416, 43] width 66 height 15
click at [325, 268] on div "15 4 14:22" at bounding box center [325, 271] width 34 height 34
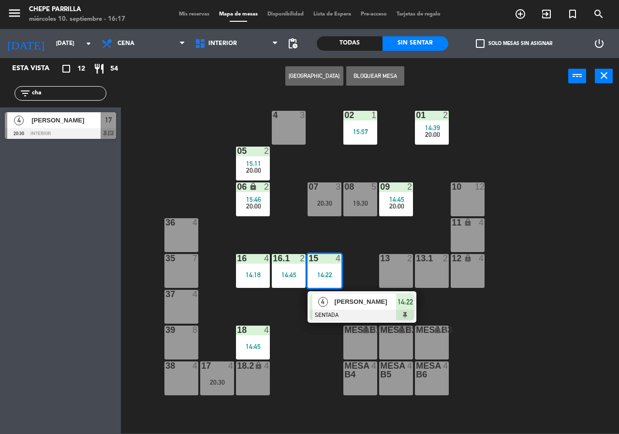
click at [355, 302] on span "[PERSON_NAME]" at bounding box center [366, 302] width 62 height 10
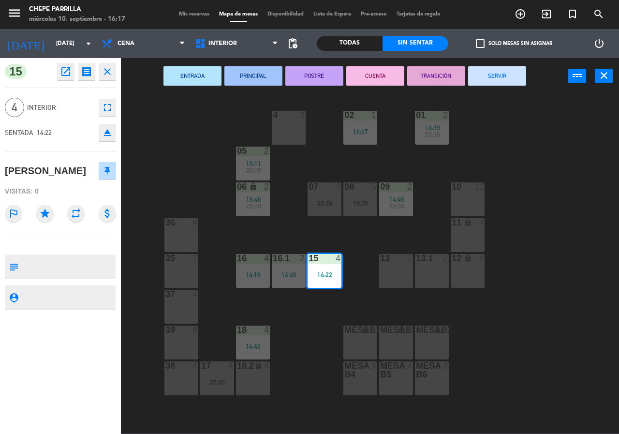
click at [502, 74] on button "SERVIR" at bounding box center [497, 75] width 58 height 19
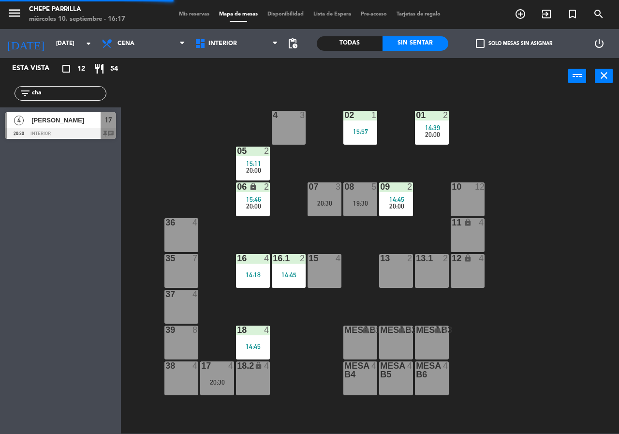
click at [285, 279] on div "16.1 2 14:45" at bounding box center [289, 271] width 34 height 34
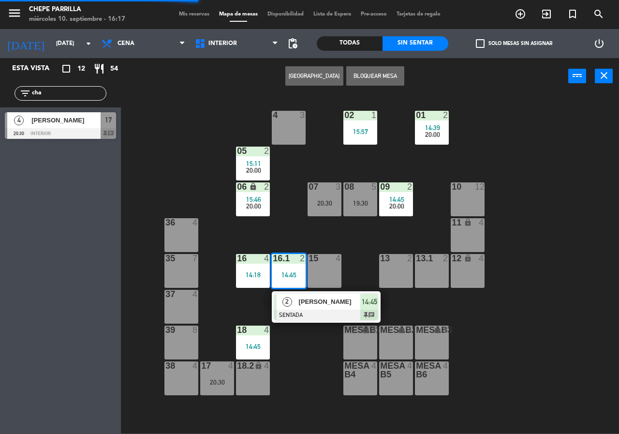
click at [323, 304] on span "[PERSON_NAME]" at bounding box center [330, 302] width 62 height 10
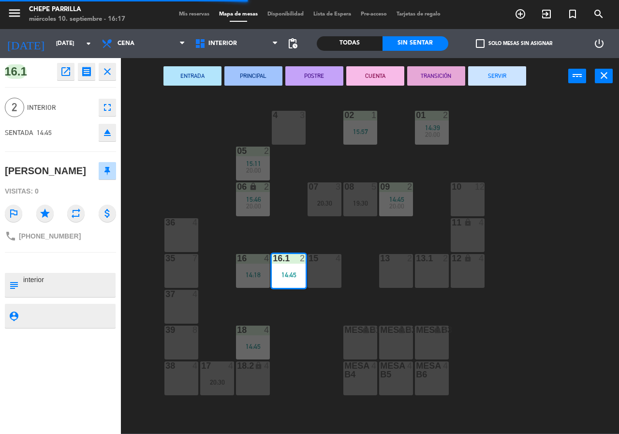
click at [490, 89] on div "ENTRADA PRINCIPAL POSTRE CUENTA TRANSICIÓN SERVIR power_input close" at bounding box center [344, 76] width 447 height 37
click at [508, 74] on button "SERVIR" at bounding box center [497, 75] width 58 height 19
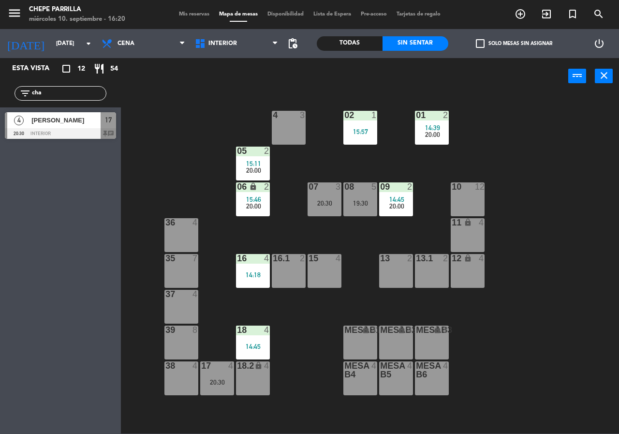
click at [95, 91] on input "cha" at bounding box center [68, 93] width 75 height 11
drag, startPoint x: 95, startPoint y: 91, endPoint x: 84, endPoint y: 87, distance: 11.5
click at [90, 89] on input "cha" at bounding box center [68, 93] width 75 height 11
type input "}"
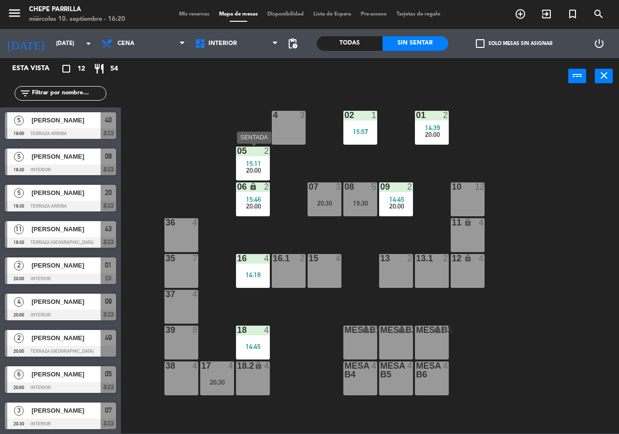
click at [263, 178] on div "05 2 15:11 20:00" at bounding box center [253, 164] width 34 height 34
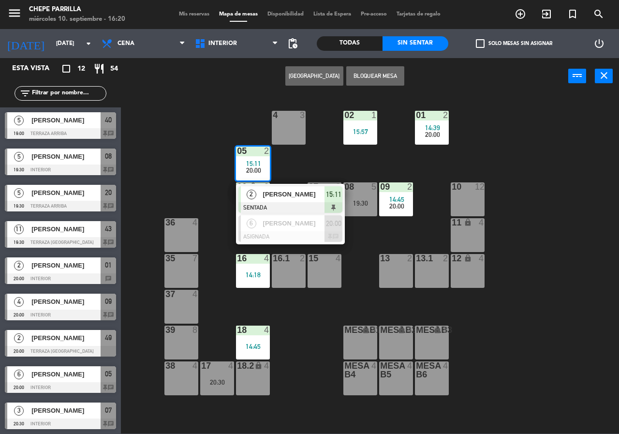
click at [205, 169] on div "02 1 15:57 4 3 01 2 14:39 20:00 05 2 15:11 20:00 2 [PERSON_NAME] SENTADA 15:11 …" at bounding box center [373, 264] width 492 height 340
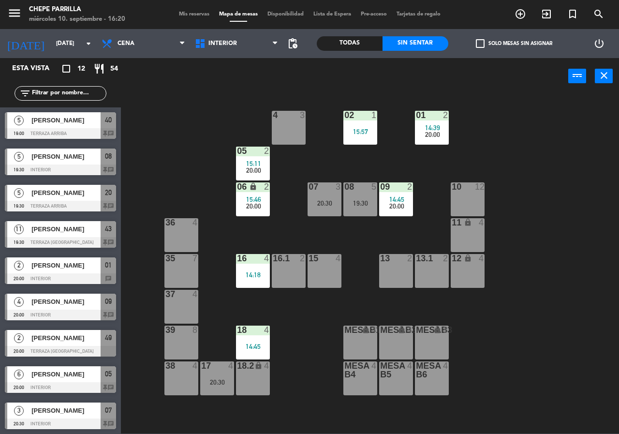
click at [322, 203] on div "20:30" at bounding box center [325, 203] width 34 height 7
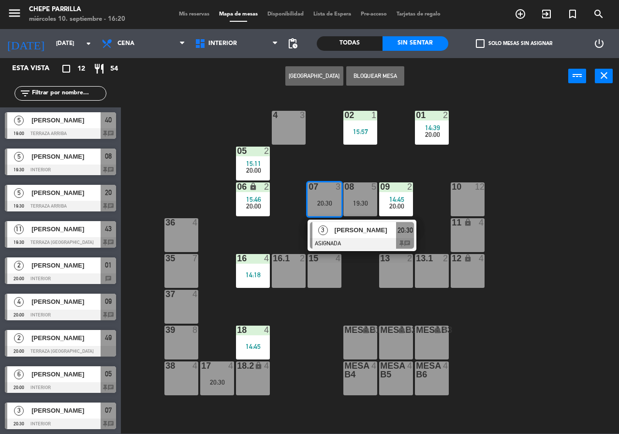
click at [322, 155] on div "02 1 15:57 4 3 01 2 14:39 20:00 05 2 15:11 20:00 06 lock 2 15:46 20:00 07 3 20:…" at bounding box center [373, 264] width 492 height 340
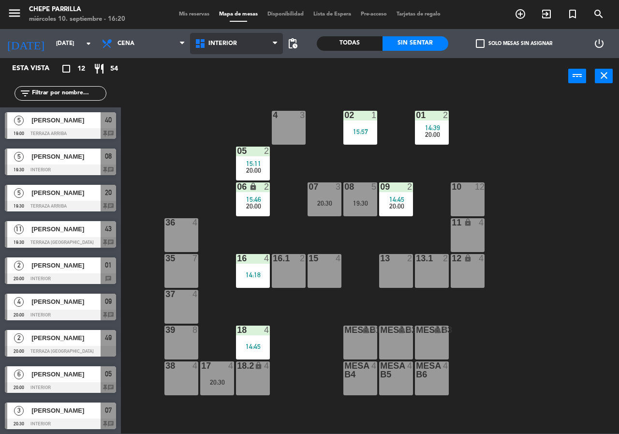
drag, startPoint x: 245, startPoint y: 47, endPoint x: 246, endPoint y: 56, distance: 8.7
click at [246, 47] on span "Interior" at bounding box center [236, 43] width 93 height 21
click at [245, 85] on ng-component "menu [PERSON_NAME] [DATE] 10. septiembre - 16:20 Mis reservas Mapa de mesas Dis…" at bounding box center [309, 216] width 619 height 433
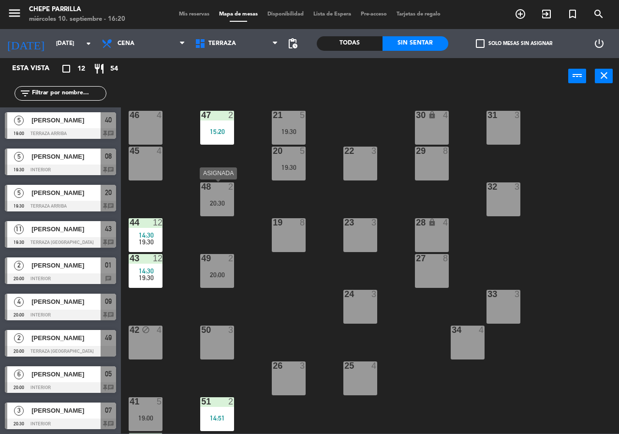
click at [233, 200] on div "20:30" at bounding box center [217, 203] width 34 height 7
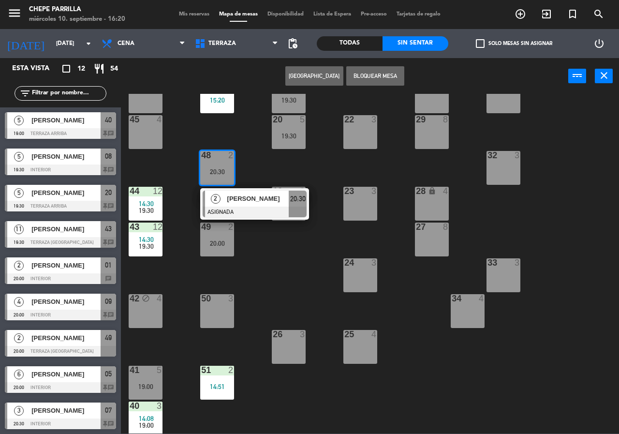
scroll to position [69, 0]
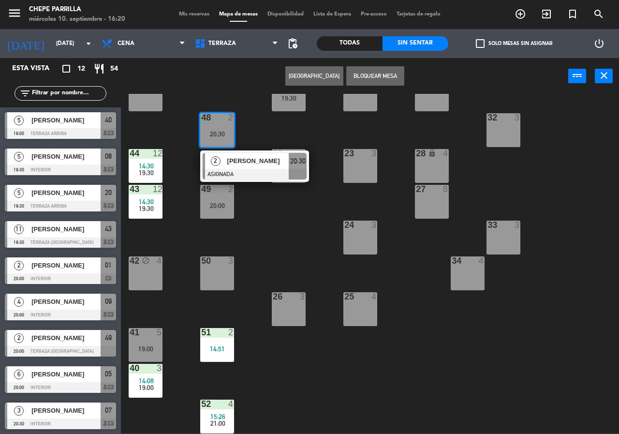
click at [179, 237] on div "21 5 19:30 30 lock 4 46 4 47 2 15:20 31 3 20 5 19:30 22 3 29 8 45 4 32 3 48 2 2…" at bounding box center [373, 264] width 492 height 340
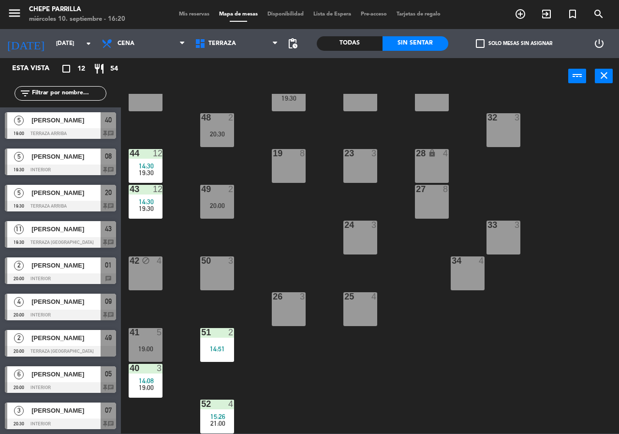
click at [142, 336] on div at bounding box center [146, 332] width 16 height 9
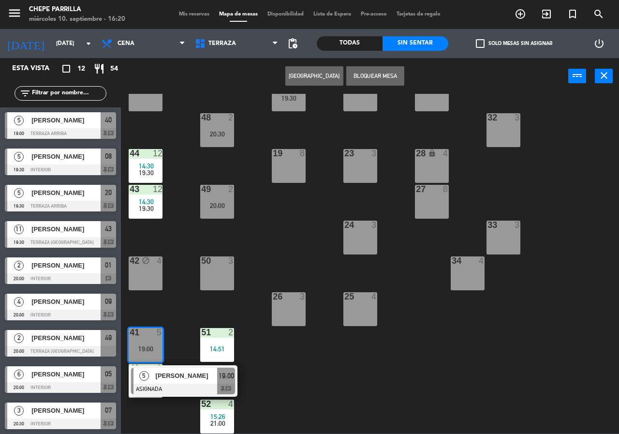
click at [153, 306] on div "21 5 19:30 30 lock 4 46 4 47 2 15:20 31 3 20 5 19:30 22 3 29 8 45 4 32 3 48 2 2…" at bounding box center [373, 264] width 492 height 340
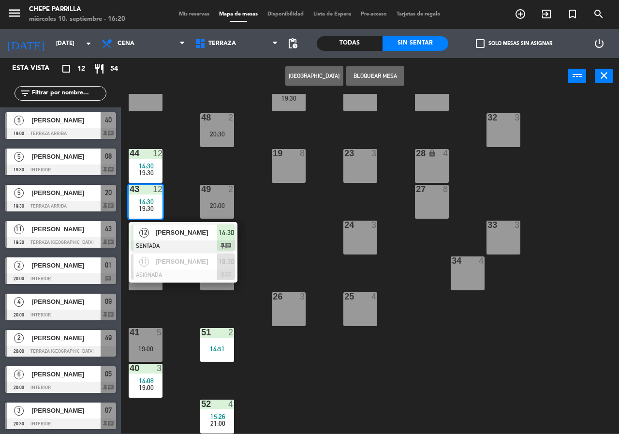
click at [179, 312] on div "21 5 19:30 30 lock 4 46 4 47 2 15:20 31 3 20 5 19:30 22 3 29 8 45 4 32 3 48 2 2…" at bounding box center [373, 264] width 492 height 340
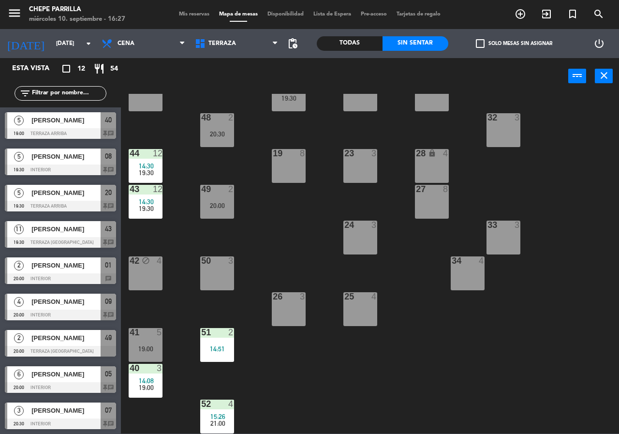
click at [71, 212] on div "5 [PERSON_NAME] 19:30 Terraza Arriba 20 chat" at bounding box center [60, 198] width 121 height 36
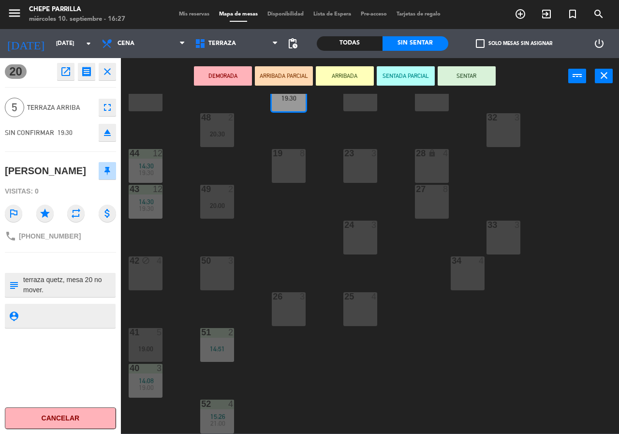
click at [149, 232] on div "21 5 19:30 30 lock 4 46 4 47 2 15:20 31 3 20 5 19:30 22 3 29 8 45 4 32 3 48 2 2…" at bounding box center [373, 264] width 492 height 340
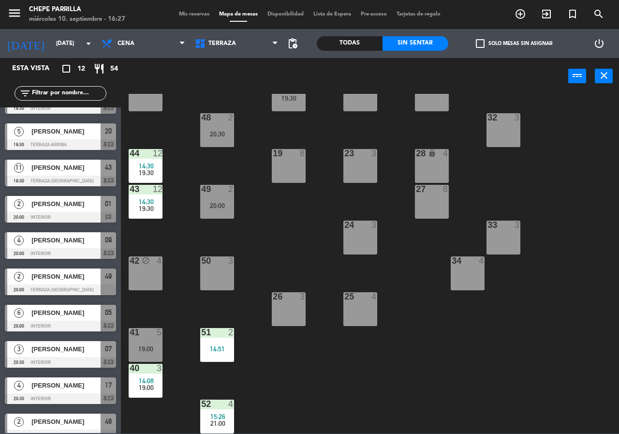
scroll to position [13, 0]
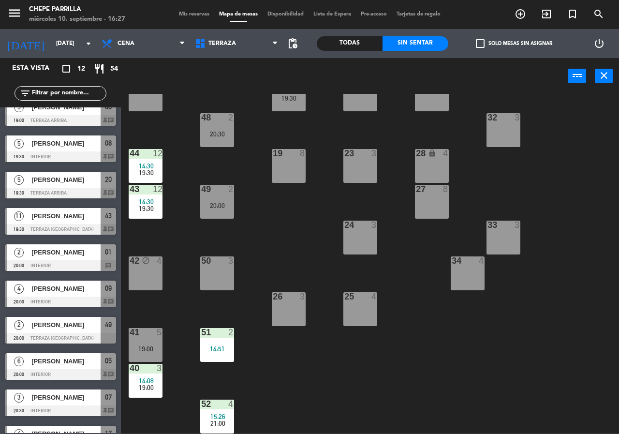
click at [94, 331] on div "[PERSON_NAME]" at bounding box center [65, 325] width 70 height 16
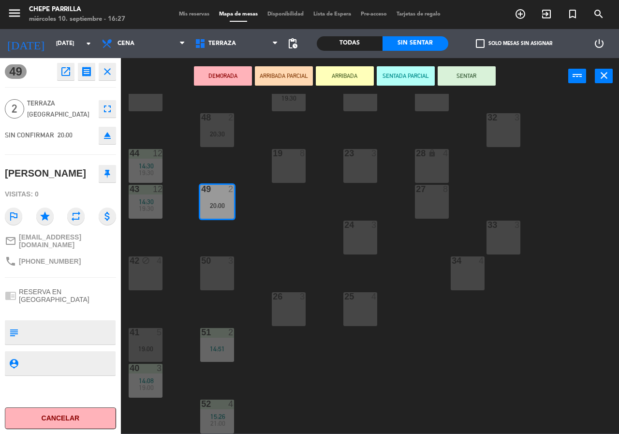
click at [152, 304] on div "21 5 19:30 30 lock 4 46 4 47 2 15:20 31 3 20 5 19:30 22 3 29 8 45 4 32 3 48 2 2…" at bounding box center [373, 264] width 492 height 340
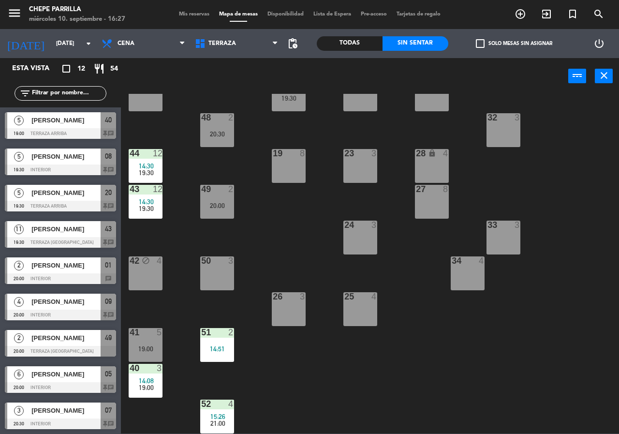
click at [98, 230] on span "[PERSON_NAME]" at bounding box center [65, 229] width 69 height 10
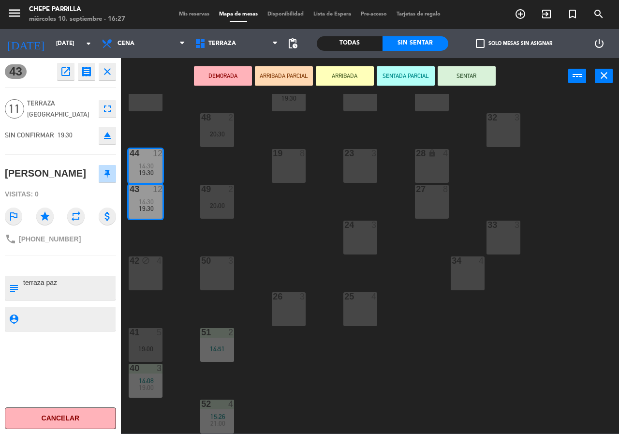
click at [151, 243] on div "21 5 19:30 30 lock 4 46 4 47 2 15:20 31 3 20 5 19:30 22 3 29 8 45 4 32 3 48 2 2…" at bounding box center [373, 264] width 492 height 340
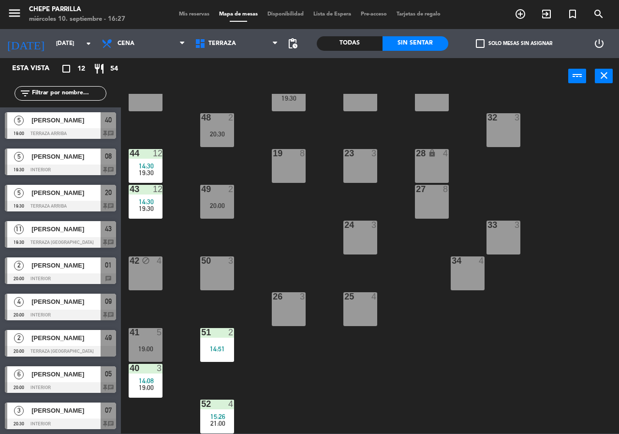
click at [84, 206] on div at bounding box center [60, 206] width 111 height 11
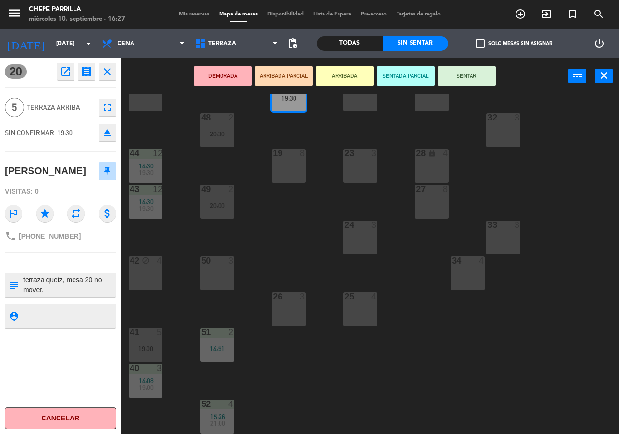
click at [140, 245] on div "21 5 19:30 30 lock 4 46 4 47 2 15:20 31 3 20 5 19:30 22 3 29 8 45 4 32 3 48 2 2…" at bounding box center [373, 264] width 492 height 340
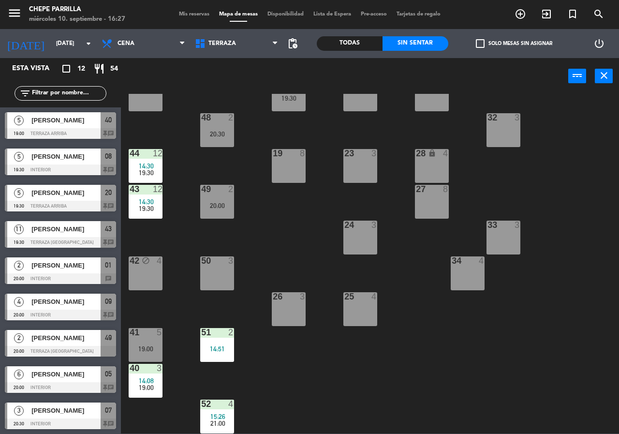
click at [92, 161] on span "[PERSON_NAME]" at bounding box center [65, 156] width 69 height 10
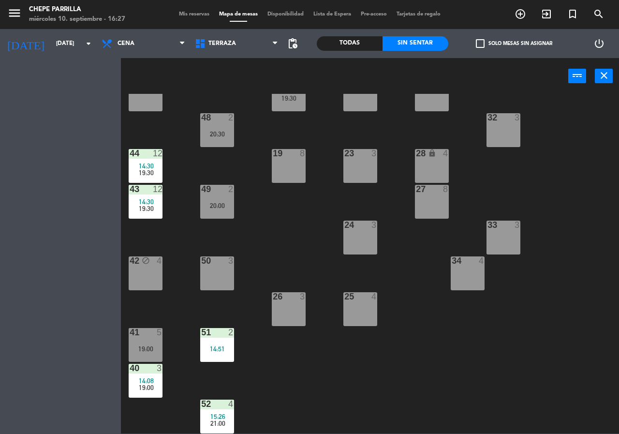
scroll to position [0, 0]
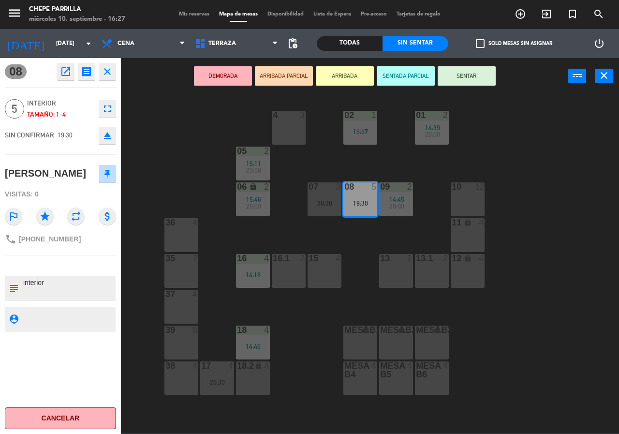
click at [168, 142] on div "02 1 15:57 4 3 01 2 14:39 20:00 05 2 15:11 20:00 06 lock 2 15:46 20:00 07 3 20:…" at bounding box center [373, 264] width 492 height 340
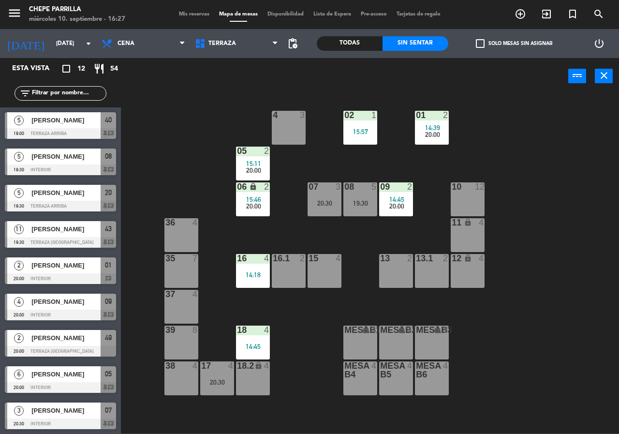
click at [89, 131] on div at bounding box center [60, 133] width 111 height 11
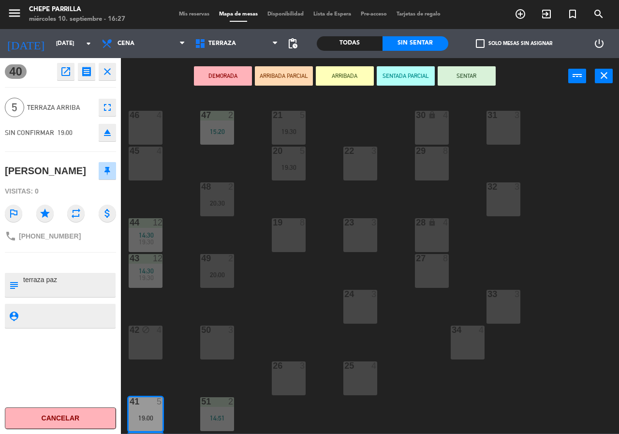
drag, startPoint x: 170, startPoint y: 114, endPoint x: 120, endPoint y: 68, distance: 68.5
click at [166, 109] on div "21 5 19:30 30 lock 4 46 4 47 2 15:20 31 3 20 5 19:30 22 3 29 8 45 4 32 3 48 2 2…" at bounding box center [373, 264] width 492 height 340
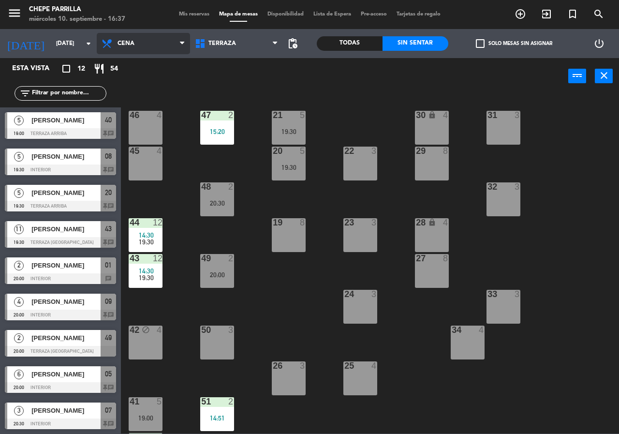
click at [167, 45] on span "Cena" at bounding box center [143, 43] width 93 height 21
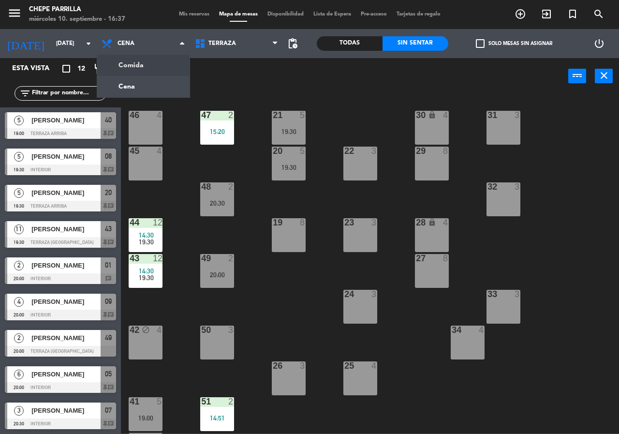
click at [304, 298] on div "21 5 19:30 30 lock 4 46 4 47 2 15:20 31 3 20 5 19:30 22 3 29 8 45 4 32 3 48 2 2…" at bounding box center [373, 264] width 492 height 340
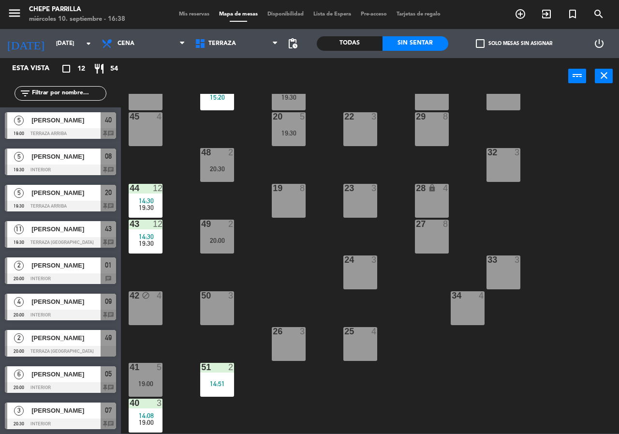
scroll to position [69, 0]
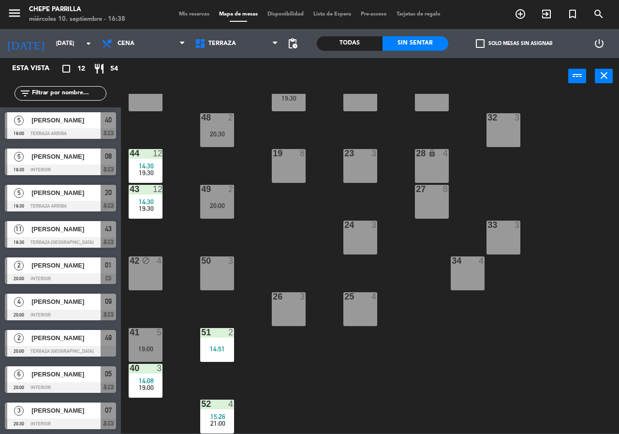
click at [153, 206] on div "19:30" at bounding box center [146, 208] width 34 height 7
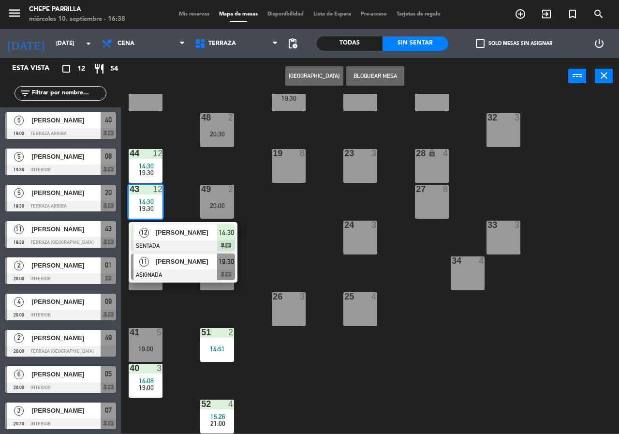
click at [196, 271] on div at bounding box center [183, 274] width 104 height 11
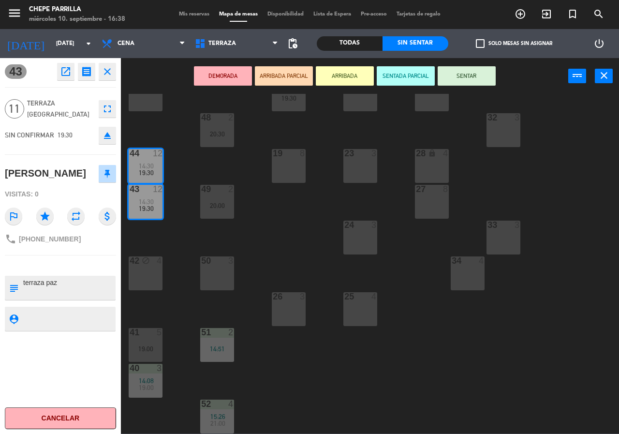
click at [195, 245] on div "21 5 19:30 30 lock 4 46 4 47 2 15:20 31 3 20 5 19:30 22 3 29 8 45 4 32 3 48 2 2…" at bounding box center [373, 264] width 492 height 340
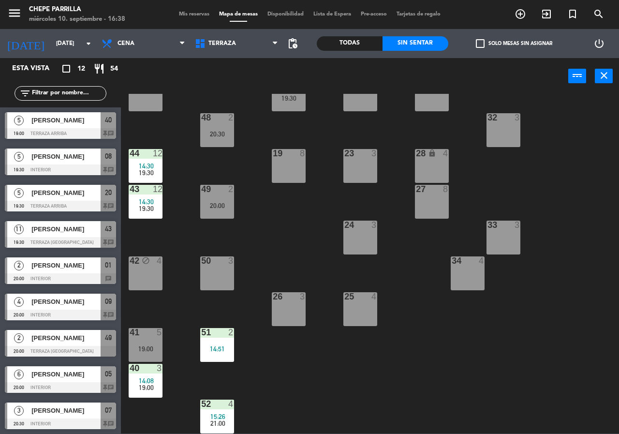
click at [162, 334] on div "5" at bounding box center [162, 332] width 16 height 9
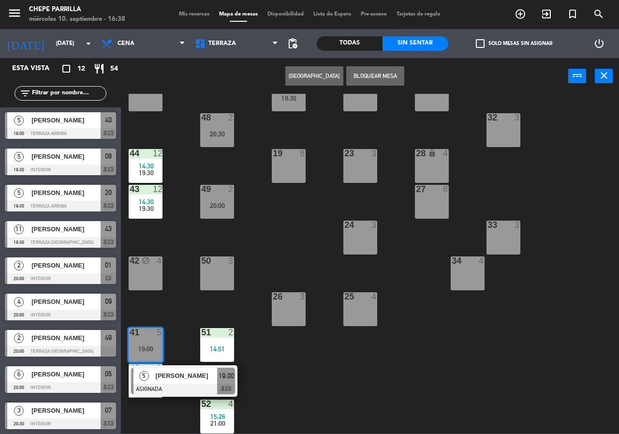
click at [178, 377] on span "[PERSON_NAME]" at bounding box center [187, 376] width 62 height 10
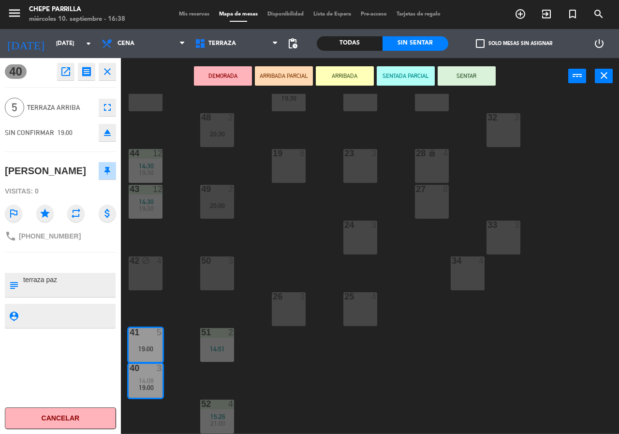
click at [194, 352] on div "21 5 19:30 30 lock 4 46 4 47 2 15:20 31 3 20 5 19:30 22 3 29 8 45 4 32 3 48 2 2…" at bounding box center [373, 264] width 492 height 340
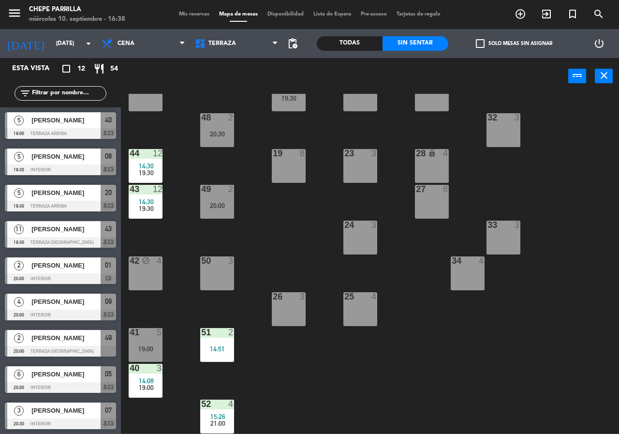
drag, startPoint x: 225, startPoint y: 414, endPoint x: 229, endPoint y: 409, distance: 5.9
click at [225, 415] on div "15:26" at bounding box center [217, 416] width 34 height 7
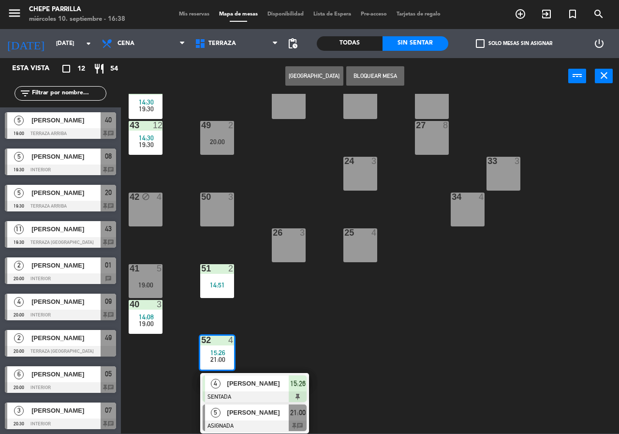
click at [239, 416] on span "[PERSON_NAME]" at bounding box center [258, 412] width 62 height 10
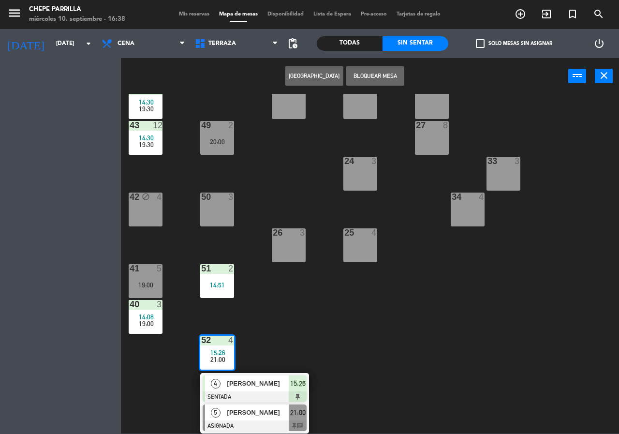
scroll to position [70, 0]
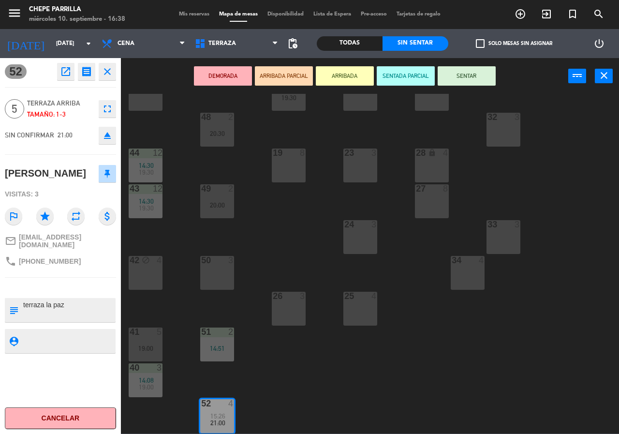
click at [287, 365] on div "21 5 19:30 30 lock 4 46 4 47 2 15:20 31 3 20 5 19:30 22 3 29 8 45 4 32 3 48 2 2…" at bounding box center [373, 264] width 492 height 340
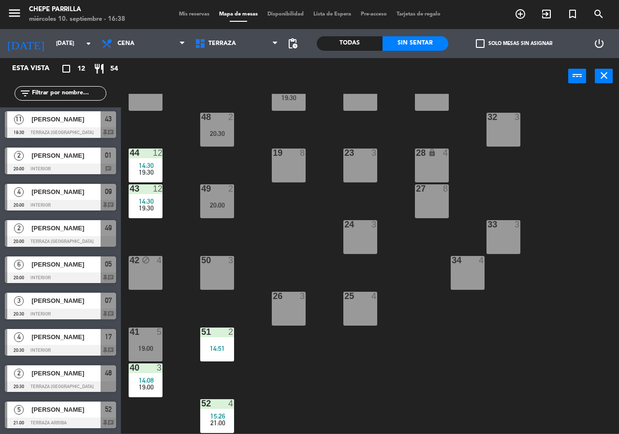
scroll to position [0, 0]
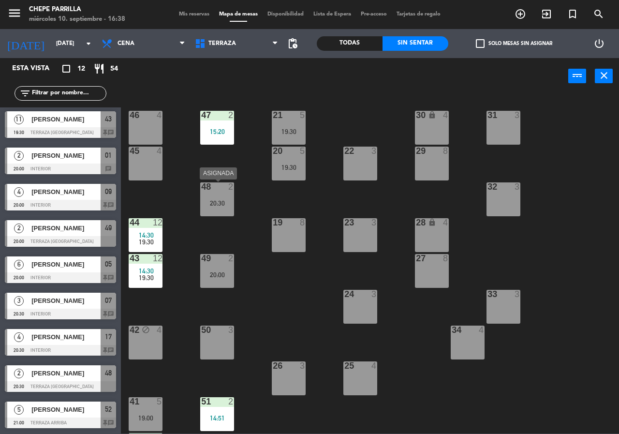
click at [228, 197] on div "48 2 20:30" at bounding box center [217, 199] width 34 height 34
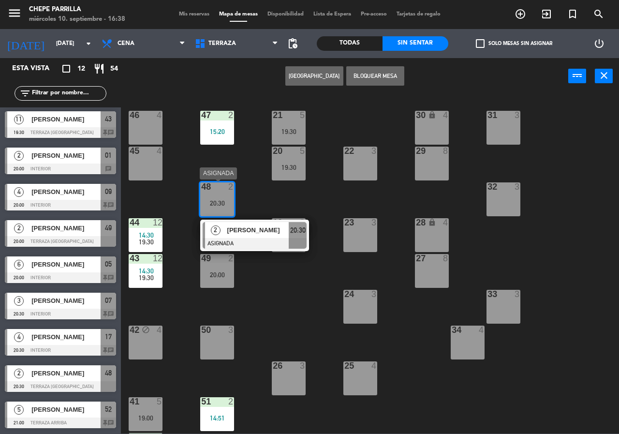
click at [247, 228] on span "[PERSON_NAME]" at bounding box center [258, 230] width 62 height 10
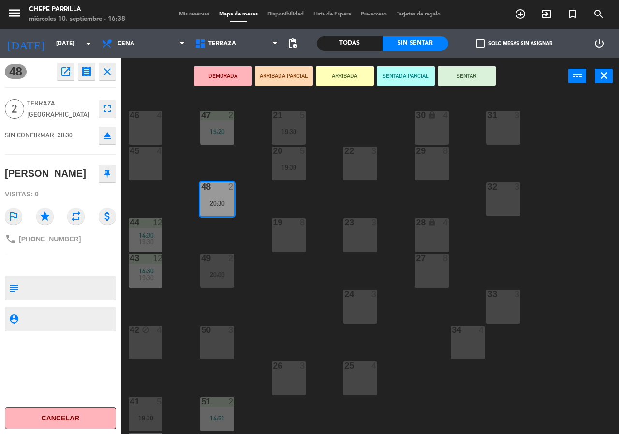
drag, startPoint x: 254, startPoint y: 238, endPoint x: 249, endPoint y: 241, distance: 6.3
click at [254, 238] on div "21 5 19:30 30 lock 4 46 4 47 2 15:20 31 3 20 5 19:30 22 3 29 8 45 4 32 3 48 2 2…" at bounding box center [373, 264] width 492 height 340
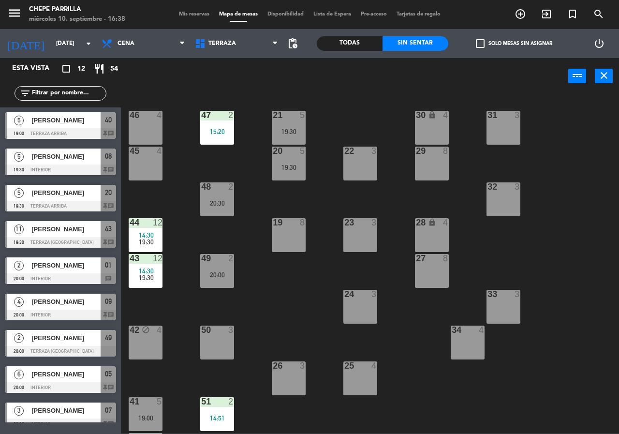
scroll to position [84, 0]
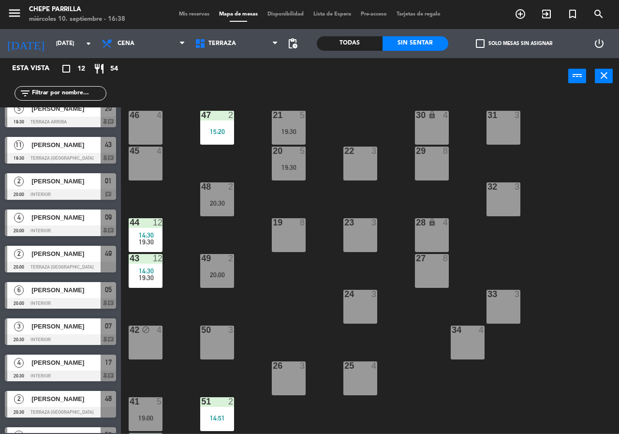
drag, startPoint x: 226, startPoint y: 253, endPoint x: 227, endPoint y: 263, distance: 9.7
click at [226, 253] on div "21 5 19:30 30 lock 4 46 4 47 2 15:20 31 3 20 5 19:30 22 3 29 8 45 4 32 3 48 2 2…" at bounding box center [373, 264] width 492 height 340
click at [228, 272] on div "20:00" at bounding box center [217, 274] width 34 height 7
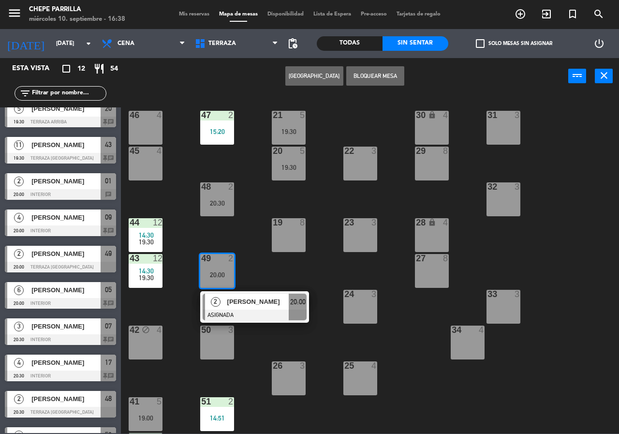
click at [244, 302] on span "[PERSON_NAME]" at bounding box center [258, 302] width 62 height 10
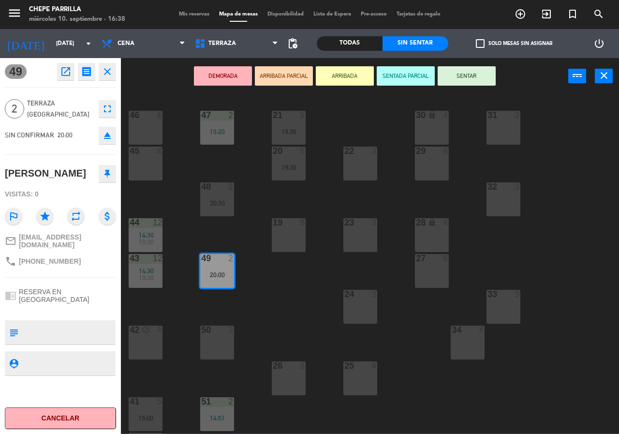
click at [253, 297] on div "21 5 19:30 30 lock 4 46 4 47 2 15:20 31 3 20 5 19:30 22 3 29 8 45 4 32 3 48 2 2…" at bounding box center [373, 264] width 492 height 340
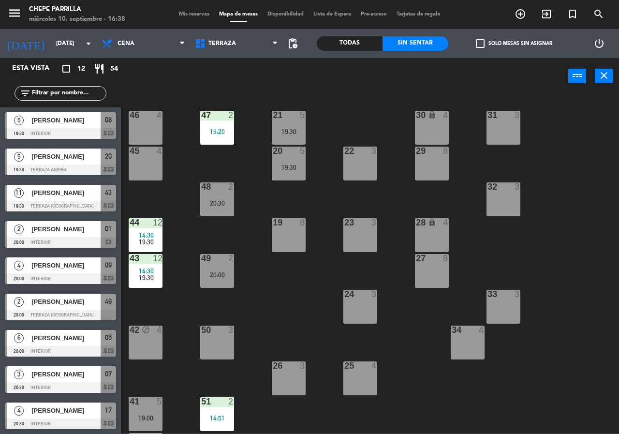
scroll to position [110, 0]
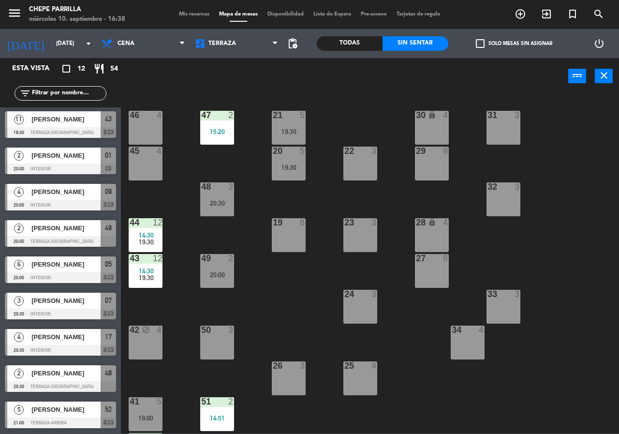
click at [67, 408] on span "[PERSON_NAME]" at bounding box center [65, 409] width 69 height 10
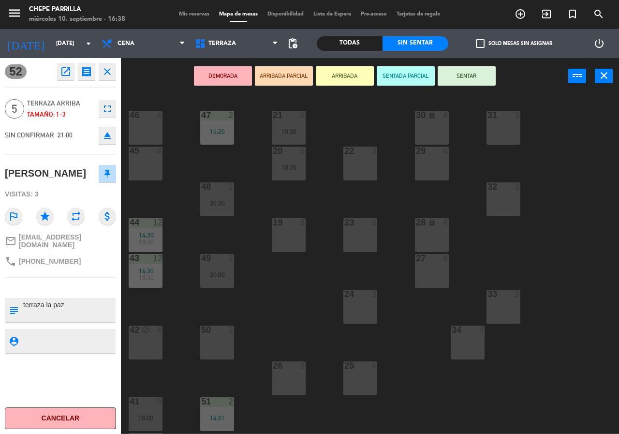
click at [252, 295] on div "21 5 19:30 30 lock 4 46 4 47 2 15:20 31 3 20 5 19:30 22 3 29 8 45 4 32 3 48 2 2…" at bounding box center [373, 264] width 492 height 340
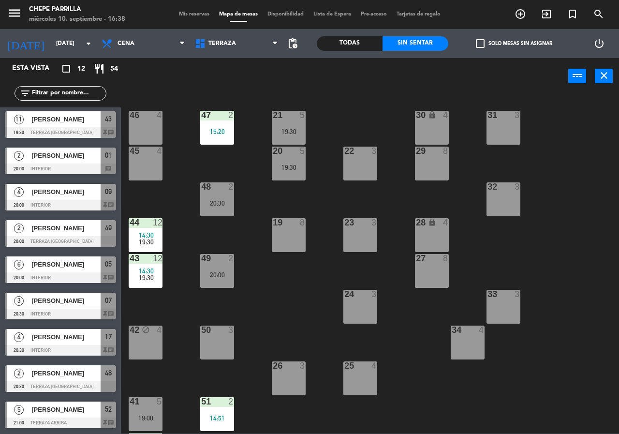
drag, startPoint x: 298, startPoint y: 160, endPoint x: 309, endPoint y: 176, distance: 19.6
click at [297, 160] on div "20 5 19:30" at bounding box center [289, 164] width 34 height 34
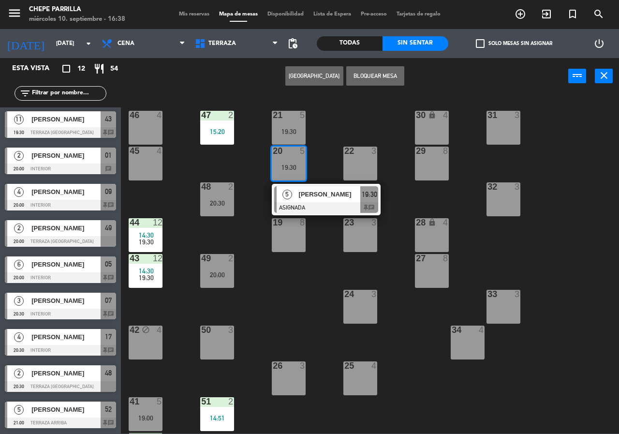
click at [318, 190] on span "[PERSON_NAME]" at bounding box center [330, 194] width 62 height 10
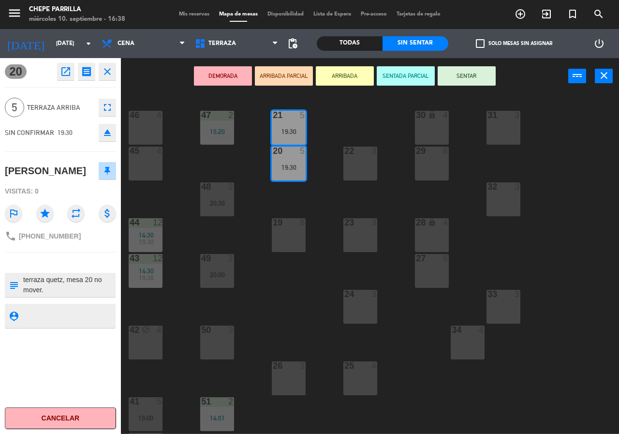
click at [318, 190] on div "21 5 19:30 30 lock 4 46 4 47 2 15:20 31 3 20 5 19:30 22 3 29 8 45 4 32 3 48 2 2…" at bounding box center [373, 264] width 492 height 340
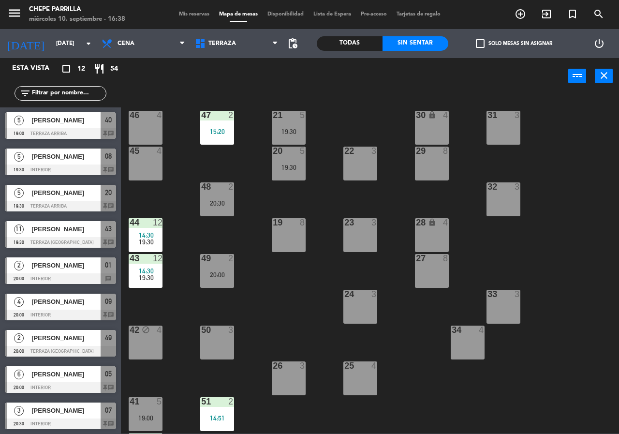
click at [134, 245] on div "19:30" at bounding box center [146, 241] width 34 height 7
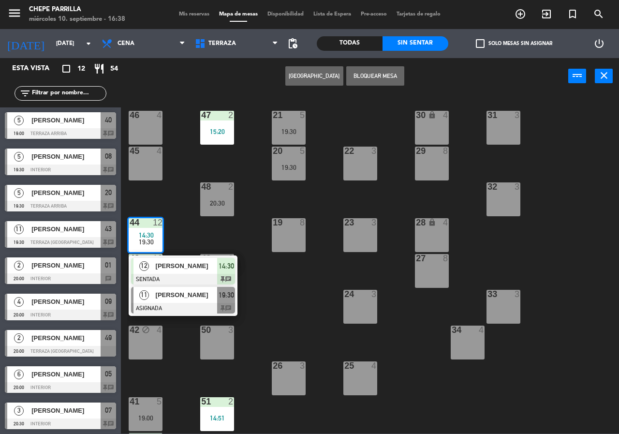
click at [168, 295] on span "[PERSON_NAME]" at bounding box center [187, 295] width 62 height 10
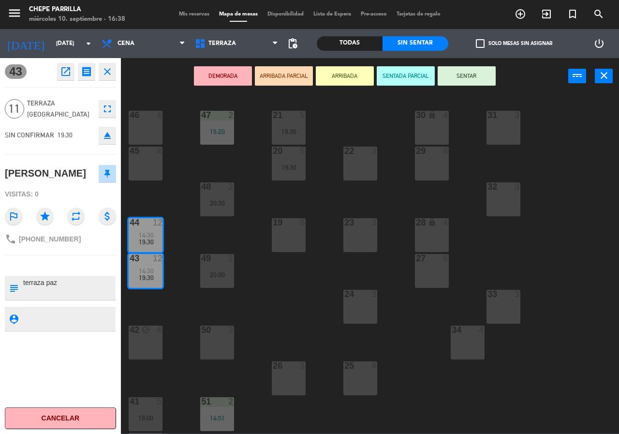
click at [181, 287] on div "21 5 19:30 30 lock 4 46 4 47 2 15:20 31 3 20 5 19:30 22 3 29 8 45 4 32 3 48 2 2…" at bounding box center [373, 264] width 492 height 340
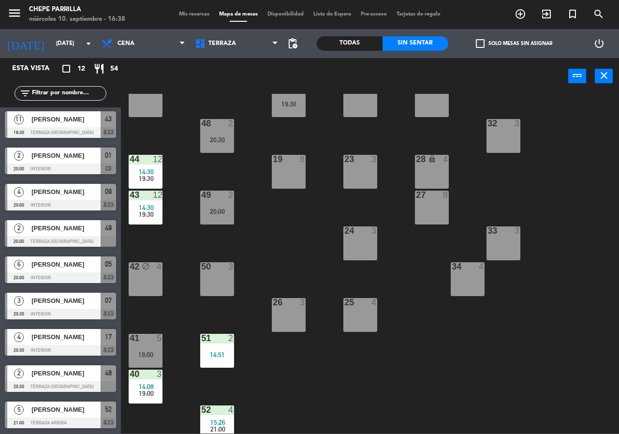
scroll to position [69, 0]
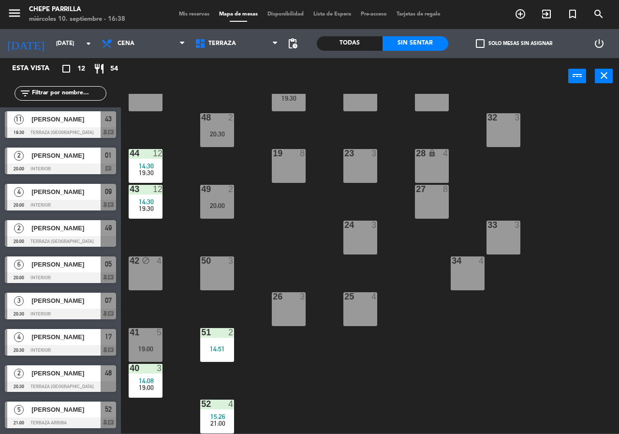
click at [143, 343] on div "41 5 19:00" at bounding box center [146, 345] width 34 height 34
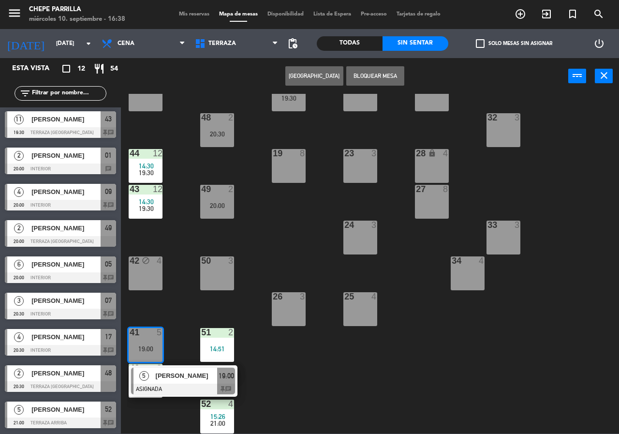
click at [178, 375] on span "[PERSON_NAME]" at bounding box center [187, 376] width 62 height 10
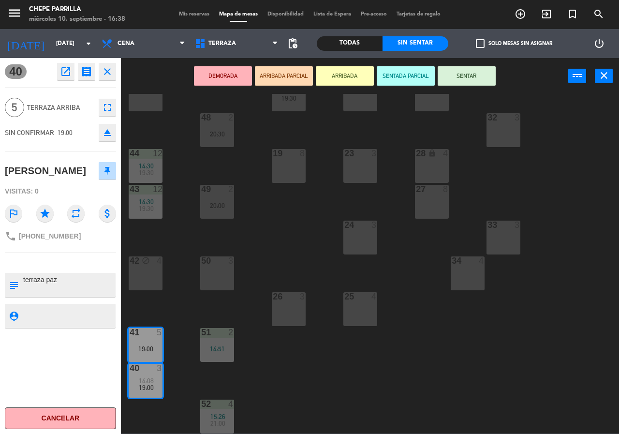
click at [186, 363] on div "21 5 19:30 30 lock 4 46 4 47 2 15:20 31 3 20 5 19:30 22 3 29 8 45 4 32 3 48 2 2…" at bounding box center [373, 264] width 492 height 340
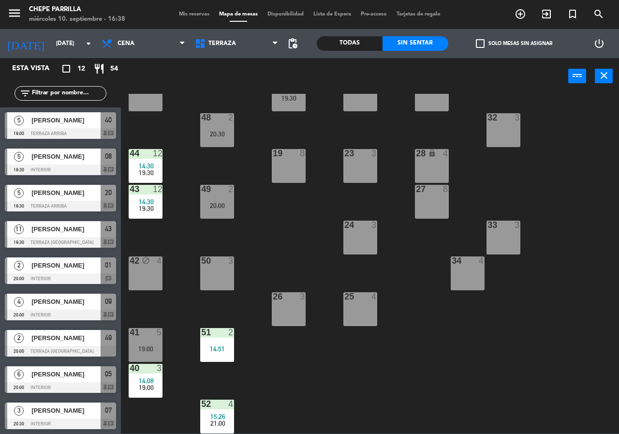
click at [137, 208] on div "19:30" at bounding box center [146, 208] width 34 height 7
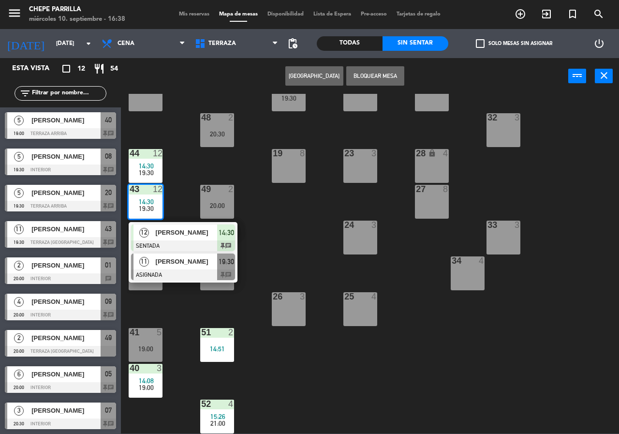
click at [181, 261] on span "[PERSON_NAME]" at bounding box center [187, 261] width 62 height 10
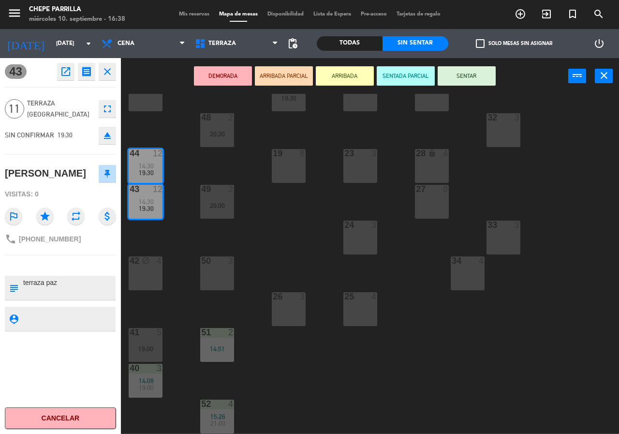
click at [181, 246] on div "21 5 19:30 30 lock 4 46 4 47 2 15:20 31 3 20 5 19:30 22 3 29 8 45 4 32 3 48 2 2…" at bounding box center [373, 264] width 492 height 340
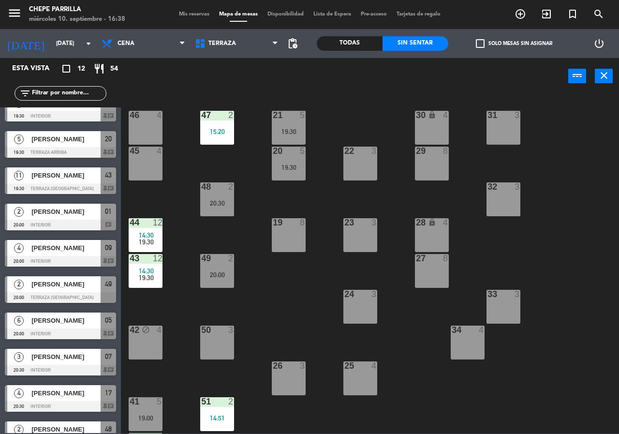
scroll to position [110, 0]
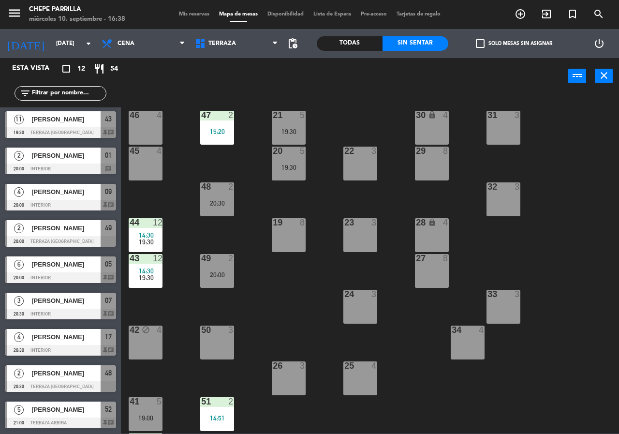
click at [88, 332] on span "[PERSON_NAME]" at bounding box center [65, 337] width 69 height 10
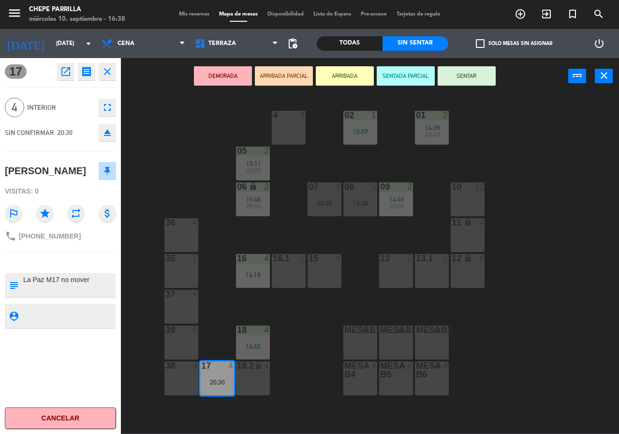
click at [275, 304] on div "02 1 15:57 4 3 01 2 14:39 20:00 05 2 15:11 20:00 06 lock 2 15:46 20:00 07 3 20:…" at bounding box center [373, 264] width 492 height 340
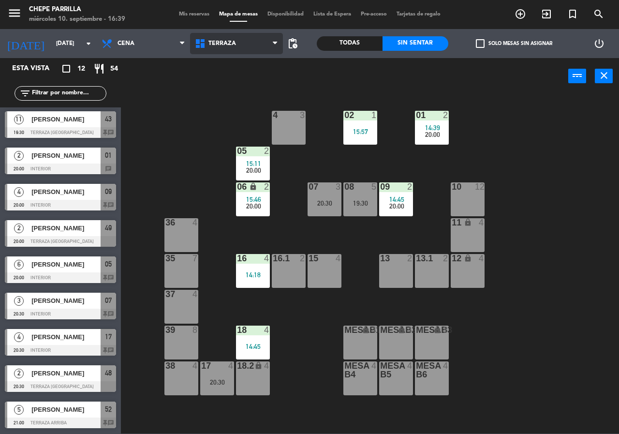
drag, startPoint x: 206, startPoint y: 44, endPoint x: 223, endPoint y: 64, distance: 26.1
click at [210, 45] on span "Terraza" at bounding box center [236, 43] width 93 height 21
click at [231, 80] on ng-component "menu Chepe [PERSON_NAME] miércoles 10. septiembre - 16:39 Mis reservas Mapa de …" at bounding box center [309, 216] width 619 height 433
click at [237, 64] on div "power_input close" at bounding box center [344, 76] width 447 height 37
click at [237, 47] on span "Terraza" at bounding box center [236, 43] width 93 height 21
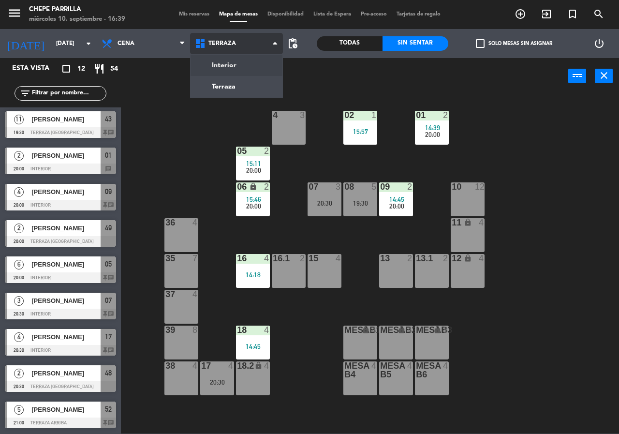
click at [238, 55] on div "Interior Terraza Terraza Interior Terraza" at bounding box center [236, 43] width 93 height 29
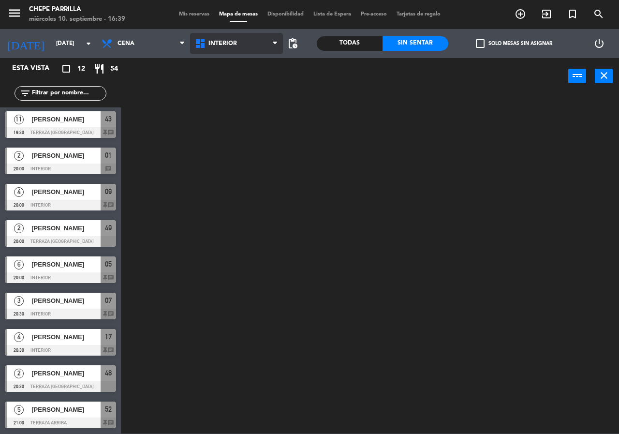
click at [240, 46] on span "Interior" at bounding box center [236, 43] width 93 height 21
click at [251, 84] on ng-component "menu [PERSON_NAME] [DATE] 10. septiembre - 16:39 Mis reservas Mapa de mesas Dis…" at bounding box center [309, 216] width 619 height 433
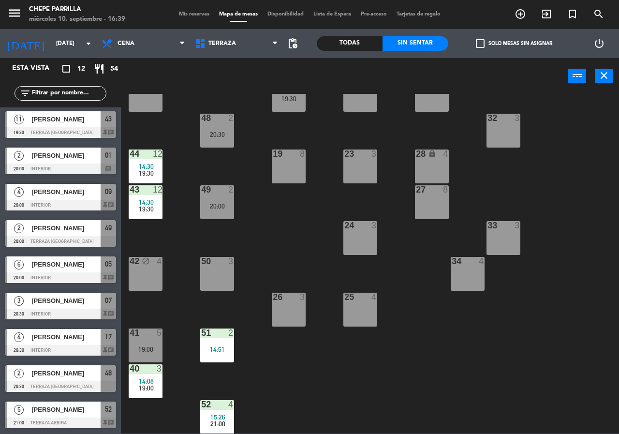
scroll to position [69, 0]
drag, startPoint x: 301, startPoint y: 310, endPoint x: 331, endPoint y: 304, distance: 30.2
click at [304, 310] on div "26 3" at bounding box center [289, 309] width 34 height 34
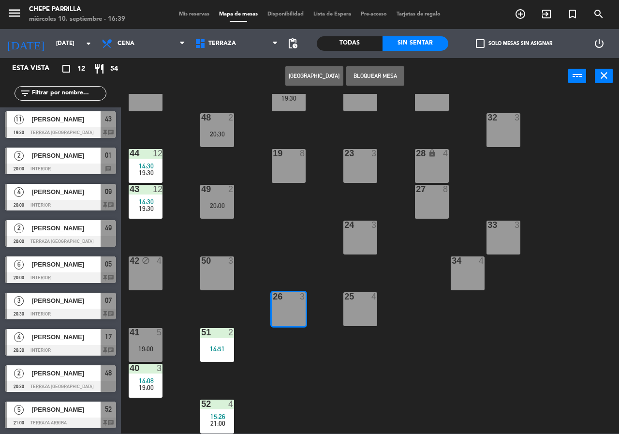
click at [366, 303] on div "25 4" at bounding box center [360, 309] width 34 height 34
click at [359, 230] on div "24 3" at bounding box center [360, 226] width 34 height 10
click at [313, 231] on div "21 5 19:30 30 lock 4 46 4 47 2 15:20 31 3 20 5 19:30 22 3 29 8 45 4 32 3 48 2 2…" at bounding box center [373, 264] width 492 height 340
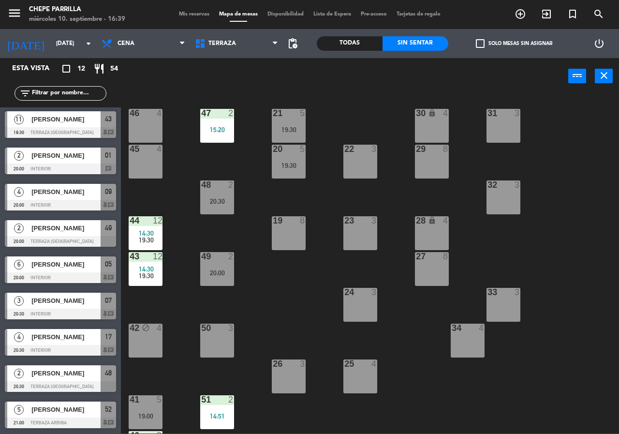
scroll to position [0, 0]
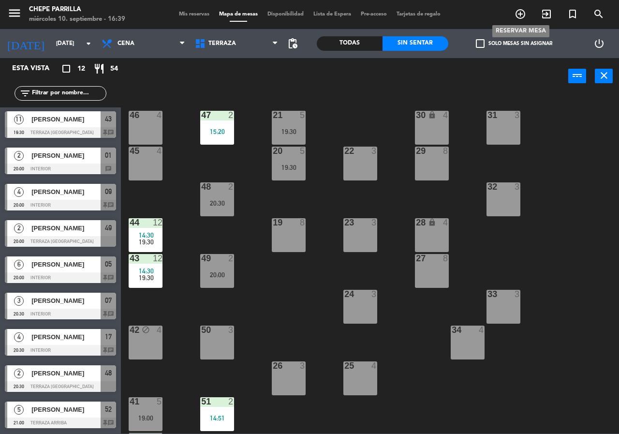
click at [521, 13] on icon "add_circle_outline" at bounding box center [521, 14] width 12 height 12
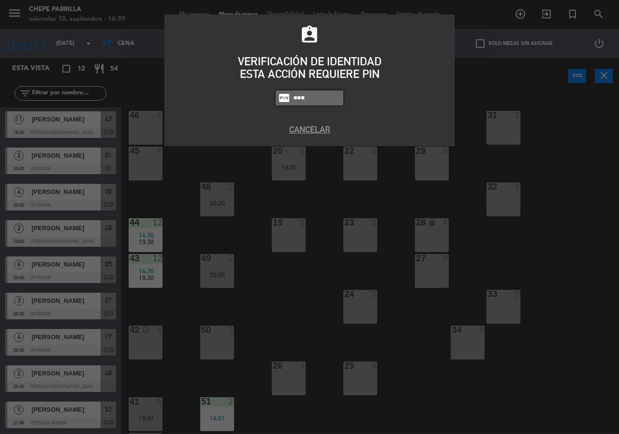
type input "0894"
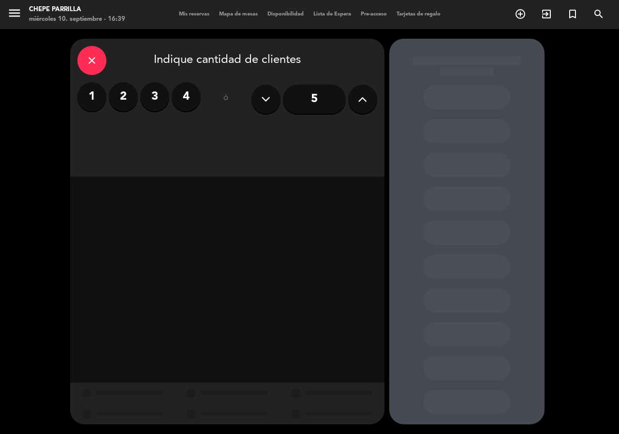
click at [355, 103] on button at bounding box center [362, 99] width 29 height 29
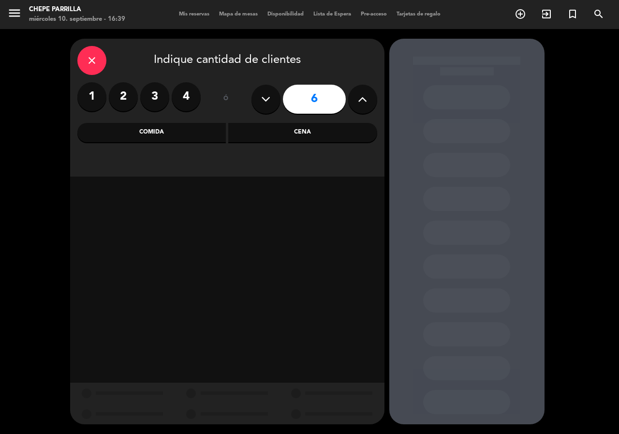
click at [355, 103] on button at bounding box center [362, 99] width 29 height 29
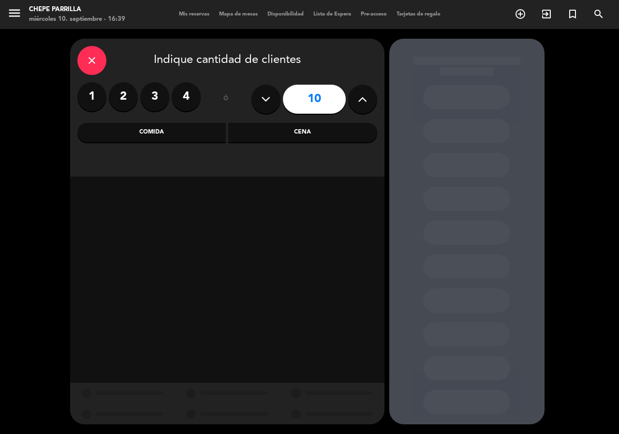
type input "11"
click at [303, 134] on div "Cena" at bounding box center [302, 132] width 149 height 19
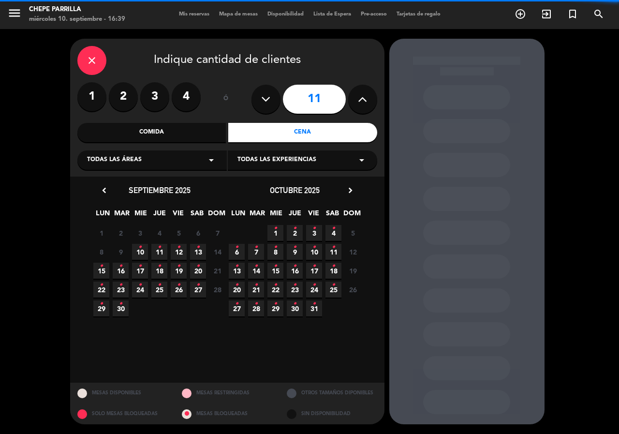
click at [276, 157] on span "Todas las experiencias" at bounding box center [276, 160] width 79 height 10
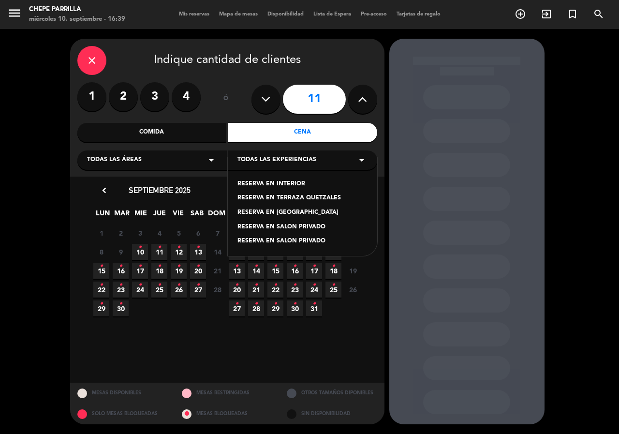
click at [321, 196] on div "RESERVA EN TERRAZA QUETZALES" at bounding box center [302, 198] width 130 height 10
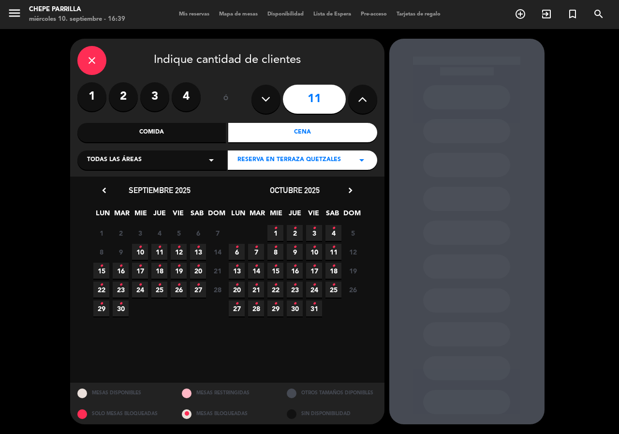
click at [144, 246] on span "10 •" at bounding box center [140, 252] width 16 height 16
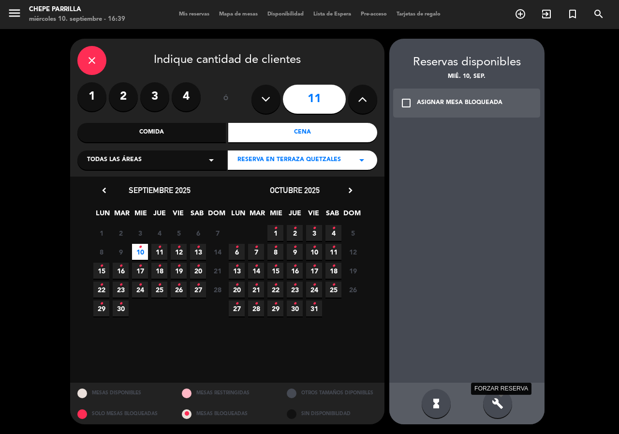
click at [499, 408] on icon "build" at bounding box center [498, 404] width 12 height 12
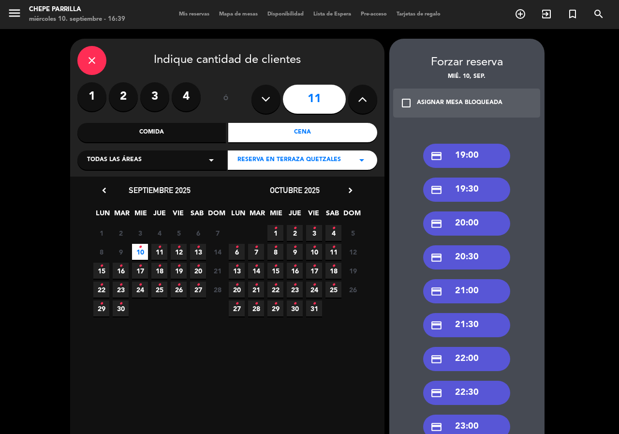
drag, startPoint x: 479, startPoint y: 219, endPoint x: 370, endPoint y: 186, distance: 113.7
click at [476, 219] on div "credit_card 20:00" at bounding box center [466, 223] width 87 height 24
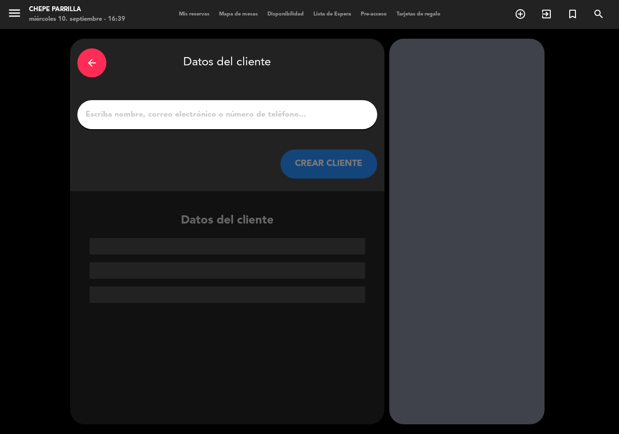
click at [256, 115] on input "1" at bounding box center [227, 115] width 285 height 14
type input "j"
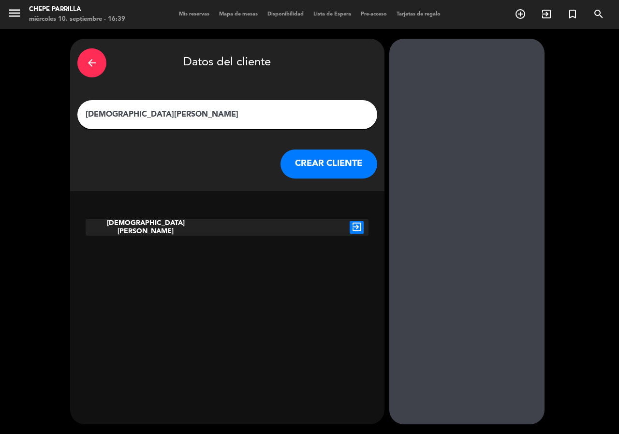
type input "[DEMOGRAPHIC_DATA][PERSON_NAME]"
click at [356, 228] on icon "exit_to_app" at bounding box center [357, 227] width 14 height 13
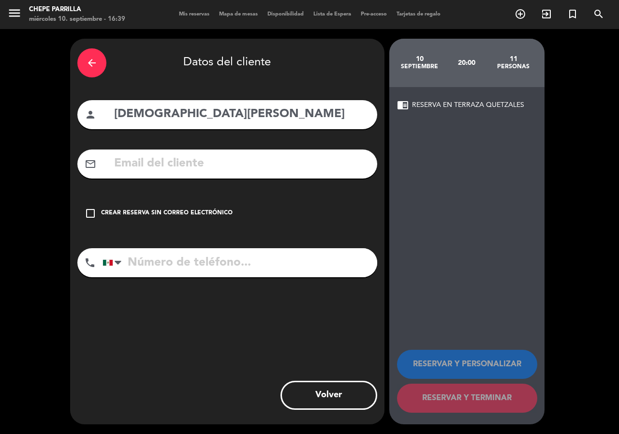
click at [221, 263] on input "tel" at bounding box center [240, 262] width 275 height 29
type input "7751287133"
drag, startPoint x: 209, startPoint y: 205, endPoint x: 374, endPoint y: 311, distance: 195.8
click at [210, 205] on div "check_box_outline_blank Crear reserva sin correo electrónico" at bounding box center [227, 213] width 300 height 29
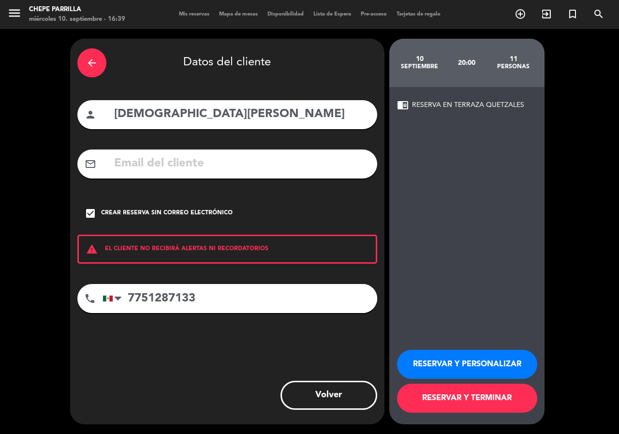
click at [455, 368] on button "RESERVAR Y PERSONALIZAR" at bounding box center [467, 364] width 140 height 29
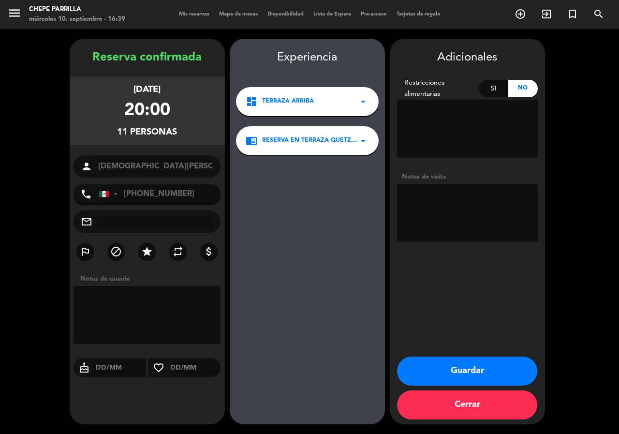
click at [442, 220] on textarea at bounding box center [467, 213] width 141 height 58
type textarea "terraza quetz"
click at [461, 373] on button "Guardar" at bounding box center [467, 370] width 140 height 29
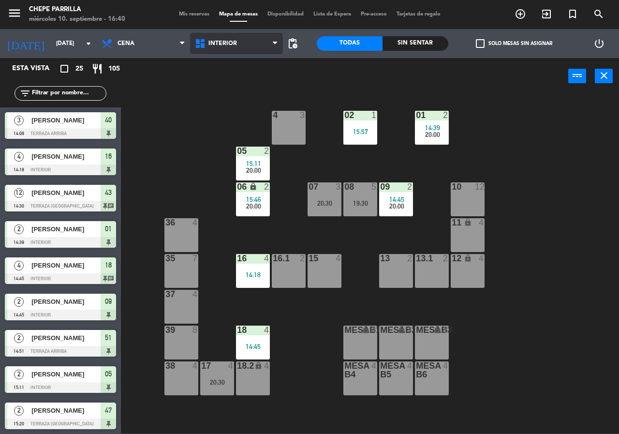
click at [240, 41] on span "Interior" at bounding box center [236, 43] width 93 height 21
click at [240, 91] on ng-component "menu [PERSON_NAME] [DATE] 10. septiembre - 16:40 Mis reservas Mapa de mesas Dis…" at bounding box center [309, 216] width 619 height 433
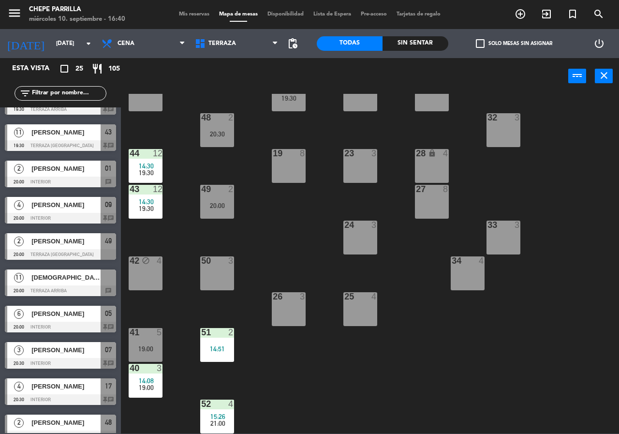
scroll to position [581, 0]
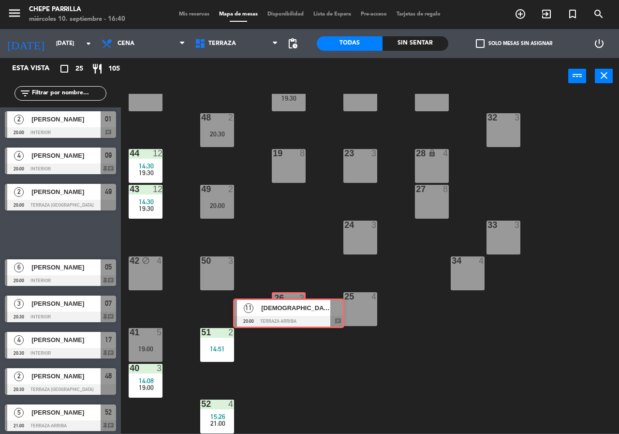
drag, startPoint x: 72, startPoint y: 230, endPoint x: 300, endPoint y: 309, distance: 241.4
click at [300, 309] on div "Esta vista crop_square 25 restaurant 105 filter_list 3 [PERSON_NAME] 14:08 [PER…" at bounding box center [309, 245] width 619 height 375
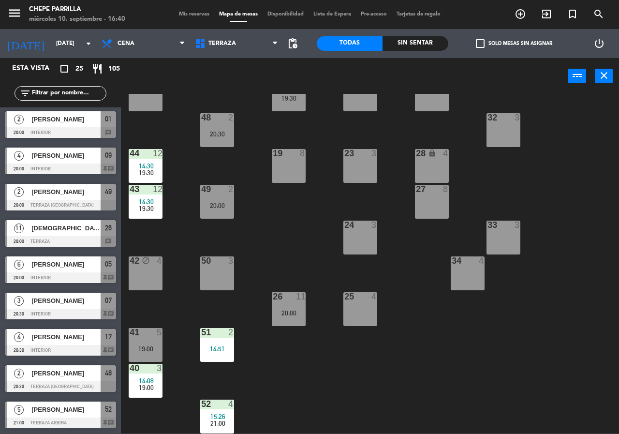
click at [288, 306] on div "26 11 20:00" at bounding box center [289, 309] width 34 height 34
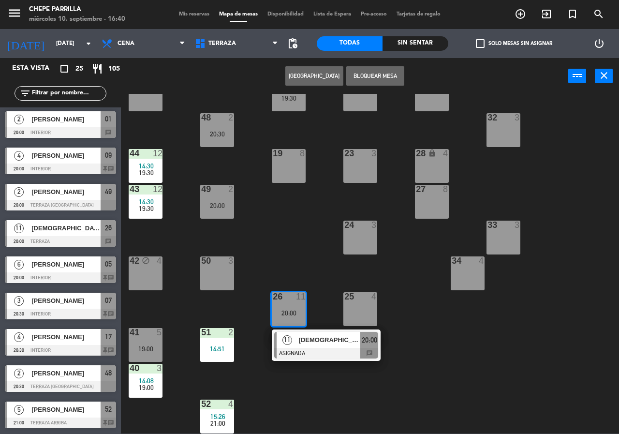
click at [305, 346] on div "[DEMOGRAPHIC_DATA][PERSON_NAME]" at bounding box center [329, 340] width 63 height 16
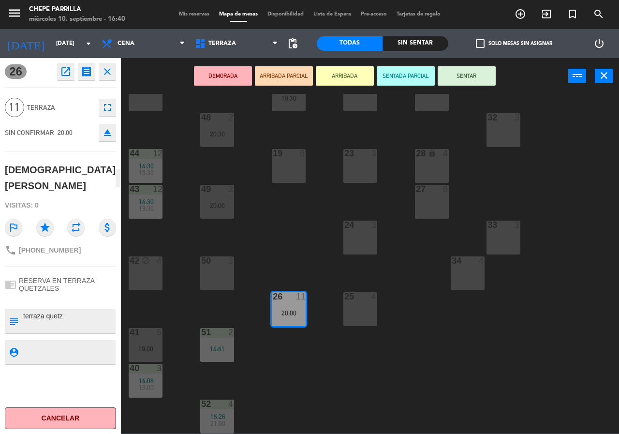
click at [360, 313] on div "25 4" at bounding box center [360, 309] width 34 height 34
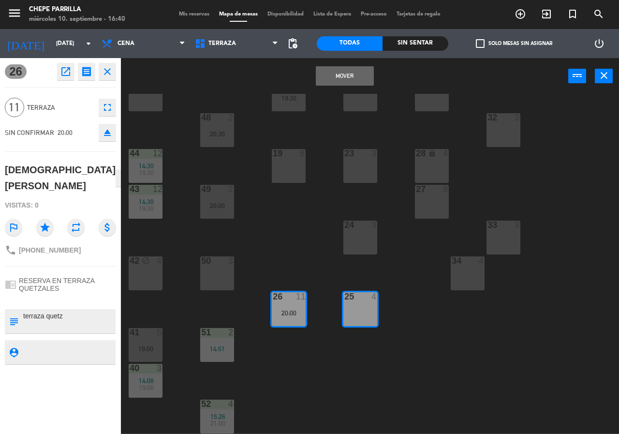
click at [350, 69] on button "Mover" at bounding box center [345, 75] width 58 height 19
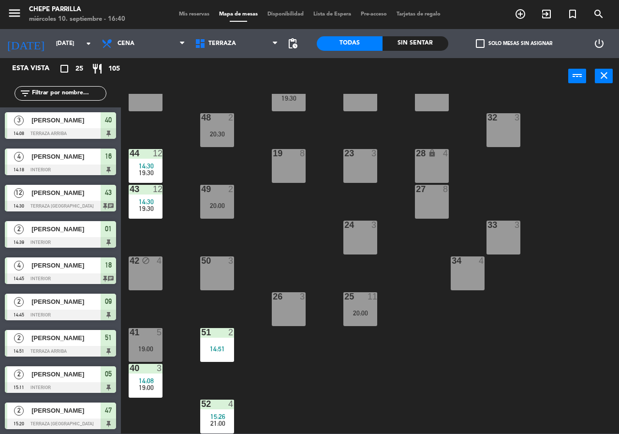
scroll to position [104, 0]
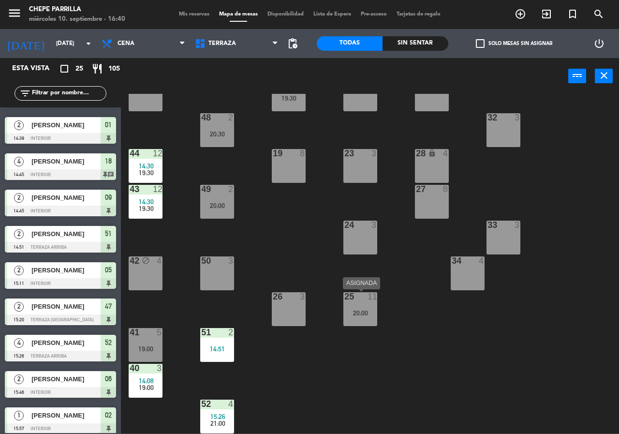
drag, startPoint x: 358, startPoint y: 304, endPoint x: 368, endPoint y: 323, distance: 21.2
click at [358, 306] on div "25 11 20:00" at bounding box center [360, 309] width 34 height 34
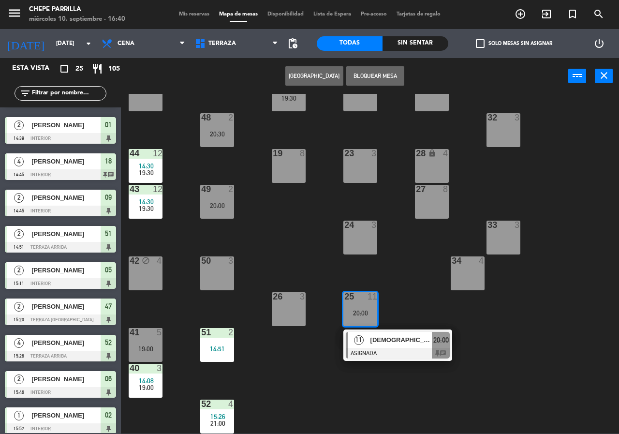
click at [375, 335] on span "[DEMOGRAPHIC_DATA][PERSON_NAME]" at bounding box center [402, 340] width 62 height 10
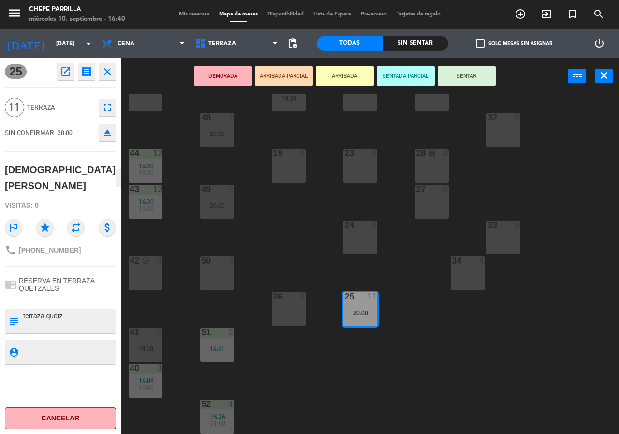
click at [294, 328] on div "21 5 19:30 30 lock 4 46 4 47 2 15:20 31 3 20 5 19:30 22 3 29 8 45 4 32 3 48 2 2…" at bounding box center [373, 264] width 492 height 340
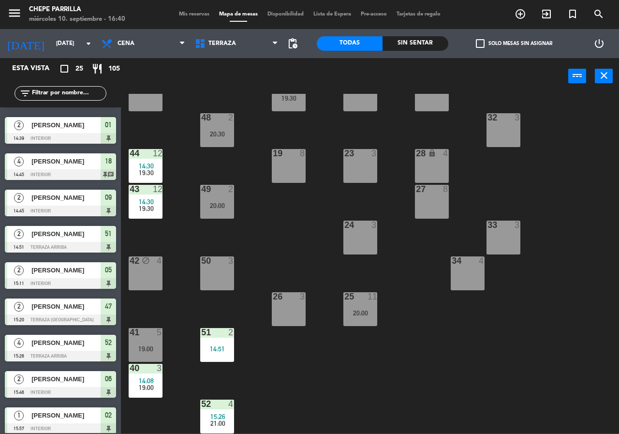
click at [294, 316] on div "26 3" at bounding box center [289, 309] width 34 height 34
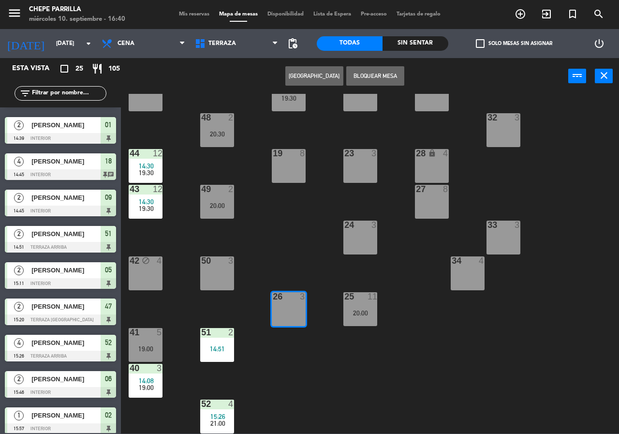
click at [388, 132] on div "21 5 19:30 30 lock 4 46 4 47 2 15:20 31 3 20 5 19:30 22 3 29 8 45 4 32 3 48 2 2…" at bounding box center [373, 264] width 492 height 340
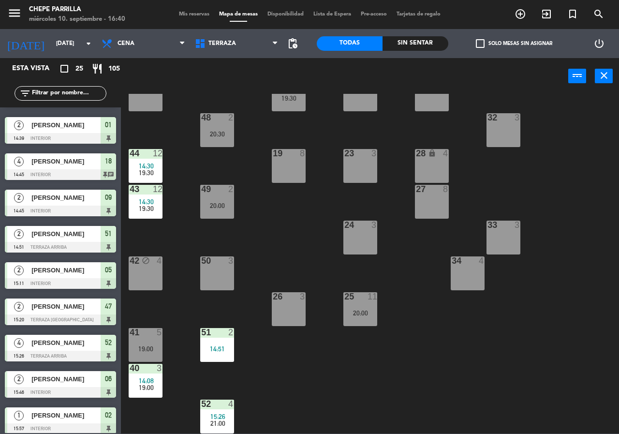
drag, startPoint x: 354, startPoint y: 320, endPoint x: 365, endPoint y: 326, distance: 12.4
click at [355, 320] on div "25 11 20:00" at bounding box center [360, 309] width 34 height 34
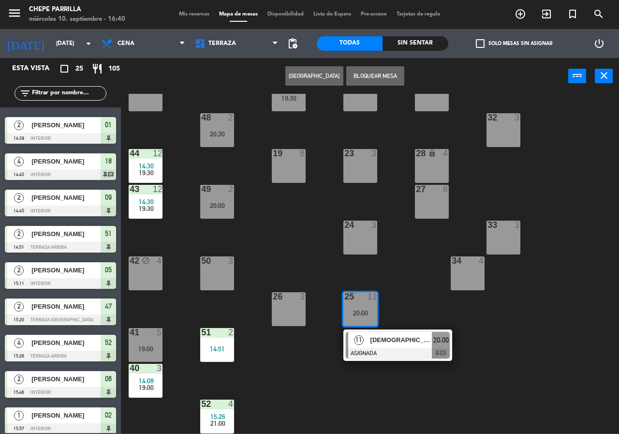
click at [387, 344] on span "[DEMOGRAPHIC_DATA][PERSON_NAME]" at bounding box center [402, 340] width 62 height 10
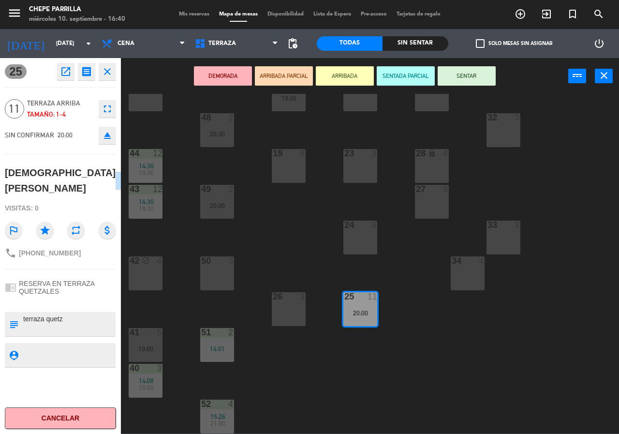
click at [301, 309] on div "26 3" at bounding box center [289, 309] width 34 height 34
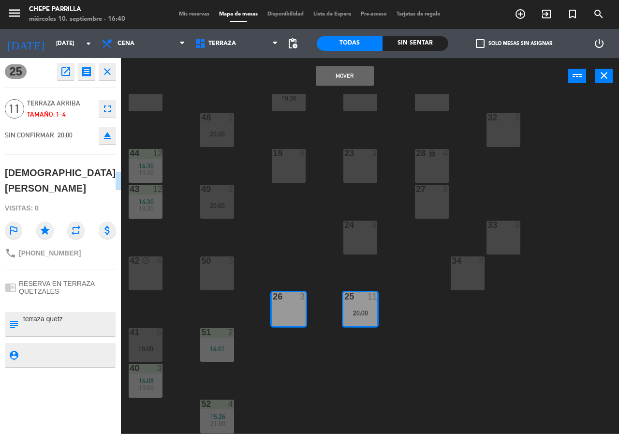
drag, startPoint x: 398, startPoint y: 291, endPoint x: 354, endPoint y: 297, distance: 44.9
click at [397, 291] on div "21 5 19:30 30 lock 4 46 4 47 2 15:20 31 3 20 5 19:30 22 3 29 8 45 4 32 3 48 2 2…" at bounding box center [373, 264] width 492 height 340
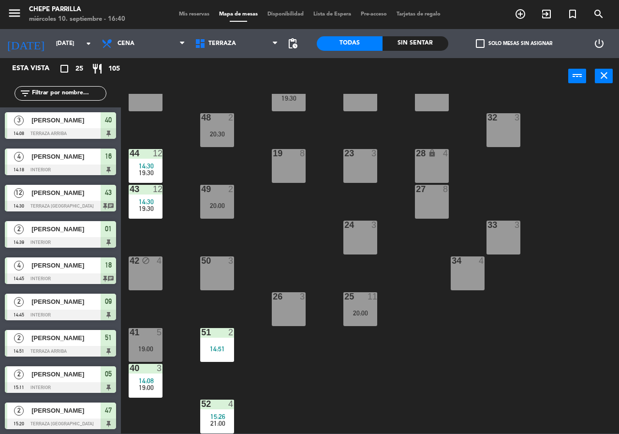
drag, startPoint x: 352, startPoint y: 299, endPoint x: 376, endPoint y: 317, distance: 29.8
click at [353, 299] on div "25 11" at bounding box center [360, 296] width 48 height 9
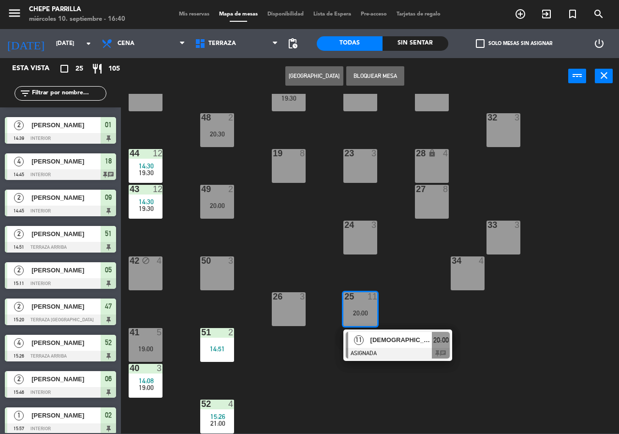
drag, startPoint x: 387, startPoint y: 336, endPoint x: 382, endPoint y: 283, distance: 53.0
click at [387, 334] on div "11 [DEMOGRAPHIC_DATA][PERSON_NAME] ASIGNADA 20:00 chat" at bounding box center [397, 344] width 123 height 31
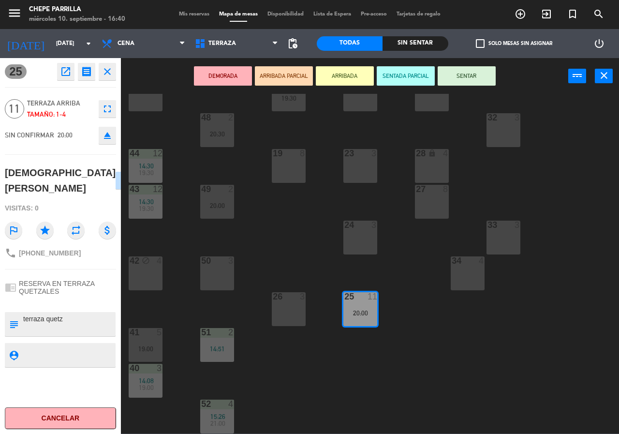
click at [370, 237] on div "24 3" at bounding box center [360, 238] width 34 height 34
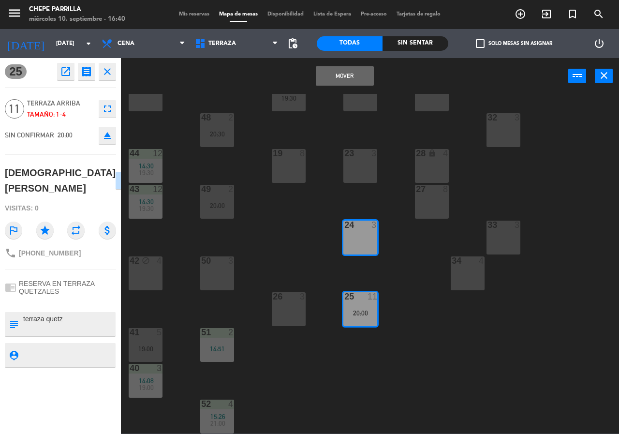
drag, startPoint x: 384, startPoint y: 223, endPoint x: 371, endPoint y: 209, distance: 19.2
click at [384, 221] on div "3" at bounding box center [377, 225] width 16 height 9
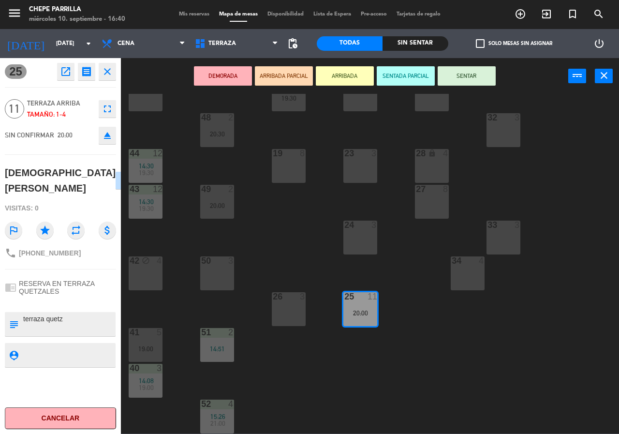
click at [302, 205] on div "21 5 19:30 30 lock 4 46 4 47 2 15:20 31 3 20 5 19:30 22 3 29 8 45 4 32 3 48 2 2…" at bounding box center [373, 264] width 492 height 340
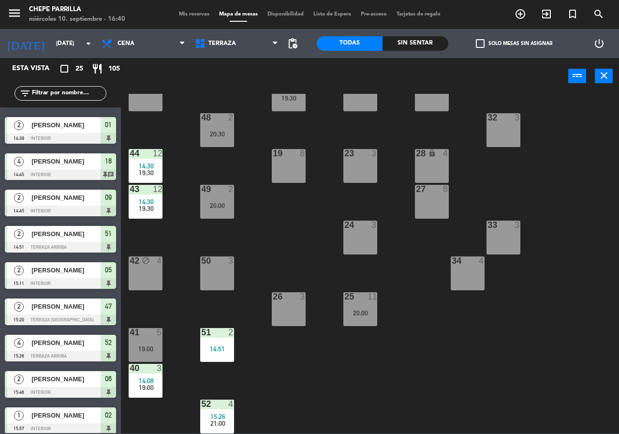
drag, startPoint x: 281, startPoint y: 307, endPoint x: 305, endPoint y: 284, distance: 33.2
click at [282, 305] on div "26 3" at bounding box center [289, 309] width 34 height 34
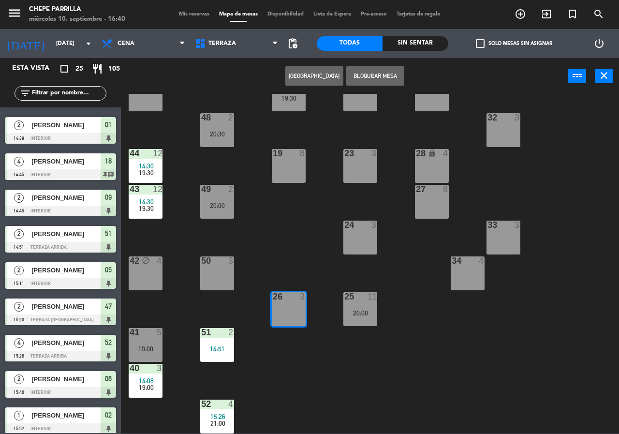
click at [386, 78] on button "Bloquear Mesa" at bounding box center [375, 75] width 58 height 19
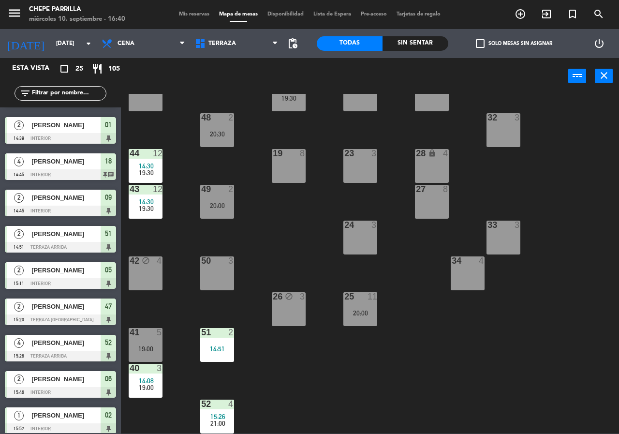
drag, startPoint x: 361, startPoint y: 237, endPoint x: 368, endPoint y: 219, distance: 19.0
click at [363, 231] on div "24 3" at bounding box center [360, 238] width 34 height 34
click at [365, 228] on div at bounding box center [361, 225] width 16 height 9
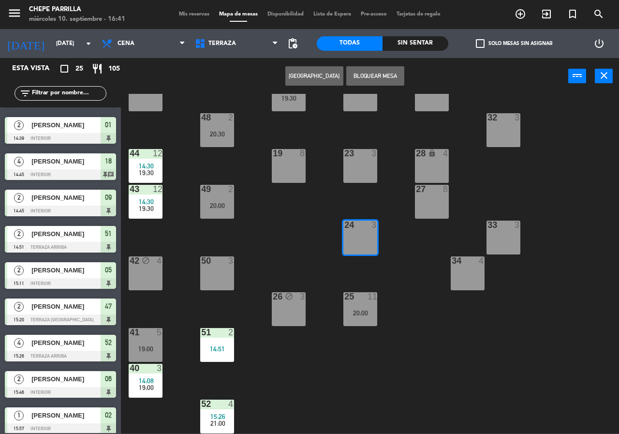
click at [384, 74] on button "Bloquear Mesa" at bounding box center [375, 75] width 58 height 19
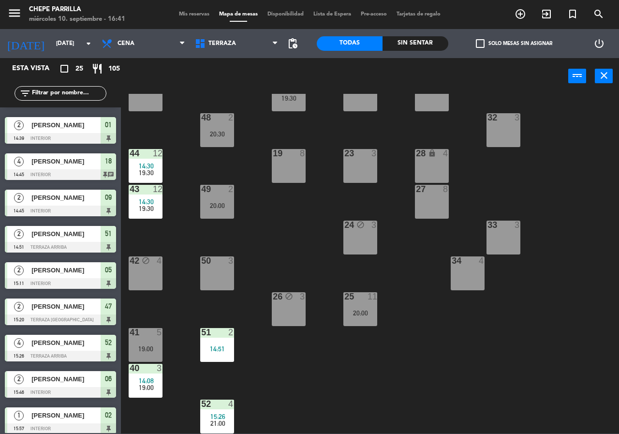
click at [397, 218] on div "21 5 19:30 30 lock 4 46 4 47 2 15:20 31 3 20 5 19:30 22 3 29 8 45 4 32 3 48 2 2…" at bounding box center [373, 264] width 492 height 340
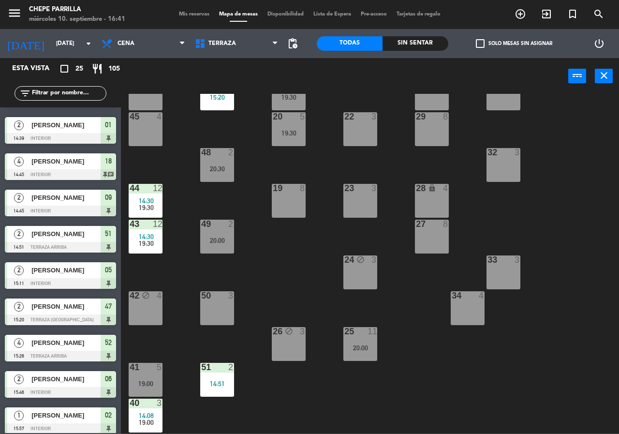
scroll to position [0, 0]
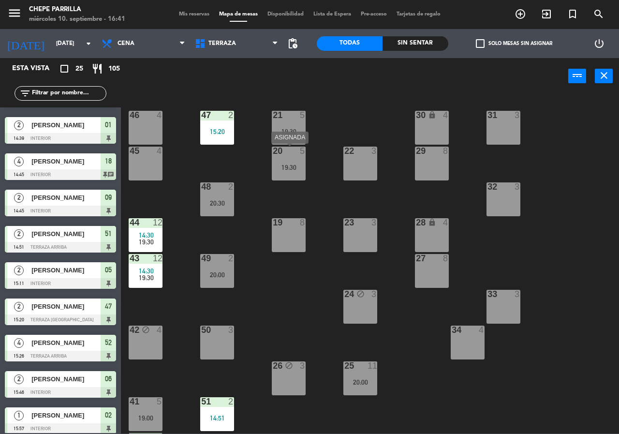
click at [295, 168] on div "19:30" at bounding box center [289, 167] width 34 height 7
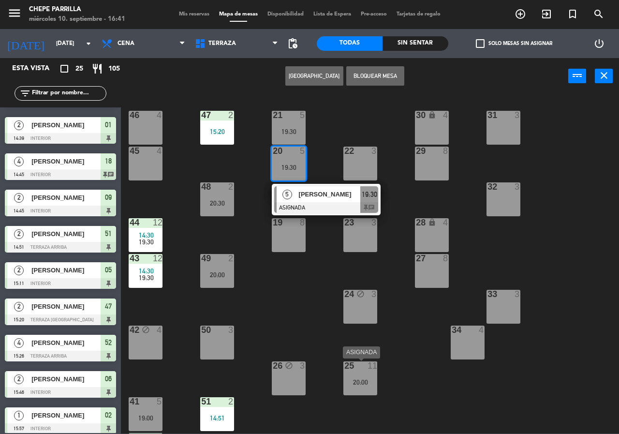
click at [352, 382] on div "20:00" at bounding box center [360, 382] width 34 height 7
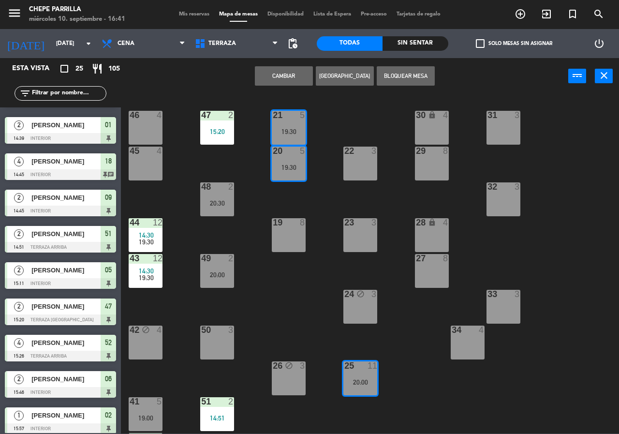
click at [396, 347] on div "21 5 19:30 30 lock 4 46 4 47 2 15:20 31 3 20 5 19:30 22 3 29 8 45 4 32 3 48 2 2…" at bounding box center [373, 264] width 492 height 340
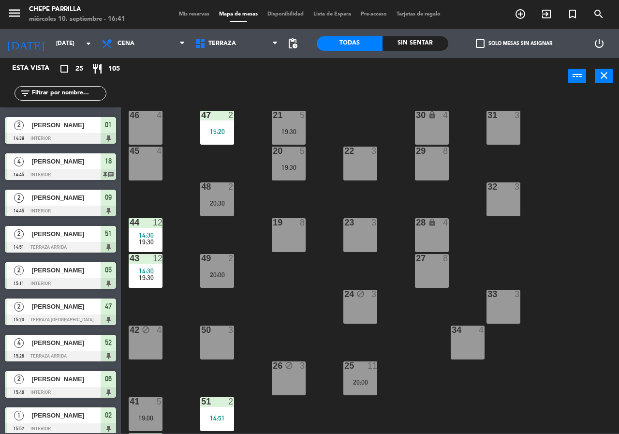
click at [410, 348] on div "21 5 19:30 30 lock 4 46 4 47 2 15:20 31 3 20 5 19:30 22 3 29 8 45 4 32 3 48 2 2…" at bounding box center [373, 264] width 492 height 340
click at [371, 381] on div "20:00" at bounding box center [360, 382] width 34 height 7
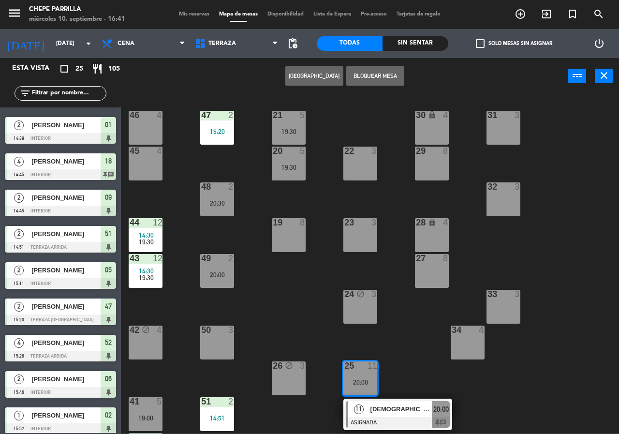
click at [417, 407] on div "11 [DEMOGRAPHIC_DATA][PERSON_NAME] ASIGNADA 20:00 chat" at bounding box center [397, 414] width 123 height 31
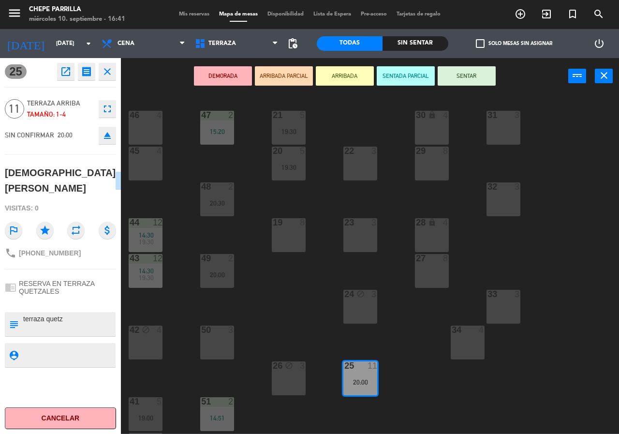
click at [459, 391] on div "21 5 19:30 30 lock 4 46 4 47 2 15:20 31 3 20 5 19:30 22 3 29 8 45 4 32 3 48 2 2…" at bounding box center [373, 264] width 492 height 340
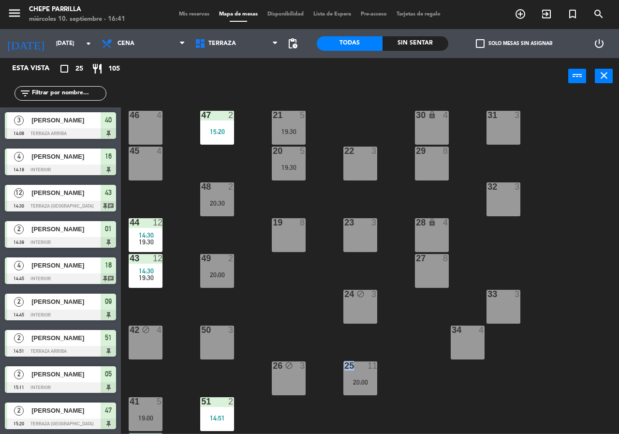
scroll to position [104, 0]
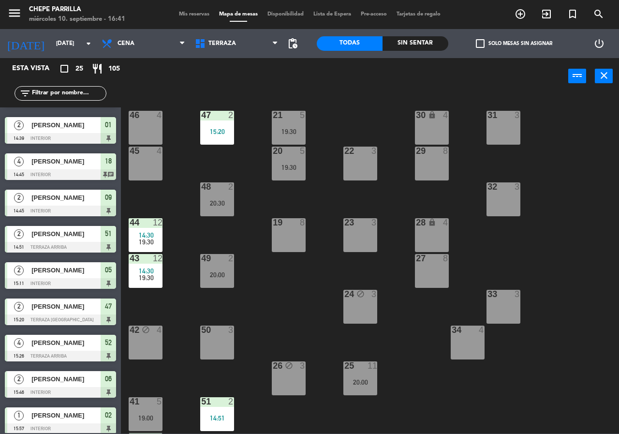
click at [152, 259] on div at bounding box center [146, 258] width 16 height 9
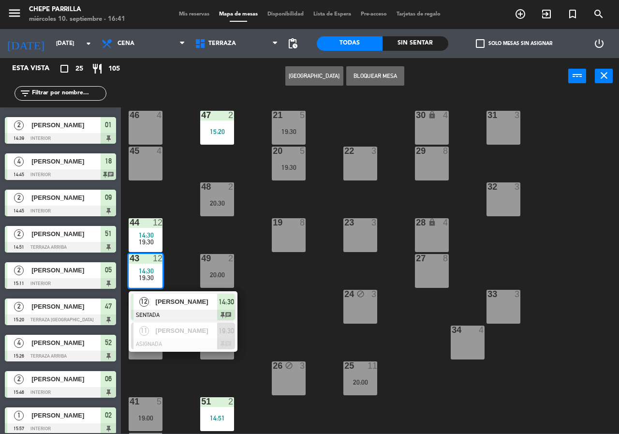
click at [268, 312] on div "21 5 19:30 30 lock 4 46 4 47 2 15:20 31 3 20 5 19:30 22 3 29 8 45 4 32 3 48 2 2…" at bounding box center [373, 264] width 492 height 340
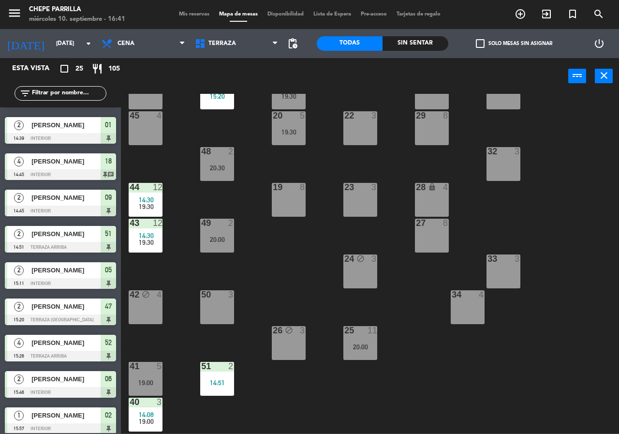
scroll to position [0, 0]
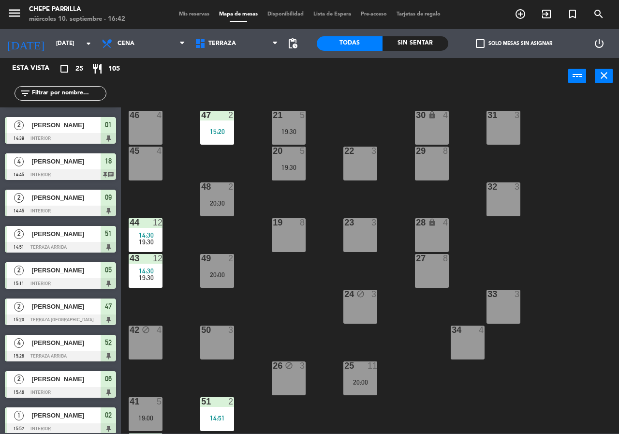
click at [371, 391] on div "25 11 20:00" at bounding box center [360, 378] width 34 height 34
click at [369, 385] on div "20:00" at bounding box center [360, 382] width 34 height 7
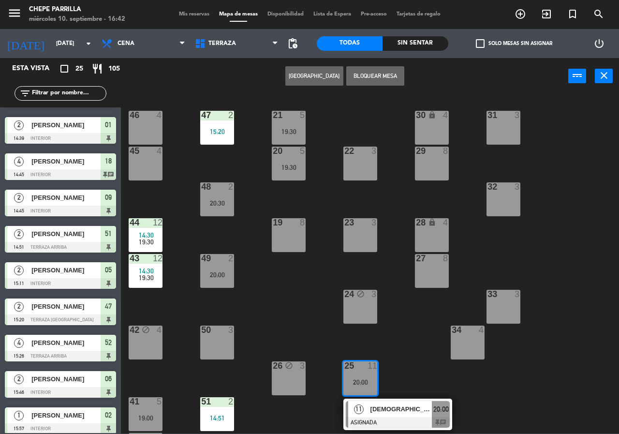
click at [384, 403] on div "[DEMOGRAPHIC_DATA][PERSON_NAME]" at bounding box center [401, 409] width 63 height 16
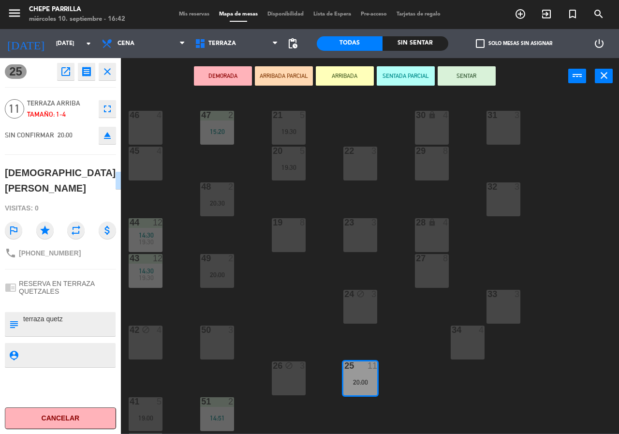
click at [391, 395] on div "21 5 19:30 30 lock 4 46 4 47 2 15:20 31 3 20 5 19:30 22 3 29 8 45 4 32 3 48 2 2…" at bounding box center [373, 264] width 492 height 340
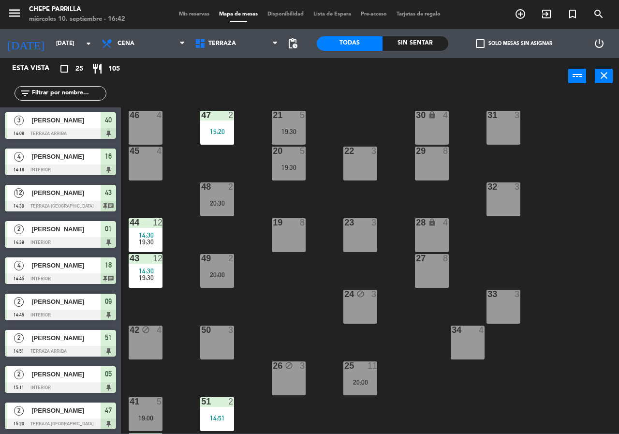
scroll to position [104, 0]
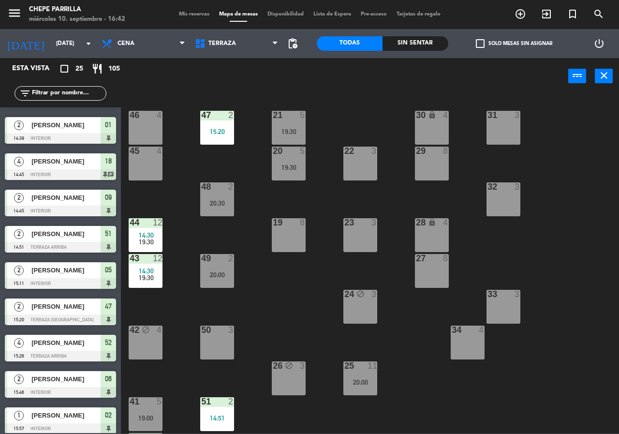
click at [429, 368] on div "21 5 19:30 30 lock 4 46 4 47 2 15:20 31 3 20 5 19:30 22 3 29 8 45 4 32 3 48 2 2…" at bounding box center [373, 264] width 492 height 340
click at [410, 47] on div "Sin sentar" at bounding box center [416, 43] width 66 height 15
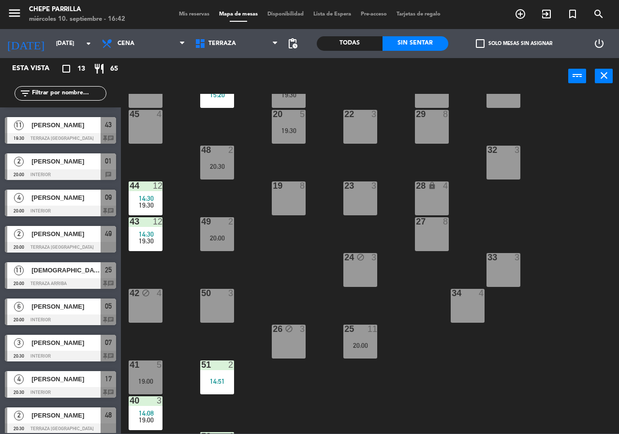
scroll to position [0, 0]
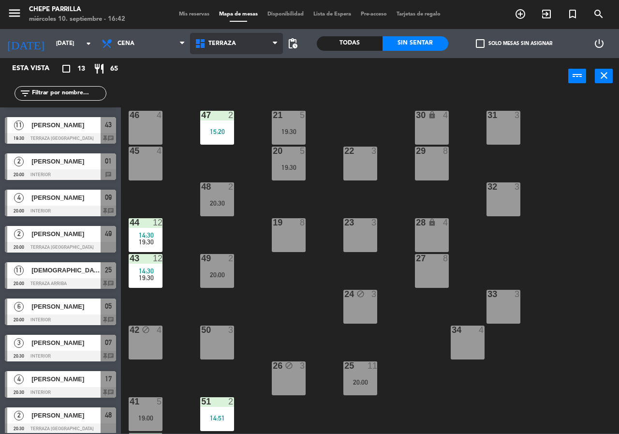
click at [199, 34] on span "Terraza" at bounding box center [236, 43] width 93 height 21
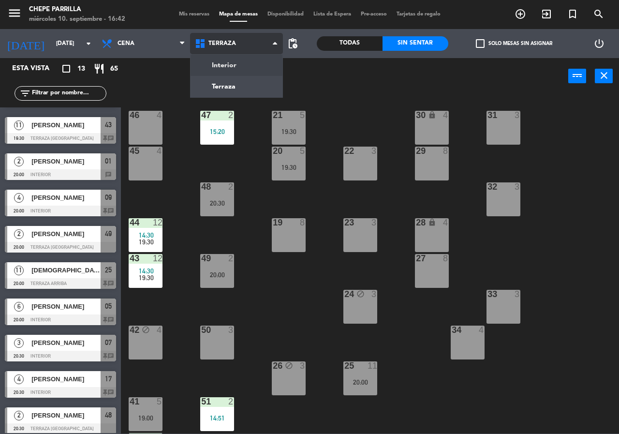
click at [199, 67] on ng-component "menu [PERSON_NAME] [DATE] 10. septiembre - 16:42 Mis reservas Mapa de mesas Dis…" at bounding box center [309, 216] width 619 height 433
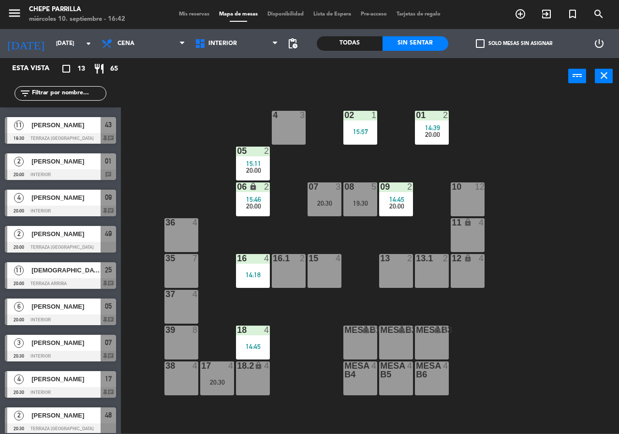
click at [398, 267] on div "13 2" at bounding box center [396, 271] width 34 height 34
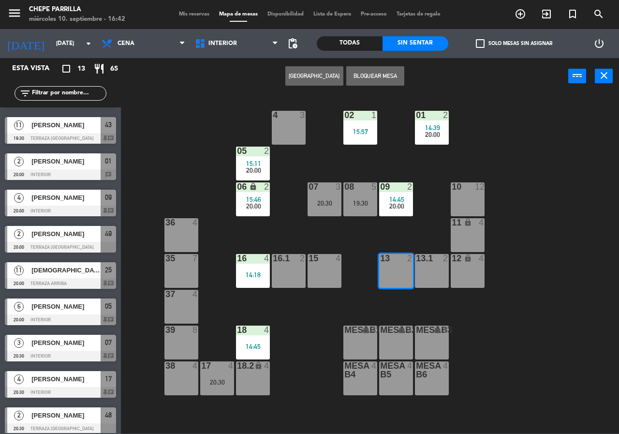
click at [319, 82] on button "[GEOGRAPHIC_DATA]" at bounding box center [314, 75] width 58 height 19
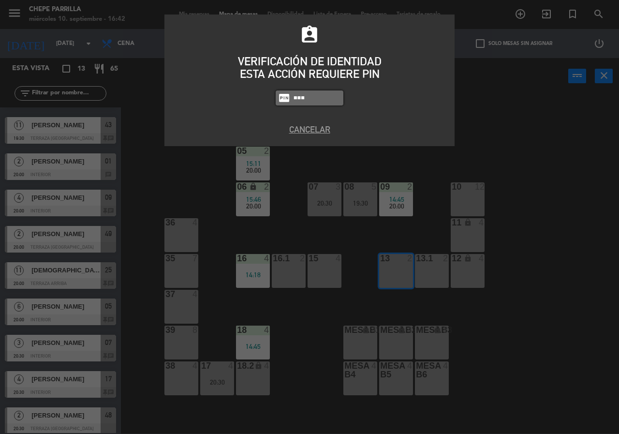
type input "4836"
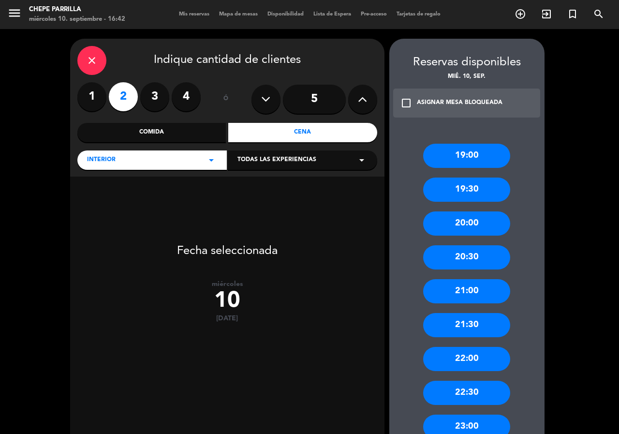
click at [480, 267] on div "20:30" at bounding box center [466, 257] width 87 height 24
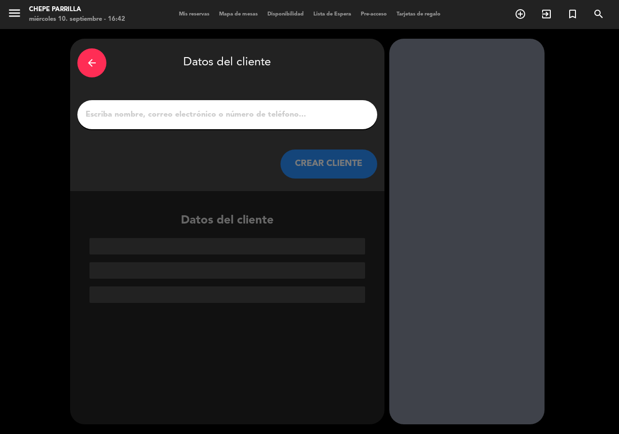
click at [260, 120] on input "1" at bounding box center [227, 115] width 285 height 14
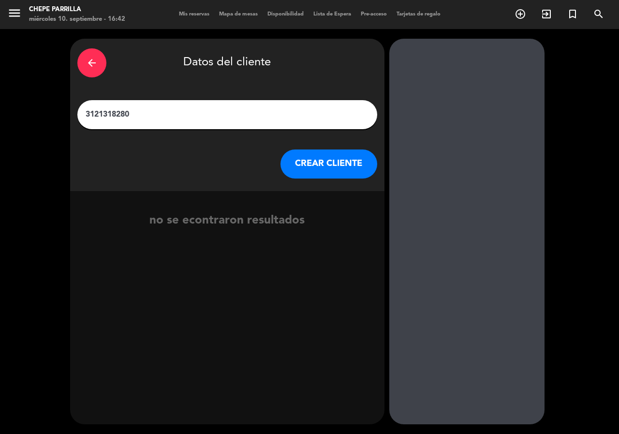
drag, startPoint x: 267, startPoint y: 105, endPoint x: 0, endPoint y: 120, distance: 267.9
click at [0, 120] on div "arrow_back Datos del cliente 3121318280 CREAR CLIENTE no se econtraron resultad…" at bounding box center [309, 231] width 619 height 405
click at [192, 119] on input "3121318280" at bounding box center [227, 115] width 285 height 14
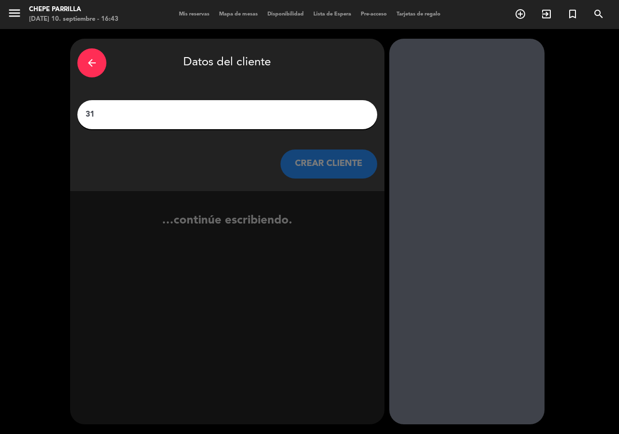
type input "3"
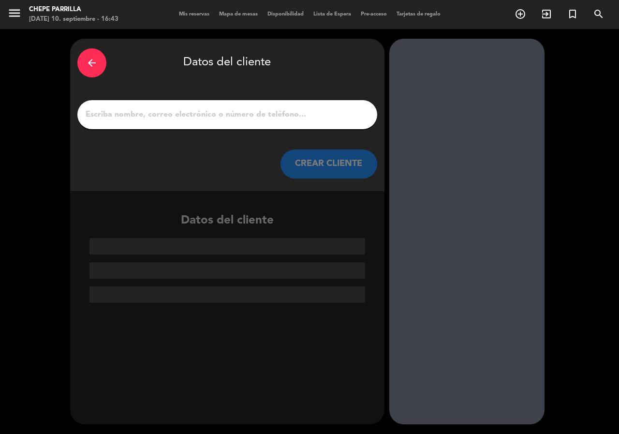
type input "j"
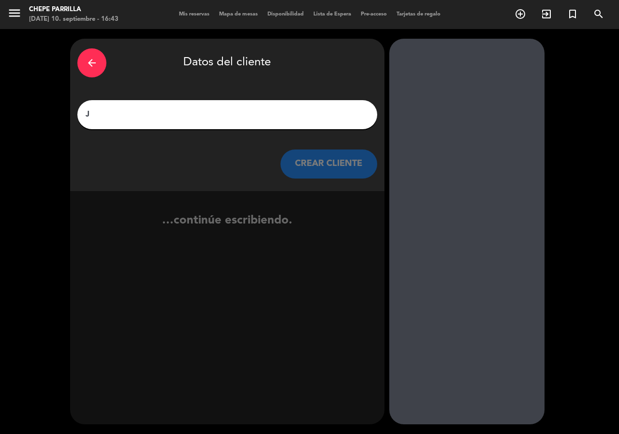
type input "J"
click at [194, 121] on input "J" at bounding box center [227, 115] width 285 height 14
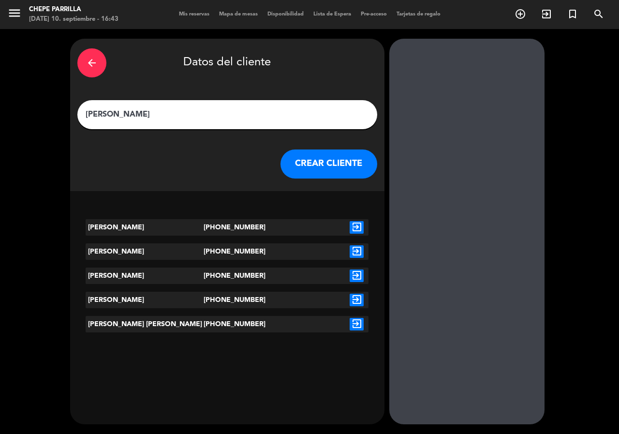
type input "[PERSON_NAME]"
click at [317, 172] on button "CREAR CLIENTE" at bounding box center [329, 163] width 97 height 29
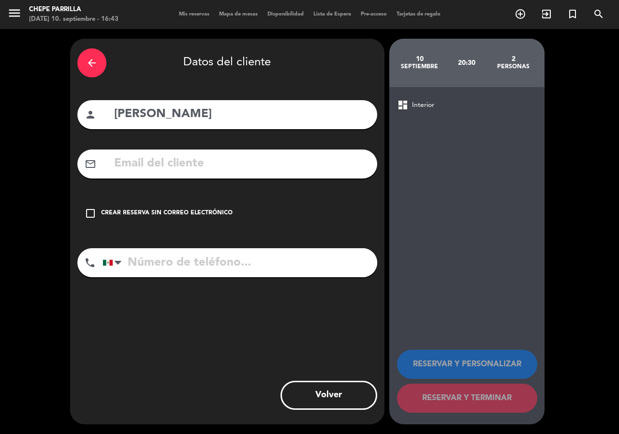
click at [151, 262] on input "tel" at bounding box center [240, 262] width 275 height 29
type input "v"
paste input "3121318280"
type input "3121318280"
click at [87, 212] on icon "check_box_outline_blank" at bounding box center [91, 214] width 12 height 12
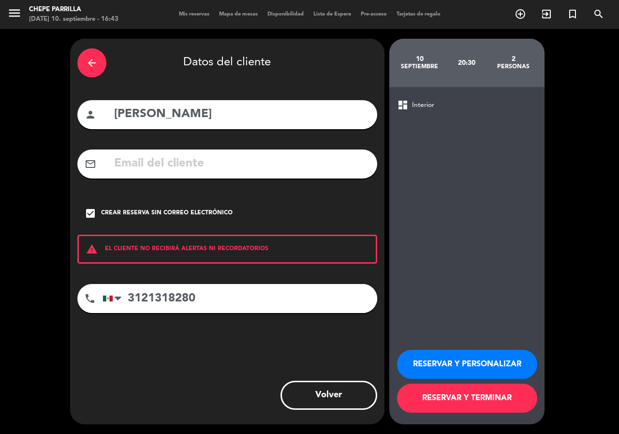
click at [503, 367] on button "RESERVAR Y PERSONALIZAR" at bounding box center [467, 364] width 140 height 29
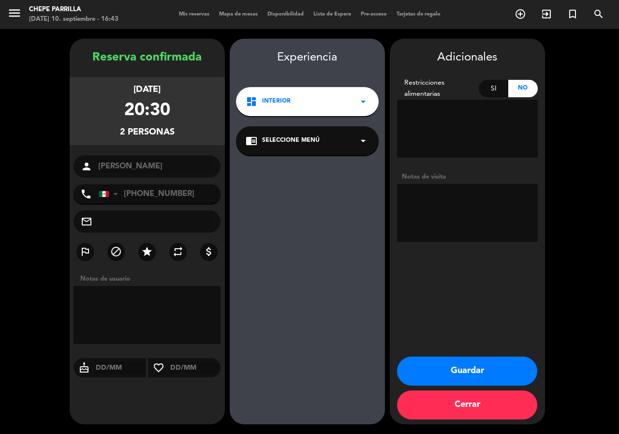
click at [469, 219] on textarea at bounding box center [467, 213] width 141 height 58
type textarea "int"
click at [460, 373] on button "Guardar" at bounding box center [467, 370] width 140 height 29
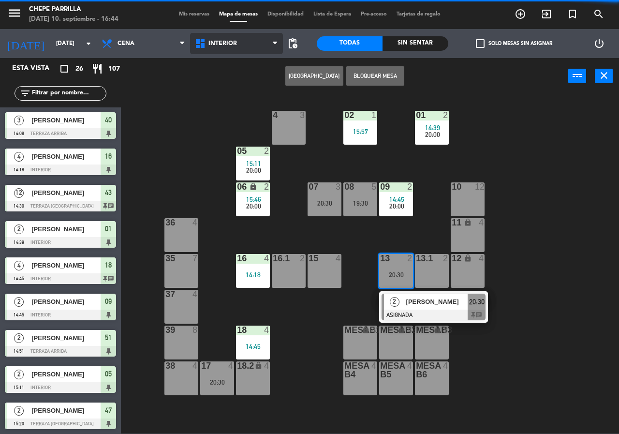
click at [222, 48] on span "Interior" at bounding box center [236, 43] width 93 height 21
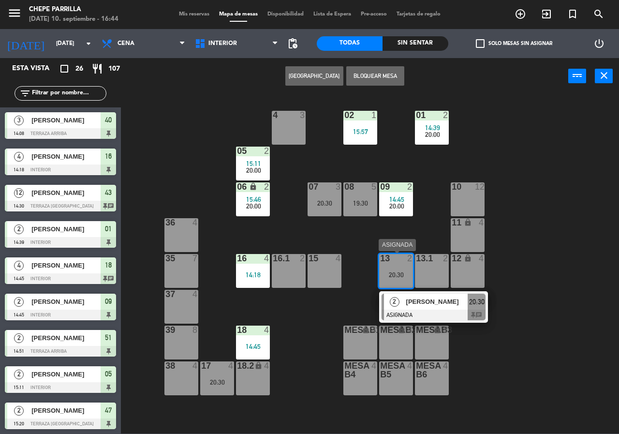
click at [421, 307] on div "[PERSON_NAME]" at bounding box center [436, 302] width 63 height 16
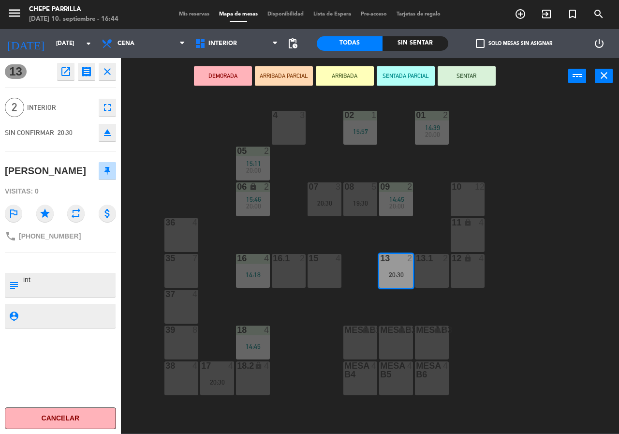
click at [417, 274] on div "13.1 2" at bounding box center [432, 271] width 34 height 34
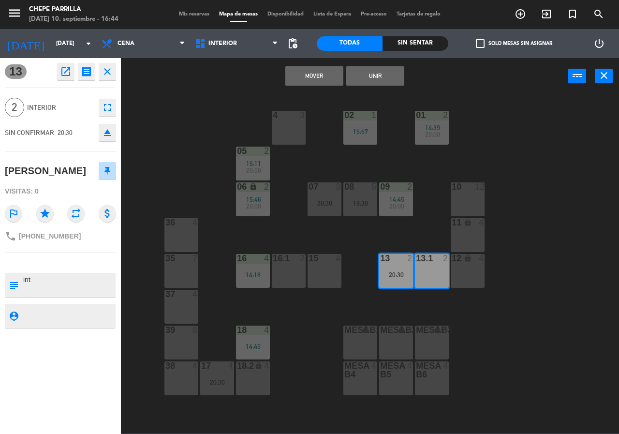
click at [389, 74] on button "Unir" at bounding box center [375, 75] width 58 height 19
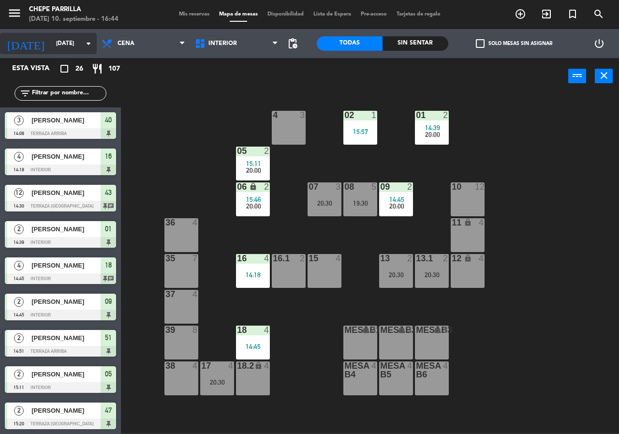
scroll to position [189, 0]
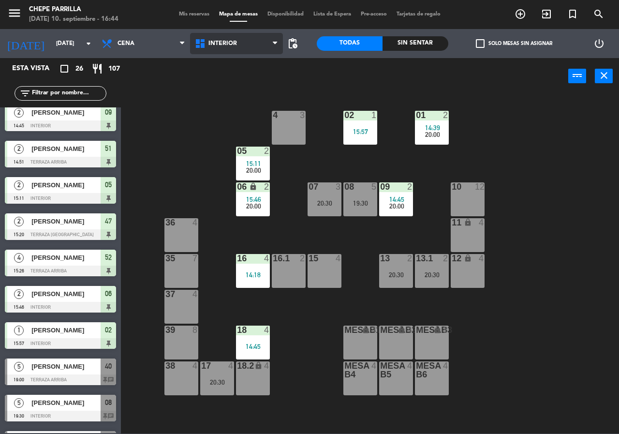
click at [208, 43] on icon at bounding box center [201, 44] width 14 height 12
click at [234, 82] on ng-component "menu Chepe [PERSON_NAME] miércoles 10. septiembre - 16:44 Mis reservas Mapa de …" at bounding box center [309, 216] width 619 height 433
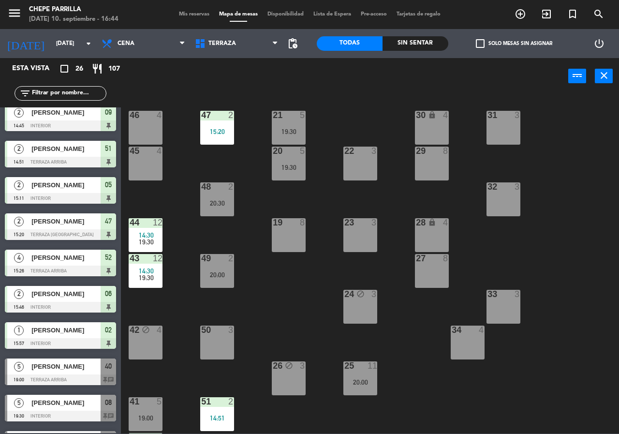
click at [139, 139] on div "46 4" at bounding box center [146, 128] width 34 height 34
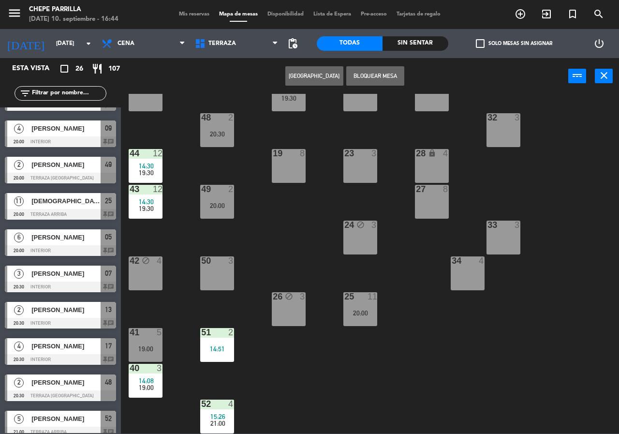
scroll to position [618, 0]
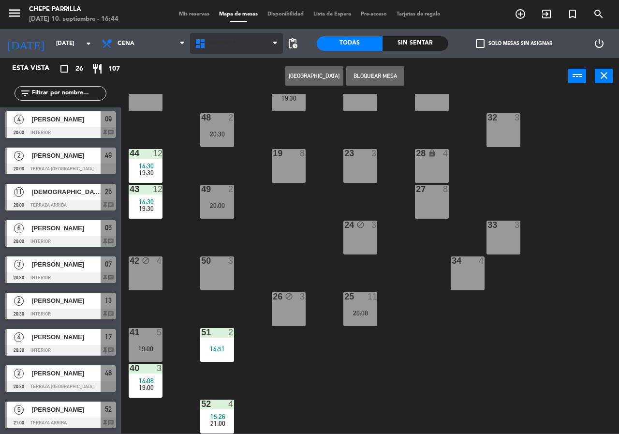
click at [231, 44] on span "Terraza" at bounding box center [222, 43] width 28 height 7
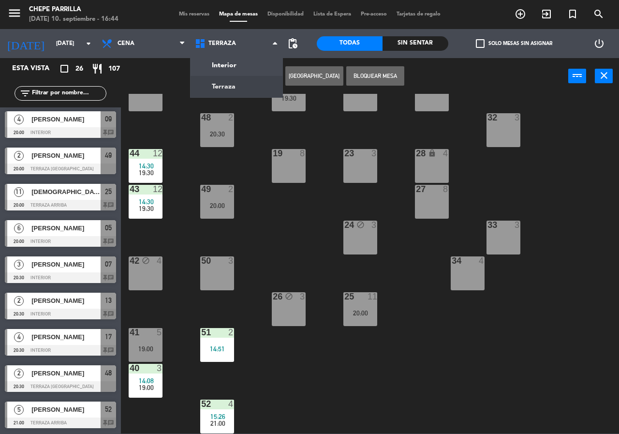
click at [223, 64] on ng-component "menu [PERSON_NAME] [DATE] 10. septiembre - 16:44 Mis reservas Mapa de mesas Dis…" at bounding box center [309, 216] width 619 height 433
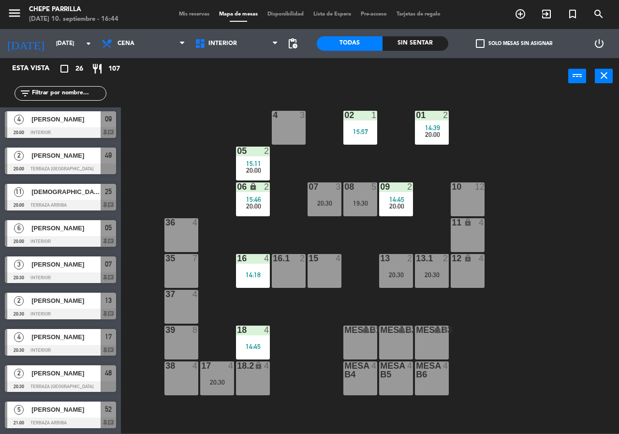
click at [202, 380] on div "20:30" at bounding box center [217, 382] width 34 height 7
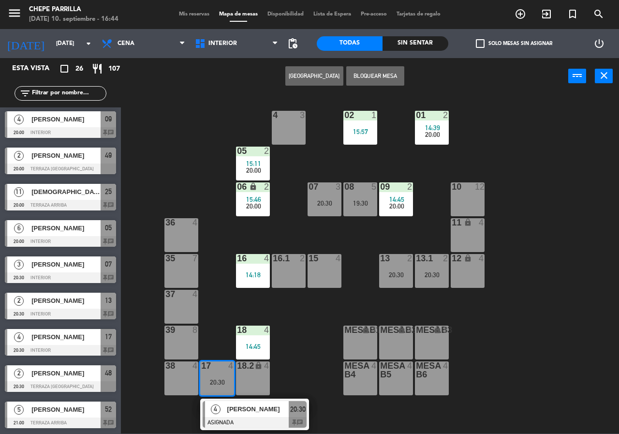
click at [238, 423] on div at bounding box center [255, 422] width 104 height 11
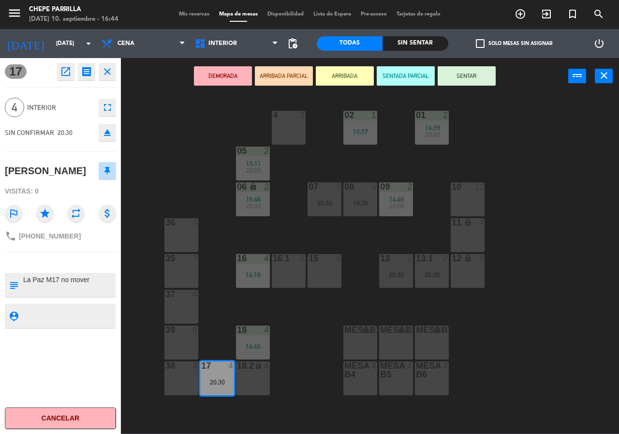
click at [45, 280] on textarea at bounding box center [68, 285] width 92 height 20
drag, startPoint x: 74, startPoint y: 281, endPoint x: 82, endPoint y: 278, distance: 9.0
click at [77, 279] on textarea at bounding box center [68, 285] width 92 height 20
drag, startPoint x: 142, startPoint y: 153, endPoint x: 157, endPoint y: 167, distance: 21.2
click at [142, 153] on div "02 1 15:57 4 3 01 2 14:39 20:00 05 2 15:11 20:00 06 lock 2 15:46 20:00 07 3 20:…" at bounding box center [373, 264] width 492 height 340
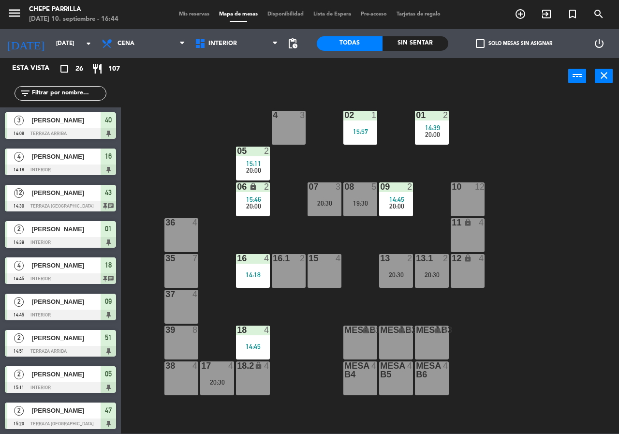
scroll to position [225, 0]
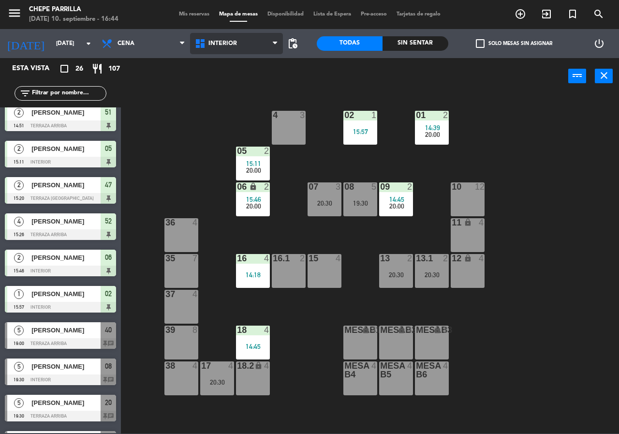
click at [208, 50] on span "Interior" at bounding box center [236, 43] width 93 height 21
click at [218, 88] on ng-component "menu Chepe [PERSON_NAME] miércoles 10. septiembre - 16:44 Mis reservas Mapa de …" at bounding box center [309, 216] width 619 height 433
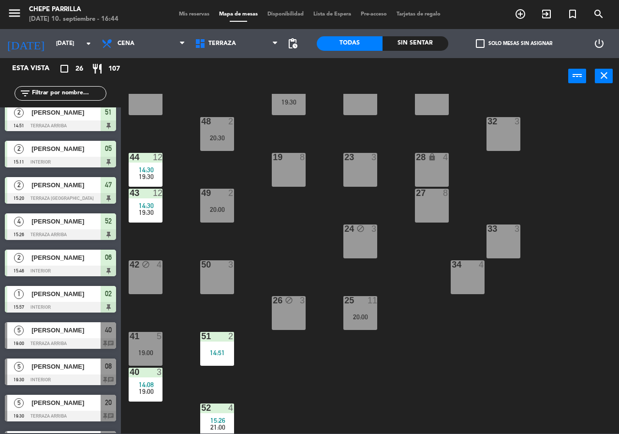
scroll to position [69, 0]
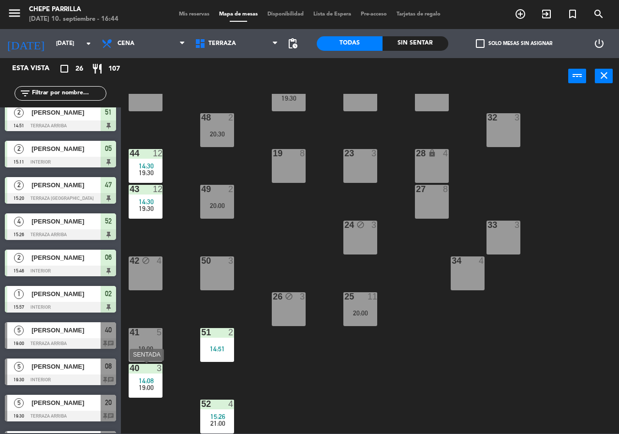
click at [143, 376] on div "40 3 14:08 19:00" at bounding box center [146, 381] width 34 height 34
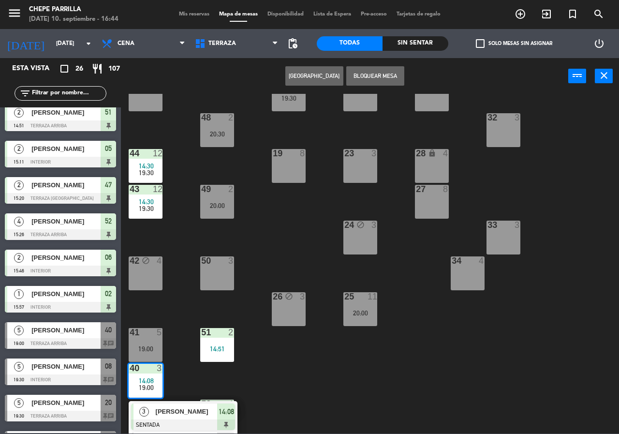
click at [272, 237] on div "21 5 19:30 30 lock 4 46 4 47 2 15:20 31 3 20 5 19:30 22 3 29 8 45 4 32 3 48 2 2…" at bounding box center [373, 264] width 492 height 340
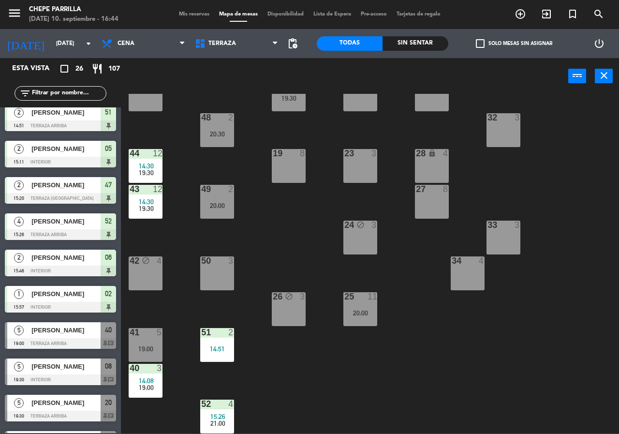
click at [149, 203] on span "14:30" at bounding box center [146, 202] width 15 height 8
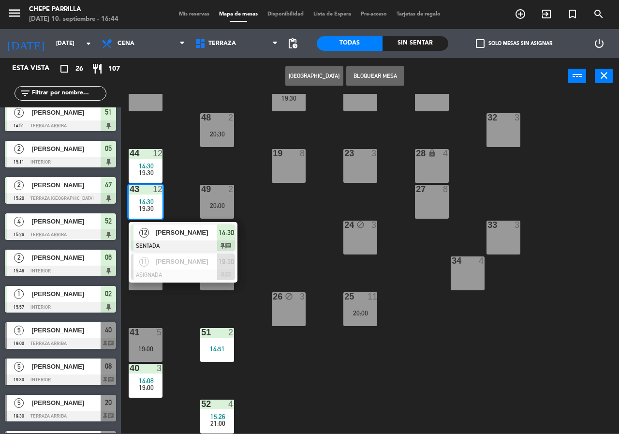
click at [277, 265] on div "21 5 19:30 30 lock 4 46 4 47 2 15:20 31 3 20 5 19:30 22 3 29 8 45 4 32 3 48 2 2…" at bounding box center [373, 264] width 492 height 340
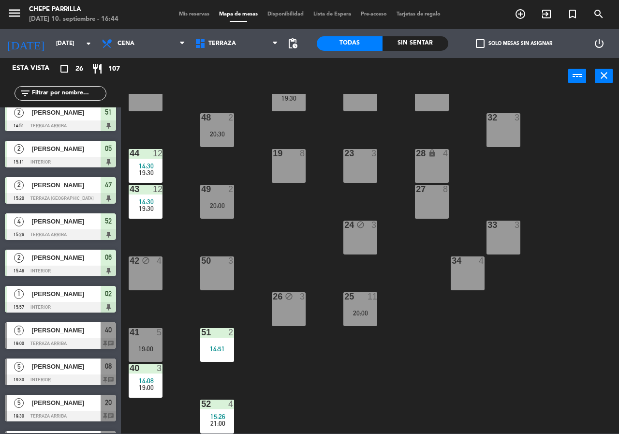
click at [223, 399] on div "21 5 19:30 30 lock 4 46 4 47 2 15:20 31 3 20 5 19:30 22 3 29 8 45 4 32 3 48 2 2…" at bounding box center [373, 264] width 492 height 340
click at [216, 413] on span "15:26" at bounding box center [217, 417] width 15 height 8
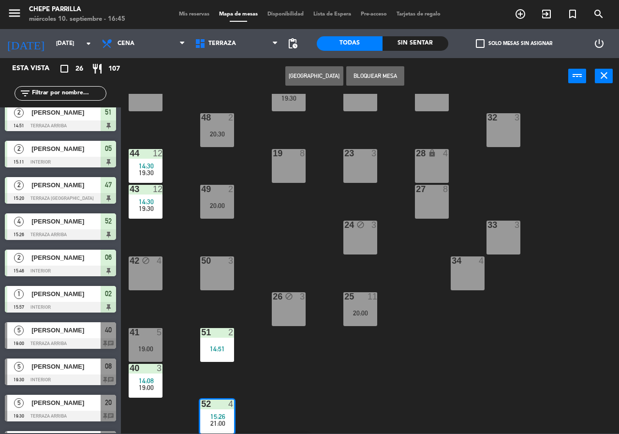
scroll to position [133, 0]
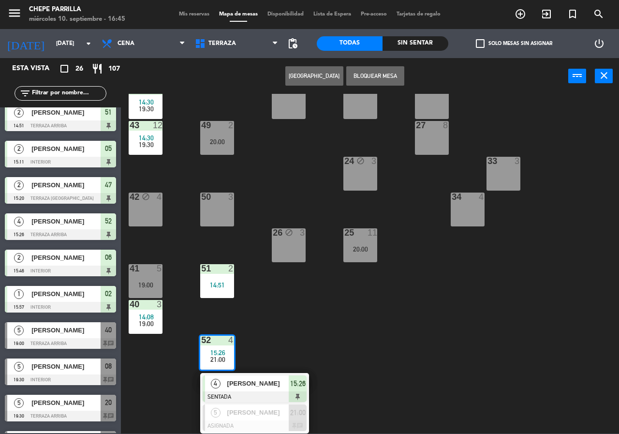
click at [284, 329] on div "21 5 19:30 30 lock 4 46 4 47 2 15:20 31 3 20 5 19:30 22 3 29 8 45 4 32 3 48 2 2…" at bounding box center [373, 264] width 492 height 340
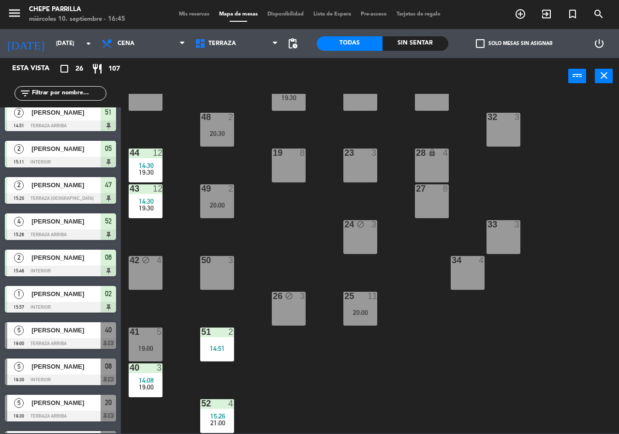
scroll to position [70, 0]
click at [150, 381] on span "14:08" at bounding box center [146, 380] width 15 height 8
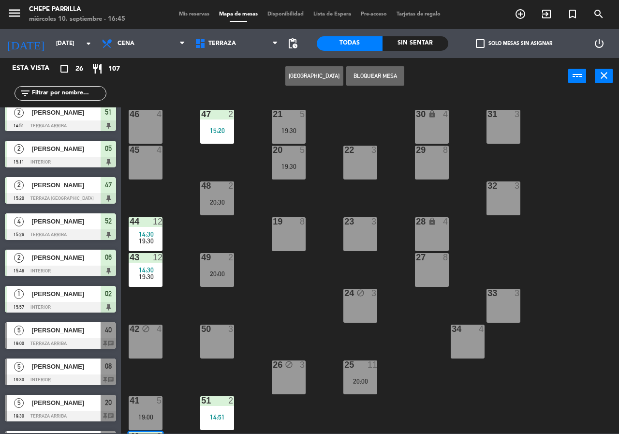
scroll to position [0, 0]
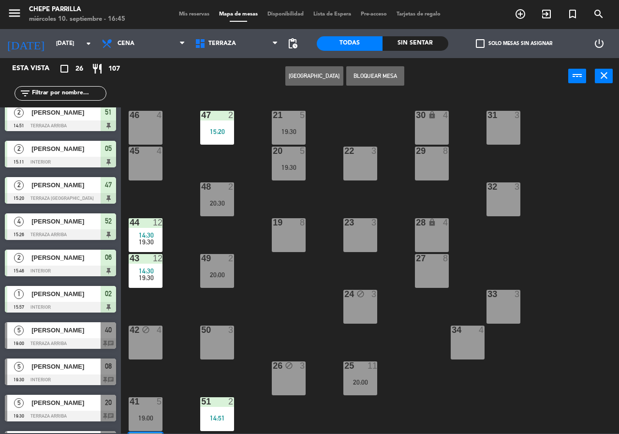
click at [150, 129] on div "46 4" at bounding box center [146, 128] width 34 height 34
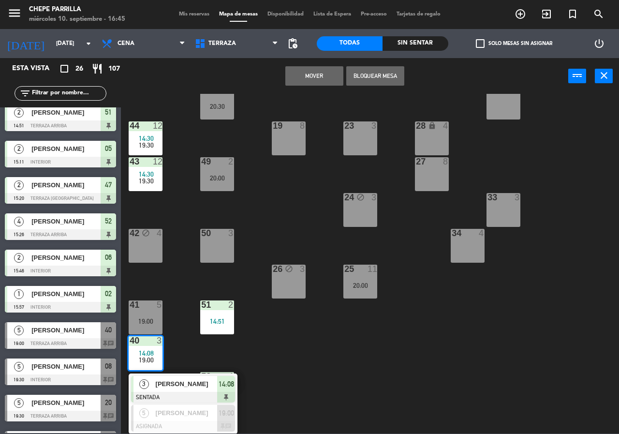
scroll to position [97, 0]
click at [289, 385] on div "21 5 19:30 30 lock 4 46 4 47 2 15:20 31 3 20 5 19:30 22 3 29 8 45 4 32 3 48 2 2…" at bounding box center [373, 264] width 492 height 340
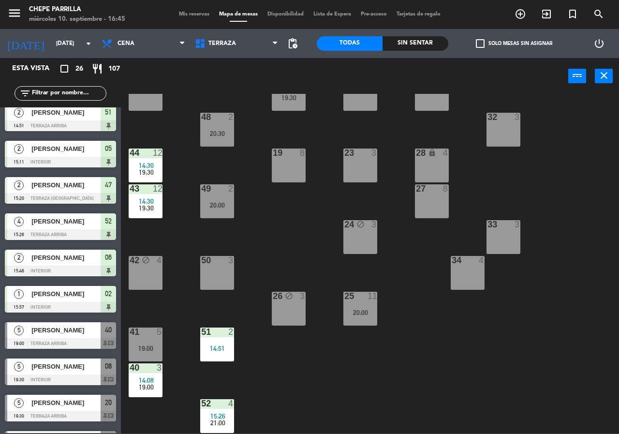
scroll to position [69, 0]
click at [213, 415] on span "15:26" at bounding box center [217, 417] width 15 height 8
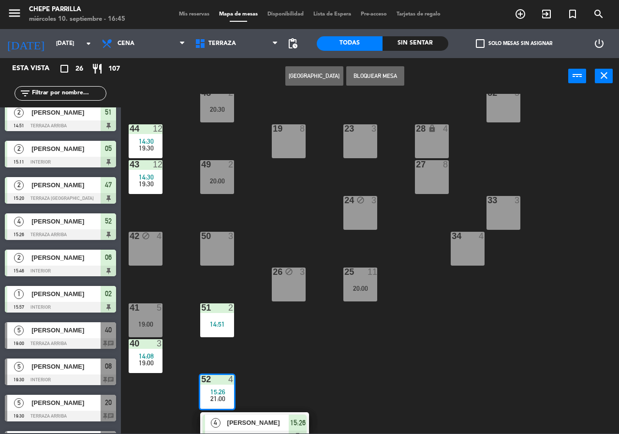
scroll to position [133, 0]
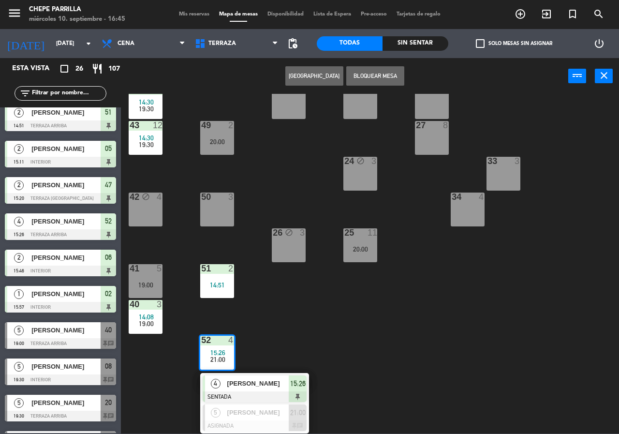
drag, startPoint x: 290, startPoint y: 362, endPoint x: 285, endPoint y: 360, distance: 5.4
click at [290, 362] on div "21 5 19:30 30 lock 4 46 4 47 2 15:20 31 3 20 5 19:30 22 3 29 8 45 4 32 3 48 2 2…" at bounding box center [373, 264] width 492 height 340
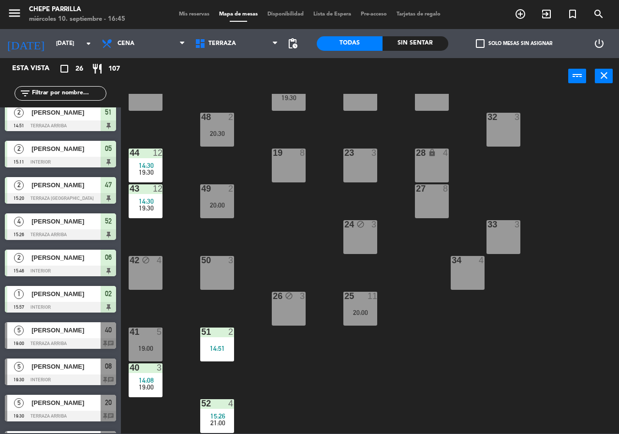
click at [149, 381] on span "14:08" at bounding box center [146, 380] width 15 height 8
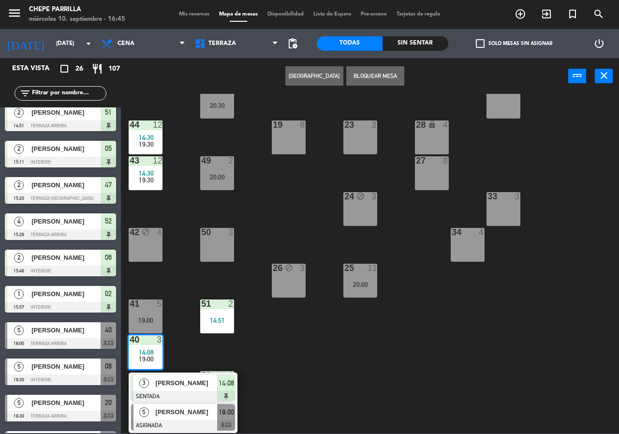
click at [165, 410] on span "[PERSON_NAME]" at bounding box center [187, 412] width 62 height 10
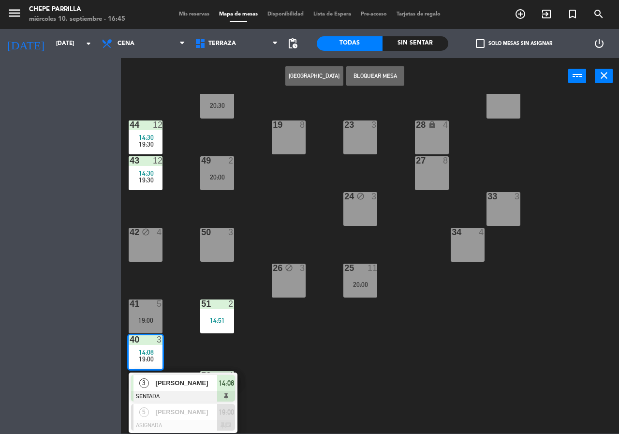
scroll to position [70, 0]
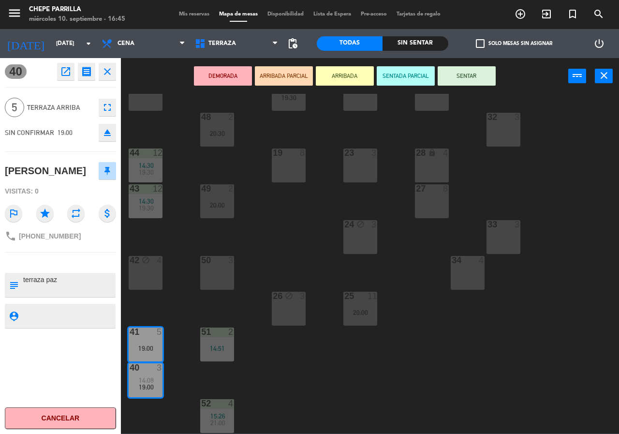
click at [127, 103] on div "40 open_in_new receipt 7:00 PM [DATE] 5 personas [PERSON_NAME] 40+41 INTERNAL N…" at bounding box center [60, 246] width 135 height 376
click at [136, 110] on div "45 4" at bounding box center [146, 94] width 34 height 34
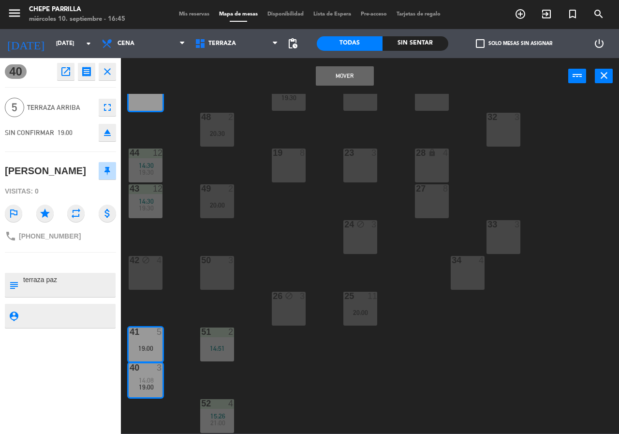
click at [345, 78] on button "Mover" at bounding box center [345, 75] width 58 height 19
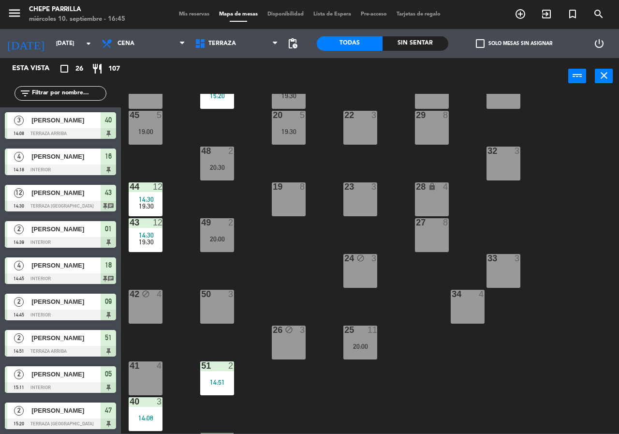
scroll to position [0, 0]
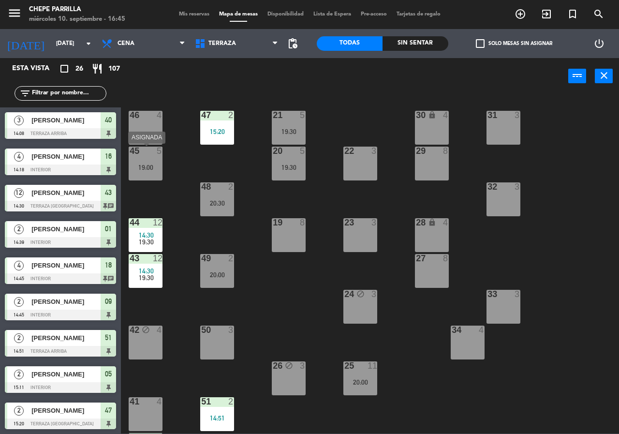
click at [144, 155] on div "45 5 19:00" at bounding box center [146, 164] width 34 height 34
click at [152, 156] on div "45 5" at bounding box center [146, 152] width 34 height 10
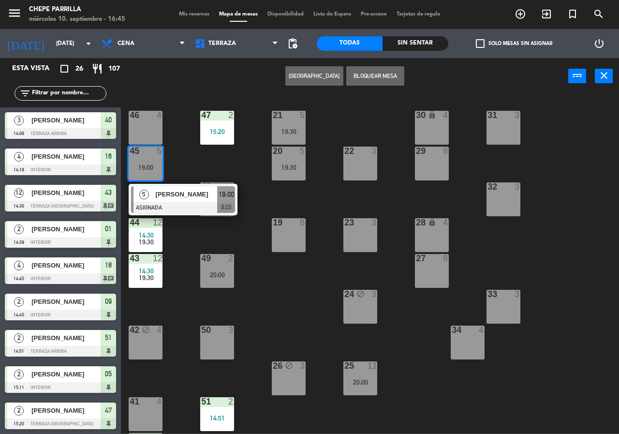
click at [172, 203] on div at bounding box center [183, 207] width 104 height 11
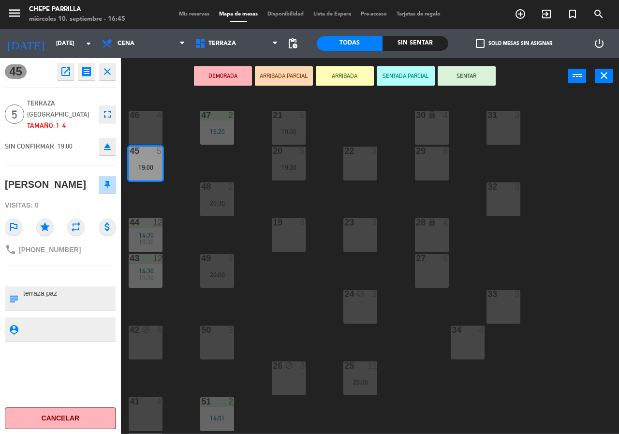
click at [146, 118] on div at bounding box center [146, 115] width 16 height 9
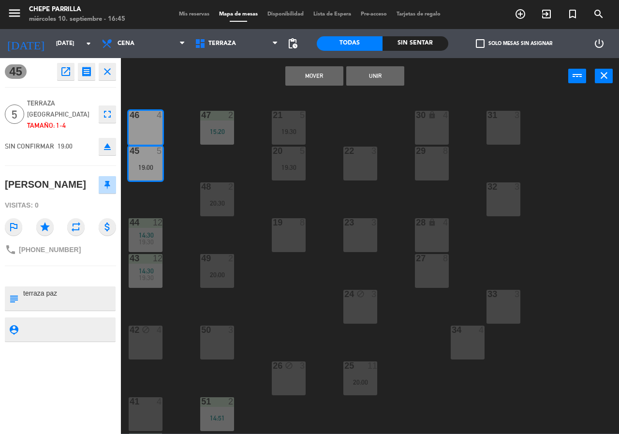
click at [333, 71] on button "Mover" at bounding box center [314, 75] width 58 height 19
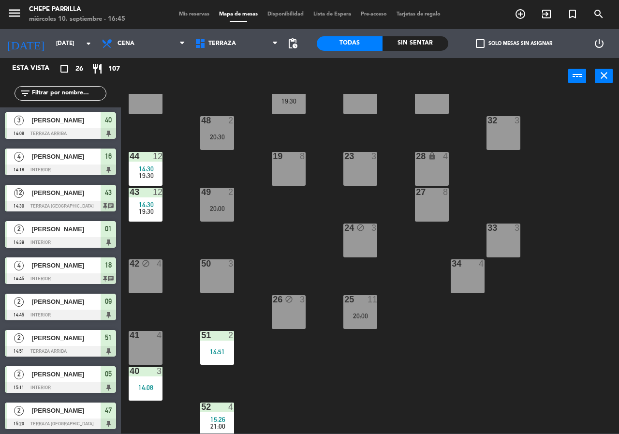
scroll to position [69, 0]
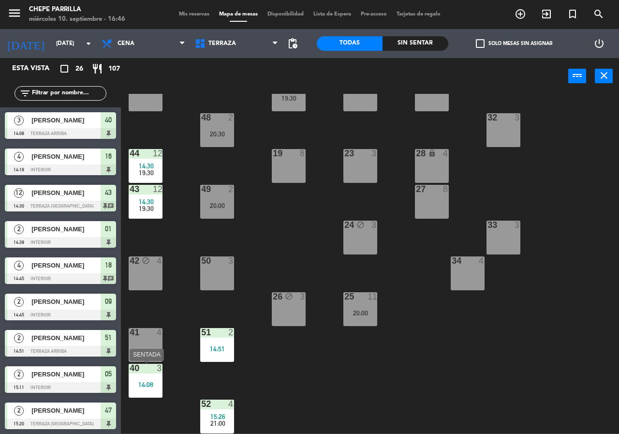
click at [156, 380] on div "40 3 14:08" at bounding box center [146, 381] width 34 height 34
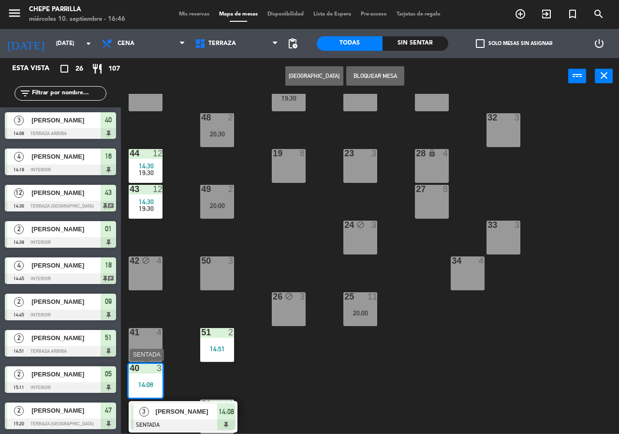
click at [186, 409] on div "3 [PERSON_NAME] SENTADA 14:08" at bounding box center [182, 416] width 123 height 31
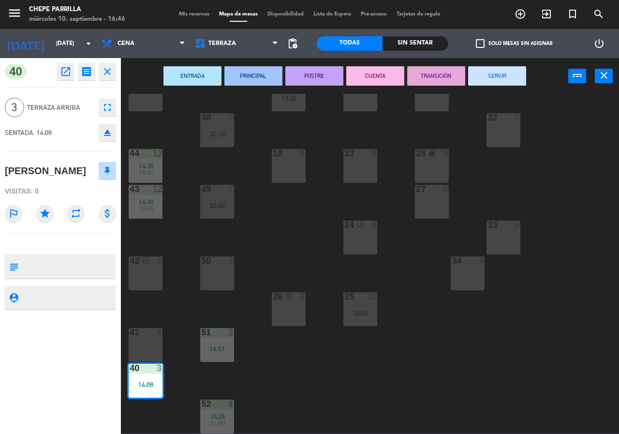
drag, startPoint x: 499, startPoint y: 71, endPoint x: 257, endPoint y: 235, distance: 291.9
click at [498, 72] on button "SERVIR" at bounding box center [497, 75] width 58 height 19
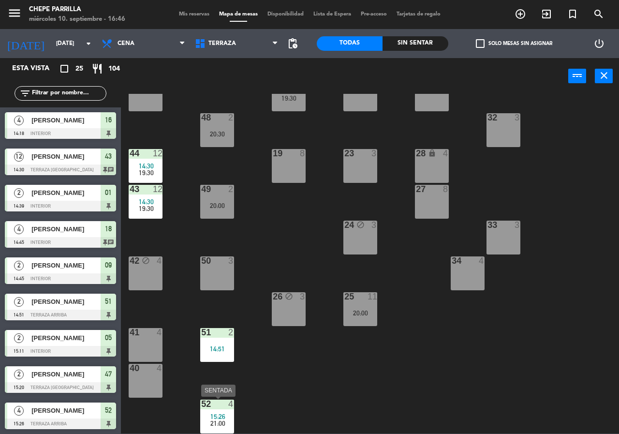
click at [219, 418] on span "15:26" at bounding box center [217, 417] width 15 height 8
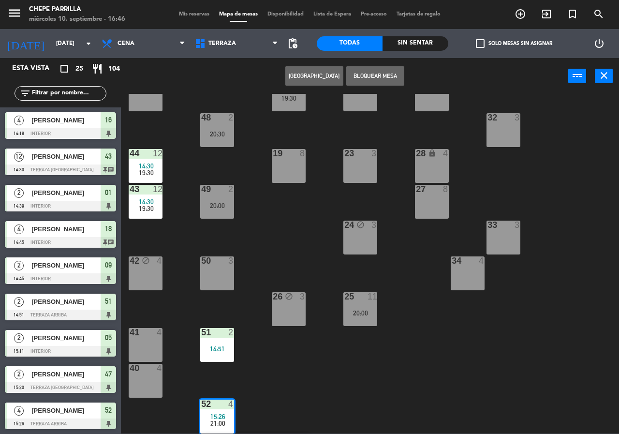
click at [140, 105] on div "45 4" at bounding box center [146, 94] width 34 height 34
drag, startPoint x: 329, startPoint y: 71, endPoint x: 326, endPoint y: 78, distance: 8.4
click at [328, 73] on button "Mover" at bounding box center [314, 75] width 58 height 19
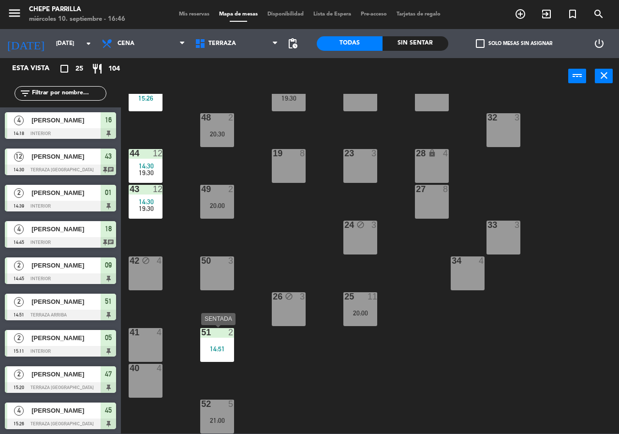
click at [202, 337] on div "51" at bounding box center [201, 332] width 0 height 9
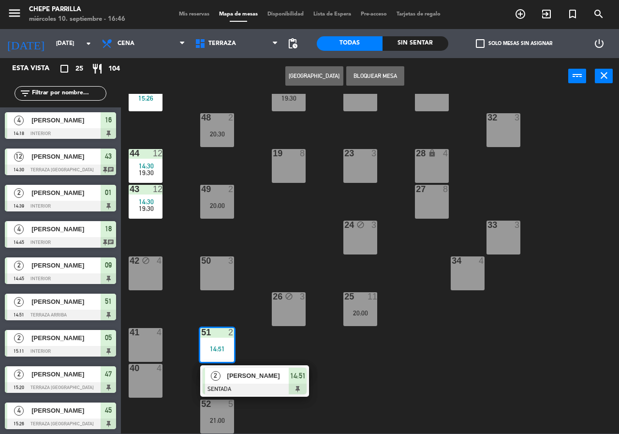
click at [235, 372] on span "[PERSON_NAME]" at bounding box center [258, 376] width 62 height 10
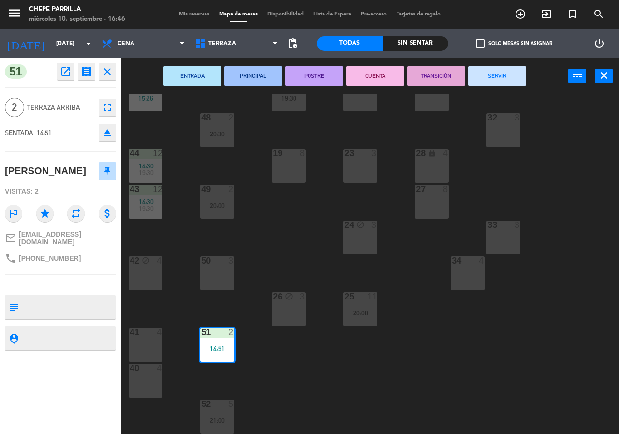
click at [520, 74] on button "SERVIR" at bounding box center [497, 75] width 58 height 19
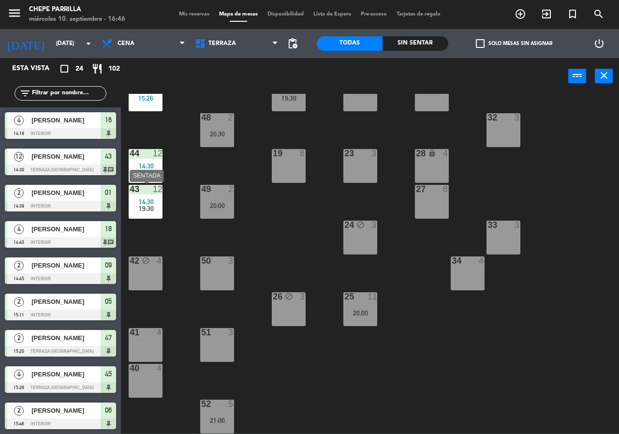
click at [149, 195] on div "43 12 14:30 19:30" at bounding box center [146, 202] width 34 height 34
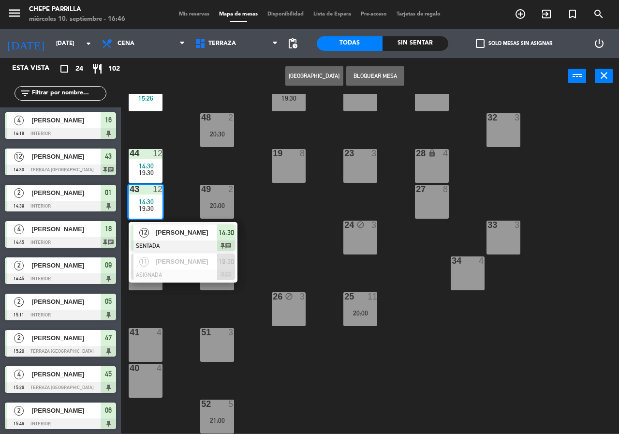
drag, startPoint x: 338, startPoint y: 377, endPoint x: 293, endPoint y: 374, distance: 45.6
click at [338, 377] on div "21 5 19:30 30 lock 4 46 5 19:00 47 2 15:20 31 3 20 5 19:30 22 3 29 8 45 4 15:26…" at bounding box center [373, 264] width 492 height 340
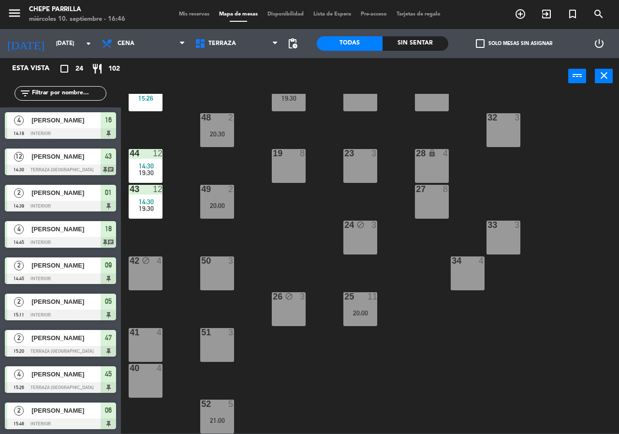
click at [363, 318] on div "25 11 20:00" at bounding box center [360, 309] width 34 height 34
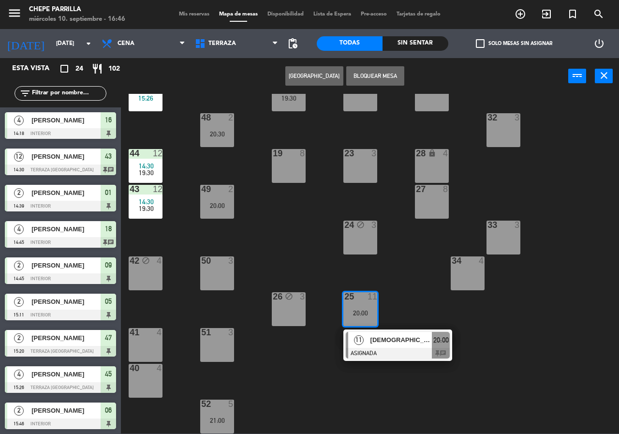
click at [151, 206] on span "19:30" at bounding box center [146, 209] width 15 height 8
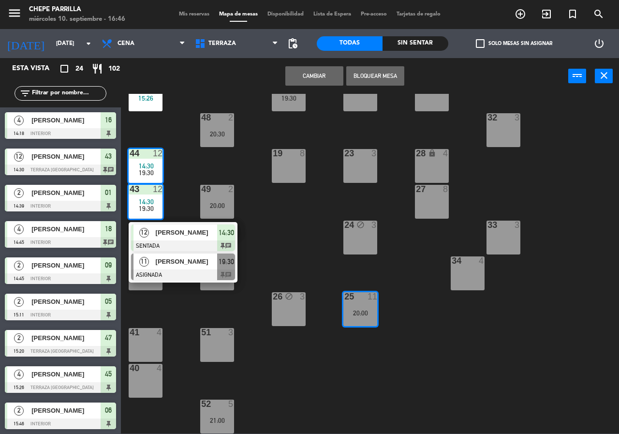
click at [197, 266] on span "[PERSON_NAME]" at bounding box center [187, 261] width 62 height 10
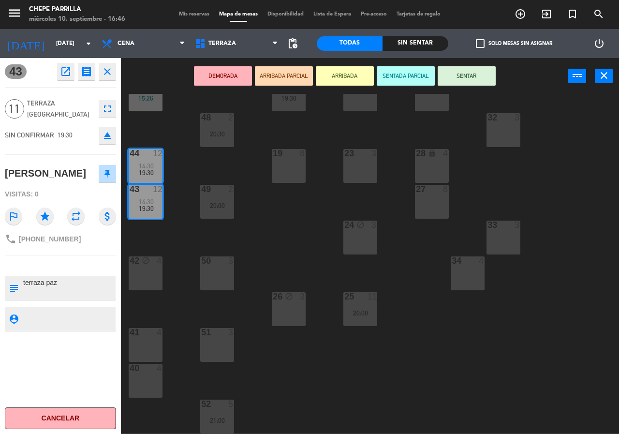
click at [142, 380] on div "40 4" at bounding box center [146, 381] width 34 height 34
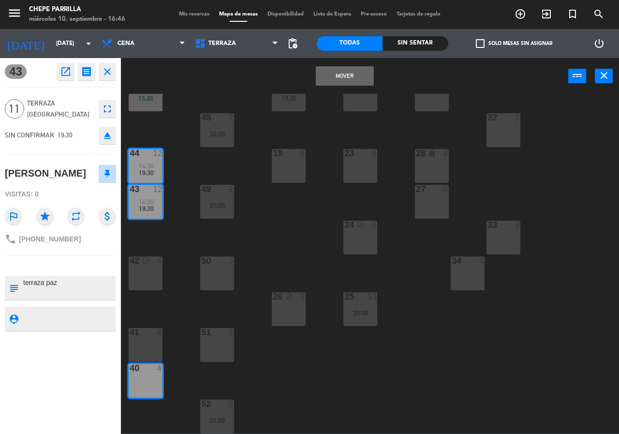
drag, startPoint x: 327, startPoint y: 73, endPoint x: 331, endPoint y: 68, distance: 6.2
click at [331, 68] on button "Mover" at bounding box center [345, 75] width 58 height 19
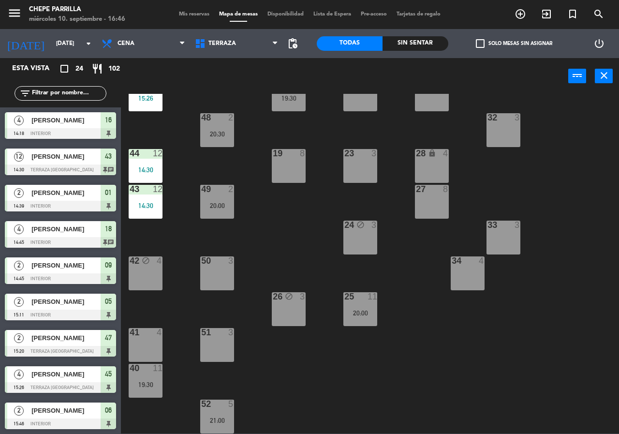
scroll to position [0, 0]
click at [130, 372] on div "40" at bounding box center [130, 368] width 0 height 9
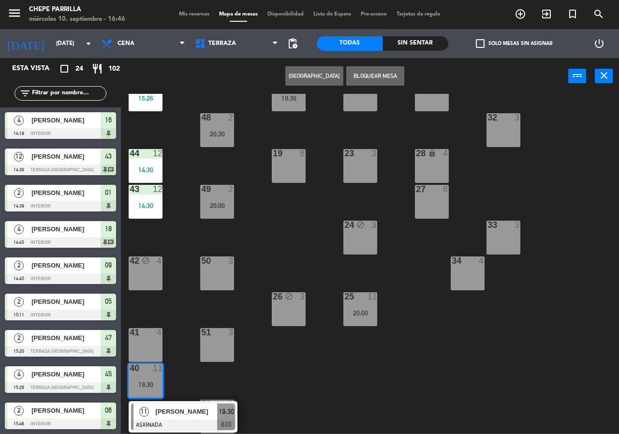
click at [134, 344] on div "41 4" at bounding box center [146, 345] width 34 height 34
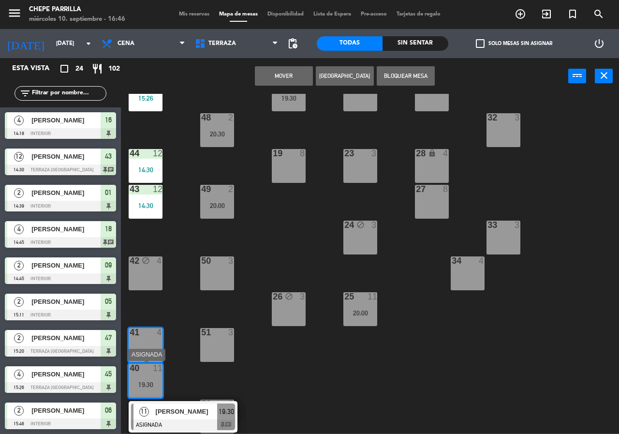
drag, startPoint x: 164, startPoint y: 411, endPoint x: 143, endPoint y: 370, distance: 46.5
click at [163, 410] on div "11 [PERSON_NAME] ASIGNADA 19:30 chat" at bounding box center [182, 416] width 123 height 31
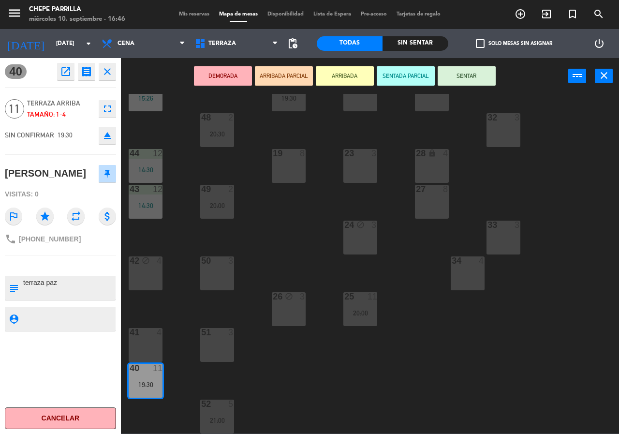
click at [135, 340] on div "41 4" at bounding box center [146, 345] width 34 height 34
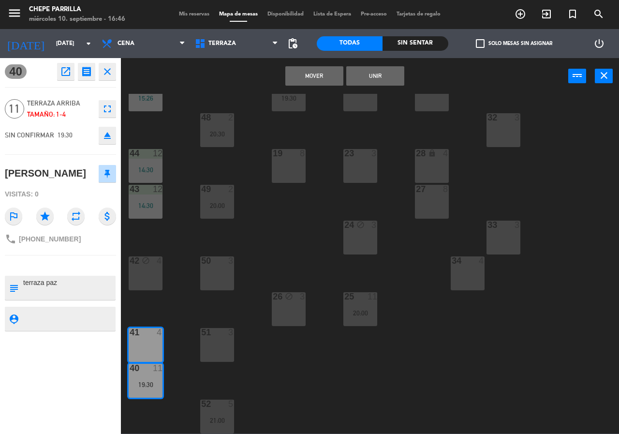
click at [382, 75] on button "Unir" at bounding box center [375, 75] width 58 height 19
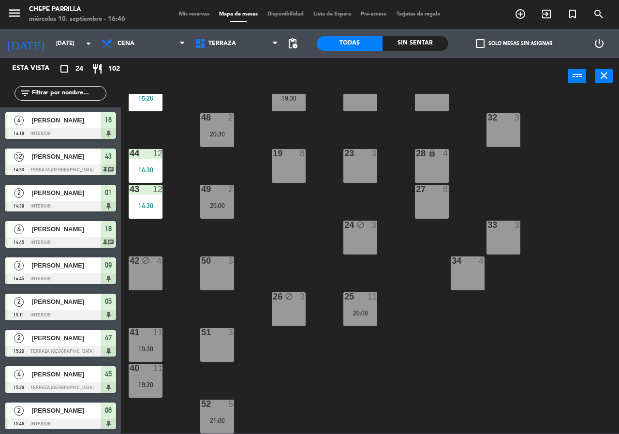
click at [132, 194] on div "43 12" at bounding box center [146, 190] width 34 height 10
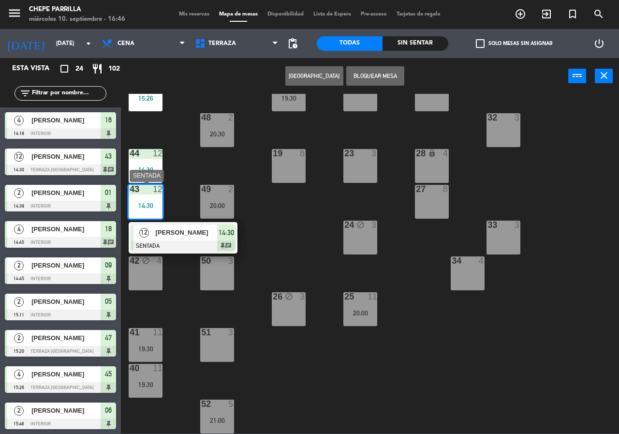
click at [382, 84] on button "Bloquear Mesa" at bounding box center [375, 75] width 58 height 19
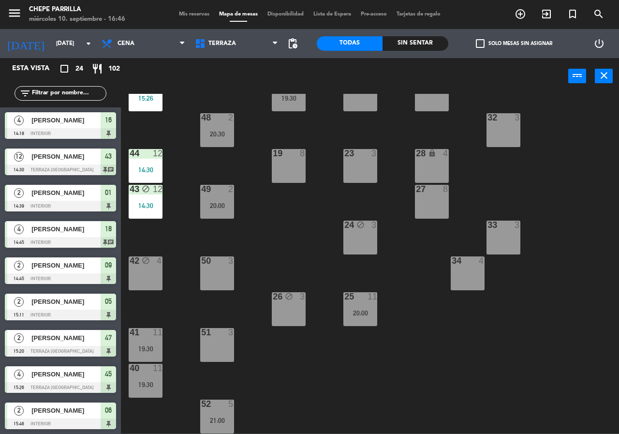
click at [148, 153] on div at bounding box center [146, 153] width 16 height 9
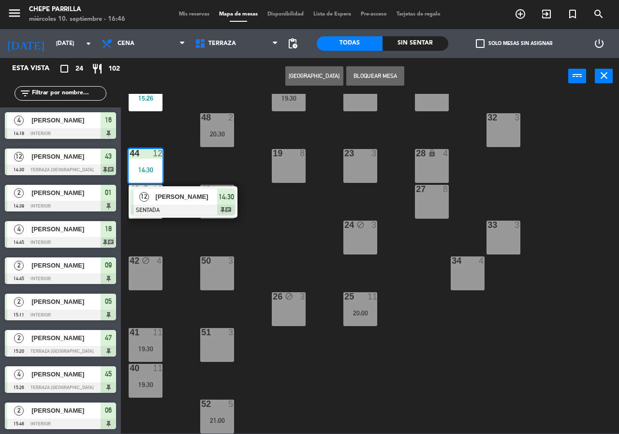
click at [377, 83] on button "Bloquear Mesa" at bounding box center [375, 75] width 58 height 19
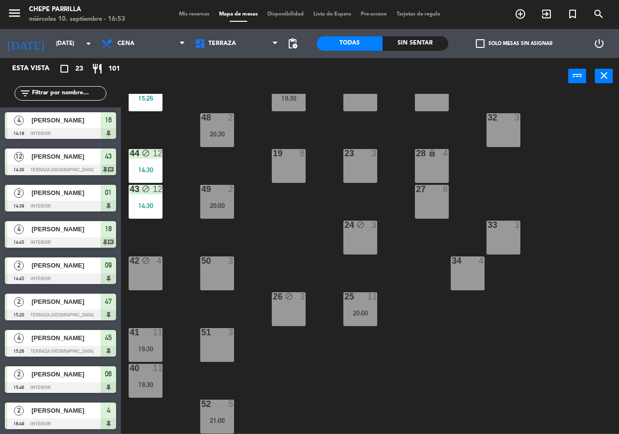
click at [140, 398] on div "21 5 19:30 30 lock 4 46 5 19:00 47 2 15:20 31 3 20 5 19:30 22 3 29 8 45 4 15:26…" at bounding box center [373, 264] width 492 height 340
click at [143, 389] on div "40 11 19:30" at bounding box center [146, 381] width 34 height 34
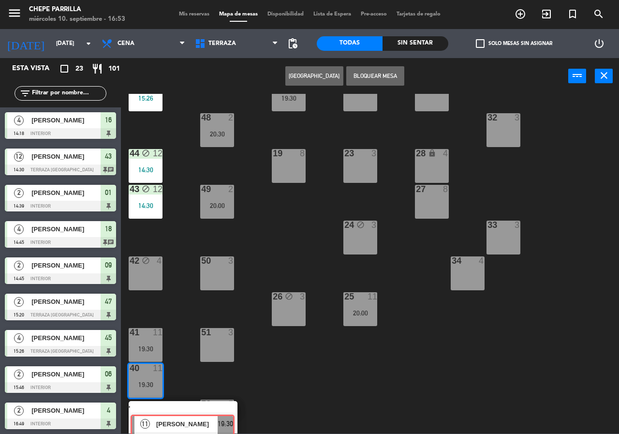
click at [178, 402] on div "11 [PERSON_NAME] ASIGNADA 19:30 chat" at bounding box center [182, 418] width 123 height 35
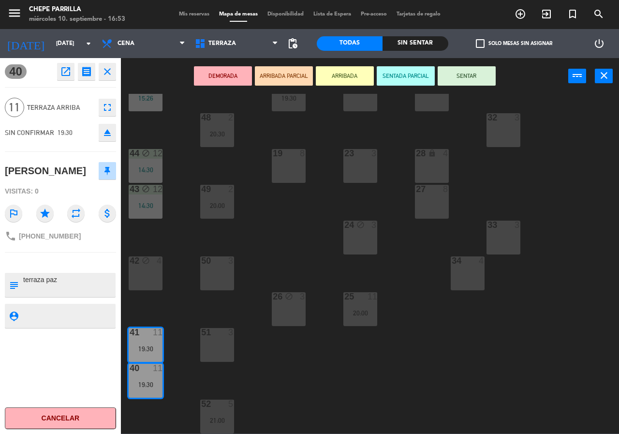
click at [177, 389] on div "21 5 19:30 30 lock 4 46 5 19:00 47 2 15:20 31 3 20 5 19:30 22 3 29 8 45 4 15:26…" at bounding box center [373, 264] width 492 height 340
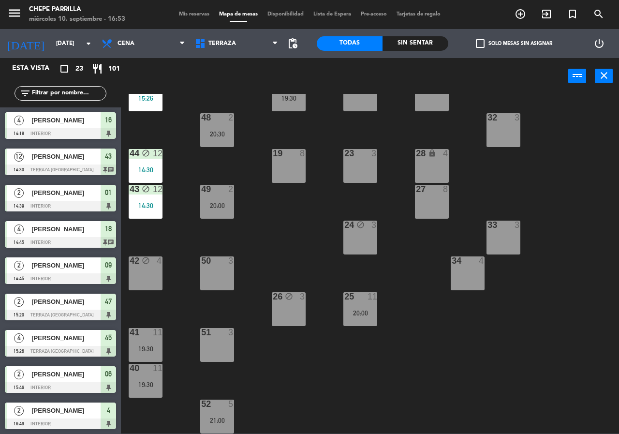
click at [158, 204] on div "14:30" at bounding box center [146, 205] width 34 height 7
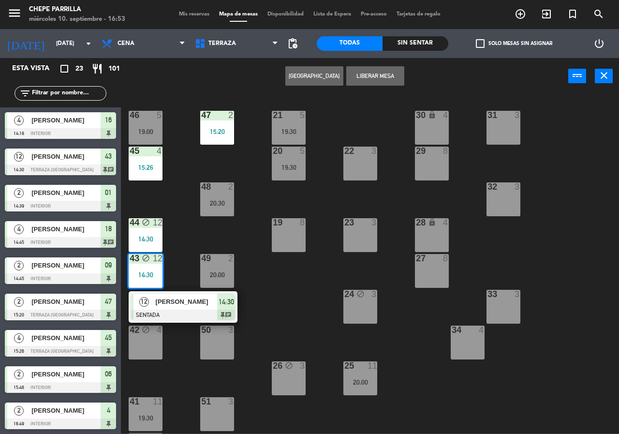
drag, startPoint x: 164, startPoint y: 202, endPoint x: 150, endPoint y: 160, distance: 43.7
click at [164, 201] on div "21 5 19:30 30 lock 4 46 5 19:00 47 2 15:20 31 3 20 5 19:30 22 3 29 8 45 4 15:26…" at bounding box center [373, 264] width 492 height 340
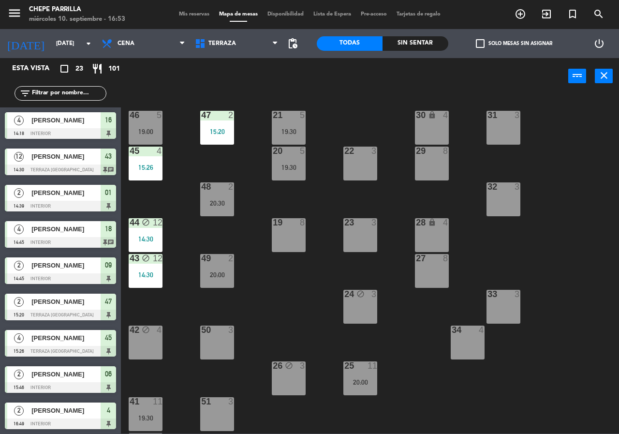
click at [145, 138] on div "46 5 19:00" at bounding box center [146, 128] width 34 height 34
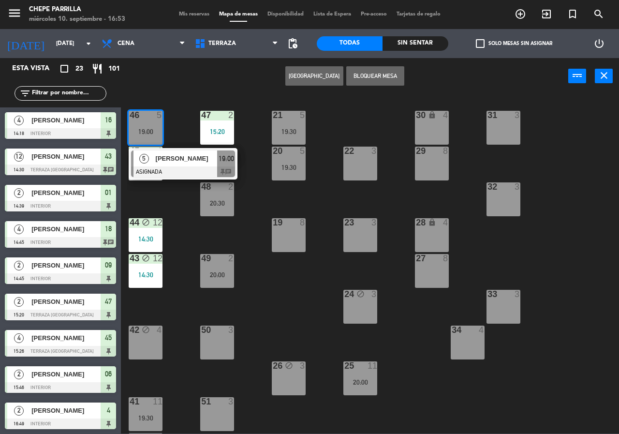
click at [181, 162] on span "[PERSON_NAME]" at bounding box center [187, 158] width 62 height 10
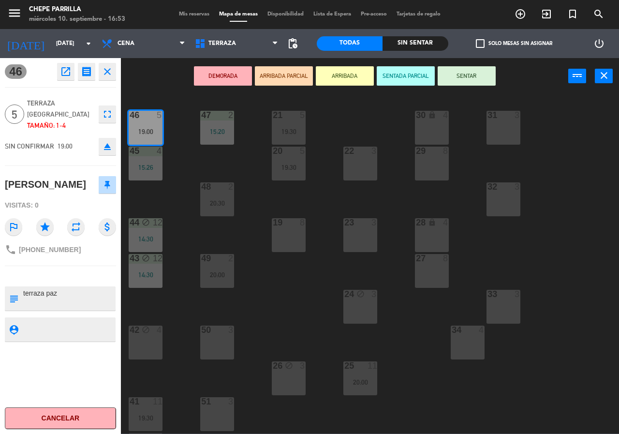
click at [183, 183] on div "21 5 19:30 30 lock 4 46 5 19:00 47 2 15:20 31 3 20 5 19:30 22 3 29 8 45 4 15:26…" at bounding box center [373, 264] width 492 height 340
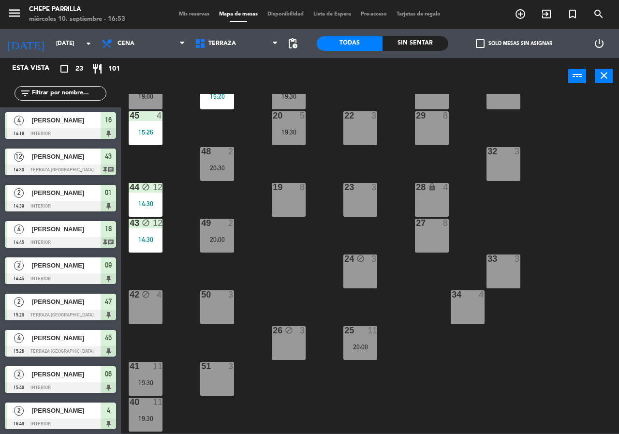
scroll to position [69, 0]
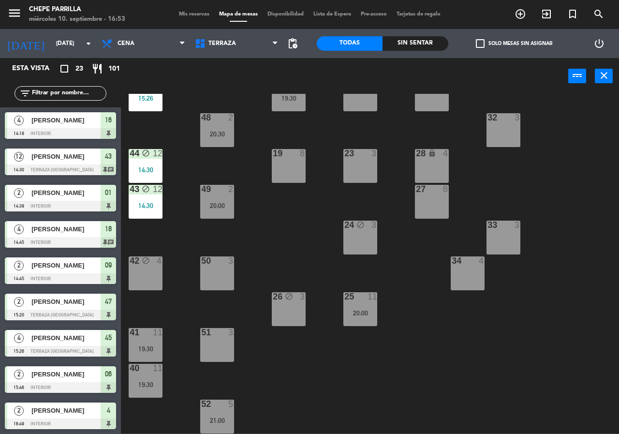
click at [351, 304] on div "25 11 20:00" at bounding box center [360, 309] width 34 height 34
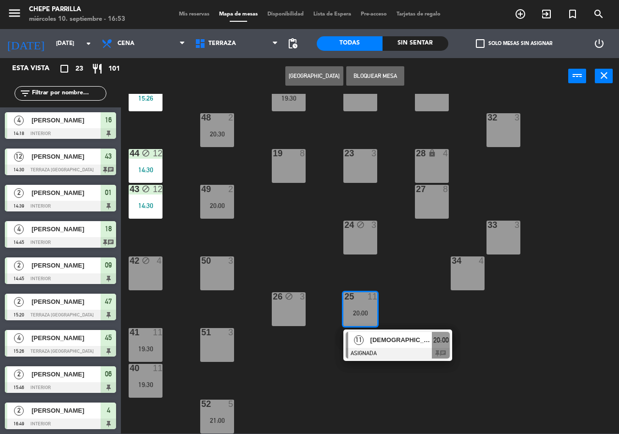
click at [425, 358] on div at bounding box center [398, 353] width 104 height 11
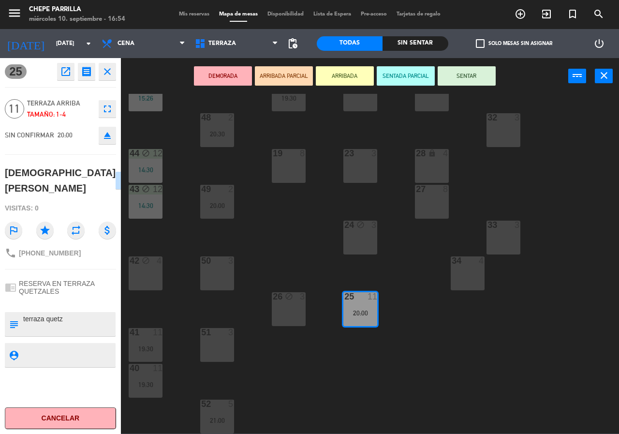
click at [115, 67] on button "close" at bounding box center [107, 71] width 17 height 17
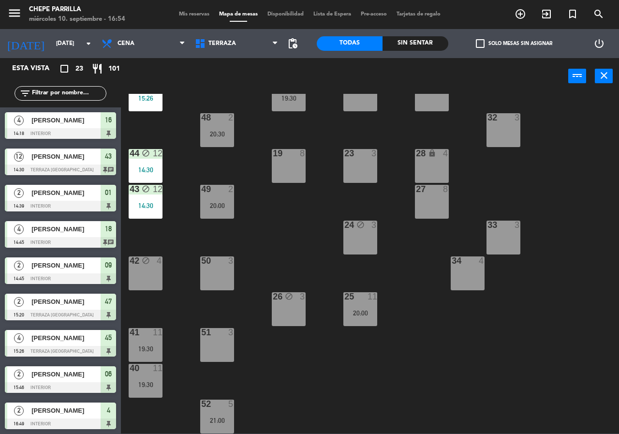
scroll to position [42, 0]
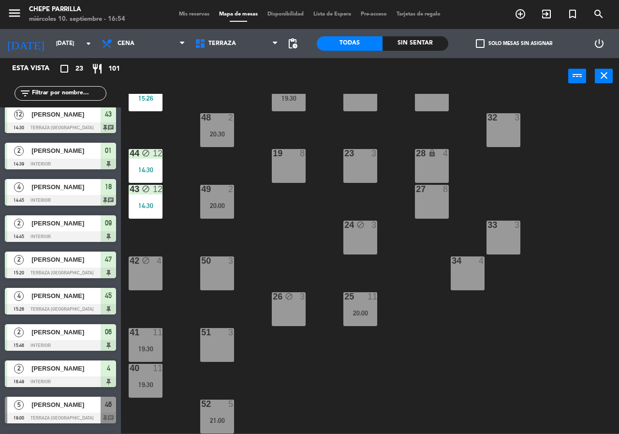
drag, startPoint x: 357, startPoint y: 311, endPoint x: 358, endPoint y: 321, distance: 10.2
click at [357, 312] on div "20:00" at bounding box center [360, 313] width 34 height 7
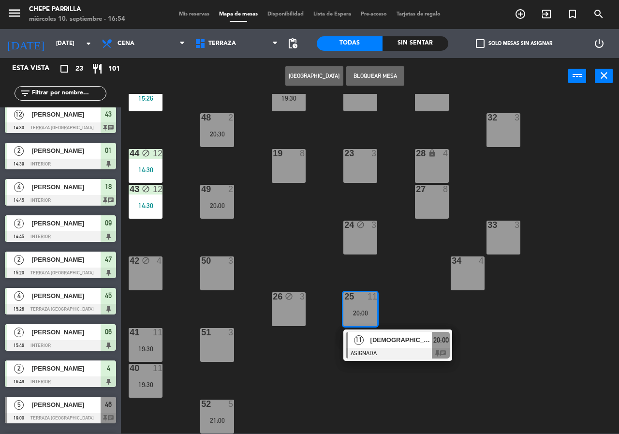
click at [365, 352] on div "11 [DEMOGRAPHIC_DATA][PERSON_NAME] ASIGNADA 20:00 chat" at bounding box center [397, 344] width 123 height 31
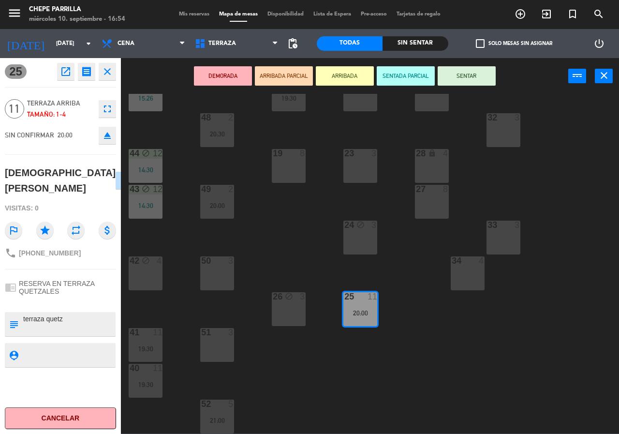
click at [60, 74] on icon "open_in_new" at bounding box center [66, 72] width 12 height 12
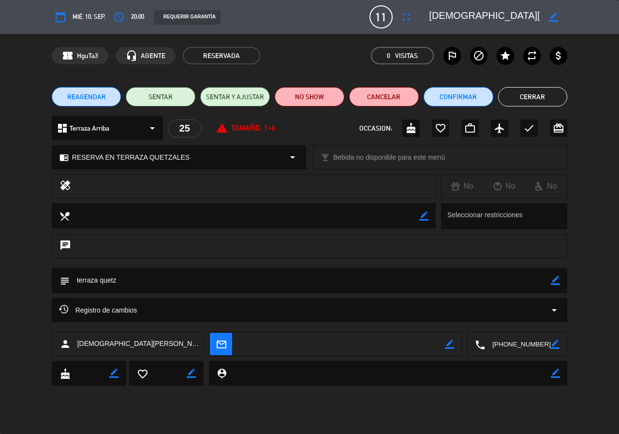
click at [549, 311] on icon "arrow_drop_down" at bounding box center [555, 310] width 12 height 12
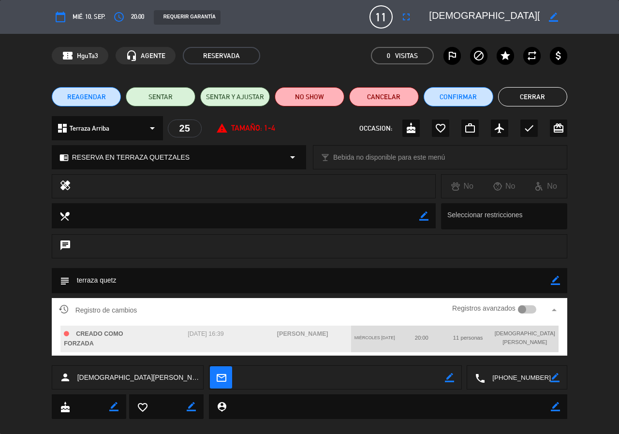
click at [552, 283] on icon "border_color" at bounding box center [555, 280] width 9 height 9
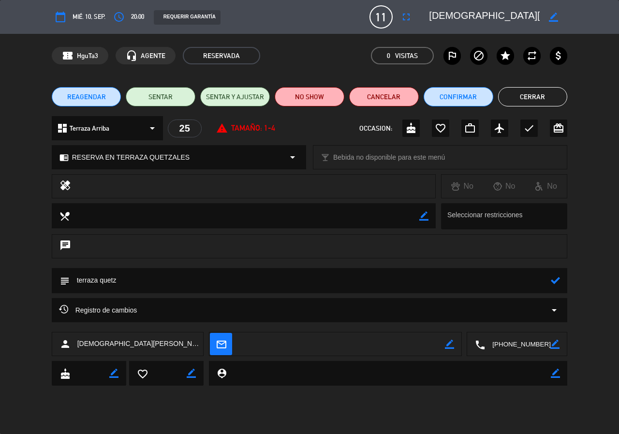
click at [493, 282] on textarea at bounding box center [311, 280] width 482 height 25
type textarea "CUALQUIER TERRAZA"
click at [559, 287] on div at bounding box center [555, 280] width 9 height 25
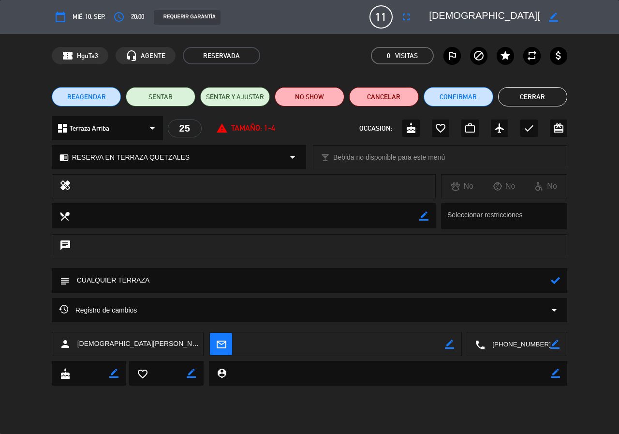
click at [553, 277] on icon at bounding box center [555, 280] width 9 height 9
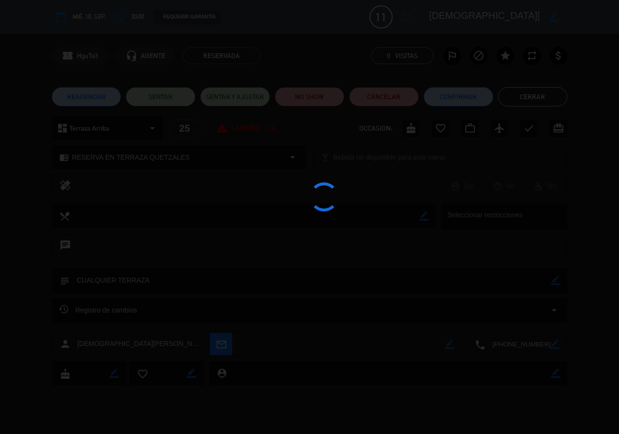
type textarea "CUALQUIER TERRAZA"
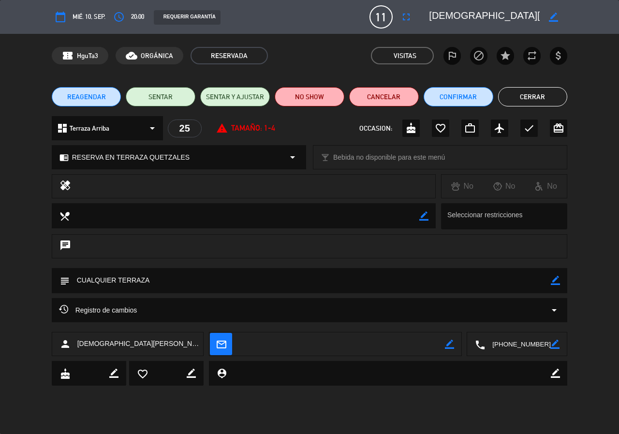
click at [529, 102] on button "Cerrar" at bounding box center [533, 96] width 70 height 19
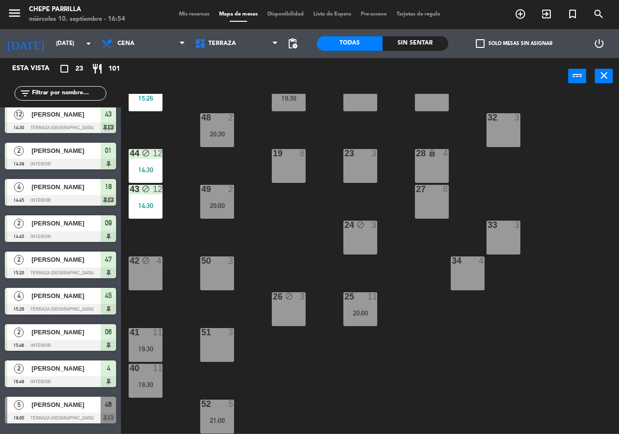
click at [75, 92] on input "text" at bounding box center [68, 93] width 75 height 11
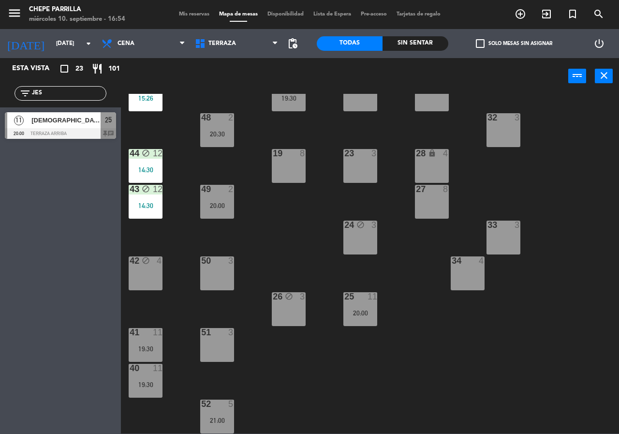
type input "JES"
click at [90, 225] on div "Esta vista crop_square 23 restaurant 101 filter_list JES 11 [DEMOGRAPHIC_DATA][…" at bounding box center [60, 246] width 121 height 376
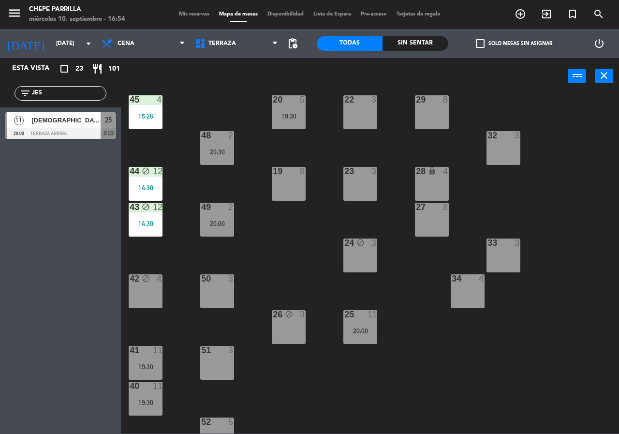
scroll to position [21, 0]
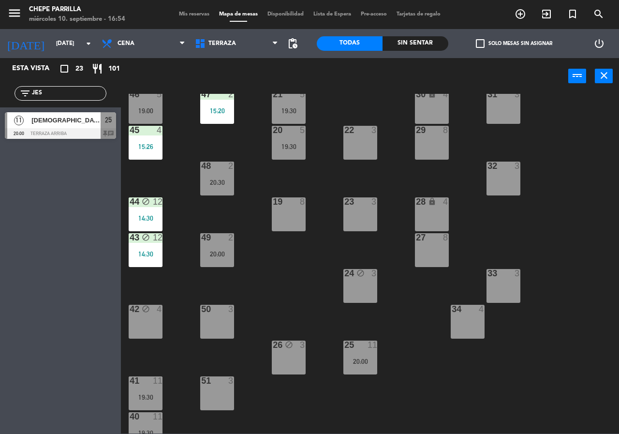
click at [333, 305] on div "21 5 19:30 30 lock 4 46 5 19:00 47 2 15:20 31 3 20 5 19:30 22 3 29 8 45 4 15:26…" at bounding box center [373, 264] width 492 height 340
click at [294, 175] on div "21 5 19:30 30 lock 4 46 5 19:00 47 2 15:20 31 3 20 5 19:30 22 3 29 8 45 4 15:26…" at bounding box center [373, 264] width 492 height 340
click at [292, 137] on div "20 5 19:30" at bounding box center [289, 143] width 34 height 34
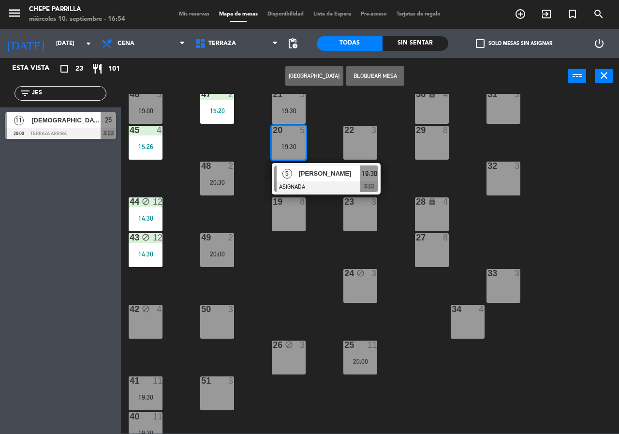
click at [304, 178] on span "[PERSON_NAME]" at bounding box center [330, 173] width 62 height 10
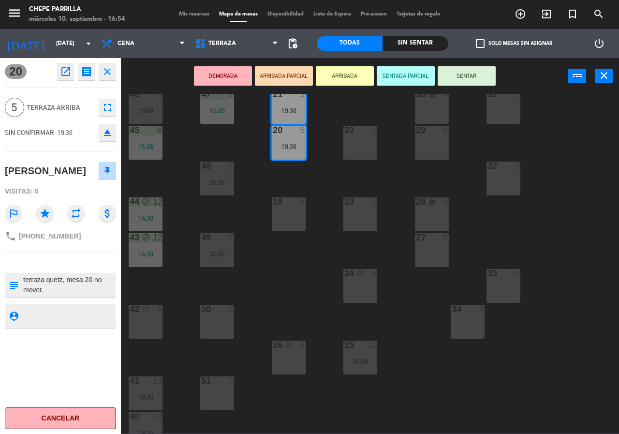
click at [282, 304] on div "21 5 19:30 30 lock 4 46 5 19:00 47 2 15:20 31 3 20 5 19:30 22 3 29 8 45 4 15:26…" at bounding box center [373, 264] width 492 height 340
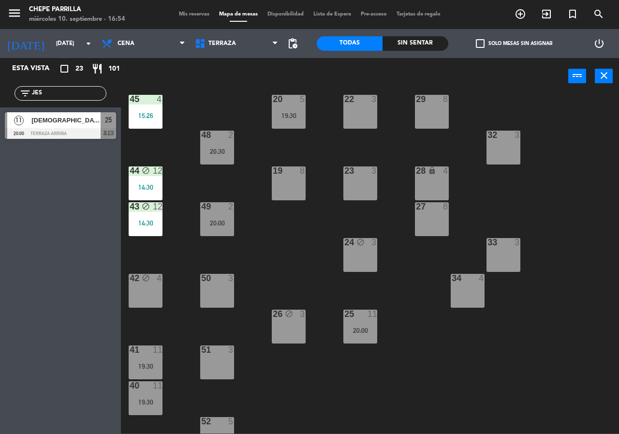
scroll to position [69, 0]
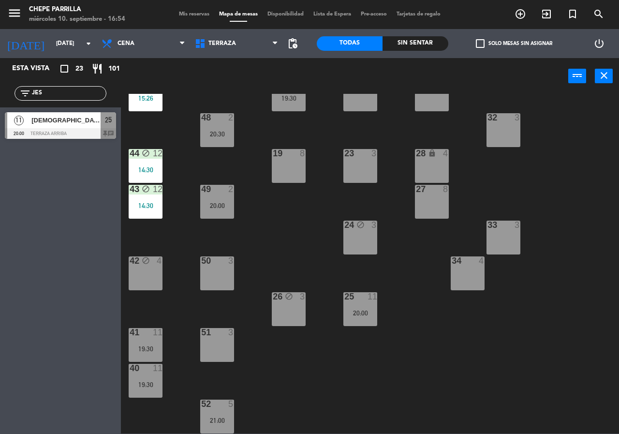
click at [357, 315] on div "20:00" at bounding box center [360, 313] width 34 height 7
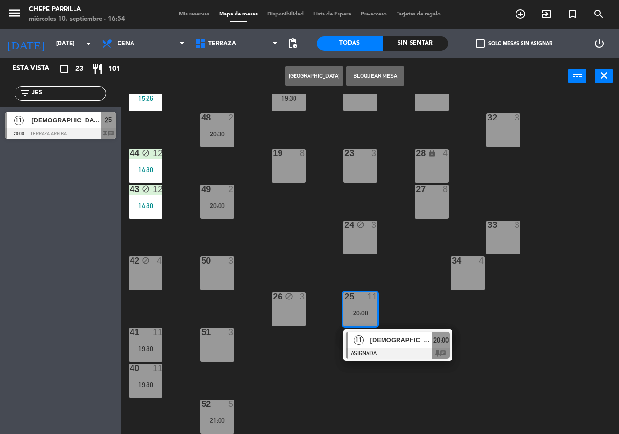
drag, startPoint x: 299, startPoint y: 342, endPoint x: 289, endPoint y: 309, distance: 34.9
click at [296, 328] on div "21 5 19:30 30 lock 4 46 5 19:00 47 2 15:20 31 3 20 5 19:30 22 3 29 8 45 4 15:26…" at bounding box center [373, 264] width 492 height 340
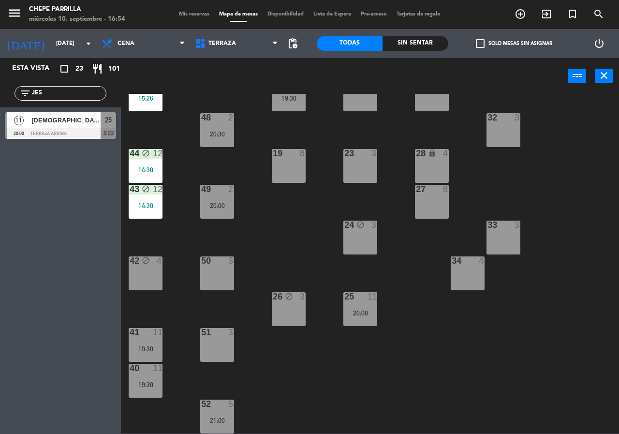
click at [422, 312] on div "21 5 19:30 30 lock 4 46 5 19:00 47 2 15:20 31 3 20 5 19:30 22 3 29 8 45 4 15:26…" at bounding box center [373, 264] width 492 height 340
click at [183, 253] on div "21 5 19:30 30 lock 4 46 5 19:00 47 2 15:20 31 3 20 5 19:30 22 3 29 8 45 4 15:26…" at bounding box center [373, 264] width 492 height 340
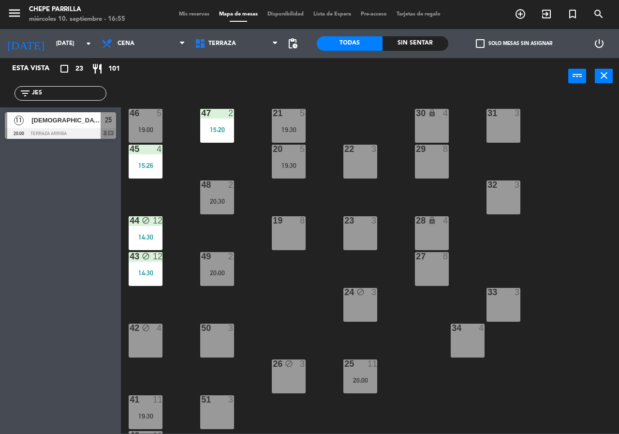
scroll to position [0, 0]
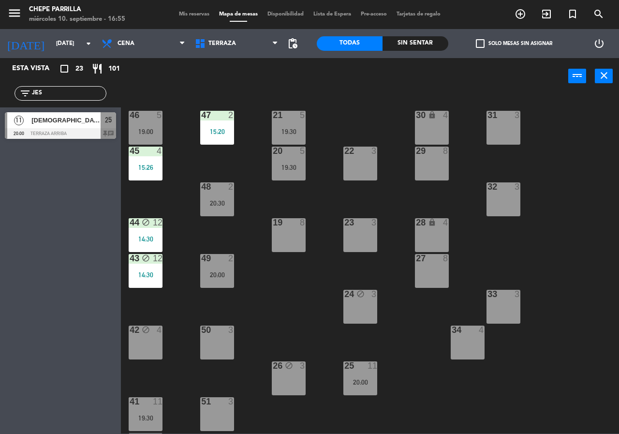
click at [425, 370] on div "21 5 19:30 30 lock 4 46 5 19:00 47 2 15:20 31 3 20 5 19:30 22 3 29 8 45 4 15:26…" at bounding box center [373, 264] width 492 height 340
click at [192, 12] on span "Mis reservas" at bounding box center [194, 14] width 40 height 5
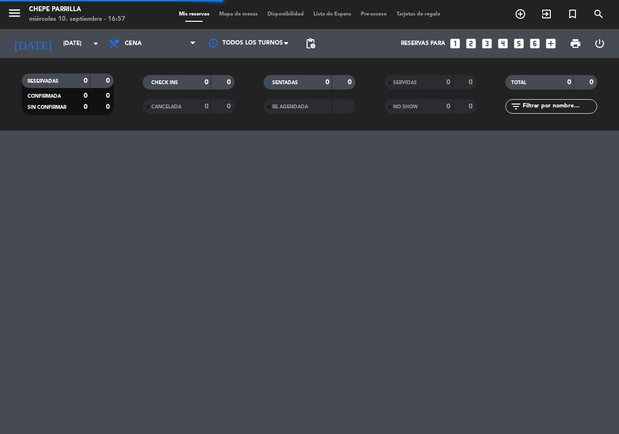
click at [129, 40] on span "Cena" at bounding box center [152, 43] width 97 height 21
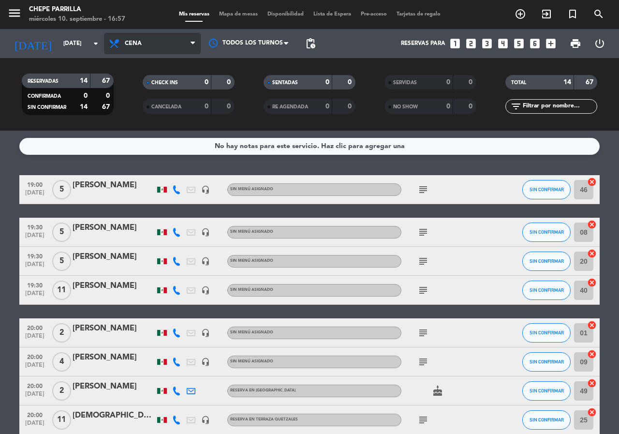
click at [142, 37] on span "Cena" at bounding box center [152, 43] width 97 height 21
click at [137, 84] on div "menu Chepe [PERSON_NAME] miércoles 10. septiembre - 16:57 Mis reservas Mapa de …" at bounding box center [309, 65] width 619 height 131
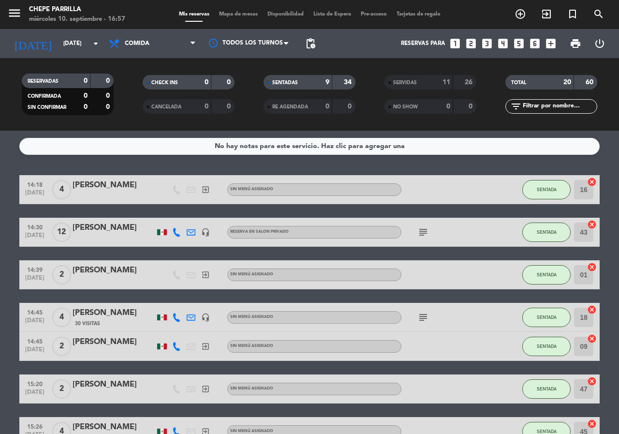
click at [148, 45] on span "Comida" at bounding box center [137, 43] width 25 height 7
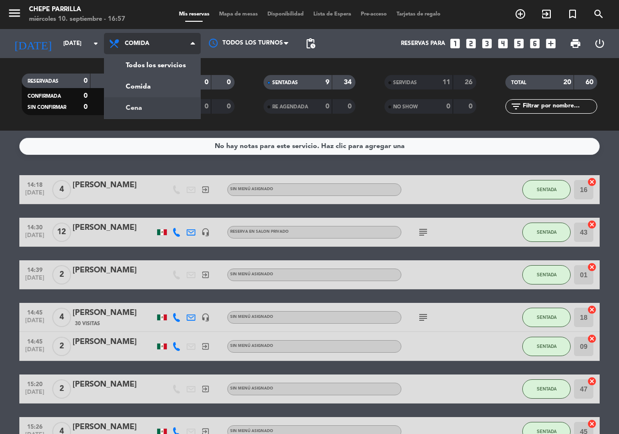
click at [142, 105] on div "menu Chepe [PERSON_NAME] miércoles 10. septiembre - 16:57 Mis reservas Mapa de …" at bounding box center [309, 65] width 619 height 131
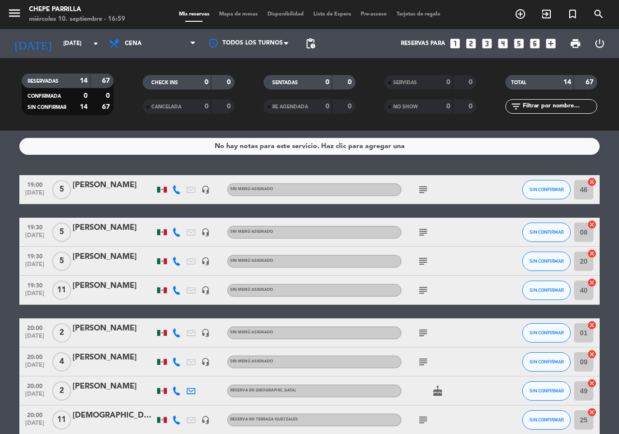
click at [221, 7] on div "menu [PERSON_NAME] [DATE] 10. septiembre - 16:59 Mis reservas Mapa de mesas Dis…" at bounding box center [309, 14] width 619 height 29
click at [227, 7] on div "menu [PERSON_NAME] [DATE] 10. septiembre - 16:59 Mis reservas Mapa de mesas Dis…" at bounding box center [309, 14] width 619 height 29
click at [231, 9] on div "menu [PERSON_NAME] [DATE] 10. septiembre - 16:59 Mis reservas Mapa de mesas Dis…" at bounding box center [309, 14] width 619 height 29
click at [230, 10] on div "menu [PERSON_NAME] [DATE] 10. septiembre - 16:59 Mis reservas Mapa de mesas Dis…" at bounding box center [309, 14] width 619 height 29
click at [236, 19] on div "menu [PERSON_NAME] [DATE] 10. septiembre - 16:59 Mis reservas Mapa de mesas Dis…" at bounding box center [309, 14] width 619 height 29
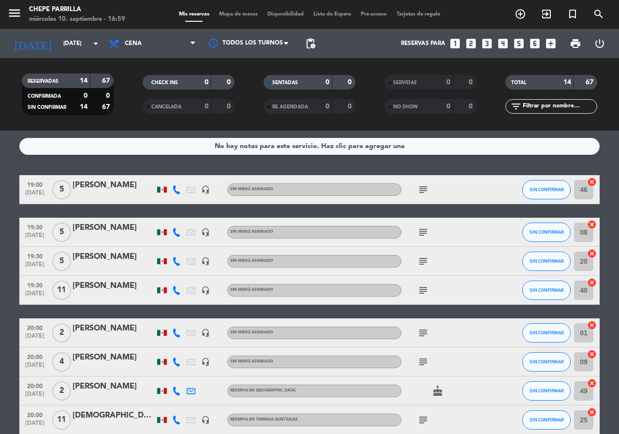
click at [236, 15] on span "Mapa de mesas" at bounding box center [238, 14] width 48 height 5
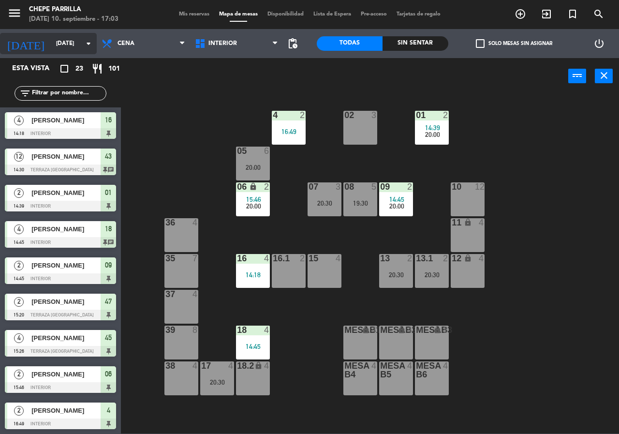
click at [52, 38] on input "[DATE]" at bounding box center [89, 43] width 77 height 16
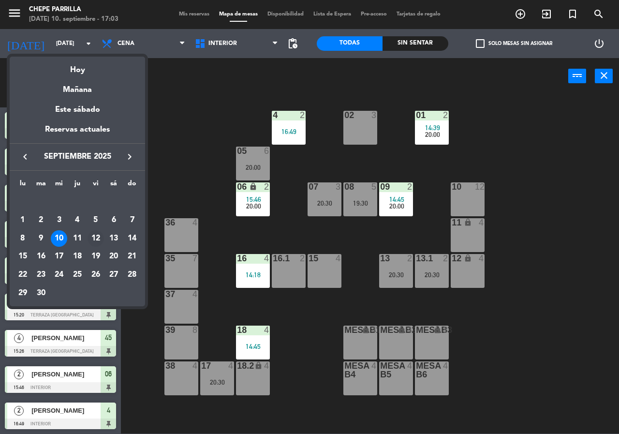
click at [99, 237] on div "12" at bounding box center [96, 238] width 16 height 16
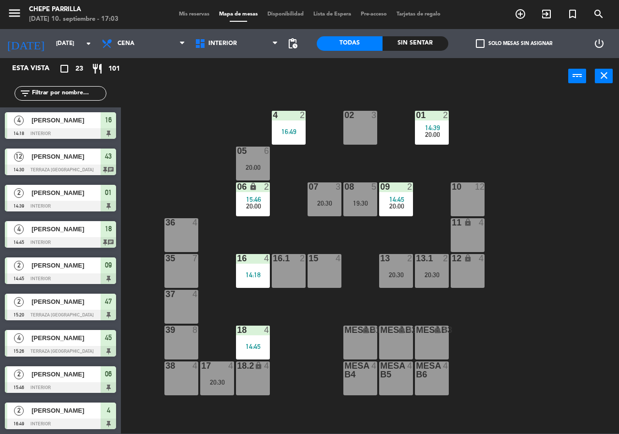
type input "[DATE]"
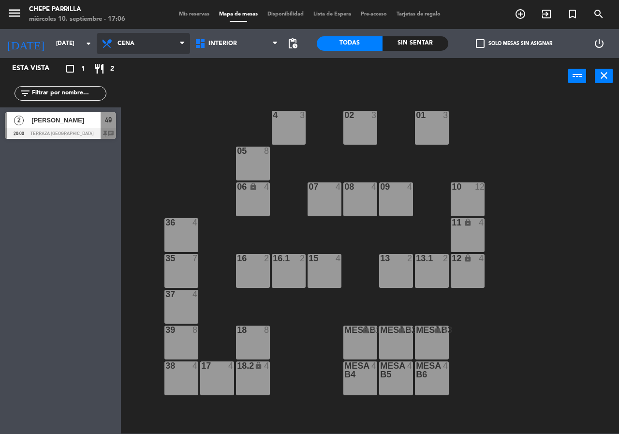
click at [159, 41] on span "Cena" at bounding box center [143, 43] width 93 height 21
click at [139, 87] on ng-component "menu [PERSON_NAME] [DATE] 10. septiembre - 17:06 Mis reservas Mapa de mesas Dis…" at bounding box center [309, 216] width 619 height 433
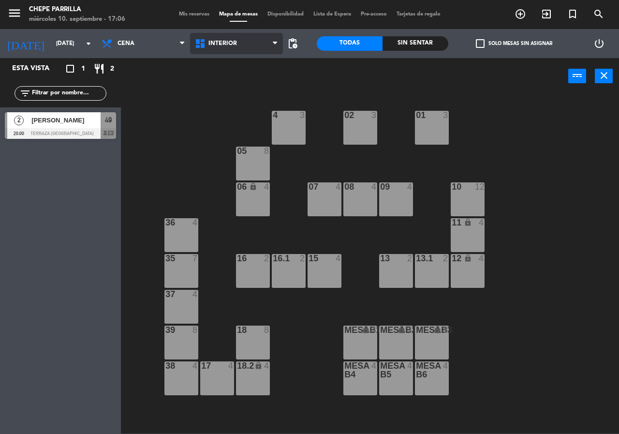
click at [225, 46] on span "Interior" at bounding box center [236, 43] width 93 height 21
click at [233, 84] on ng-component "menu [PERSON_NAME] [DATE] 10. septiembre - 17:06 Mis reservas Mapa de mesas Dis…" at bounding box center [309, 216] width 619 height 433
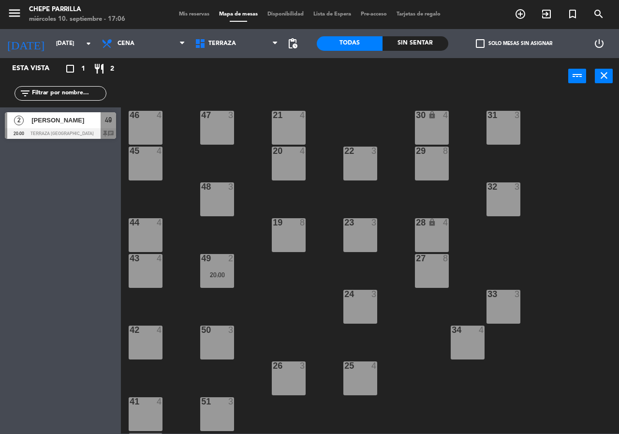
click at [133, 235] on div "44 4" at bounding box center [146, 235] width 34 height 34
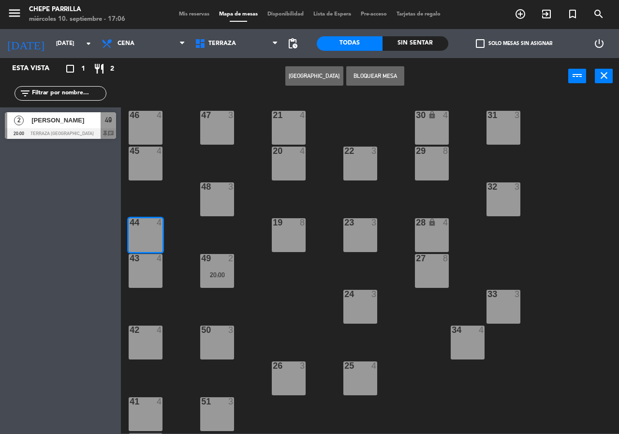
click at [144, 272] on div "43 4" at bounding box center [146, 271] width 34 height 34
click at [328, 78] on button "[GEOGRAPHIC_DATA]" at bounding box center [314, 75] width 58 height 19
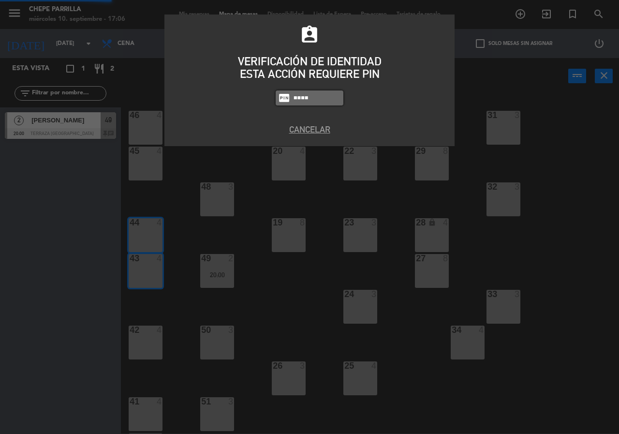
type input "0894"
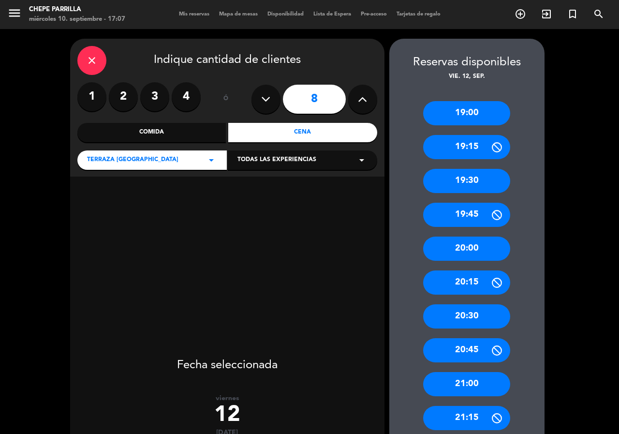
click at [283, 130] on div "Cena" at bounding box center [302, 132] width 149 height 19
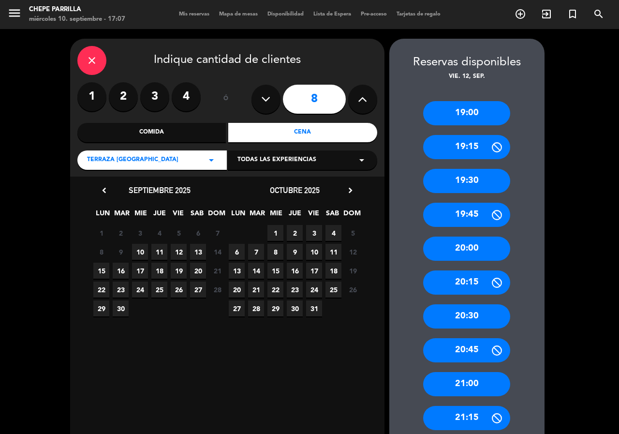
click at [183, 252] on span "12" at bounding box center [179, 252] width 16 height 16
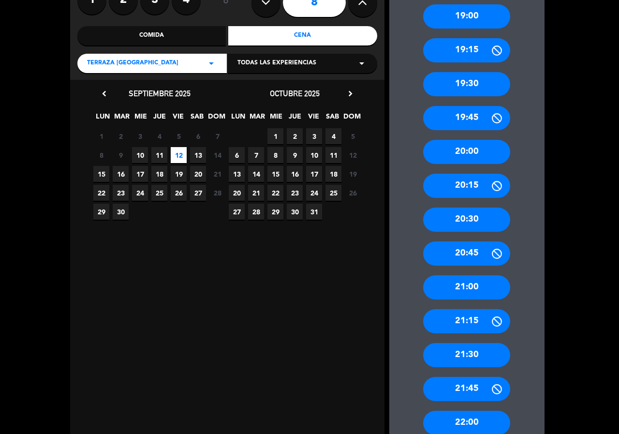
click at [482, 290] on div "21:00" at bounding box center [466, 287] width 87 height 24
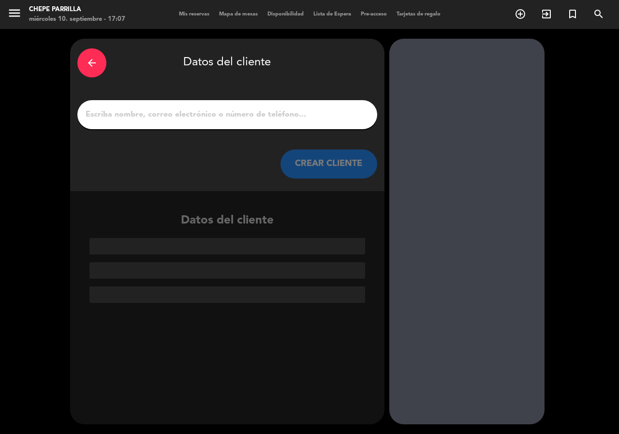
scroll to position [0, 0]
click at [135, 114] on input "1" at bounding box center [227, 115] width 285 height 14
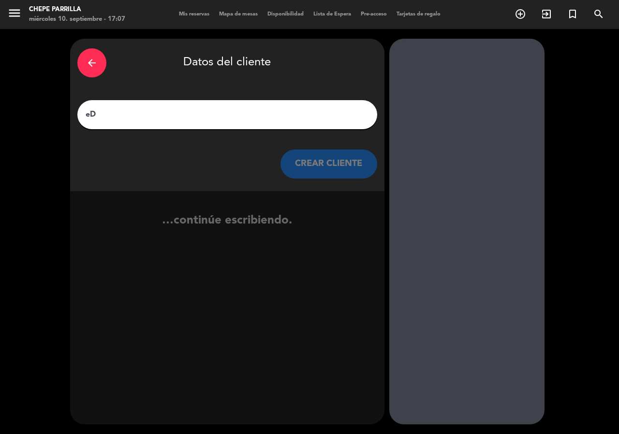
type input "e"
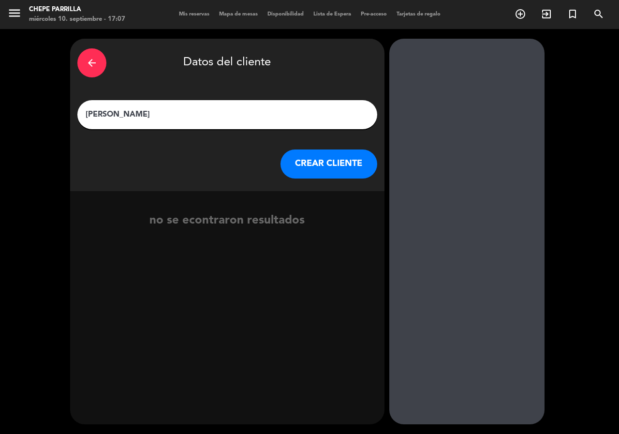
type input "[PERSON_NAME]"
click at [332, 163] on button "CREAR CLIENTE" at bounding box center [329, 163] width 97 height 29
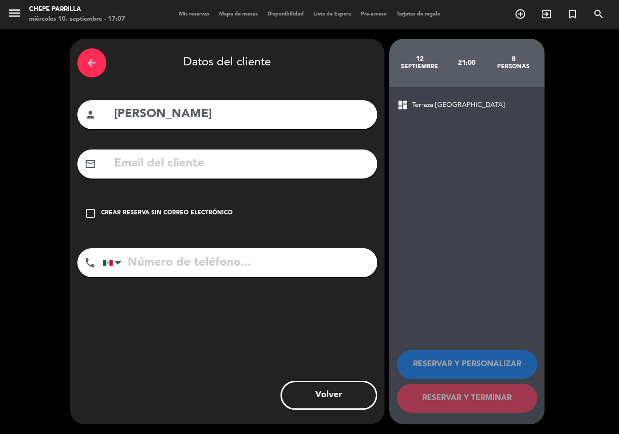
click at [230, 260] on input "tel" at bounding box center [240, 262] width 275 height 29
type input "3121005250"
click at [151, 165] on input "text" at bounding box center [241, 164] width 257 height 20
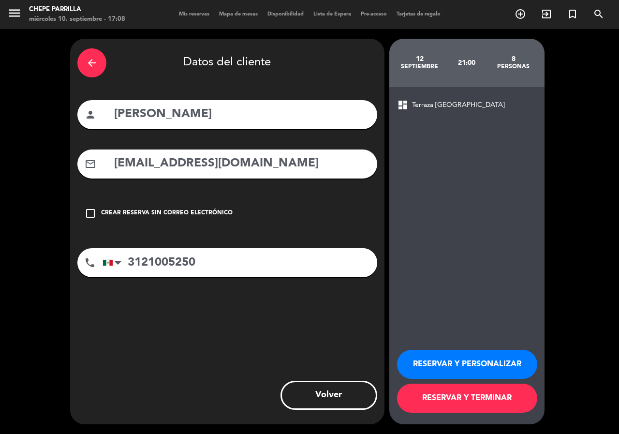
type input "[EMAIL_ADDRESS][DOMAIN_NAME]"
click at [473, 364] on button "RESERVAR Y PERSONALIZAR" at bounding box center [467, 364] width 140 height 29
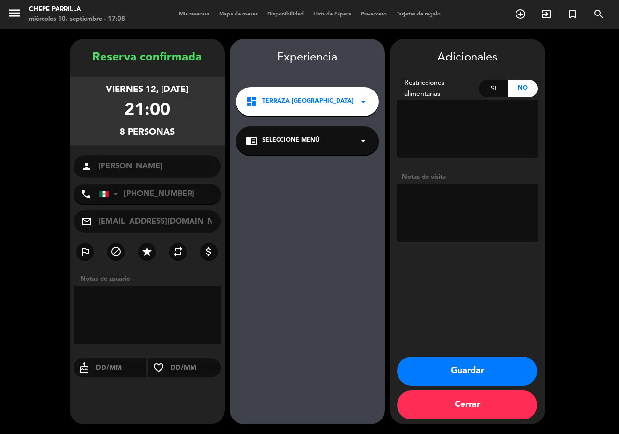
click at [468, 210] on textarea at bounding box center [467, 213] width 141 height 58
type textarea "s"
type textarea "terraza paz"
click at [464, 369] on button "Guardar" at bounding box center [467, 370] width 140 height 29
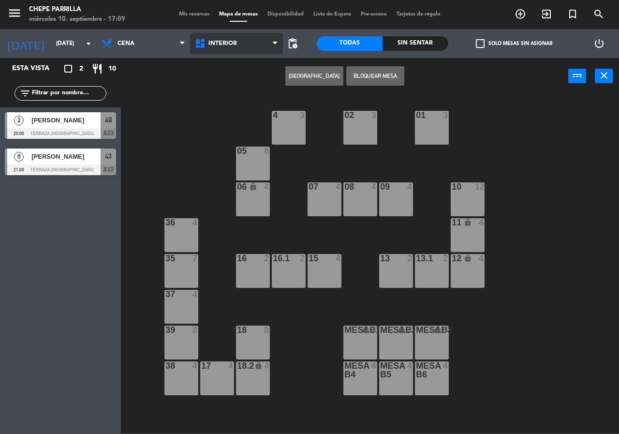
click at [224, 48] on span "Interior" at bounding box center [236, 43] width 93 height 21
click at [223, 85] on ng-component "menu [PERSON_NAME] [DATE] 10. septiembre - 17:09 Mis reservas Mapa de mesas Dis…" at bounding box center [309, 216] width 619 height 433
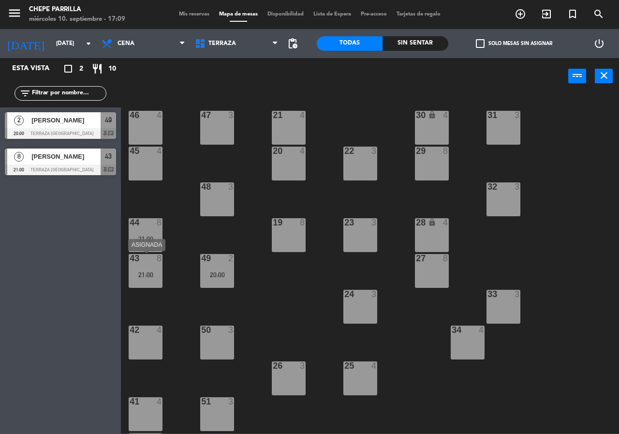
click at [145, 261] on div at bounding box center [146, 258] width 16 height 9
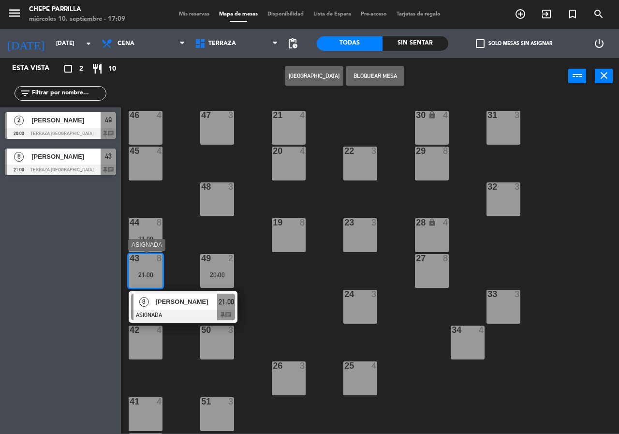
click at [201, 304] on span "[PERSON_NAME]" at bounding box center [187, 302] width 62 height 10
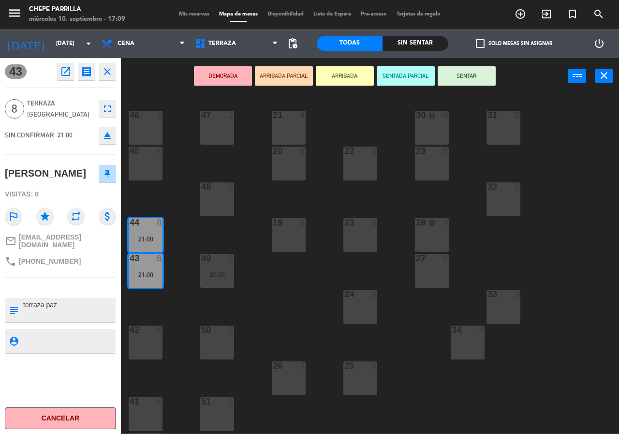
click at [189, 236] on div "21 4 30 lock 4 46 4 47 3 31 3 20 4 22 3 29 8 45 4 32 3 48 3 19 8 23 3 28 lock 4…" at bounding box center [373, 264] width 492 height 340
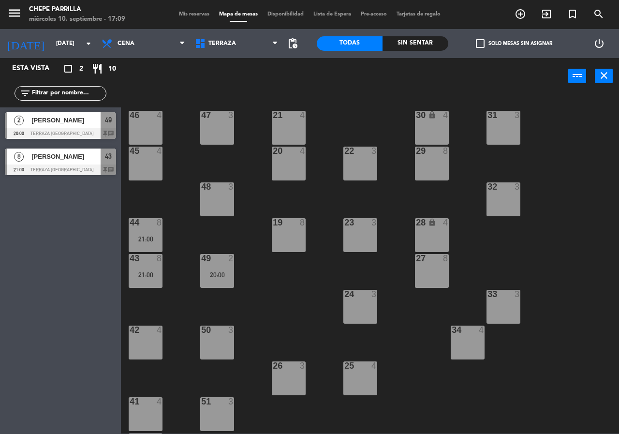
drag, startPoint x: 223, startPoint y: 270, endPoint x: 236, endPoint y: 280, distance: 16.3
click at [223, 271] on div "20:00" at bounding box center [217, 274] width 34 height 7
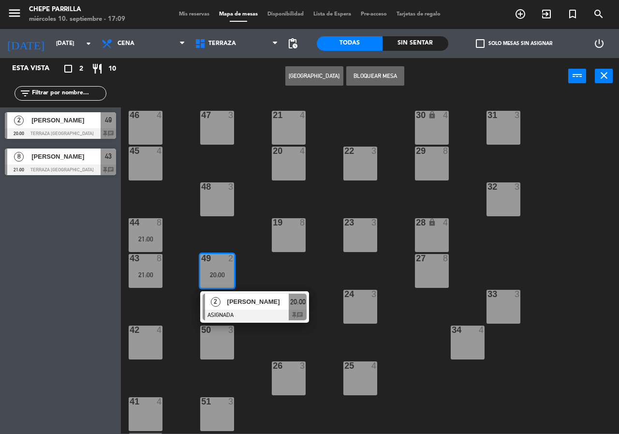
click at [258, 302] on span "[PERSON_NAME]" at bounding box center [258, 302] width 62 height 10
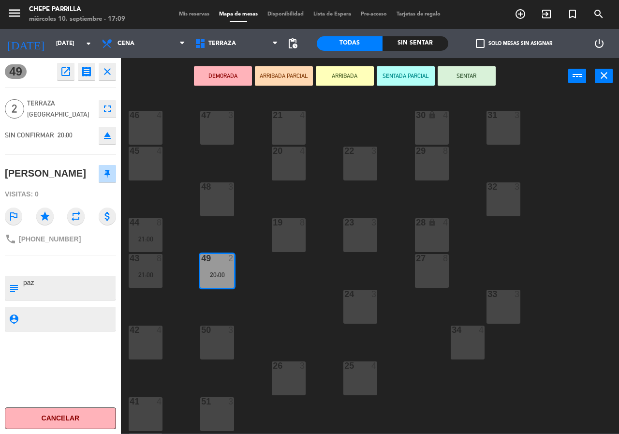
click at [279, 293] on div "21 4 30 lock 4 46 4 47 3 31 3 20 4 22 3 29 8 45 4 32 3 48 3 19 8 23 3 28 lock 4…" at bounding box center [373, 264] width 492 height 340
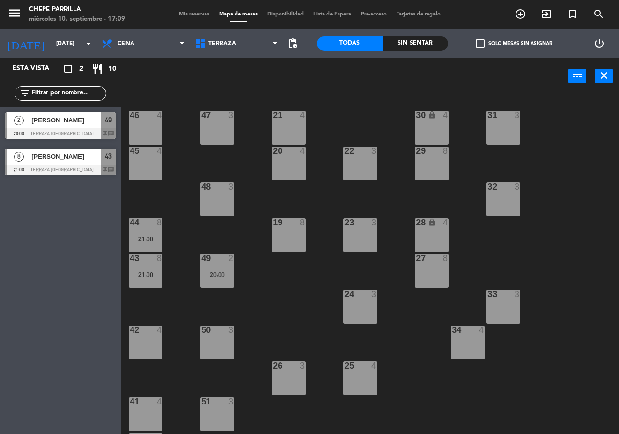
click at [140, 244] on div "44 8 21:00" at bounding box center [146, 235] width 34 height 34
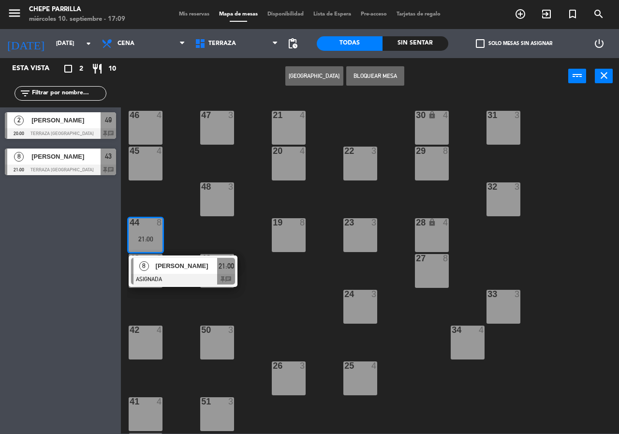
click at [163, 264] on span "[PERSON_NAME]" at bounding box center [187, 266] width 62 height 10
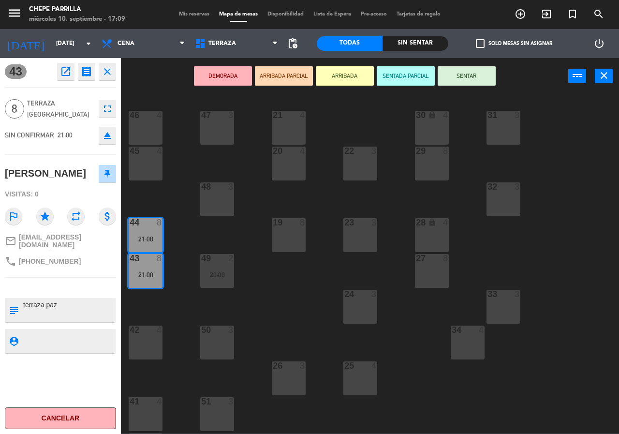
click at [179, 267] on div "21 4 30 lock 4 46 4 47 3 31 3 20 4 22 3 29 8 45 4 32 3 48 3 19 8 23 3 28 lock 4…" at bounding box center [373, 264] width 492 height 340
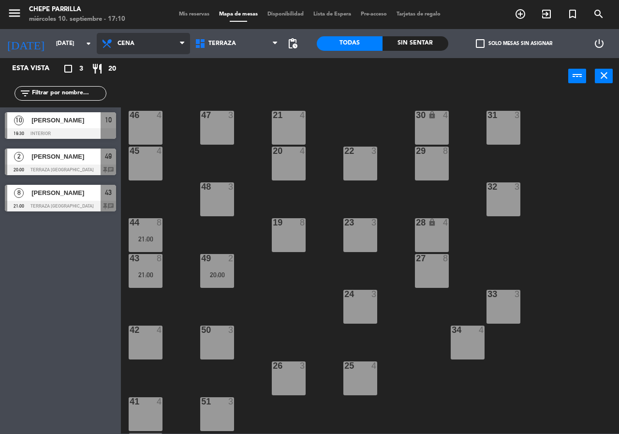
click at [144, 45] on span "Cena" at bounding box center [143, 43] width 93 height 21
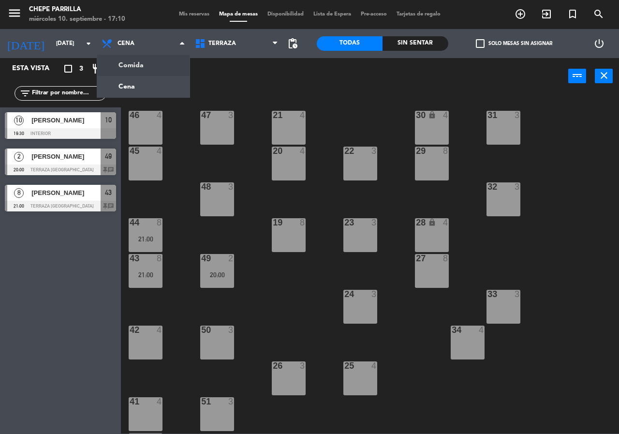
click at [234, 74] on div "power_input close" at bounding box center [344, 76] width 447 height 37
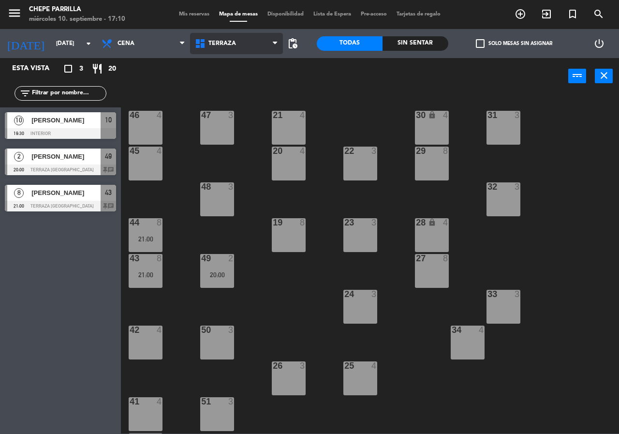
click at [223, 35] on span "Terraza" at bounding box center [236, 43] width 93 height 21
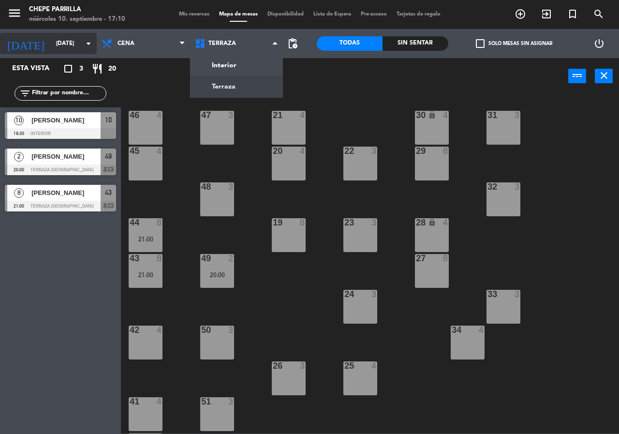
click at [51, 44] on input "[DATE]" at bounding box center [89, 43] width 77 height 16
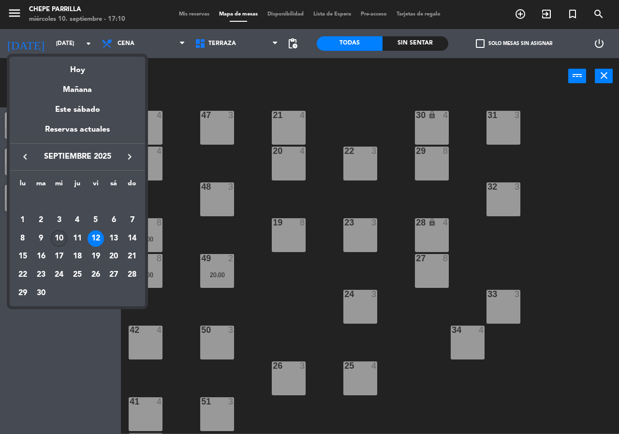
click at [60, 238] on div "10" at bounding box center [59, 238] width 16 height 16
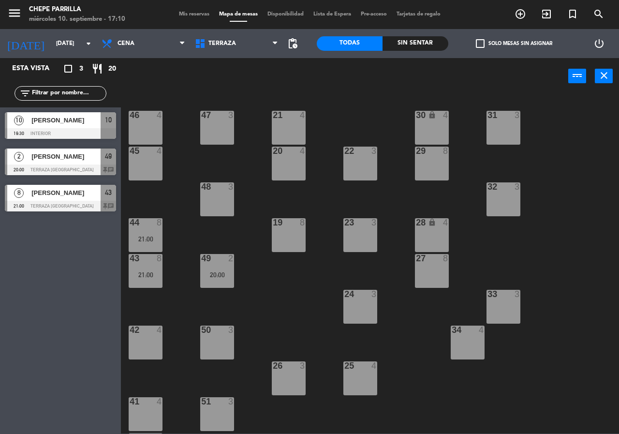
type input "[DATE]"
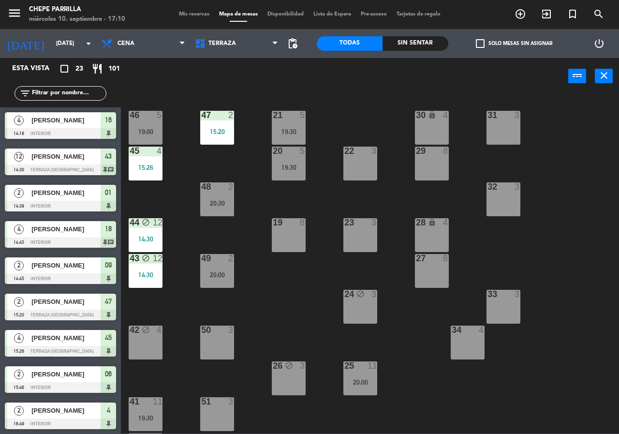
click at [223, 136] on div "47 2 15:20" at bounding box center [217, 128] width 34 height 34
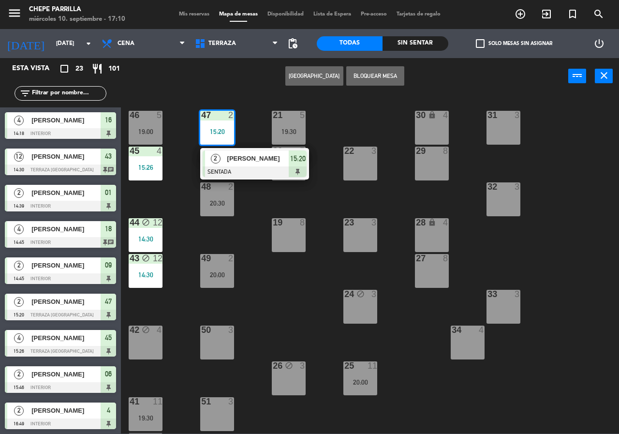
click at [247, 165] on div "[PERSON_NAME]" at bounding box center [257, 158] width 63 height 16
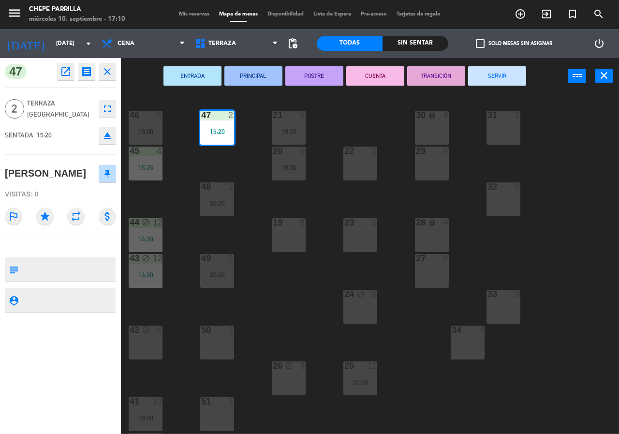
click at [499, 70] on button "SERVIR" at bounding box center [497, 75] width 58 height 19
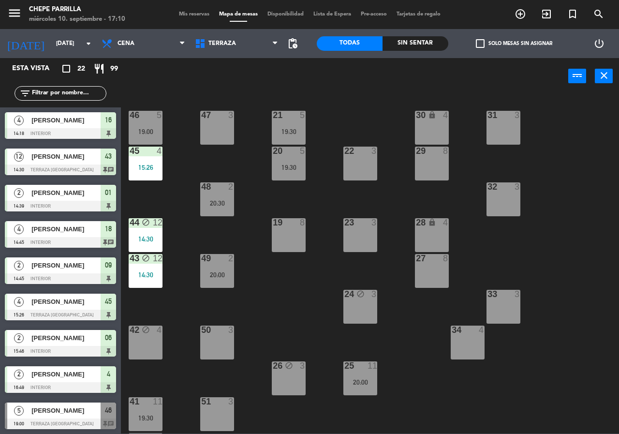
click at [204, 80] on div "power_input close" at bounding box center [344, 76] width 447 height 37
click at [161, 45] on span "Cena" at bounding box center [143, 43] width 93 height 21
click at [234, 89] on div "power_input close" at bounding box center [344, 76] width 447 height 37
click at [237, 44] on span "Terraza" at bounding box center [236, 43] width 93 height 21
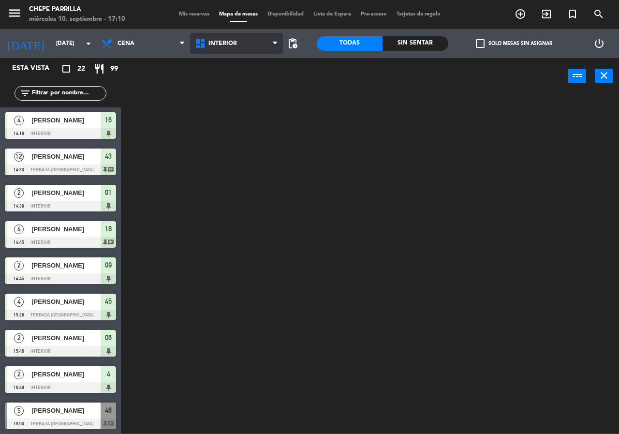
click at [233, 63] on ng-component "menu Chepe [PERSON_NAME] miércoles 10. septiembre - 17:10 Mis reservas Mapa de …" at bounding box center [309, 216] width 619 height 433
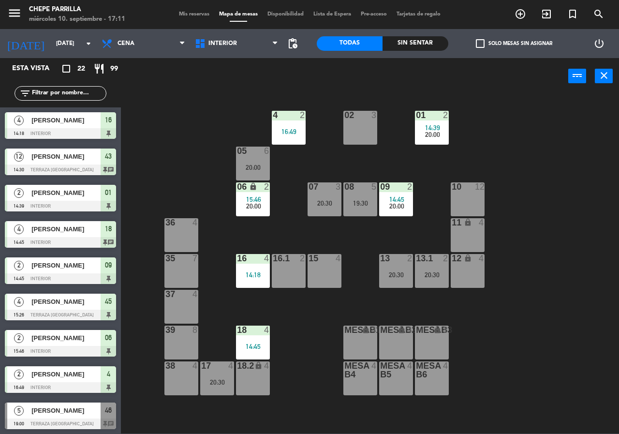
click at [420, 53] on div "Todas Sin sentar" at bounding box center [383, 43] width 132 height 29
click at [415, 41] on div "Sin sentar" at bounding box center [416, 43] width 66 height 15
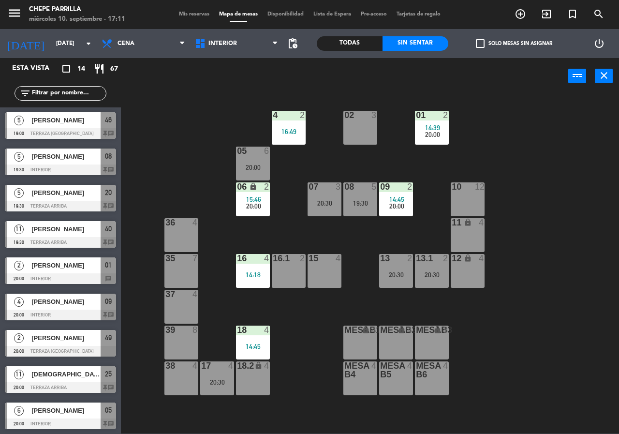
click at [251, 200] on span "15:46" at bounding box center [253, 199] width 15 height 8
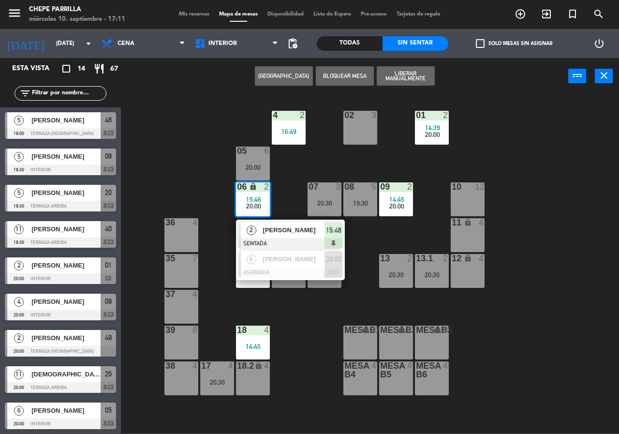
click at [482, 150] on div "02 3 4 2 16:49 01 2 14:39 20:00 05 6 20:00 06 lock 2 15:46 20:00 2 [PERSON_NAME…" at bounding box center [373, 264] width 492 height 340
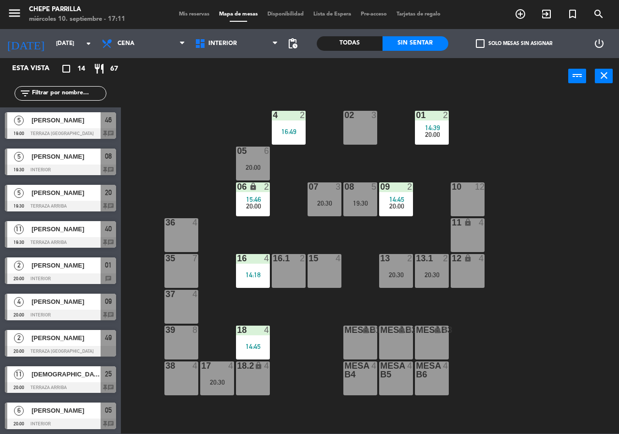
click at [248, 267] on div "16 4 14:18" at bounding box center [253, 271] width 34 height 34
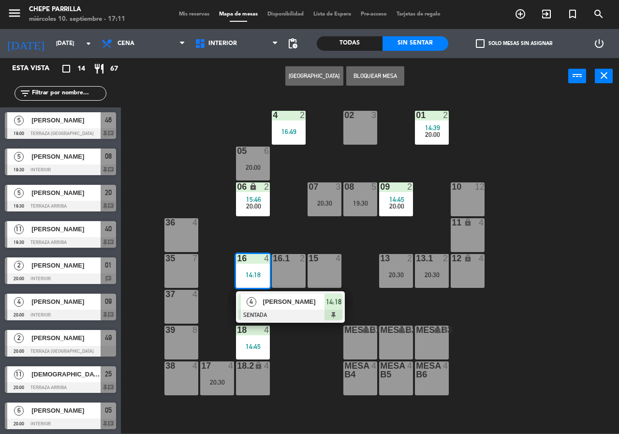
click at [287, 286] on div "16.1 2" at bounding box center [289, 271] width 34 height 34
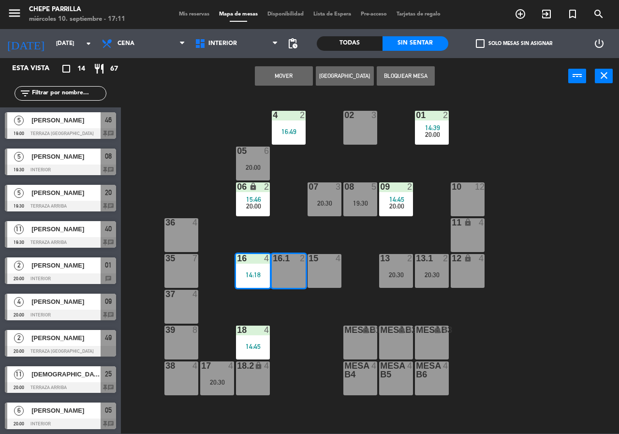
click at [307, 338] on div "02 3 4 2 16:49 01 2 14:39 20:00 05 6 20:00 06 lock 2 15:46 20:00 07 3 20:30 09 …" at bounding box center [373, 264] width 492 height 340
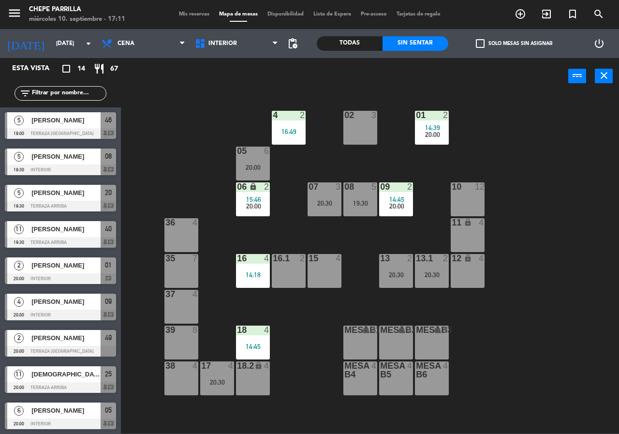
click at [238, 271] on div "14:18" at bounding box center [253, 274] width 34 height 7
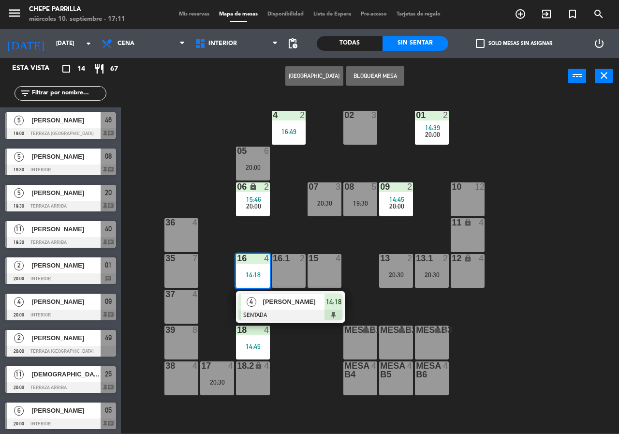
click at [277, 303] on span "[PERSON_NAME]" at bounding box center [294, 302] width 62 height 10
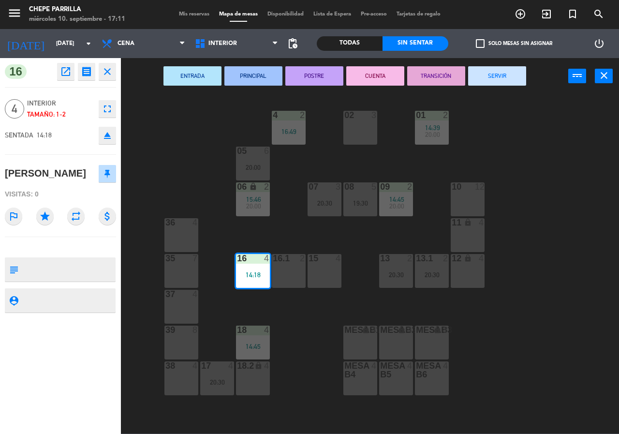
click at [508, 75] on button "SERVIR" at bounding box center [497, 75] width 58 height 19
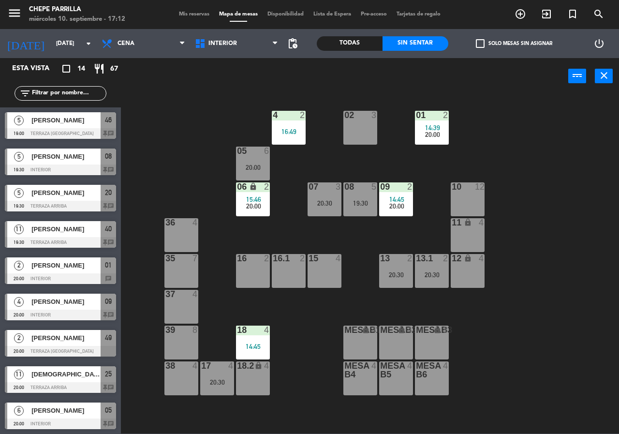
click at [347, 94] on div "02 3 4 2 16:49 01 2 14:39 20:00 05 6 20:00 06 lock 2 15:46 20:00 07 3 20:30 09 …" at bounding box center [373, 264] width 492 height 340
